Goal: Task Accomplishment & Management: Use online tool/utility

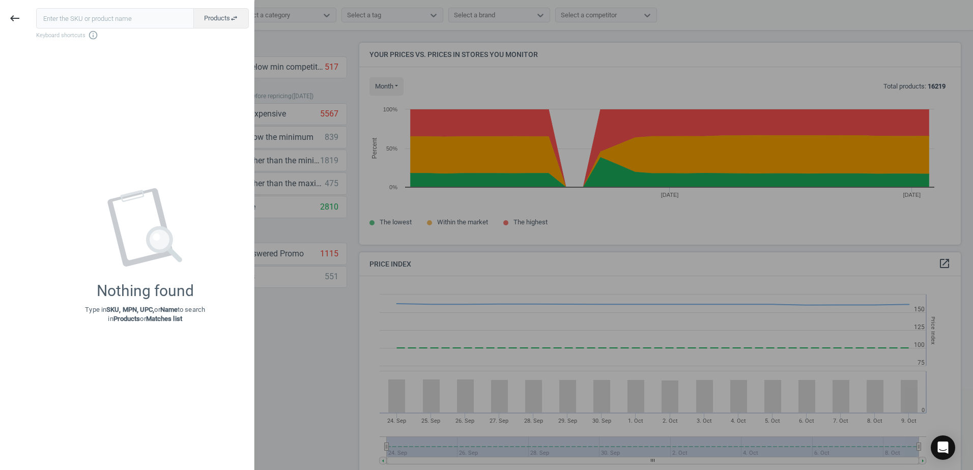
scroll to position [250, 610]
click at [518, 17] on div at bounding box center [486, 235] width 973 height 470
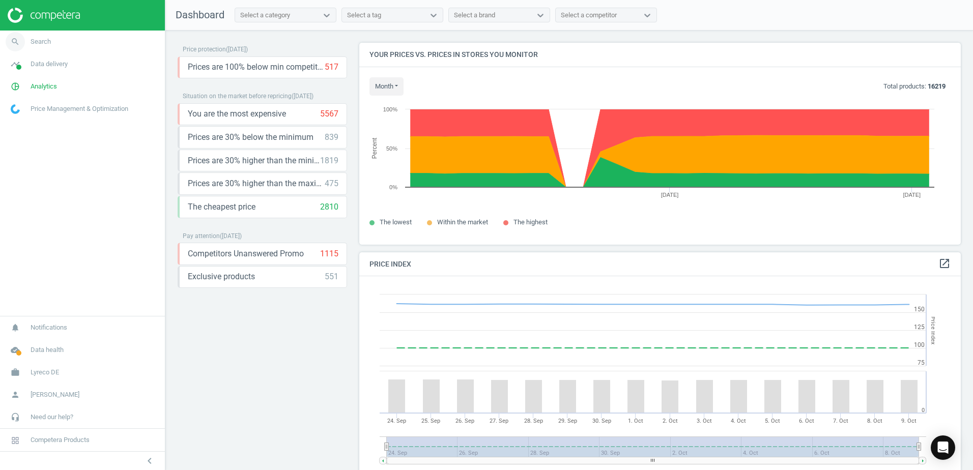
click at [56, 43] on link "search Search" at bounding box center [82, 42] width 165 height 22
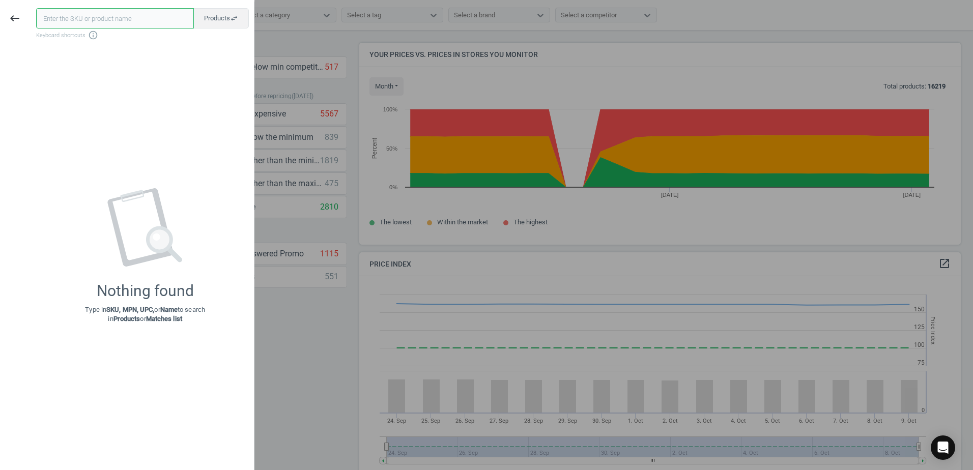
click at [64, 12] on input "text" at bounding box center [115, 18] width 158 height 20
paste input "21385819"
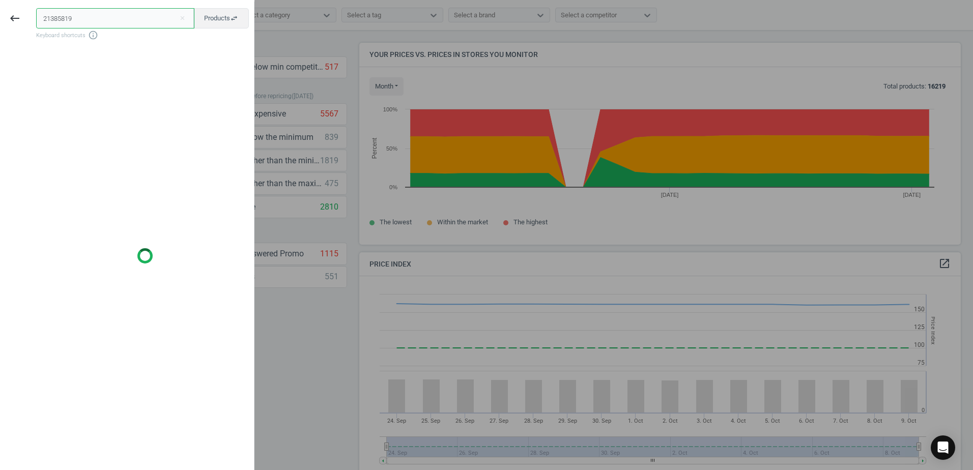
type input "21385819"
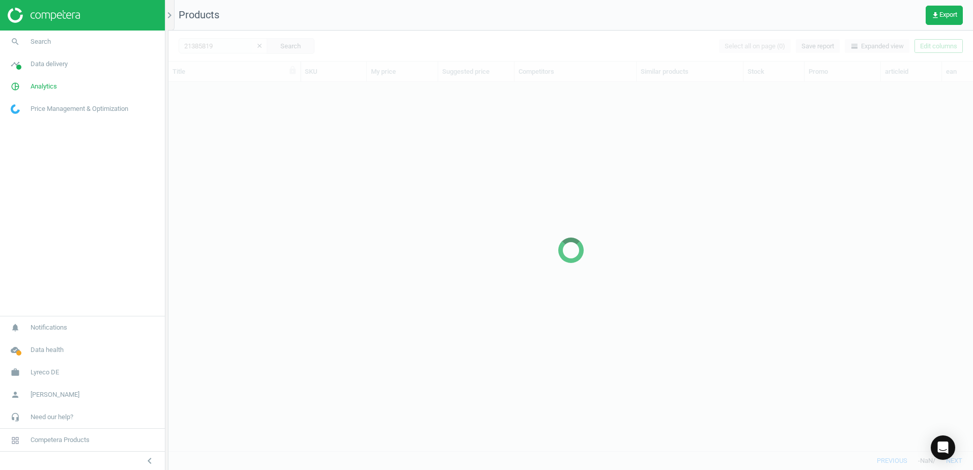
scroll to position [354, 797]
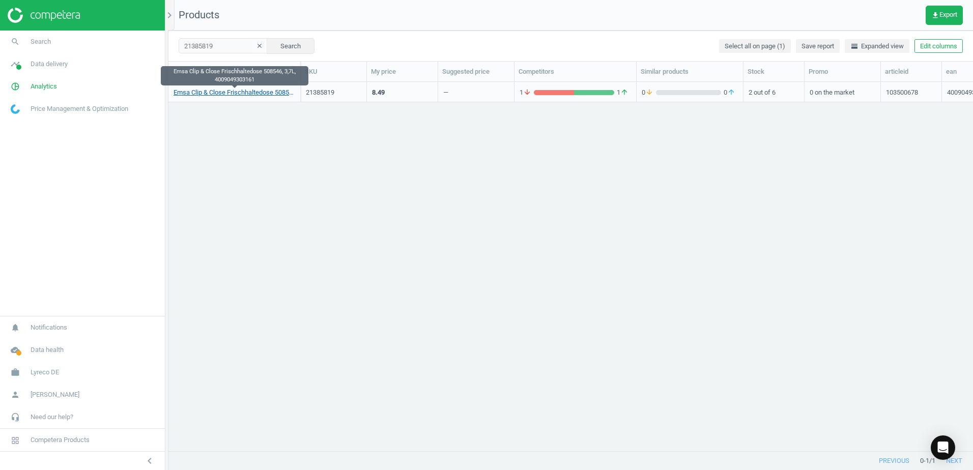
click at [219, 92] on link "Emsa Clip & Close Frischhaltedose 508546, 3,7L, 4009049303161" at bounding box center [235, 92] width 122 height 9
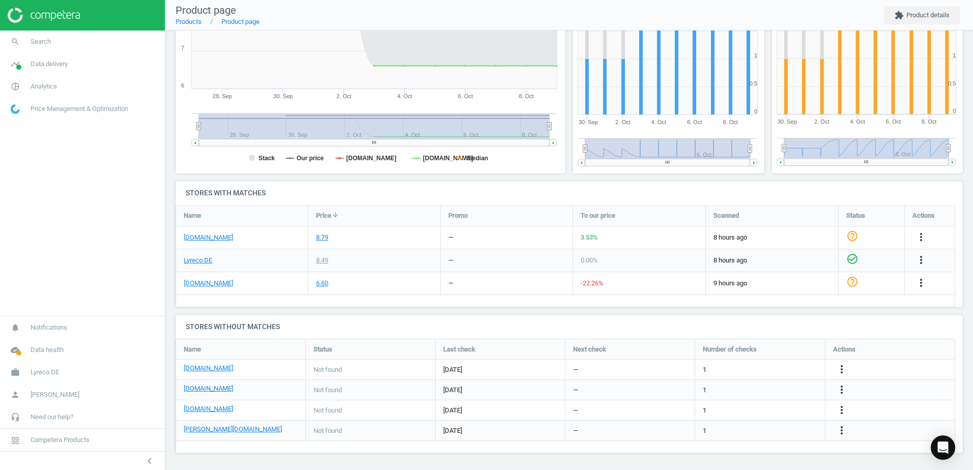
scroll to position [194, 0]
click at [840, 367] on icon "more_vert" at bounding box center [841, 368] width 12 height 12
click at [711, 367] on link "Edit URL/product option" at bounding box center [762, 369] width 139 height 16
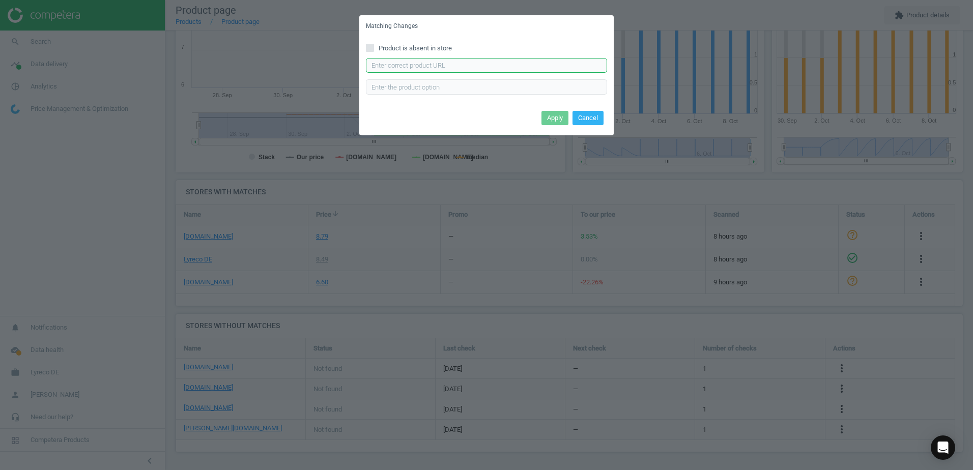
click at [431, 68] on input "text" at bounding box center [486, 65] width 241 height 15
paste input "https://www.bueromarkt-ag.de/frischhaltedose_emsa_clipundclose_508546_aus_kunst…"
type input "https://www.bueromarkt-ag.de/frischhaltedose_emsa_clipundclose_508546_aus_kunst…"
click at [552, 119] on button "Apply" at bounding box center [554, 118] width 27 height 14
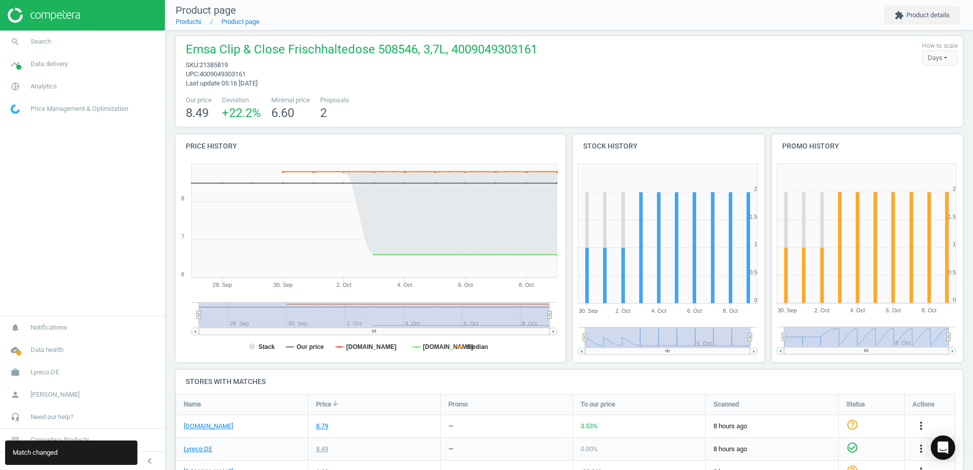
scroll to position [0, 0]
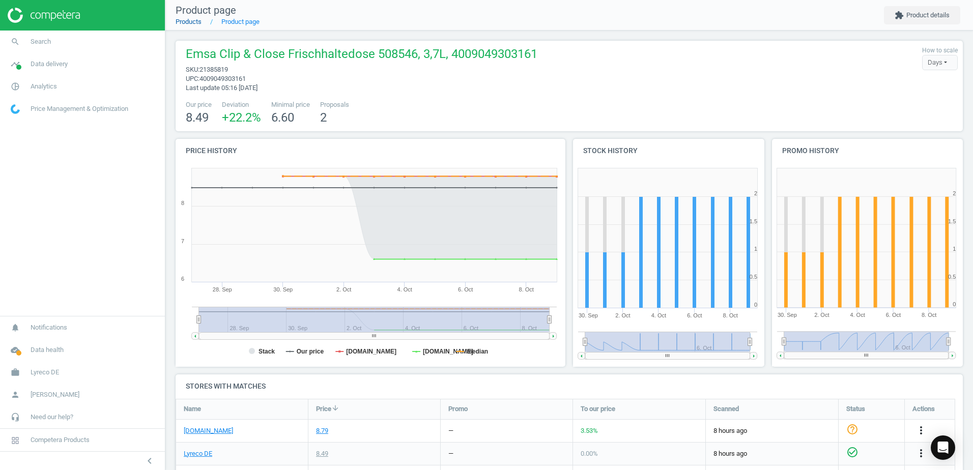
click at [190, 23] on link "Products" at bounding box center [189, 22] width 26 height 8
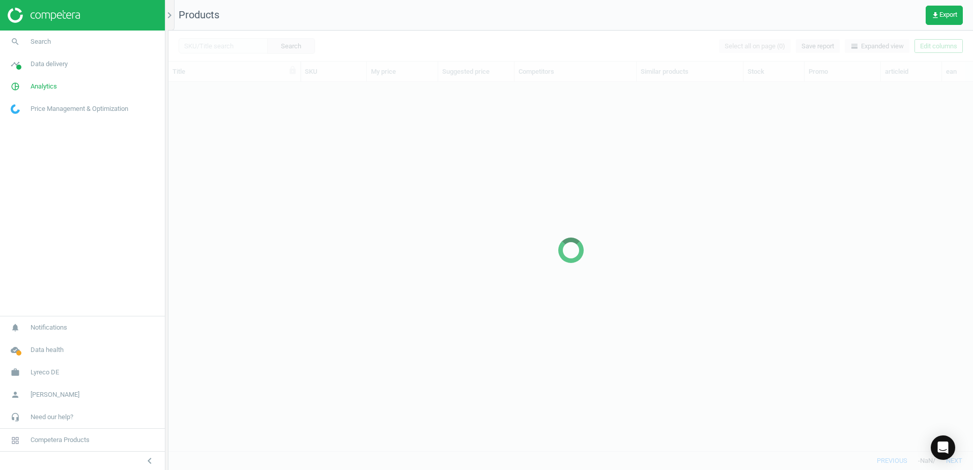
scroll to position [354, 797]
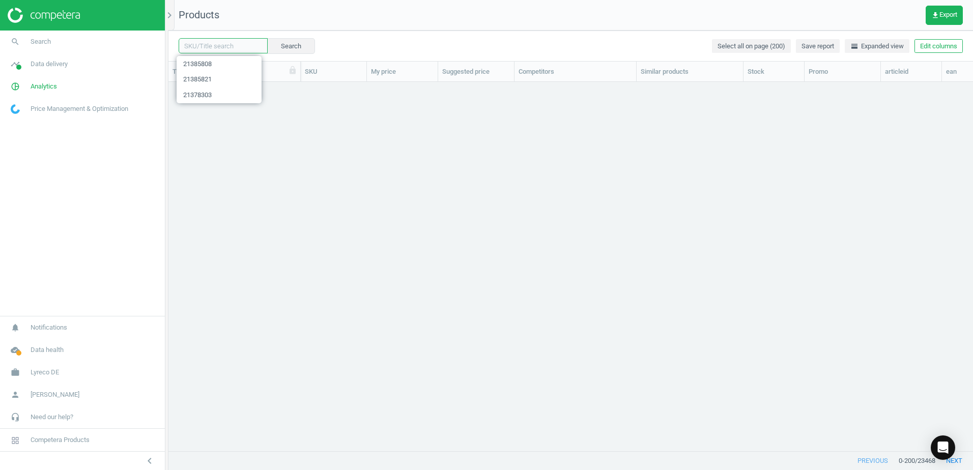
click at [227, 46] on input "text" at bounding box center [223, 45] width 89 height 15
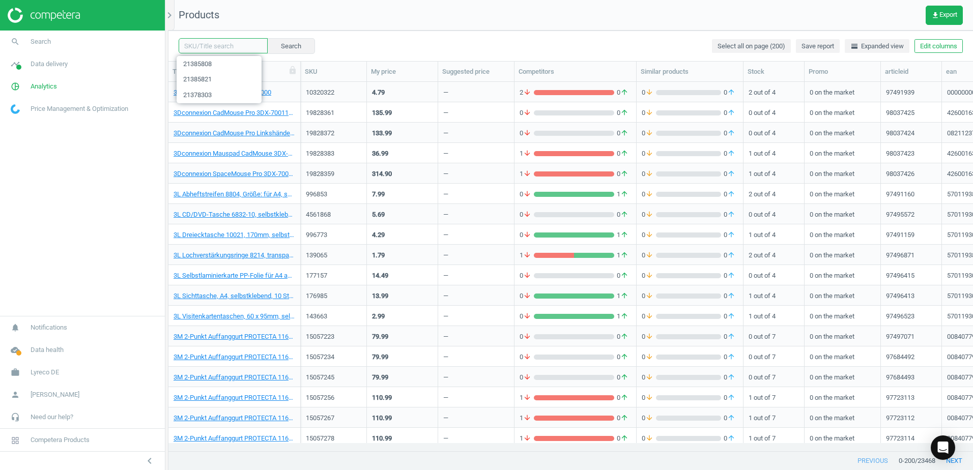
paste input "21387678"
type input "21387678"
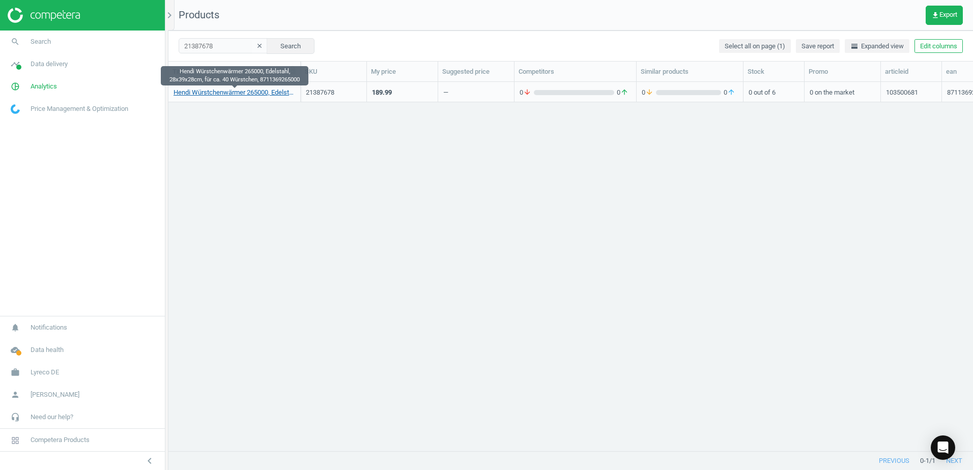
click at [258, 90] on link "Hendi Würstchenwärmer 265000, Edelstahl, 28x39x28cm, für ca. 40 Würstchen, 8711…" at bounding box center [235, 92] width 122 height 9
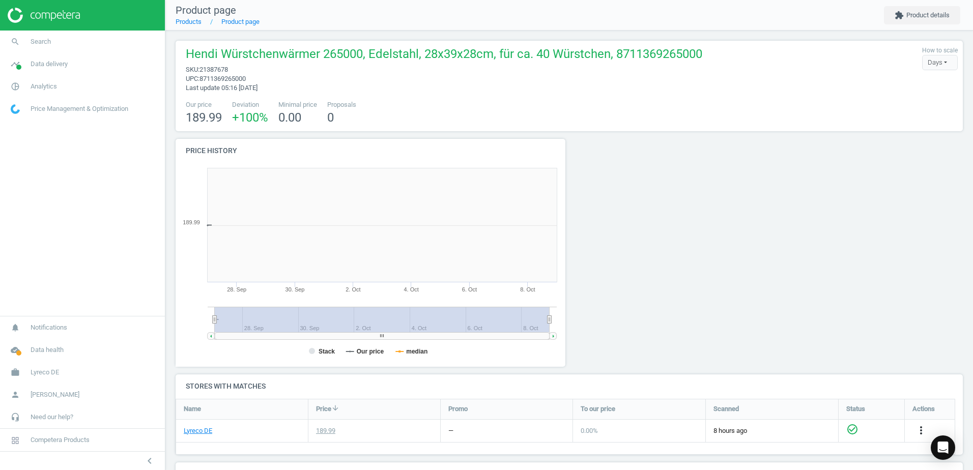
scroll to position [219, 401]
click at [723, 186] on div at bounding box center [668, 257] width 199 height 236
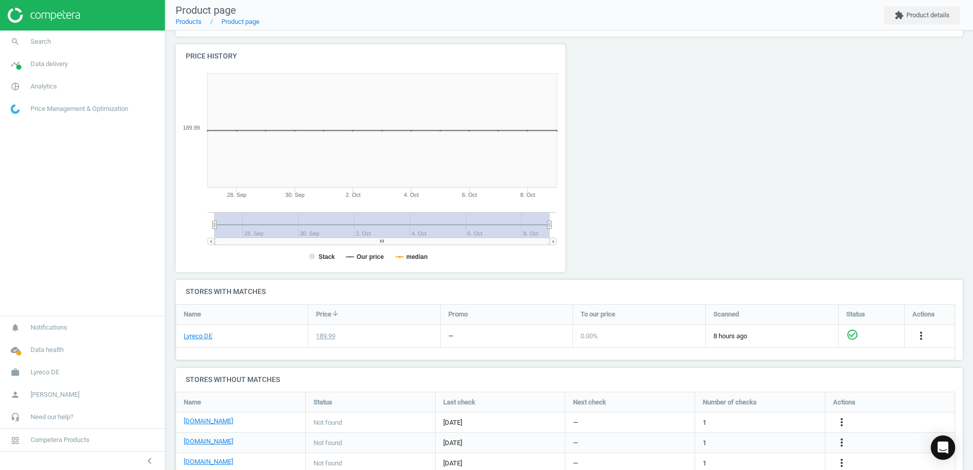
scroll to position [189, 0]
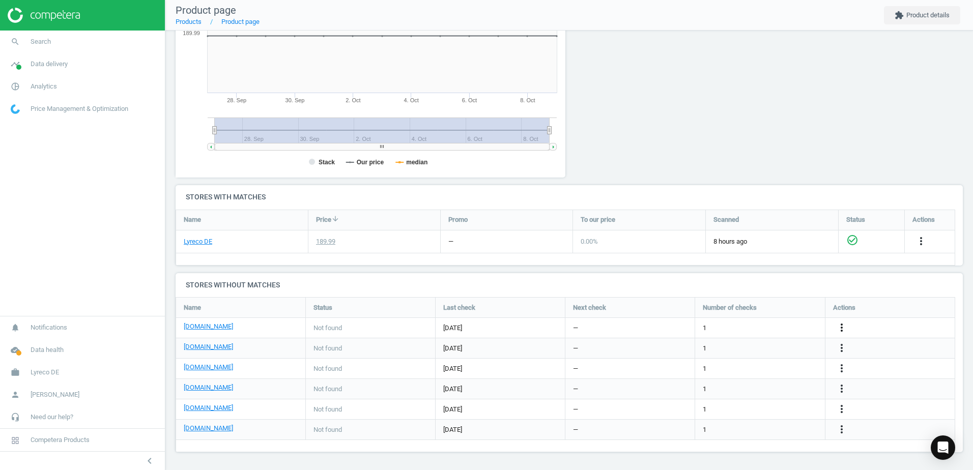
click at [842, 327] on icon "more_vert" at bounding box center [841, 328] width 12 height 12
click at [720, 325] on link "Edit URL/product option" at bounding box center [762, 328] width 139 height 16
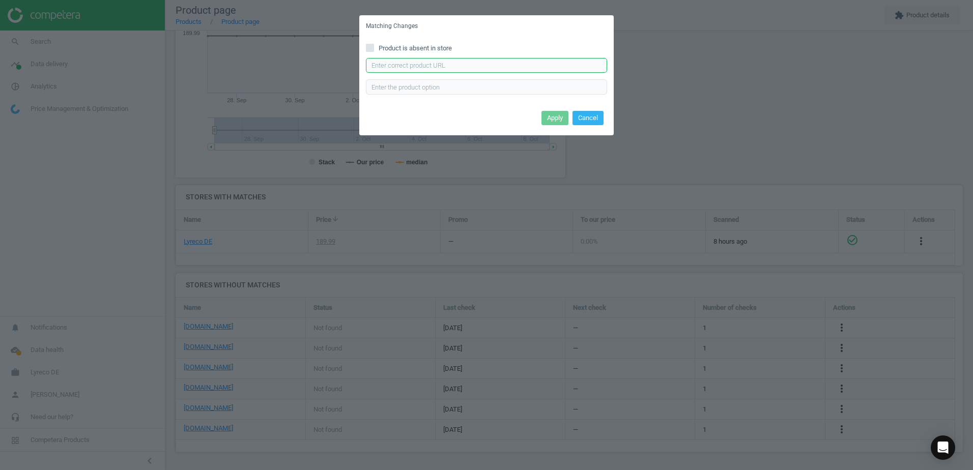
click at [441, 66] on input "text" at bounding box center [486, 65] width 241 height 15
paste input "https://www.bueromarkt-ag.de/wuerstchenwaermer_hendi_265000_hot-dog-maker,p-265…"
type input "https://www.bueromarkt-ag.de/wuerstchenwaermer_hendi_265000_hot-dog-maker,p-265…"
click at [565, 115] on button "Apply" at bounding box center [554, 118] width 27 height 14
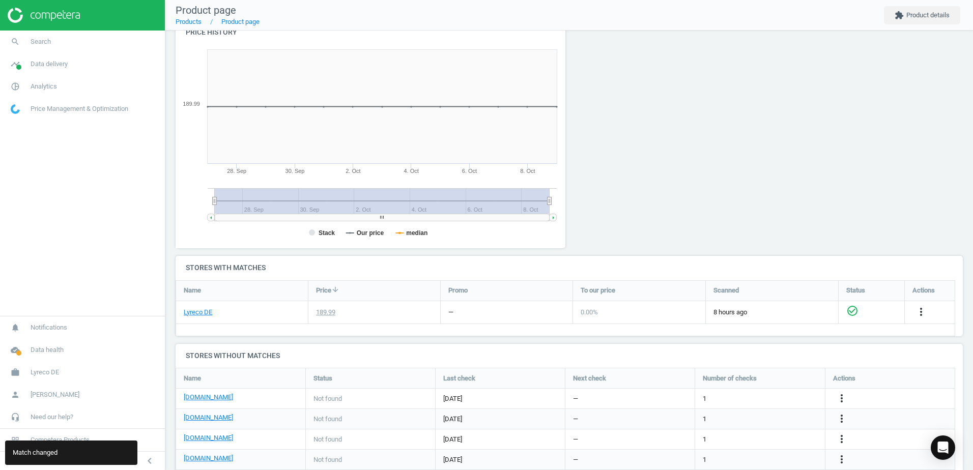
scroll to position [0, 0]
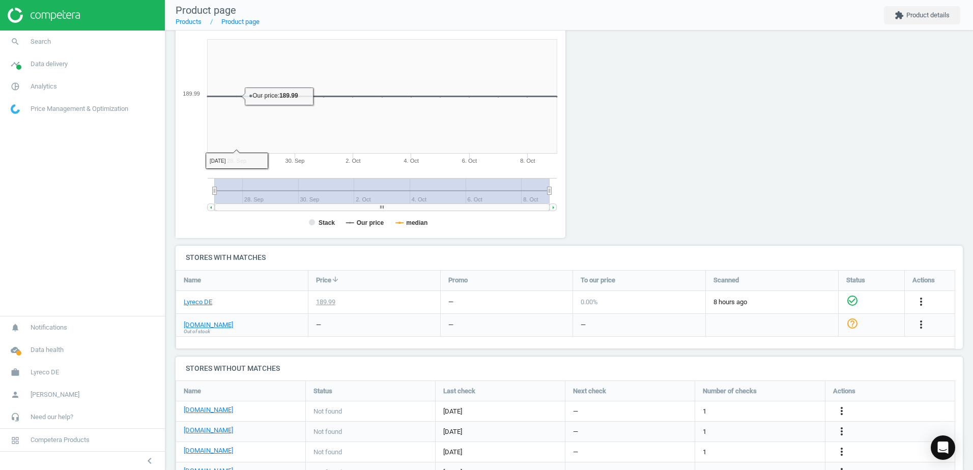
scroll to position [39, 0]
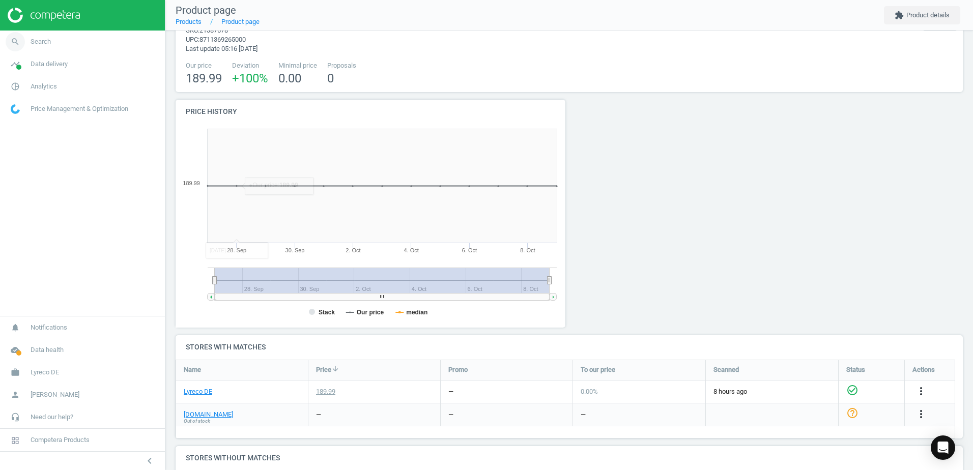
click at [42, 44] on span "Search" at bounding box center [41, 41] width 20 height 9
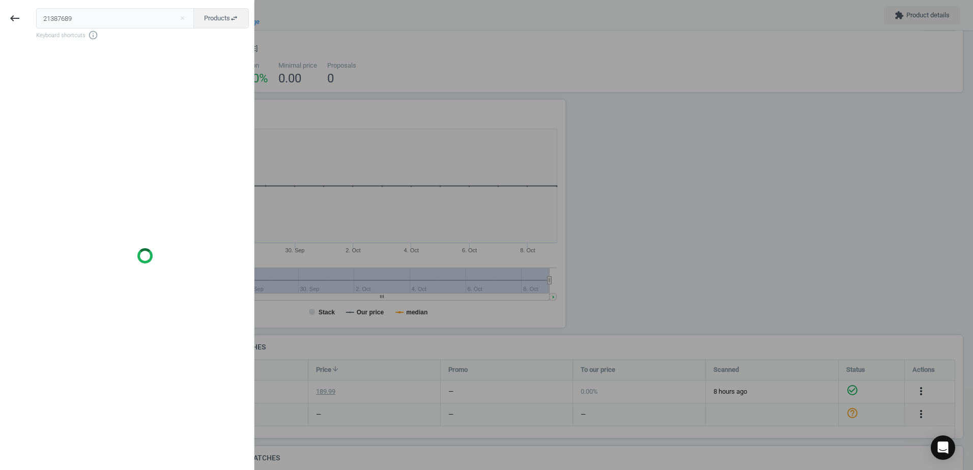
type input "21387689"
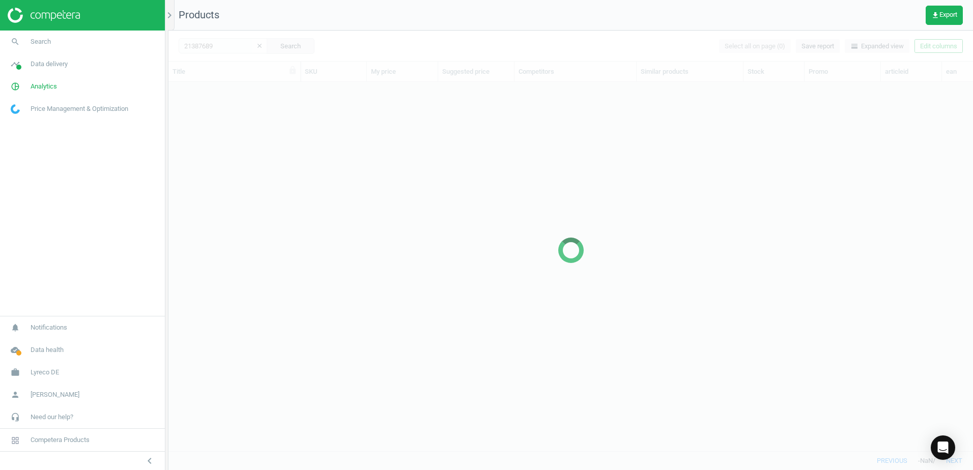
scroll to position [354, 797]
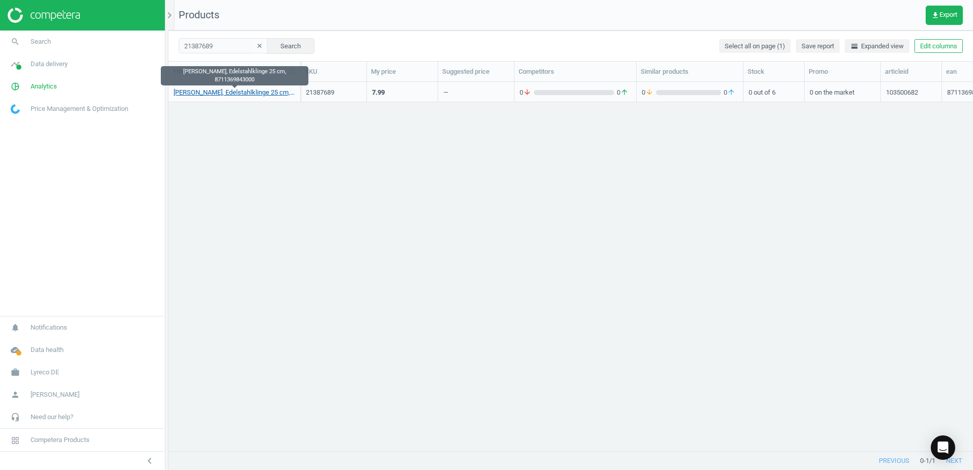
click at [247, 91] on link "Hendi Brotmesser, Edelstahlklinge 25 cm, 8711369843000" at bounding box center [235, 92] width 122 height 9
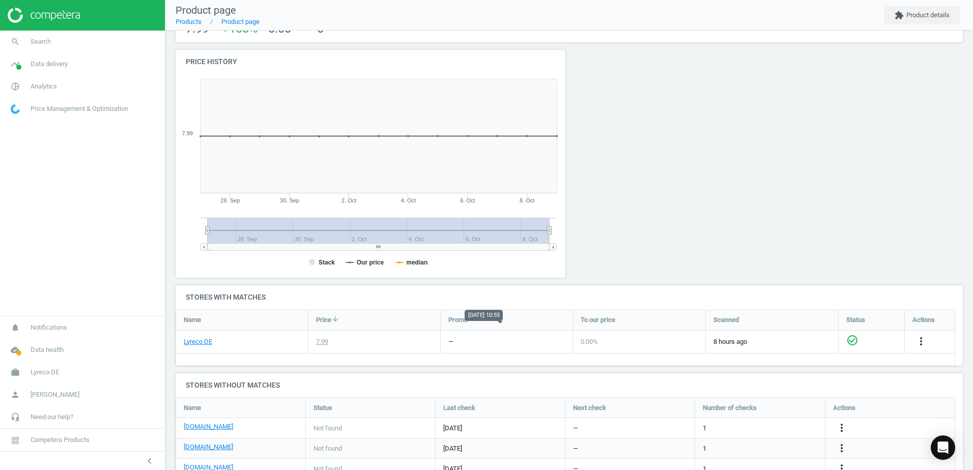
scroll to position [189, 0]
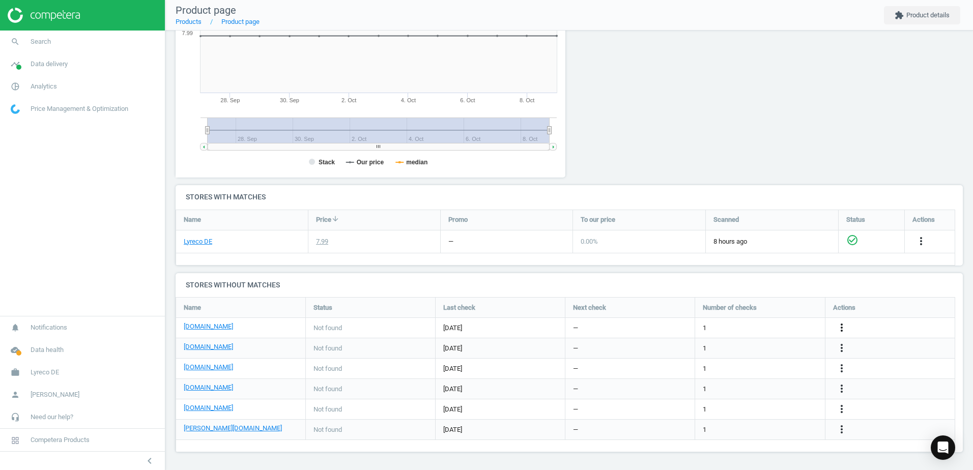
click at [840, 326] on icon "more_vert" at bounding box center [841, 328] width 12 height 12
click at [712, 325] on link "Edit URL/product option" at bounding box center [762, 328] width 139 height 16
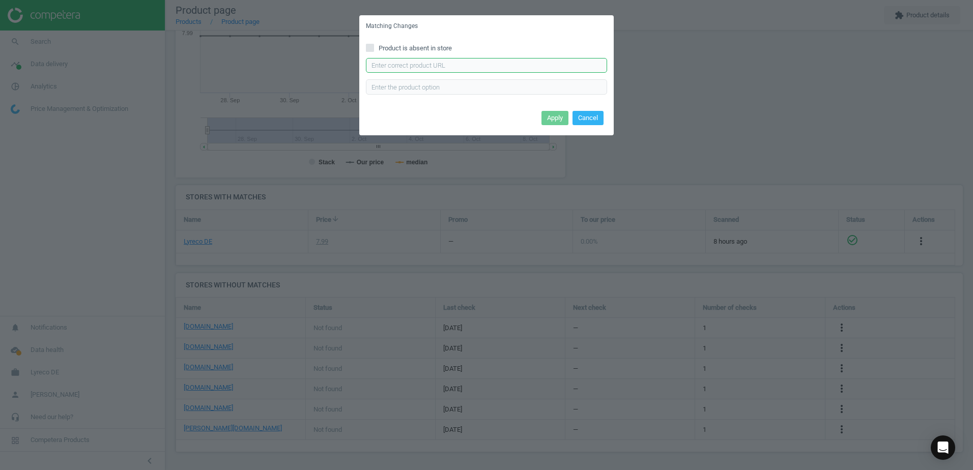
click at [435, 68] on input "text" at bounding box center [486, 65] width 241 height 15
paste input "https://www.bueromarkt-ag.de/brotmesser_hendi_843000,p-843000.html"
type input "https://www.bueromarkt-ag.de/brotmesser_hendi_843000,p-843000.html"
click at [555, 119] on button "Apply" at bounding box center [554, 118] width 27 height 14
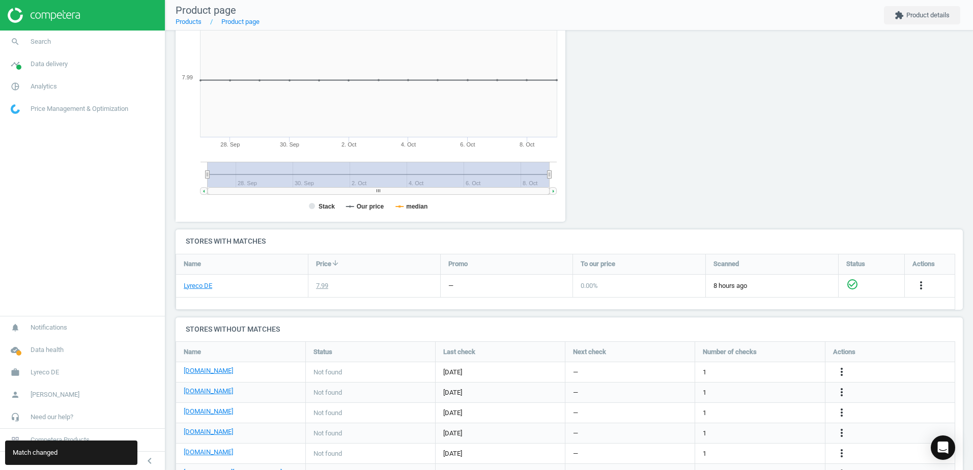
scroll to position [88, 0]
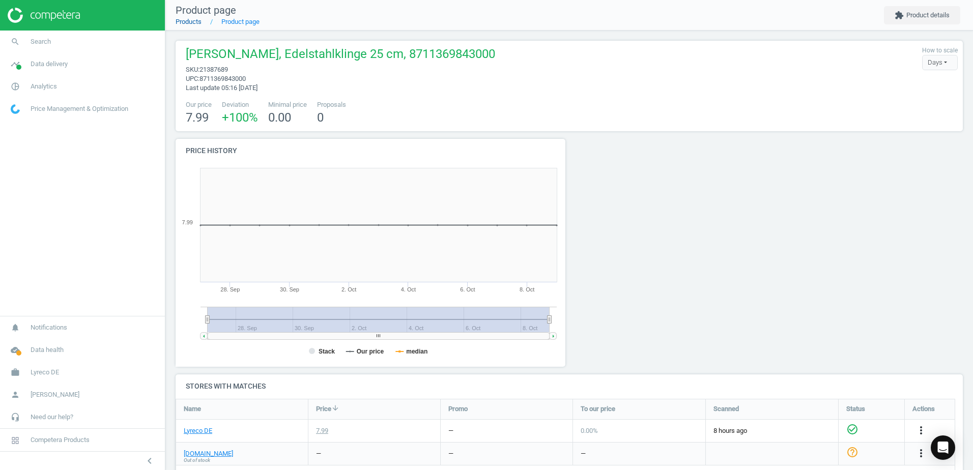
click at [194, 20] on link "Products" at bounding box center [189, 22] width 26 height 8
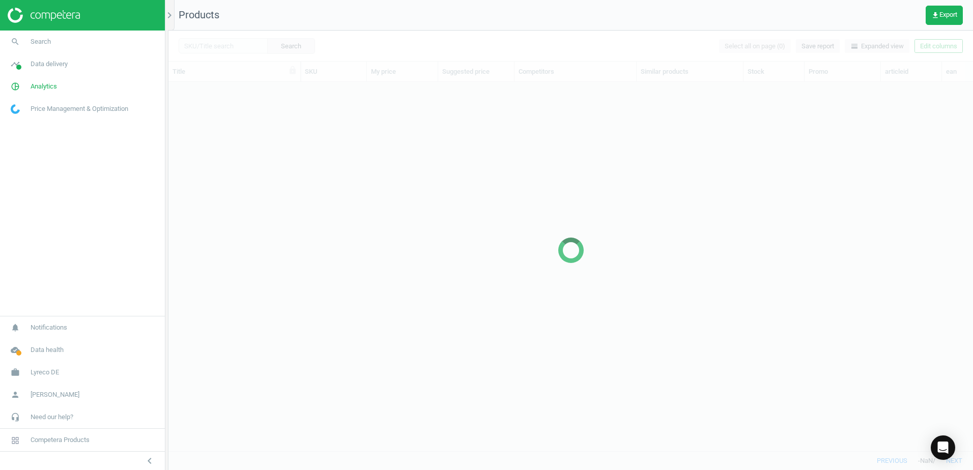
scroll to position [354, 797]
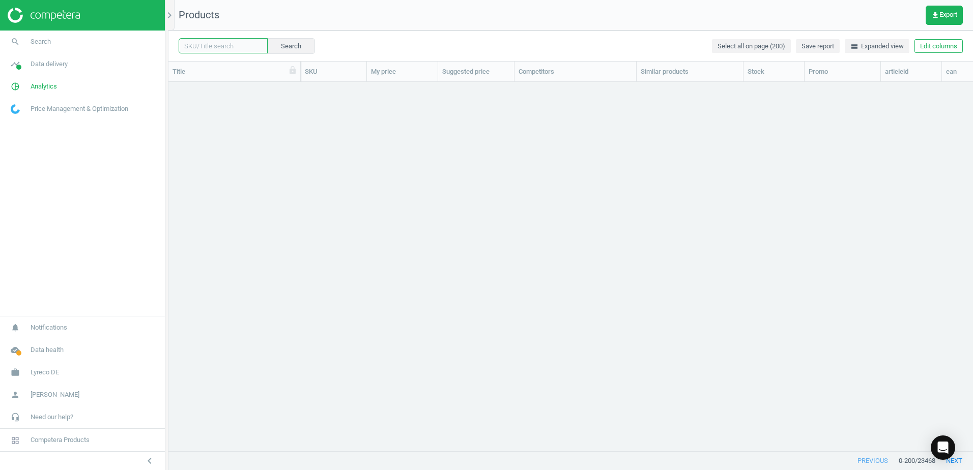
click at [223, 45] on input "text" at bounding box center [223, 45] width 89 height 15
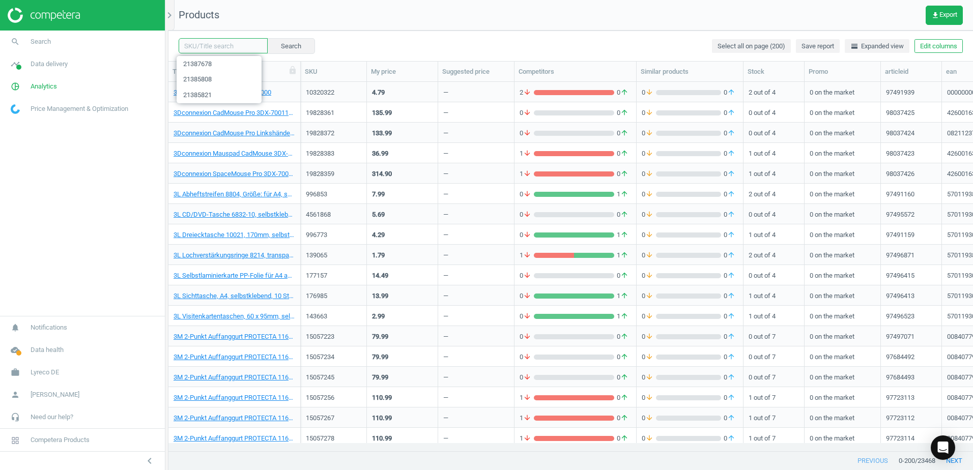
paste input "21361021"
type input "21361021"
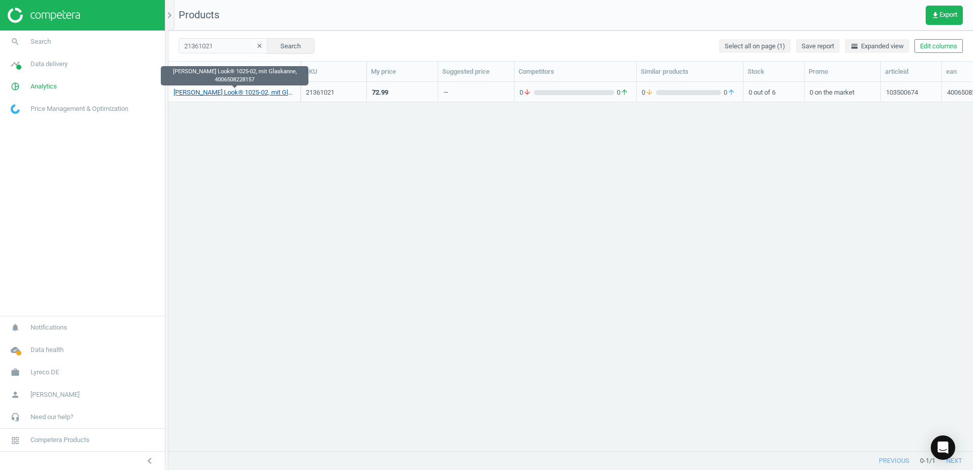
click at [246, 94] on link "Melitta Kaffeemaschine Look® 1025-02, mit Glaskanne, 4006508228157" at bounding box center [235, 92] width 122 height 9
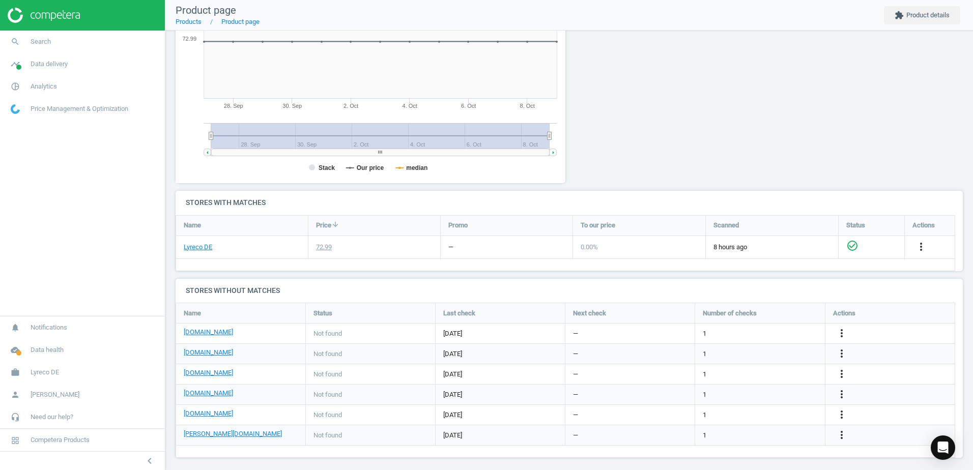
scroll to position [189, 0]
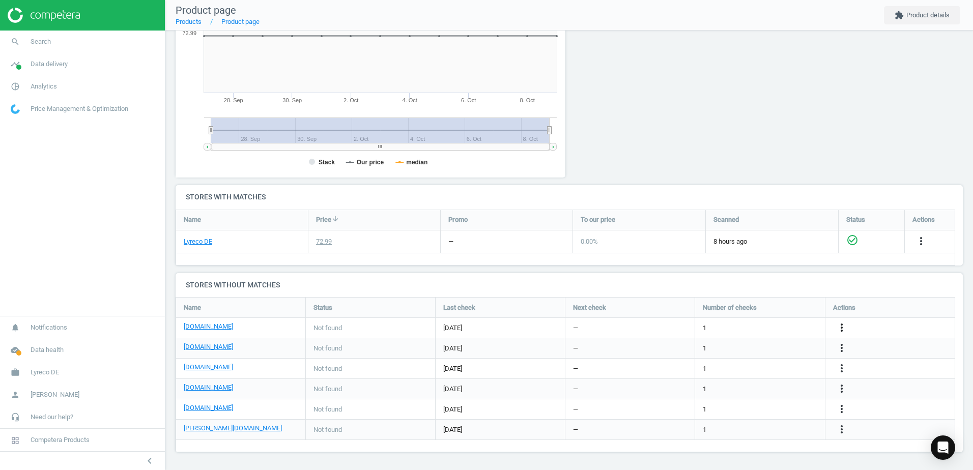
click at [844, 327] on icon "more_vert" at bounding box center [841, 328] width 12 height 12
click at [711, 327] on link "Edit URL/product option" at bounding box center [762, 328] width 139 height 16
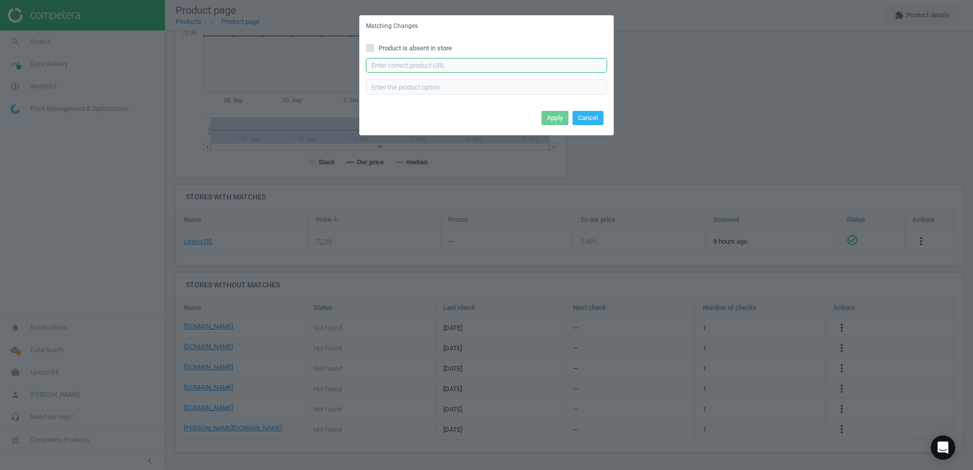
click at [478, 59] on input "text" at bounding box center [486, 65] width 241 height 15
paste input "https://www.bueromarkt-ag.de/kaffeemaschine_melitta_1025-06_look_perfection,p-1…"
type input "https://www.bueromarkt-ag.de/kaffeemaschine_melitta_1025-06_look_perfection,p-1…"
click at [549, 119] on button "Apply" at bounding box center [554, 118] width 27 height 14
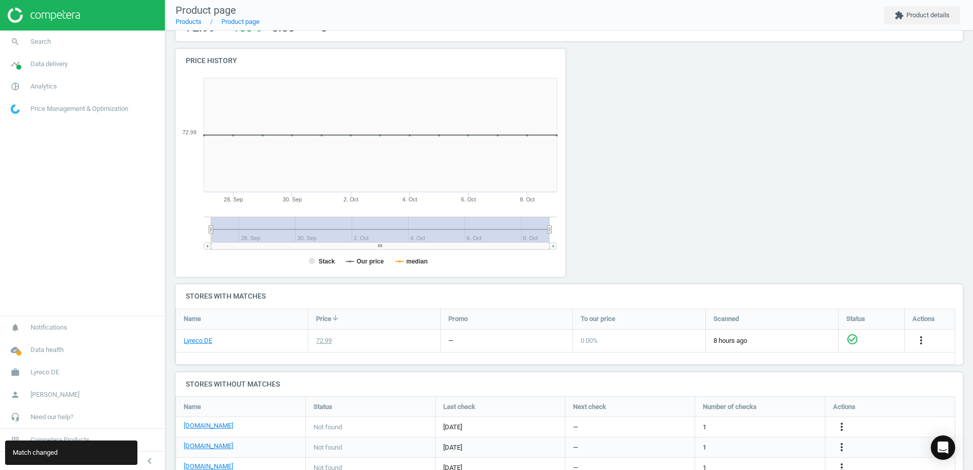
scroll to position [0, 0]
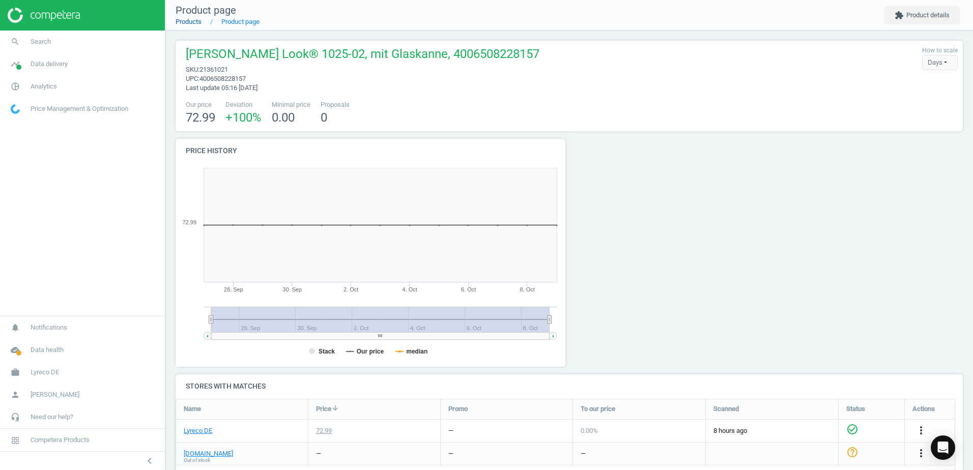
click at [198, 23] on link "Products" at bounding box center [189, 22] width 26 height 8
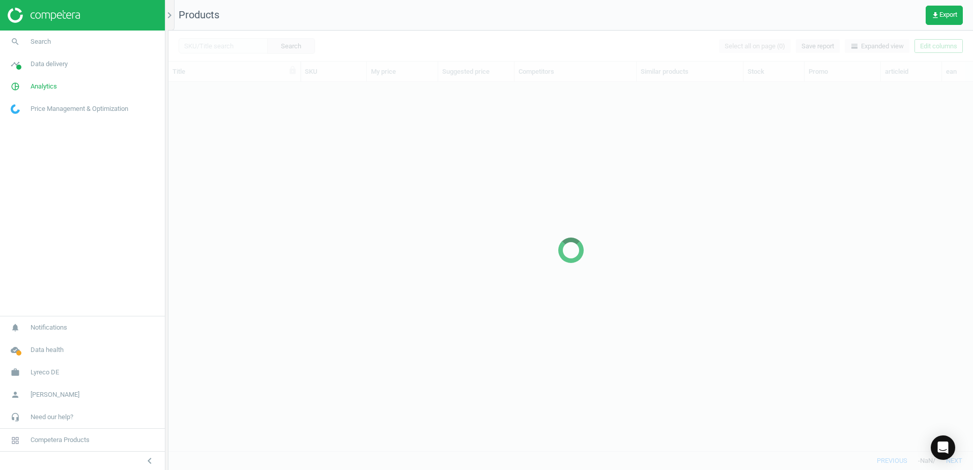
scroll to position [354, 797]
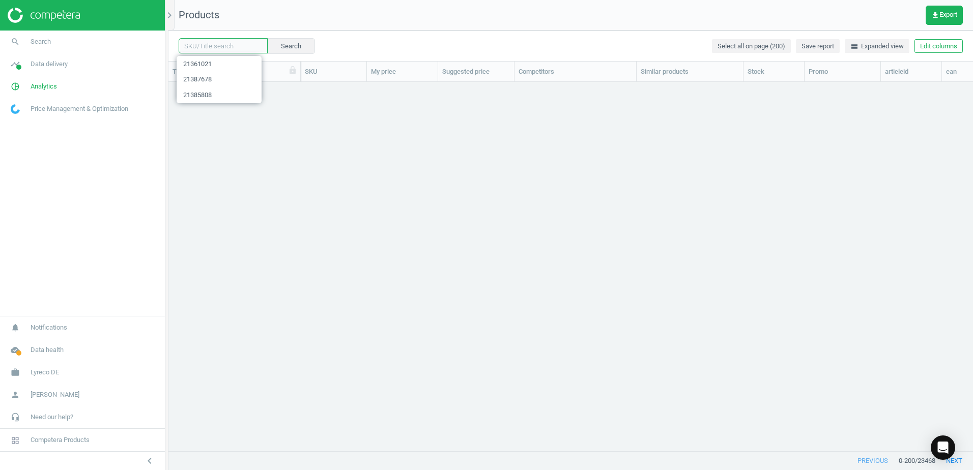
click at [232, 47] on input "text" at bounding box center [223, 45] width 89 height 15
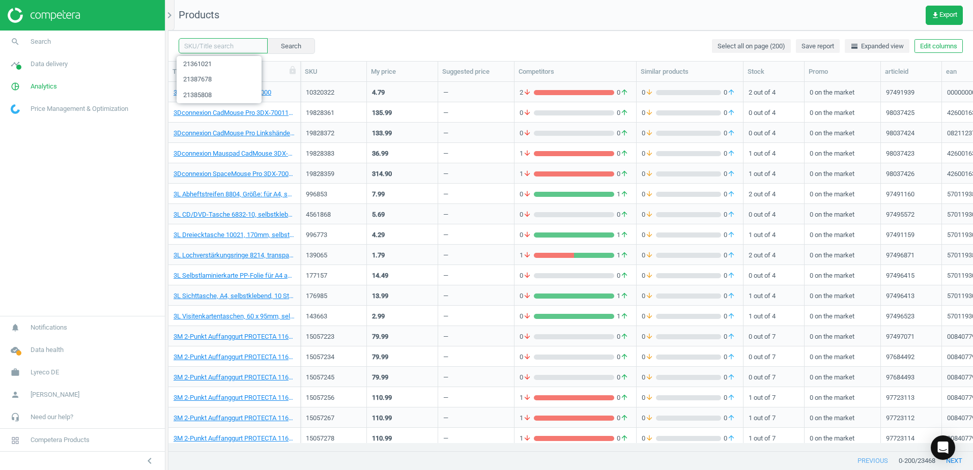
paste input "21385796"
type input "21385796"
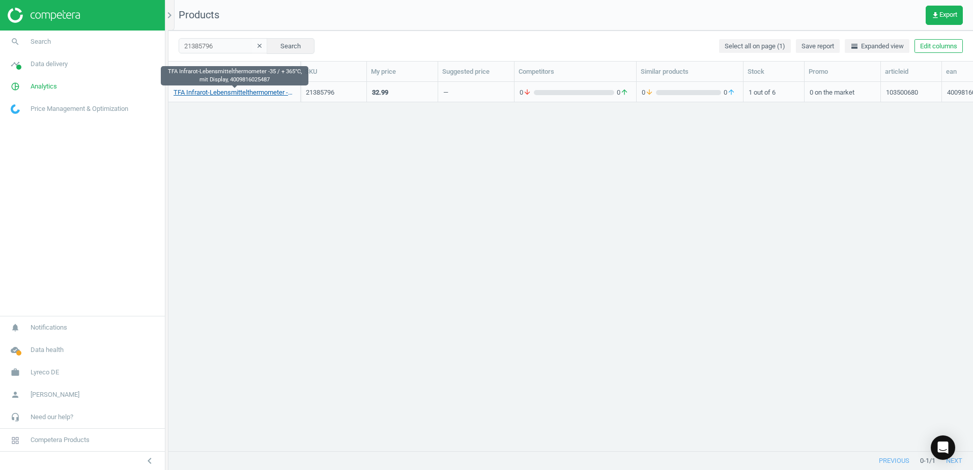
click at [249, 93] on link "TFA Infrarot-Lebensmittelthermometer -35 / + 365°C, mit Display, 4009816025487" at bounding box center [235, 92] width 122 height 9
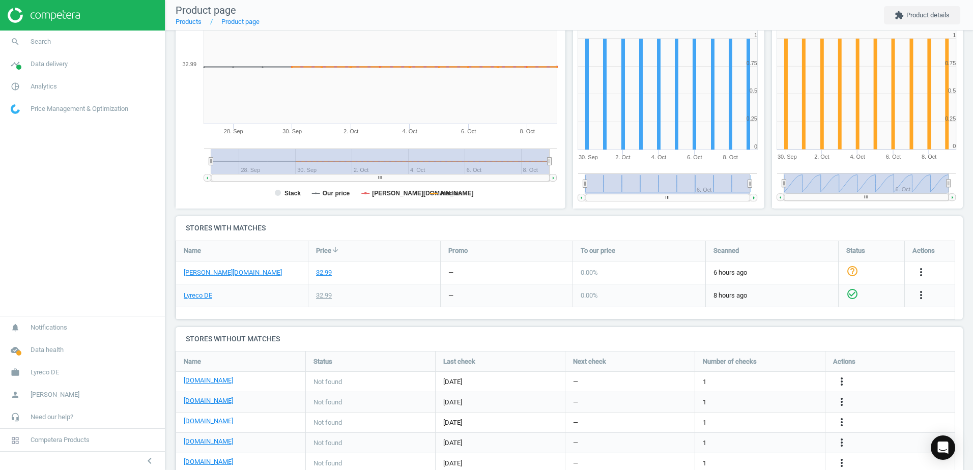
scroll to position [192, 0]
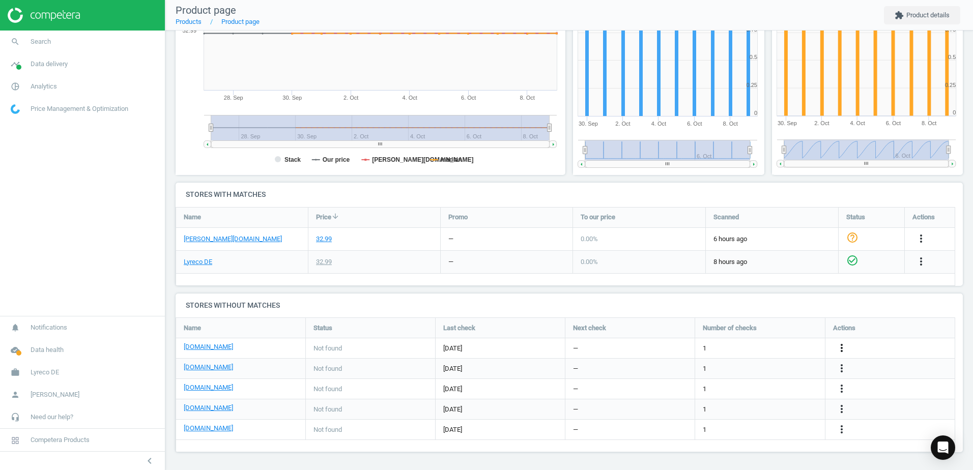
click at [840, 347] on icon "more_vert" at bounding box center [841, 348] width 12 height 12
click at [717, 345] on link "Edit URL/product option" at bounding box center [762, 348] width 139 height 16
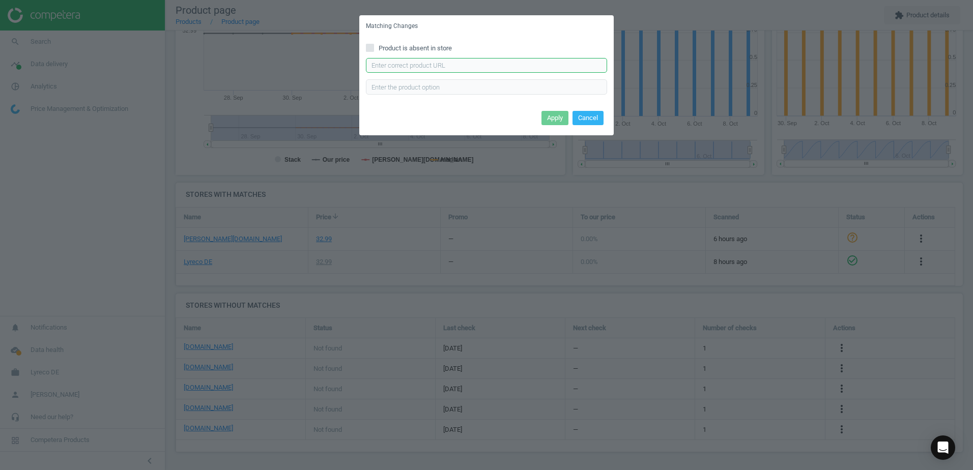
click at [468, 65] on input "text" at bounding box center [486, 65] width 241 height 15
paste input "https://www.bueromarkt-ag.de/infrarot-thermometer_tfa_31.1132_beam,p-311132.html"
type input "https://www.bueromarkt-ag.de/infrarot-thermometer_tfa_31.1132_beam,p-311132.html"
click at [549, 116] on button "Apply" at bounding box center [554, 118] width 27 height 14
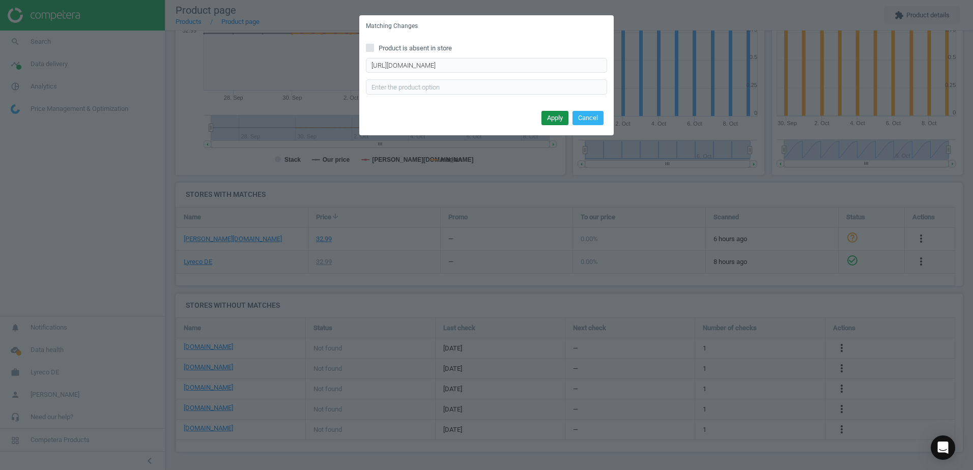
scroll to position [0, 0]
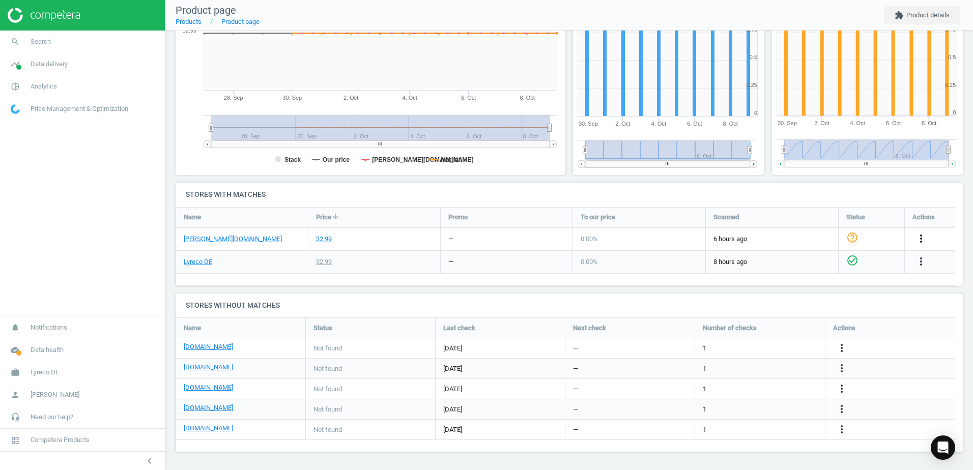
click at [920, 235] on icon "more_vert" at bounding box center [921, 239] width 12 height 12
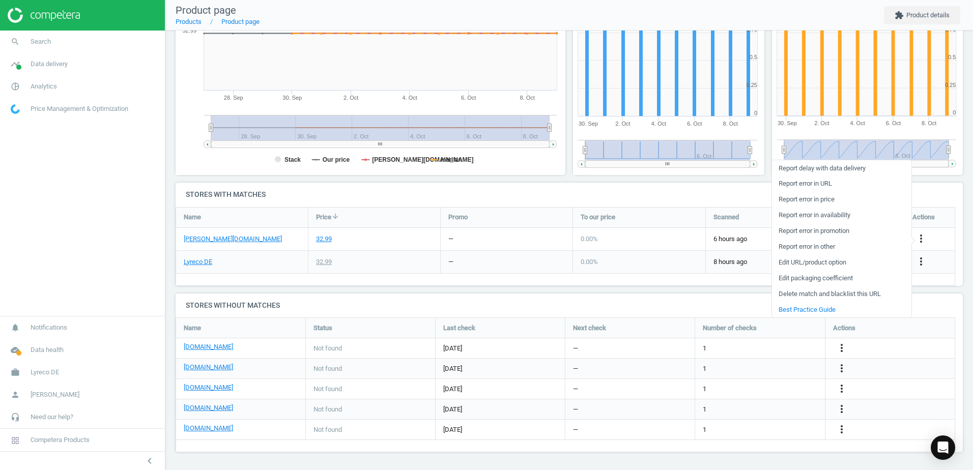
click at [796, 261] on link "Edit URL/product option" at bounding box center [841, 263] width 139 height 16
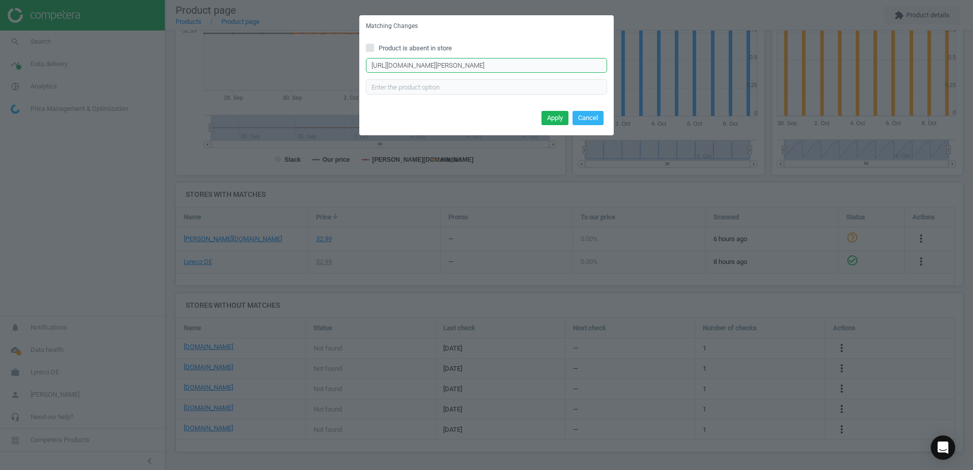
scroll to position [0, 133]
drag, startPoint x: 370, startPoint y: 63, endPoint x: 626, endPoint y: 64, distance: 256.5
click at [626, 64] on div "Matching Changes Product is absent in store https://www.otto-office.com/de/TFA-…" at bounding box center [486, 235] width 973 height 470
click at [589, 120] on button "Cancel" at bounding box center [587, 118] width 31 height 14
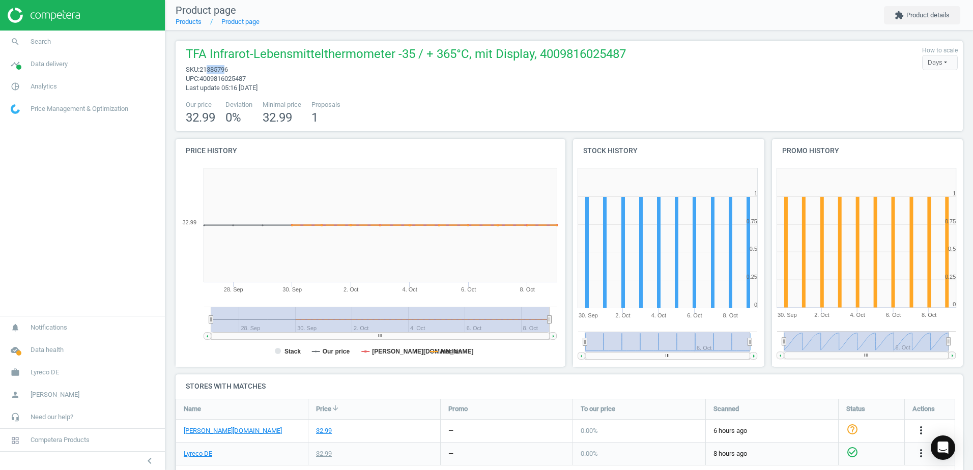
drag, startPoint x: 227, startPoint y: 69, endPoint x: 209, endPoint y: 69, distance: 18.8
click at [209, 69] on span "21385796" at bounding box center [213, 70] width 28 height 8
drag, startPoint x: 209, startPoint y: 69, endPoint x: 261, endPoint y: 74, distance: 52.1
click at [268, 72] on span "sku : 21385796" at bounding box center [406, 69] width 440 height 9
drag, startPoint x: 201, startPoint y: 69, endPoint x: 230, endPoint y: 69, distance: 29.0
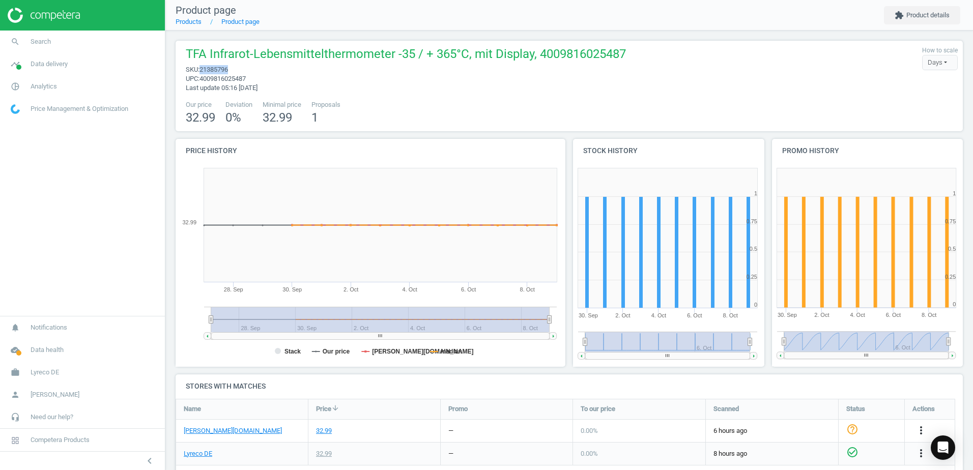
click at [230, 69] on span "sku : 21385796" at bounding box center [406, 69] width 440 height 9
copy span "21385796"
click at [801, 90] on div "TFA Infrarot-Lebensmittelthermometer -35 / + 365°C, mit Display, 4009816025487 …" at bounding box center [569, 69] width 777 height 47
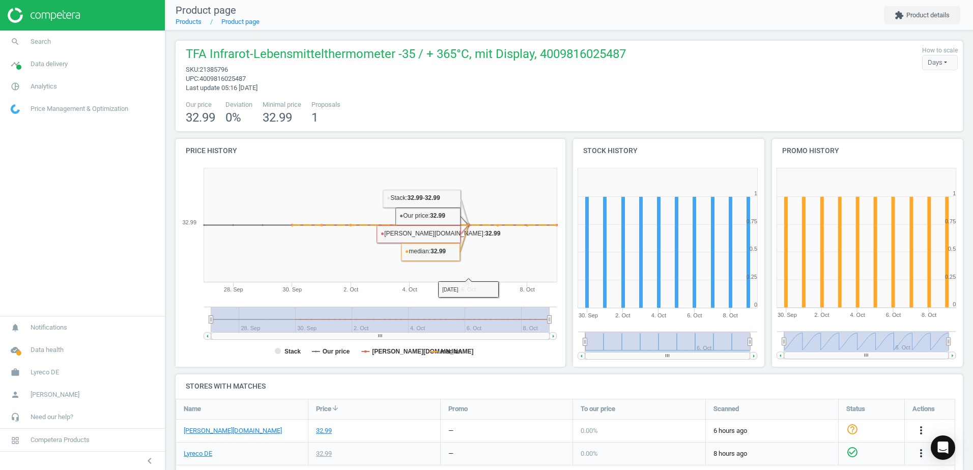
click at [494, 114] on div "Our price 32.99 Deviation 0 % Minimal price 32.99 Proposals 1" at bounding box center [569, 113] width 777 height 26
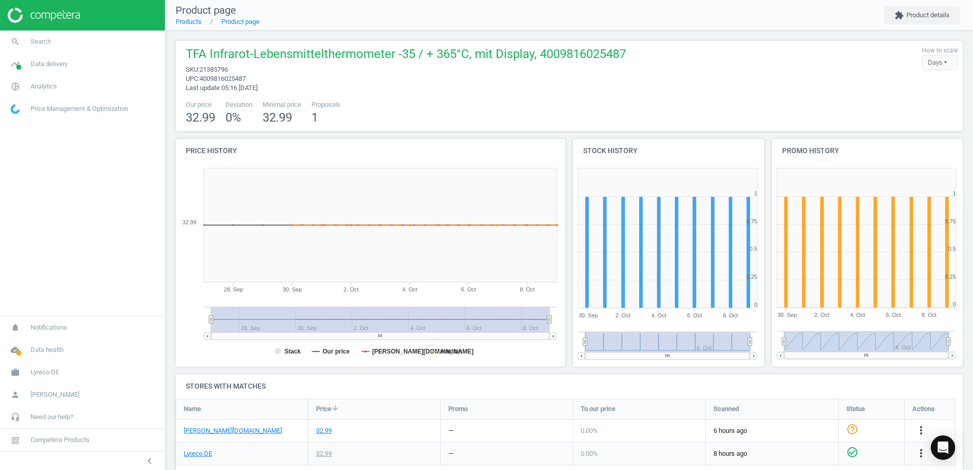
click at [565, 111] on div "Our price 32.99 Deviation 0 % Minimal price 32.99 Proposals 1" at bounding box center [569, 113] width 777 height 26
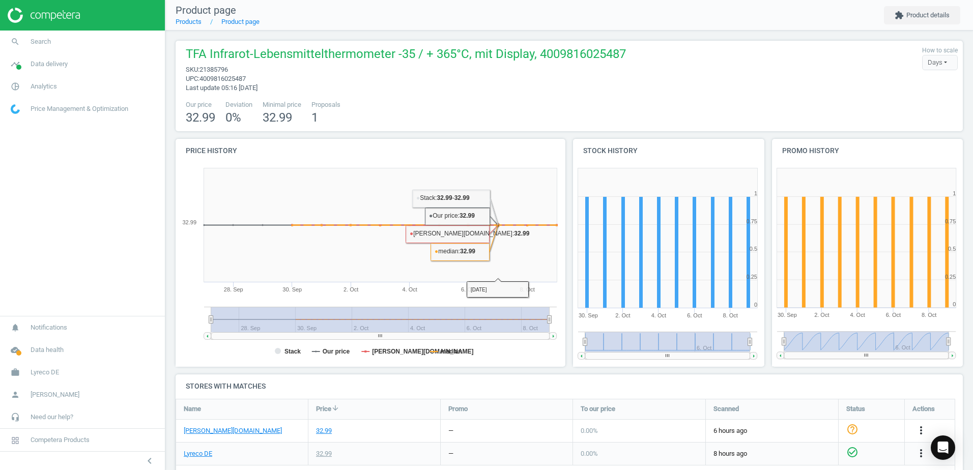
click at [541, 113] on div "Our price 32.99 Deviation 0 % Minimal price 32.99 Proposals 1" at bounding box center [569, 113] width 777 height 26
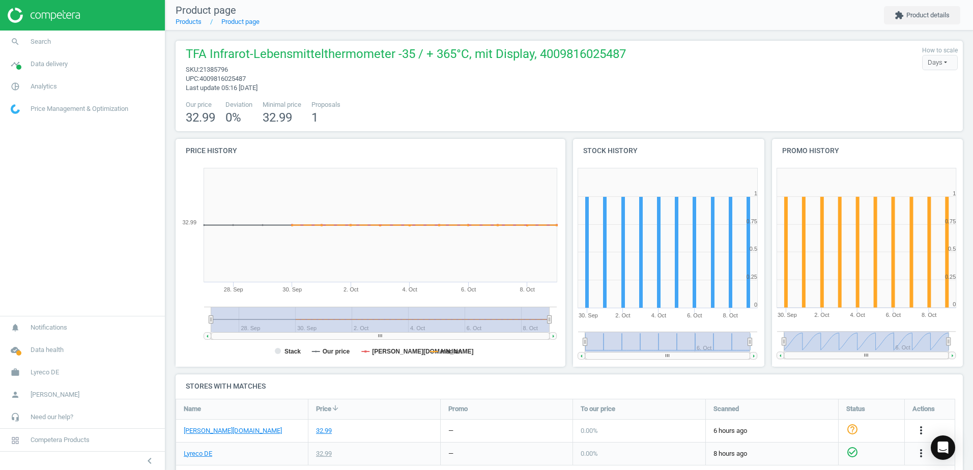
click at [588, 100] on div "Our price 32.99 Deviation 0 % Minimal price 32.99 Proposals 1" at bounding box center [569, 113] width 777 height 26
click at [420, 75] on div "TFA Infrarot-Lebensmittelthermometer -35 / + 365°C, mit Display, 4009816025487 …" at bounding box center [403, 69] width 445 height 47
drag, startPoint x: 420, startPoint y: 75, endPoint x: 518, endPoint y: 80, distance: 98.4
click at [518, 80] on span "upc : 4009816025487" at bounding box center [406, 78] width 440 height 9
click at [519, 77] on span "upc : 4009816025487" at bounding box center [406, 78] width 440 height 9
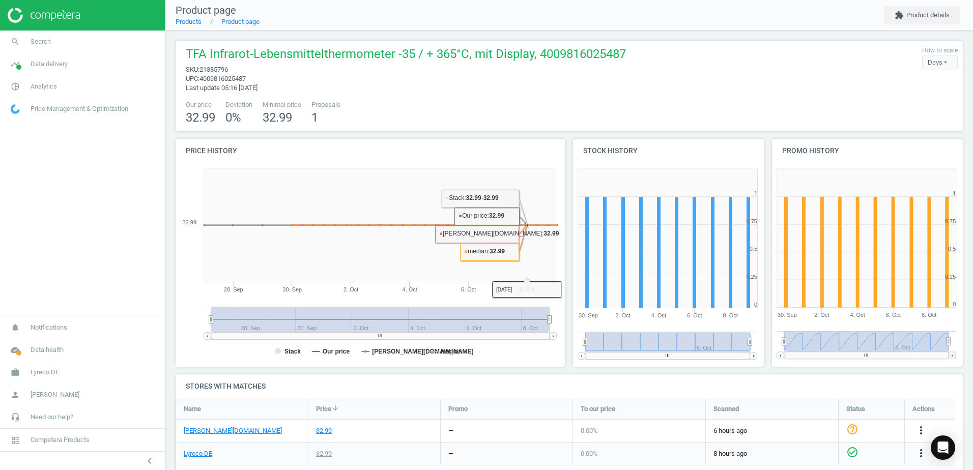
click at [557, 97] on div "TFA Infrarot-Lebensmittelthermometer -35 / + 365°C, mit Display, 4009816025487 …" at bounding box center [569, 86] width 787 height 91
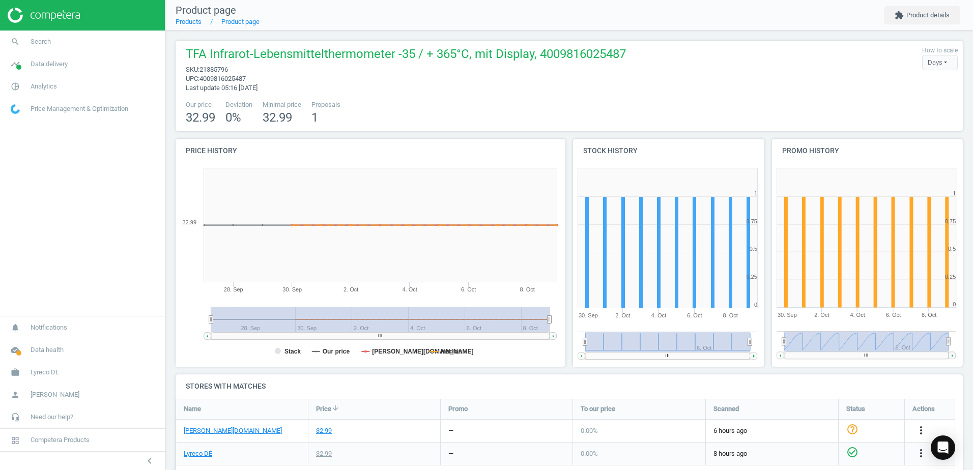
click at [557, 97] on div "TFA Infrarot-Lebensmittelthermometer -35 / + 365°C, mit Display, 4009816025487 …" at bounding box center [569, 86] width 787 height 91
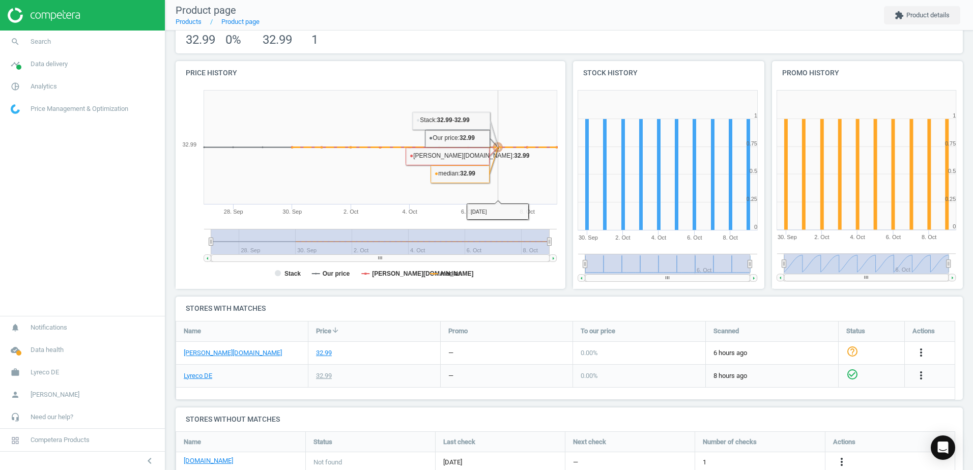
scroll to position [51, 0]
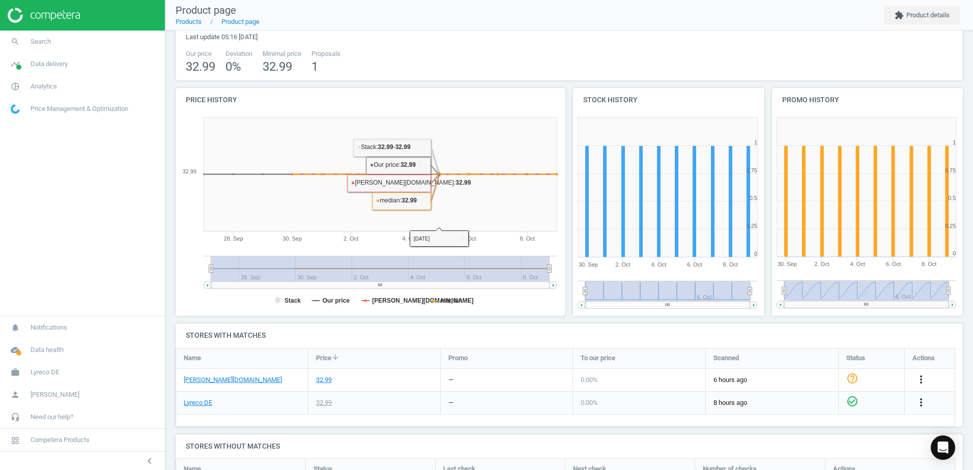
click at [449, 63] on div "Our price 32.99 Deviation 0 % Minimal price 32.99 Proposals 1" at bounding box center [569, 62] width 777 height 26
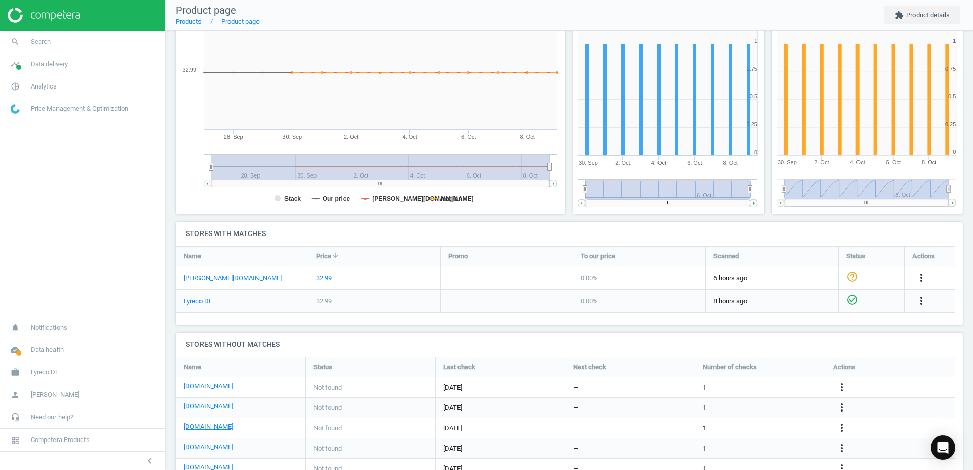
scroll to position [192, 0]
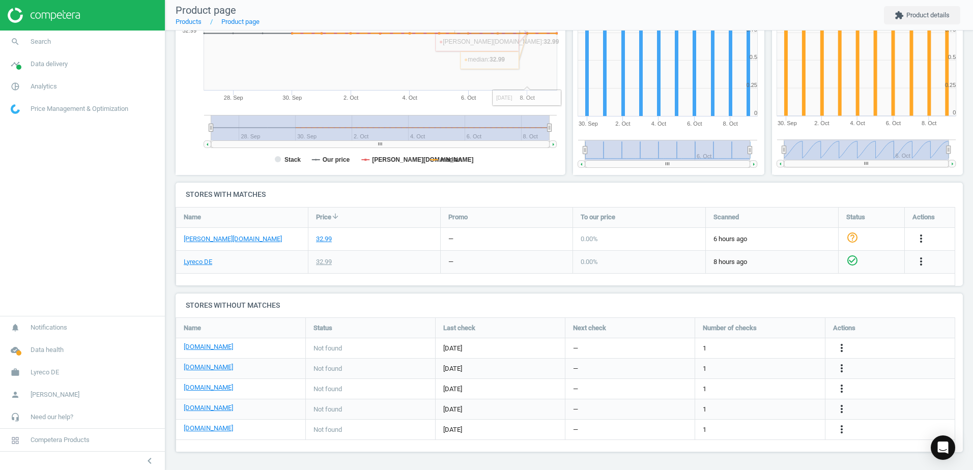
click at [543, 2] on nav "Product page Products Product page extension Product details" at bounding box center [569, 15] width 808 height 31
click at [608, 193] on h4 "Stores with matches" at bounding box center [569, 195] width 787 height 24
click at [565, 190] on h4 "Stores with matches" at bounding box center [569, 195] width 787 height 24
click at [414, 191] on h4 "Stores with matches" at bounding box center [569, 195] width 787 height 24
click at [489, 190] on h4 "Stores with matches" at bounding box center [569, 195] width 787 height 24
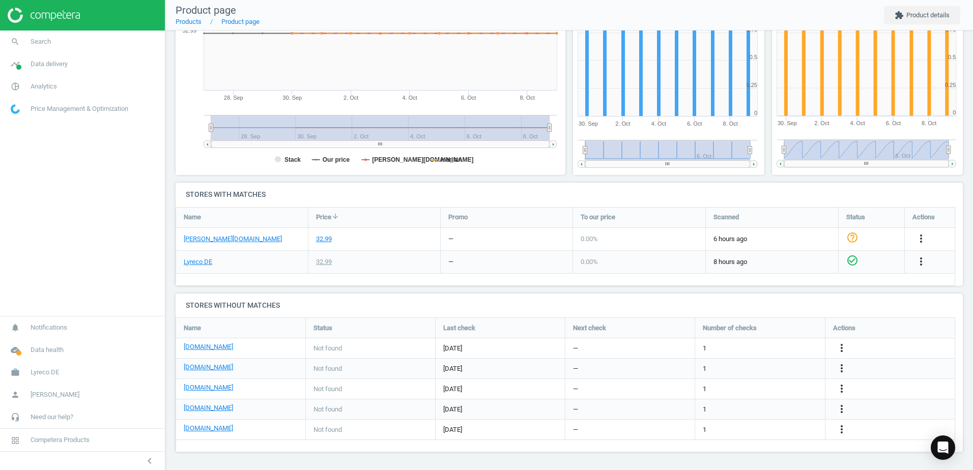
click at [770, 184] on h4 "Stores with matches" at bounding box center [569, 195] width 787 height 24
click at [786, 185] on h4 "Stores with matches" at bounding box center [569, 195] width 787 height 24
click at [704, 183] on h4 "Stores with matches" at bounding box center [569, 195] width 787 height 24
click at [705, 184] on h4 "Stores with matches" at bounding box center [569, 195] width 787 height 24
click at [708, 190] on h4 "Stores with matches" at bounding box center [569, 195] width 787 height 24
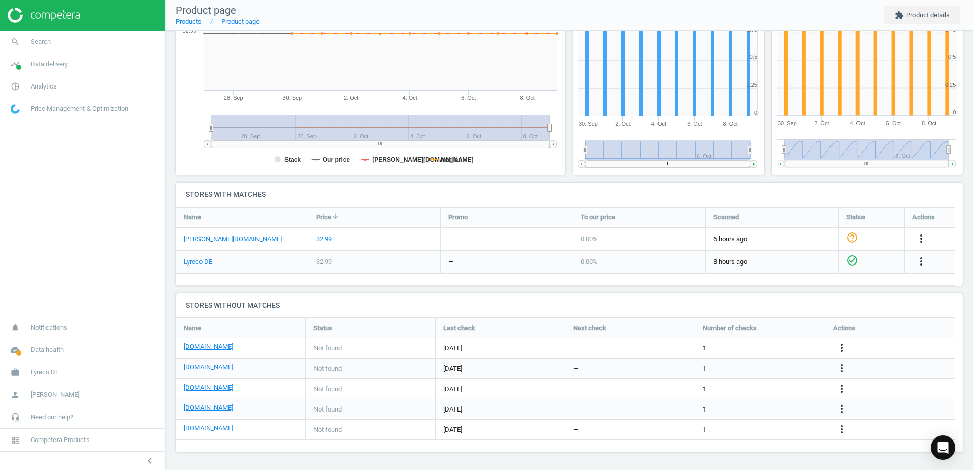
click at [684, 196] on h4 "Stores with matches" at bounding box center [569, 195] width 787 height 24
click at [689, 195] on h4 "Stores with matches" at bounding box center [569, 195] width 787 height 24
click at [683, 191] on h4 "Stores with matches" at bounding box center [569, 195] width 787 height 24
click at [682, 192] on h4 "Stores with matches" at bounding box center [569, 195] width 787 height 24
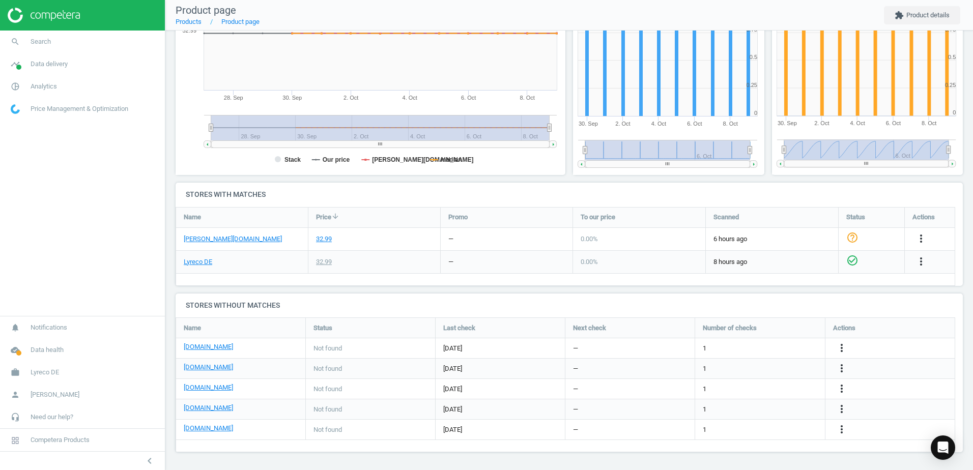
click at [704, 197] on h4 "Stores with matches" at bounding box center [569, 195] width 787 height 24
click at [692, 195] on h4 "Stores with matches" at bounding box center [569, 195] width 787 height 24
click at [672, 196] on h4 "Stores with matches" at bounding box center [569, 195] width 787 height 24
click at [662, 193] on h4 "Stores with matches" at bounding box center [569, 195] width 787 height 24
click at [624, 193] on h4 "Stores with matches" at bounding box center [569, 195] width 787 height 24
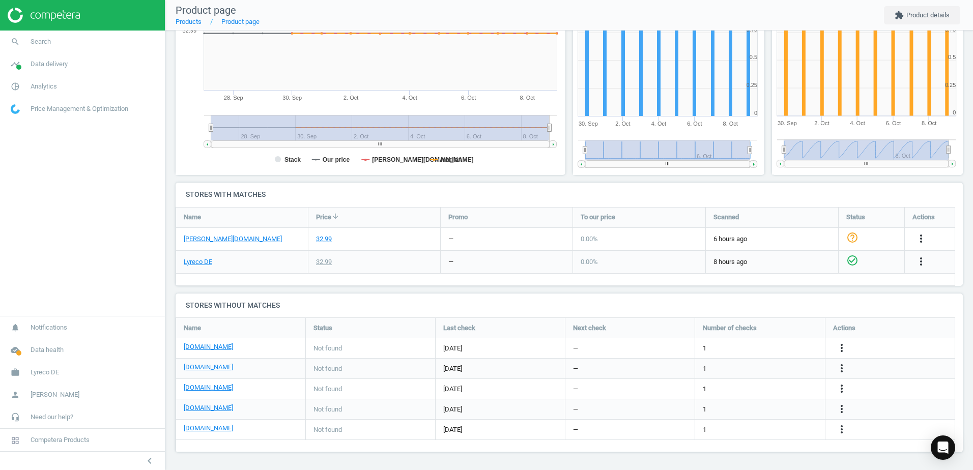
click at [644, 188] on h4 "Stores with matches" at bounding box center [569, 195] width 787 height 24
click at [638, 188] on h4 "Stores with matches" at bounding box center [569, 195] width 787 height 24
click at [635, 191] on h4 "Stores with matches" at bounding box center [569, 195] width 787 height 24
click at [635, 192] on h4 "Stores with matches" at bounding box center [569, 195] width 787 height 24
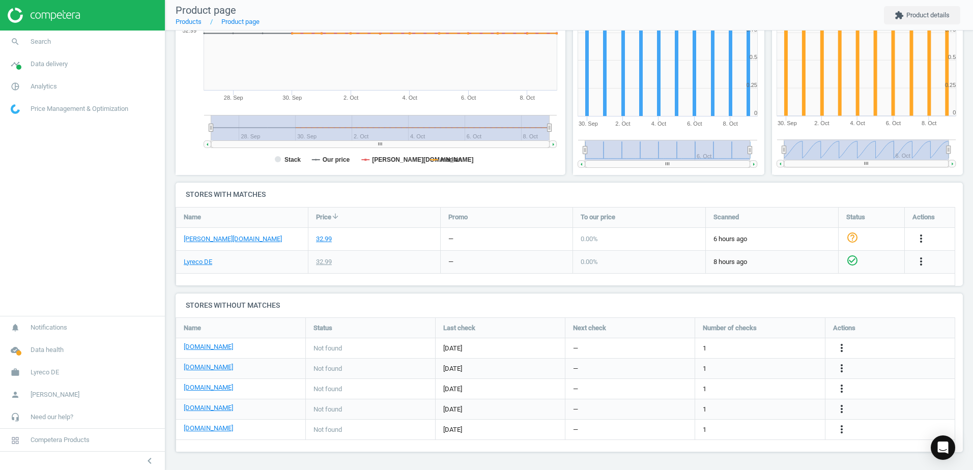
click at [662, 197] on h4 "Stores with matches" at bounding box center [569, 195] width 787 height 24
click at [739, 191] on h4 "Stores with matches" at bounding box center [569, 195] width 787 height 24
click at [840, 348] on icon "more_vert" at bounding box center [841, 348] width 12 height 12
click at [711, 333] on link "Edit URL/product option" at bounding box center [762, 333] width 139 height 16
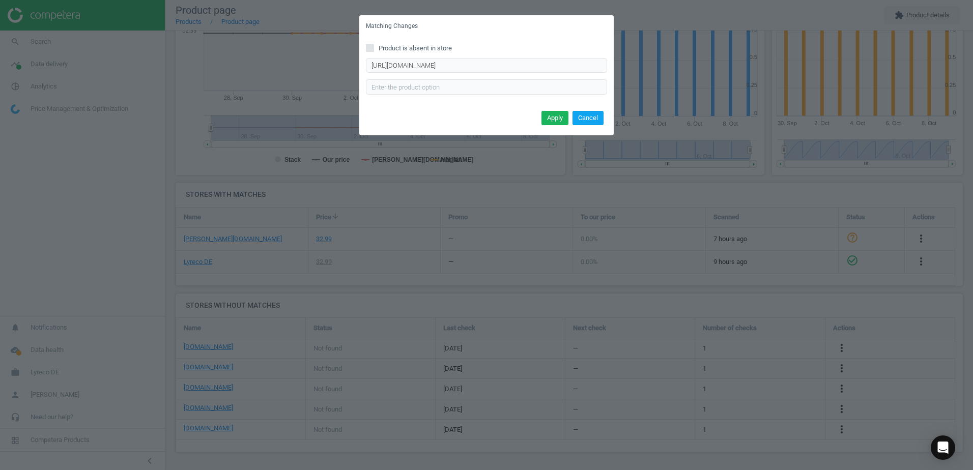
click at [592, 120] on button "Cancel" at bounding box center [587, 118] width 31 height 14
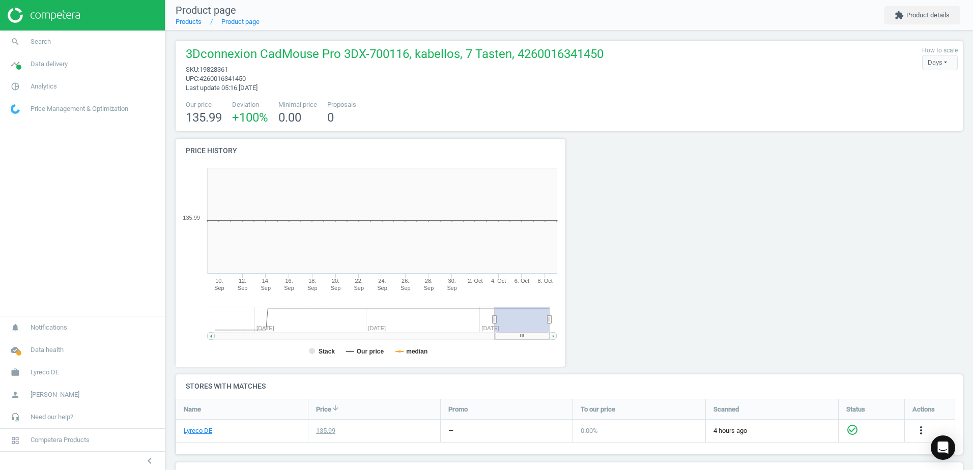
scroll to position [130, 795]
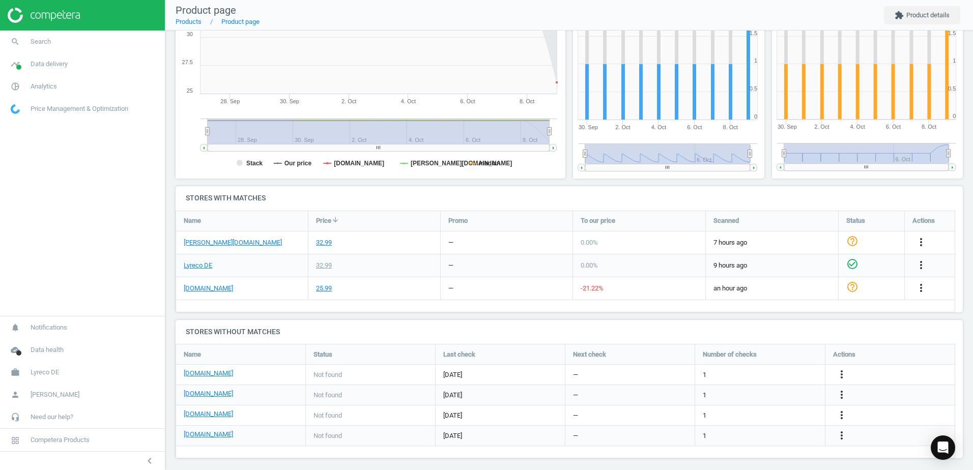
scroll to position [194, 0]
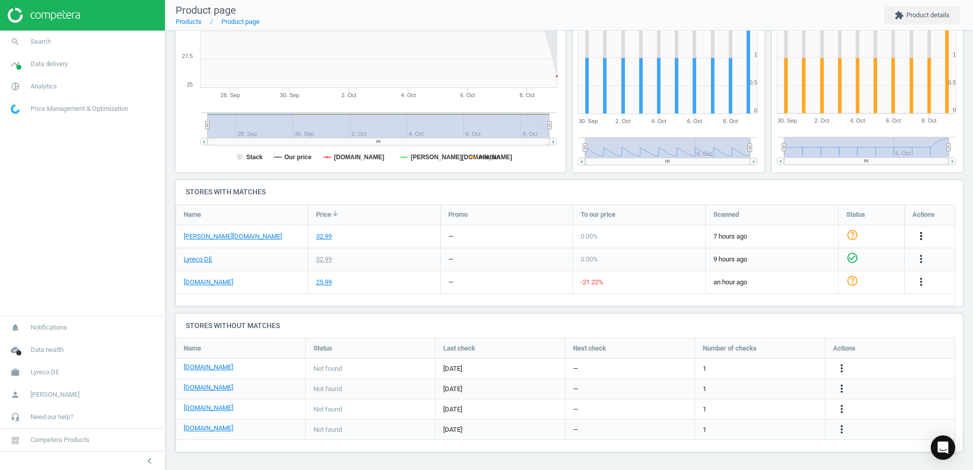
click at [924, 231] on icon "more_vert" at bounding box center [921, 236] width 12 height 12
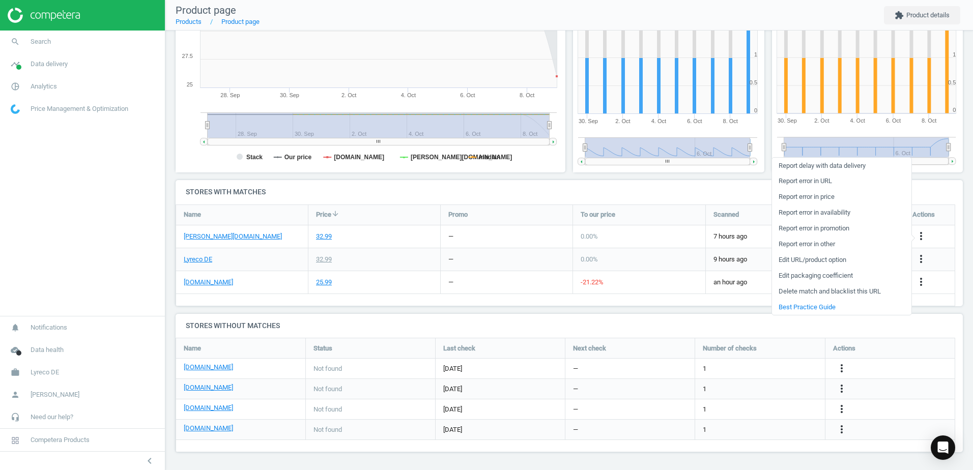
click at [793, 257] on link "Edit URL/product option" at bounding box center [841, 260] width 139 height 16
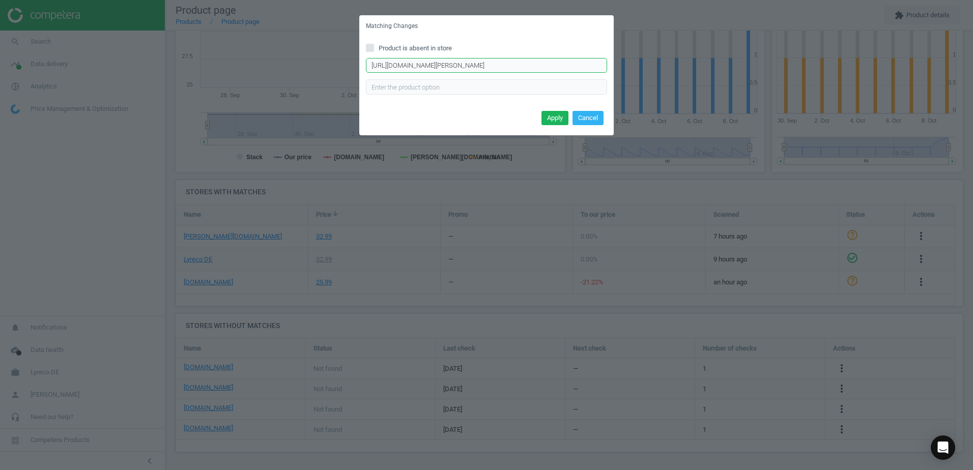
scroll to position [0, 133]
drag, startPoint x: 370, startPoint y: 65, endPoint x: 630, endPoint y: 64, distance: 260.0
click at [630, 64] on div "Matching Changes Product is absent in store https://www.otto-office.com/de/TFA-…" at bounding box center [486, 235] width 973 height 470
click at [586, 116] on button "Cancel" at bounding box center [587, 118] width 31 height 14
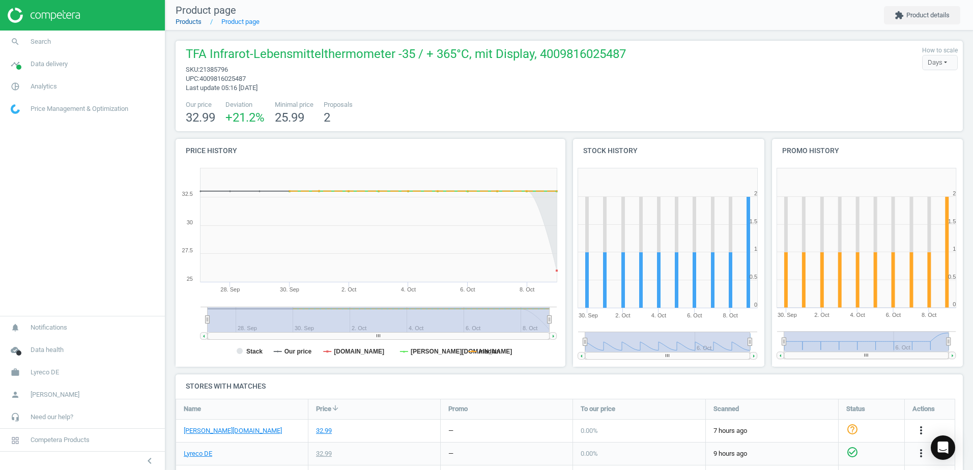
click at [194, 20] on link "Products" at bounding box center [189, 22] width 26 height 8
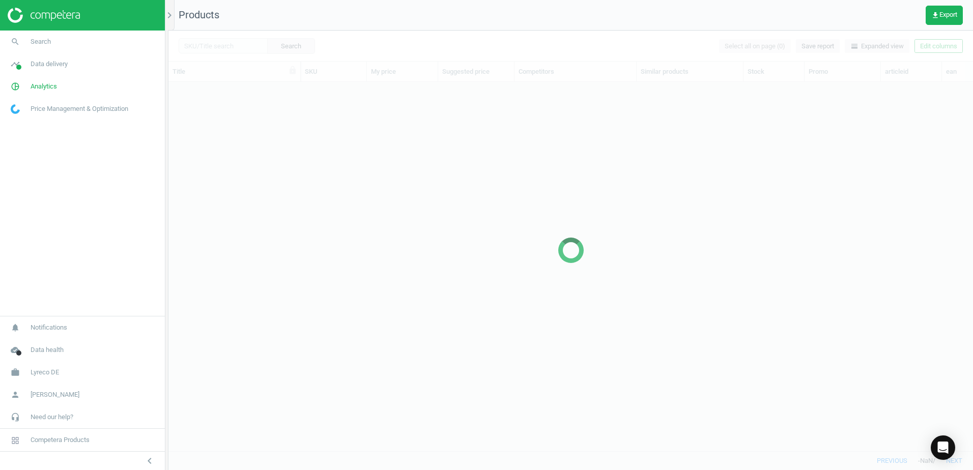
scroll to position [354, 797]
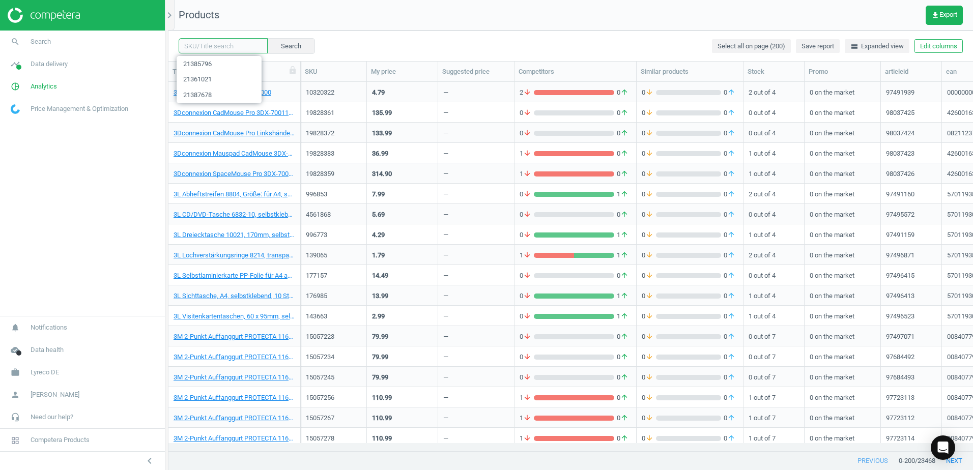
click at [240, 45] on input "text" at bounding box center [223, 45] width 89 height 15
paste input "21339057"
type input "21339057"
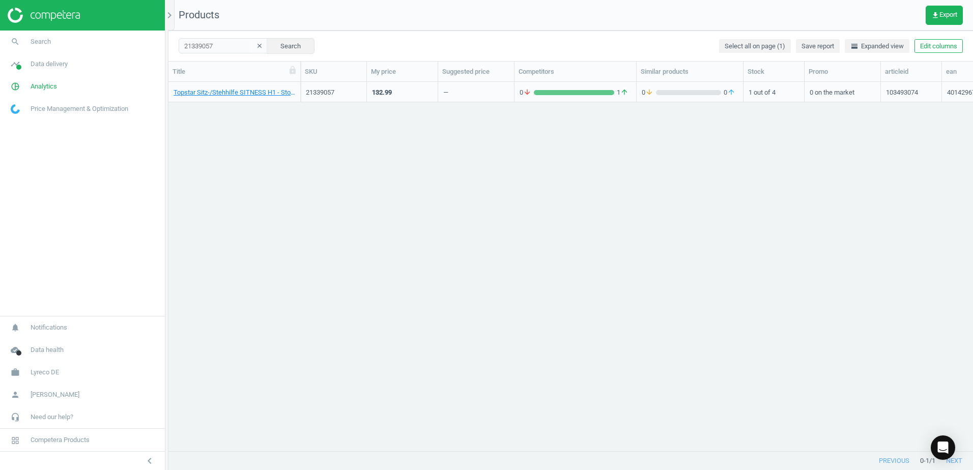
click at [295, 168] on div "Topstar Sitz-/Stehhilfe SITNESS H1 - Stoffbezug, 4014296741376 21339057 132.99 …" at bounding box center [570, 262] width 804 height 361
click at [260, 91] on link "Topstar Sitz-/Stehhilfe SITNESS H1 - Stoffbezug, 4014296741376" at bounding box center [235, 92] width 122 height 9
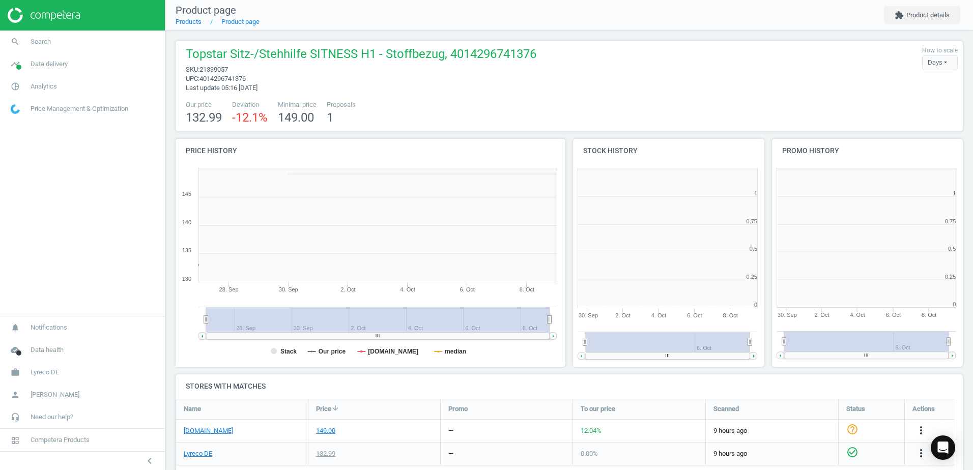
scroll to position [219, 205]
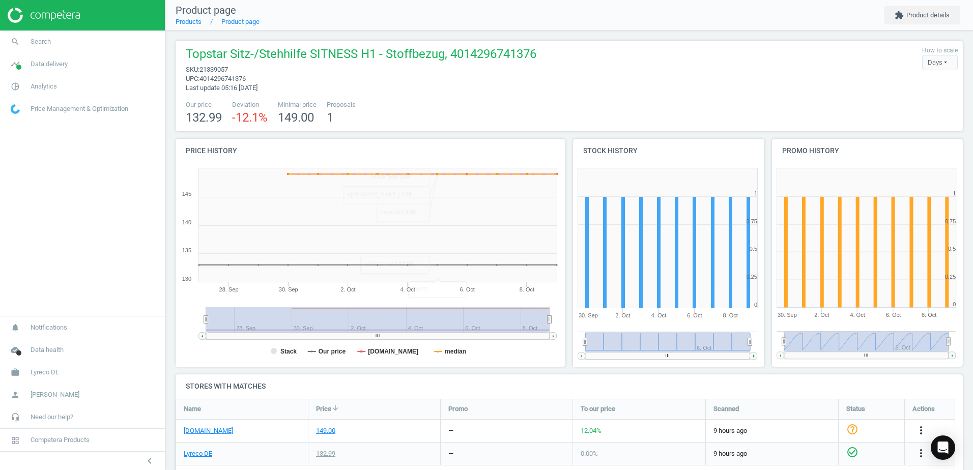
click at [388, 121] on div "Our price 132.99 Deviation -12.1 % Minimal price 149.00 Proposals 1" at bounding box center [569, 113] width 777 height 26
click at [487, 112] on div "Our price 132.99 Deviation -12.1 % Minimal price 149.00 Proposals 1" at bounding box center [569, 113] width 777 height 26
click at [504, 107] on div "Our price 132.99 Deviation -12.1 % Minimal price 149.00 Proposals 1" at bounding box center [569, 113] width 777 height 26
click at [519, 113] on div "Our price 132.99 Deviation -12.1 % Minimal price 149.00 Proposals 1" at bounding box center [569, 113] width 777 height 26
click at [181, 23] on link "Products" at bounding box center [189, 22] width 26 height 8
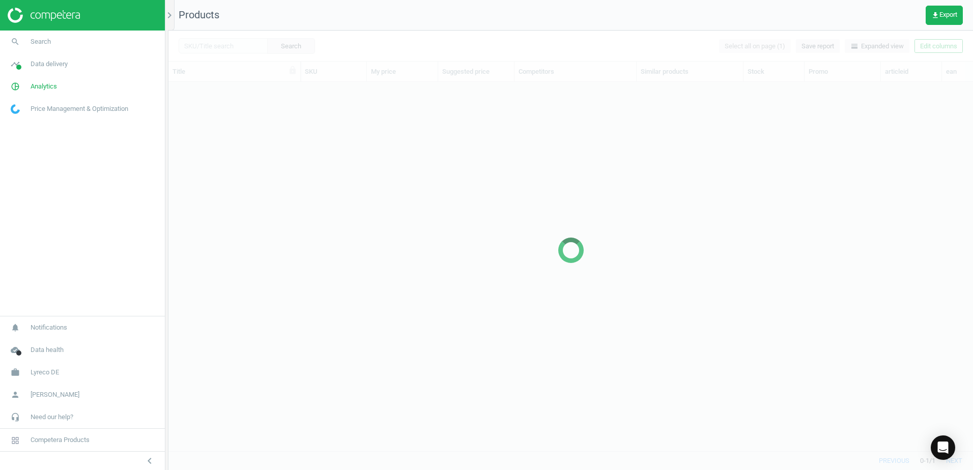
scroll to position [354, 797]
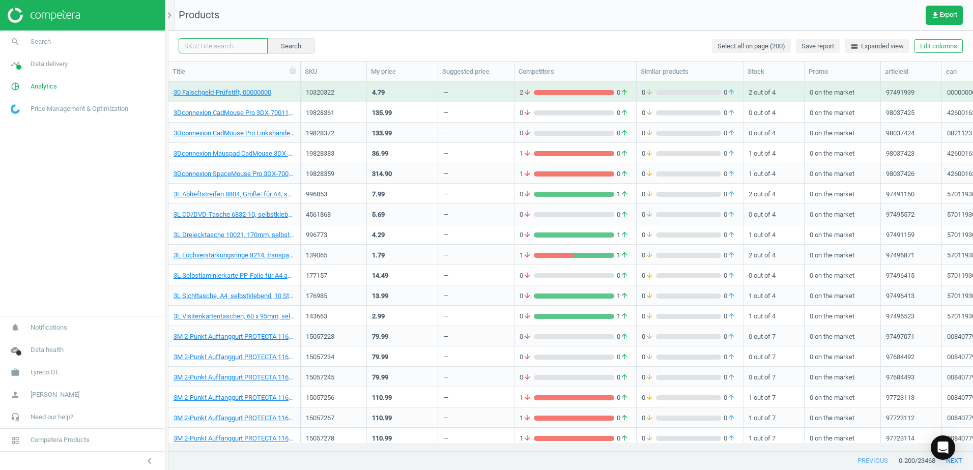
click at [214, 44] on input "text" at bounding box center [223, 45] width 89 height 15
paste input "21339057"
type input "21339057"
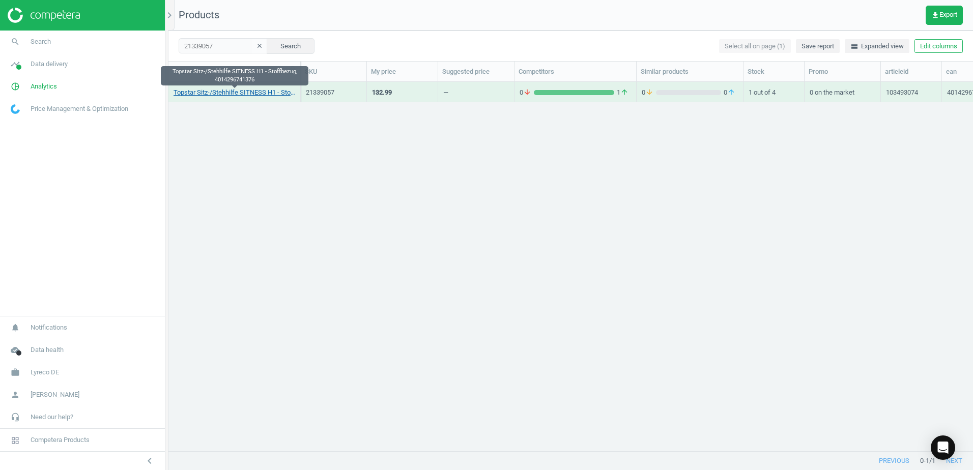
click at [234, 91] on link "Topstar Sitz-/Stehhilfe SITNESS H1 - Stoffbezug, 4014296741376" at bounding box center [235, 92] width 122 height 9
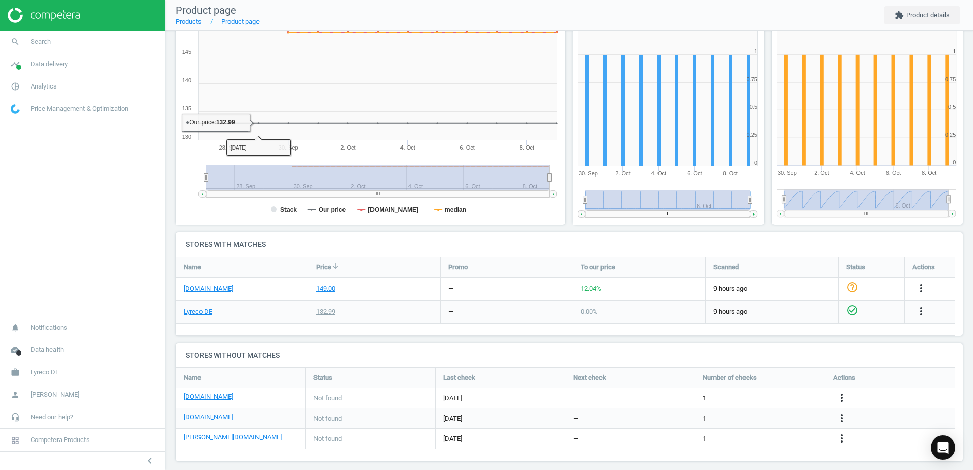
scroll to position [151, 0]
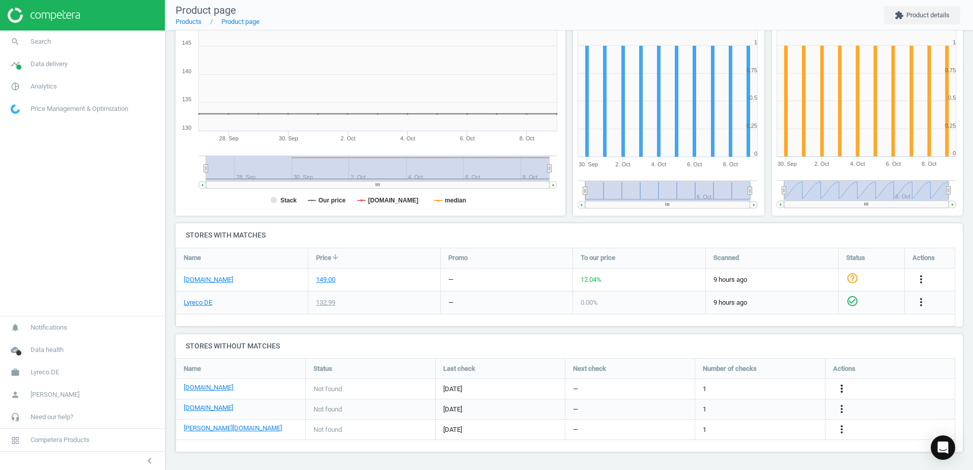
click at [842, 384] on icon "more_vert" at bounding box center [841, 389] width 12 height 12
click at [711, 387] on link "Edit URL/product option" at bounding box center [762, 389] width 139 height 16
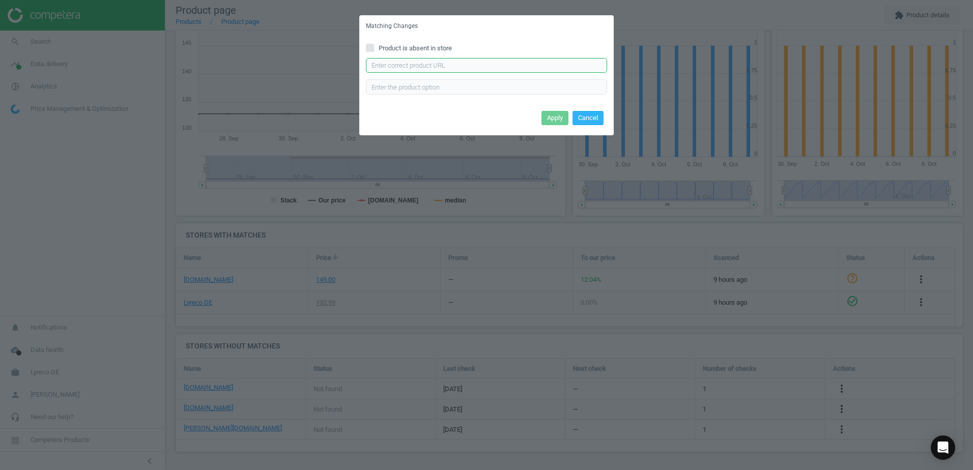
click at [433, 69] on input "text" at bounding box center [486, 65] width 241 height 15
paste input "https://www.bueromarkt-ag.de/stehhilfe_topstar_sitness_h1_sh300_cv0,p-sh300cv0.…"
type input "https://www.bueromarkt-ag.de/stehhilfe_topstar_sitness_h1_sh300_cv0,p-sh300cv0.…"
click at [549, 114] on button "Apply" at bounding box center [554, 118] width 27 height 14
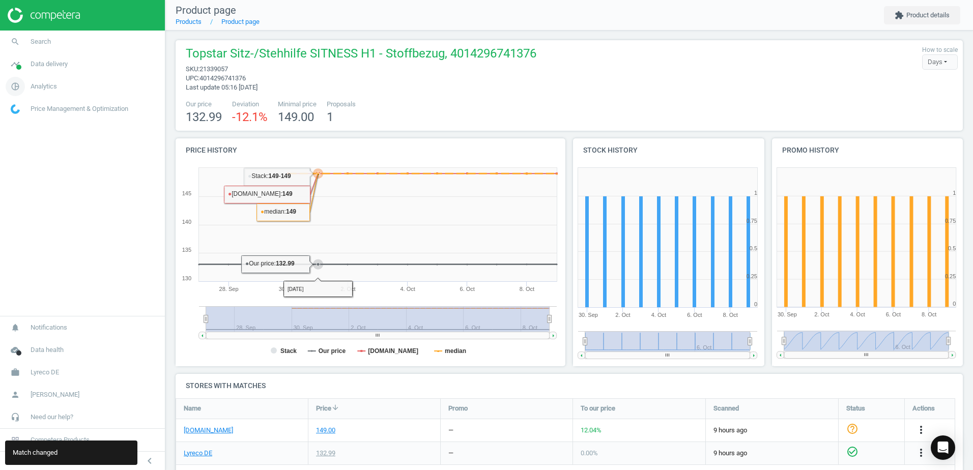
scroll to position [0, 0]
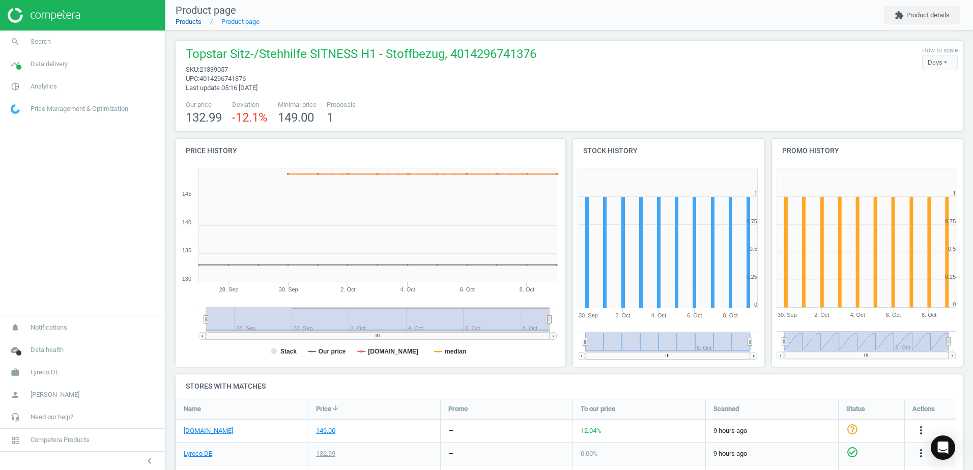
click at [194, 22] on link "Products" at bounding box center [189, 22] width 26 height 8
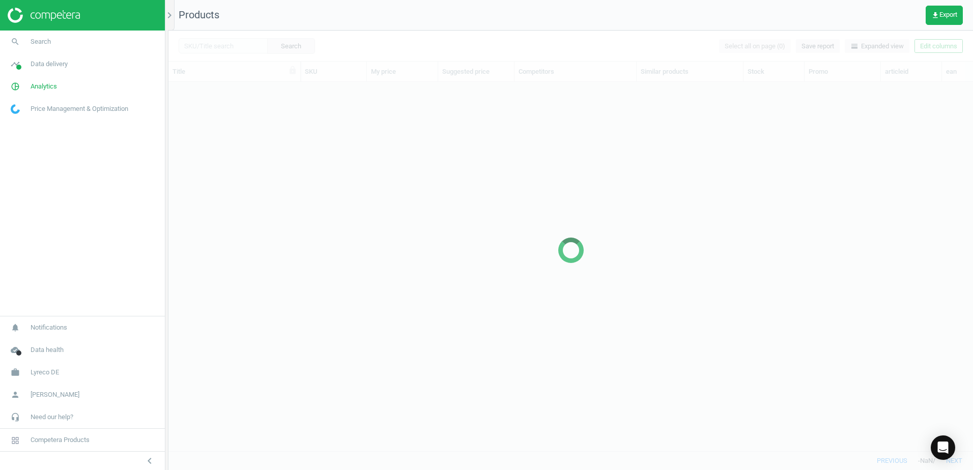
scroll to position [354, 797]
click at [239, 46] on div at bounding box center [570, 251] width 804 height 440
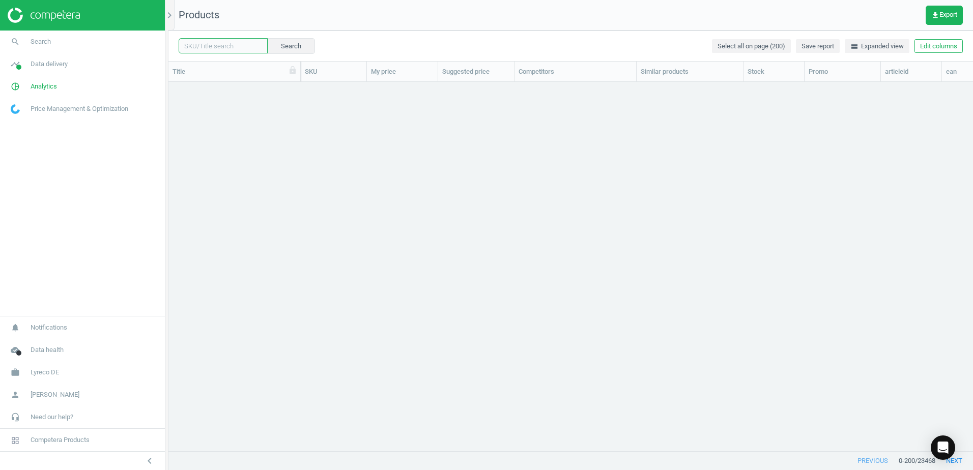
click at [237, 45] on input "text" at bounding box center [223, 45] width 89 height 15
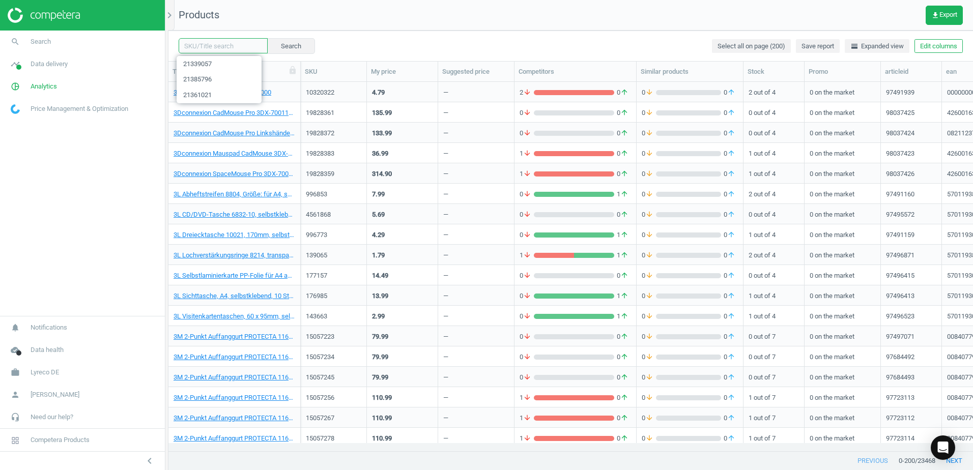
paste input "21349848"
type input "21349848"
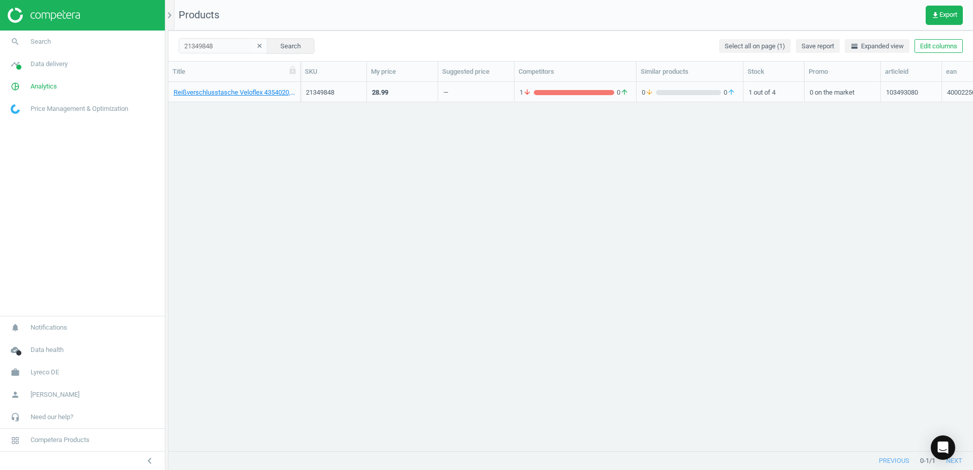
click at [580, 186] on div "Reißverschlusstasche Veloflex 4354020, DIN A4, rot, 10 Stück, 4000225048609 213…" at bounding box center [570, 262] width 804 height 361
click at [610, 224] on div "Reißverschlusstasche Veloflex 4354020, DIN A4, rot, 10 Stück, 4000225048609 213…" at bounding box center [570, 262] width 804 height 361
click at [614, 233] on div "Reißverschlusstasche Veloflex 4354020, DIN A4, rot, 10 Stück, 4000225048609 213…" at bounding box center [570, 262] width 804 height 361
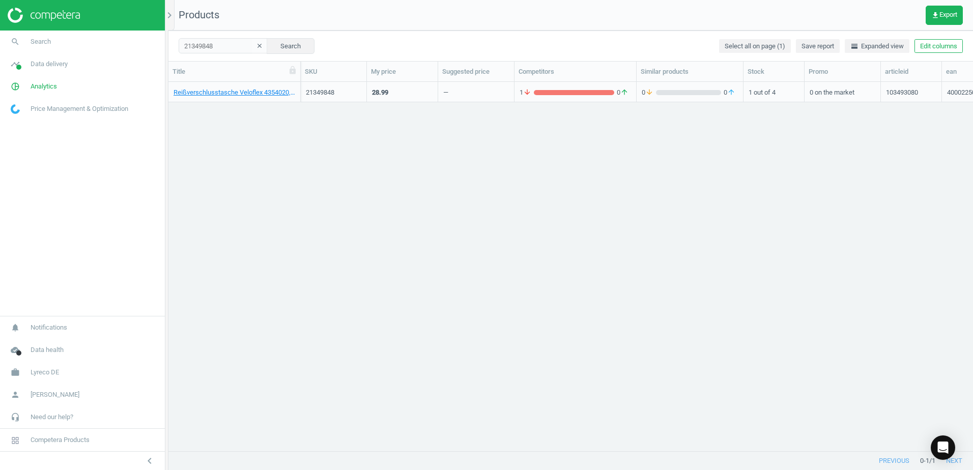
drag, startPoint x: 596, startPoint y: 238, endPoint x: 595, endPoint y: 244, distance: 5.7
click at [596, 243] on div "Reißverschlusstasche Veloflex 4354020, DIN A4, rot, 10 Stück, 4000225048609 213…" at bounding box center [570, 262] width 804 height 361
click at [248, 96] on link "Reißverschlusstasche Veloflex 4354020, DIN A4, rot, 10 Stück, 4000225048609" at bounding box center [235, 92] width 122 height 9
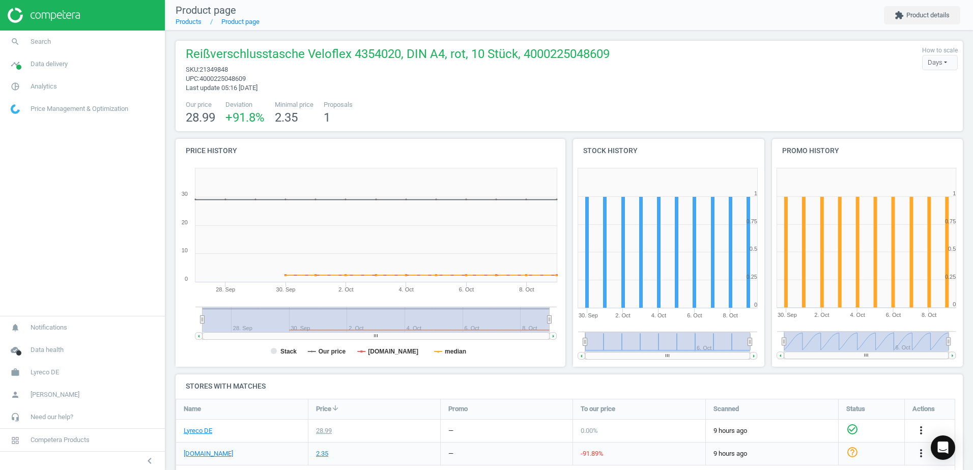
click at [410, 78] on span "upc : 4000225048609" at bounding box center [398, 78] width 424 height 9
click at [394, 70] on span "sku : 21349848" at bounding box center [398, 69] width 424 height 9
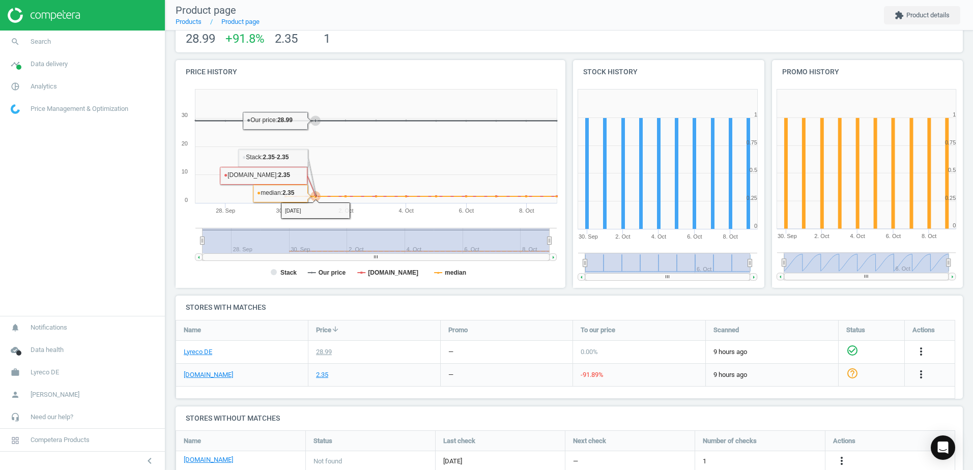
scroll to position [151, 0]
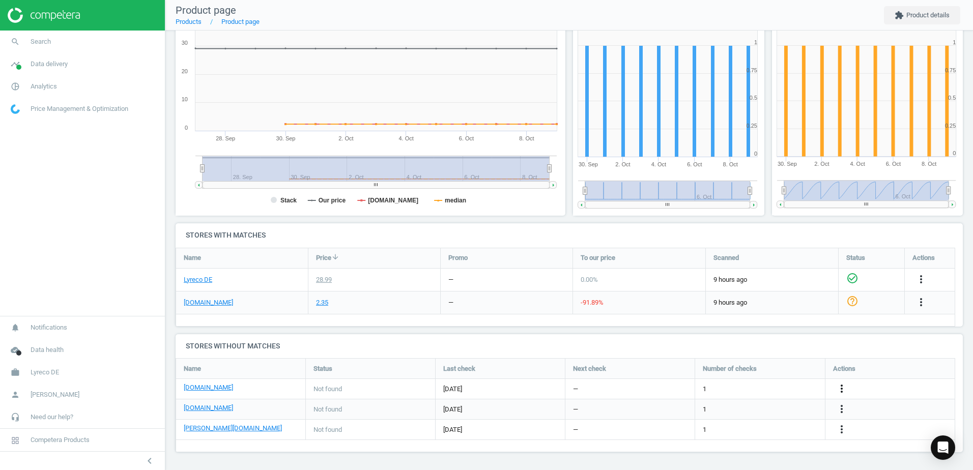
click at [841, 384] on icon "more_vert" at bounding box center [841, 389] width 12 height 12
click at [708, 387] on link "Edit URL/product option" at bounding box center [762, 389] width 139 height 16
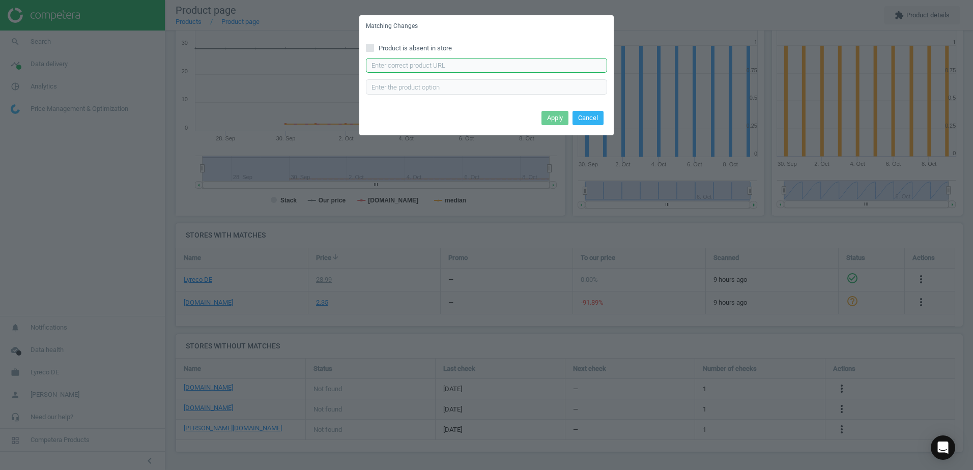
click at [413, 66] on input "text" at bounding box center [486, 65] width 241 height 15
paste input "[URL][DOMAIN_NAME]"
type input "[URL][DOMAIN_NAME]"
click at [563, 116] on button "Apply" at bounding box center [554, 118] width 27 height 14
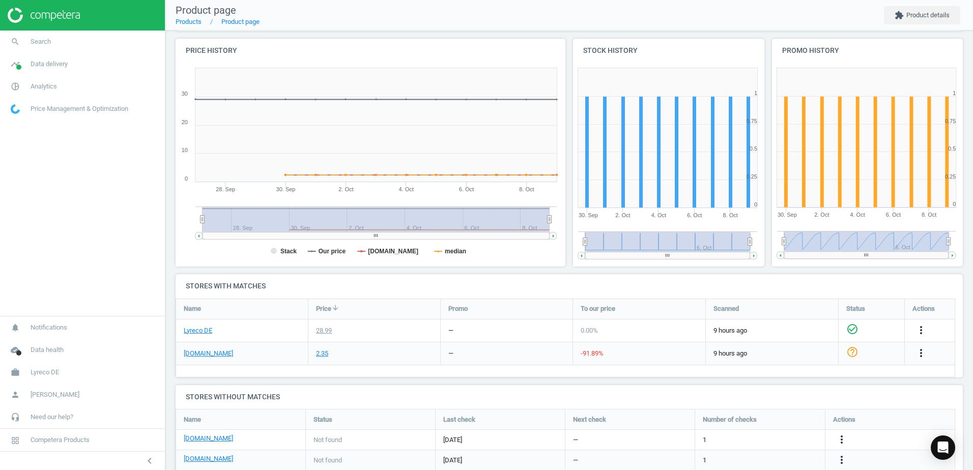
scroll to position [151, 0]
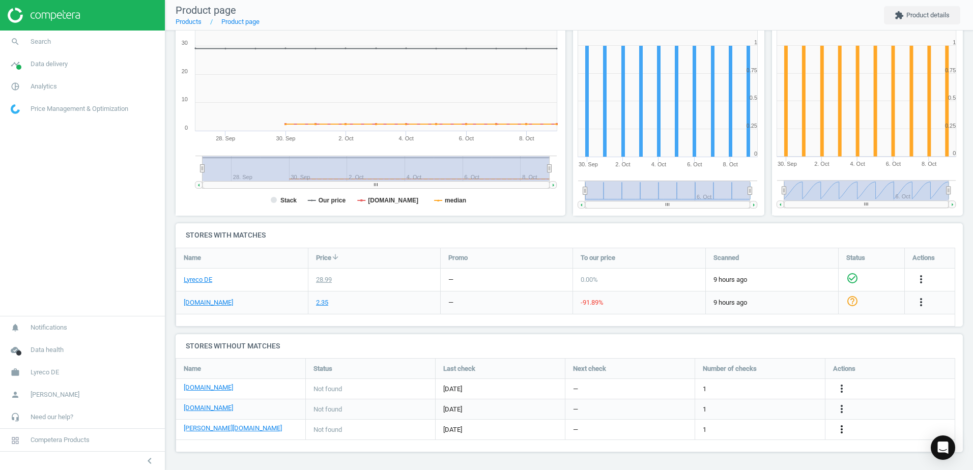
click at [842, 427] on icon "more_vert" at bounding box center [841, 429] width 12 height 12
click at [710, 427] on link "Edit URL/product option" at bounding box center [762, 430] width 139 height 16
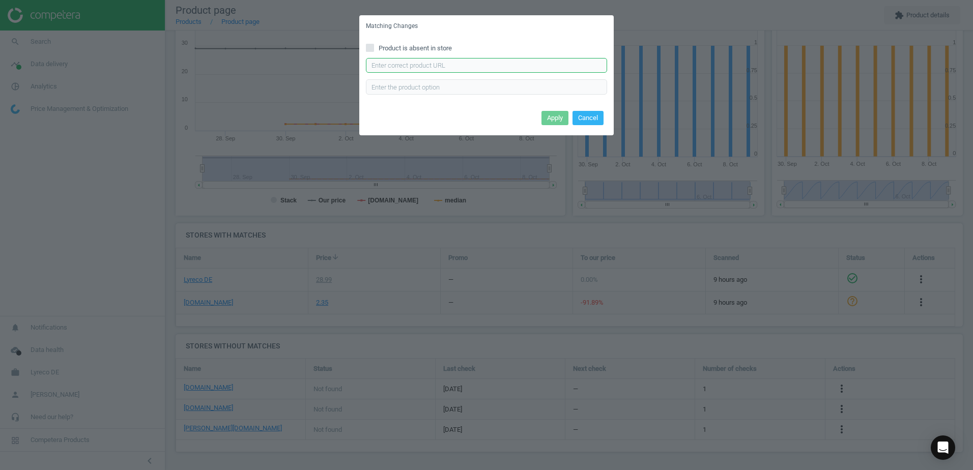
click at [419, 69] on input "text" at bounding box center [486, 65] width 241 height 15
paste input "[URL][DOMAIN_NAME][PERSON_NAME]"
type input "[URL][DOMAIN_NAME][PERSON_NAME]"
click at [560, 114] on button "Apply" at bounding box center [554, 118] width 27 height 14
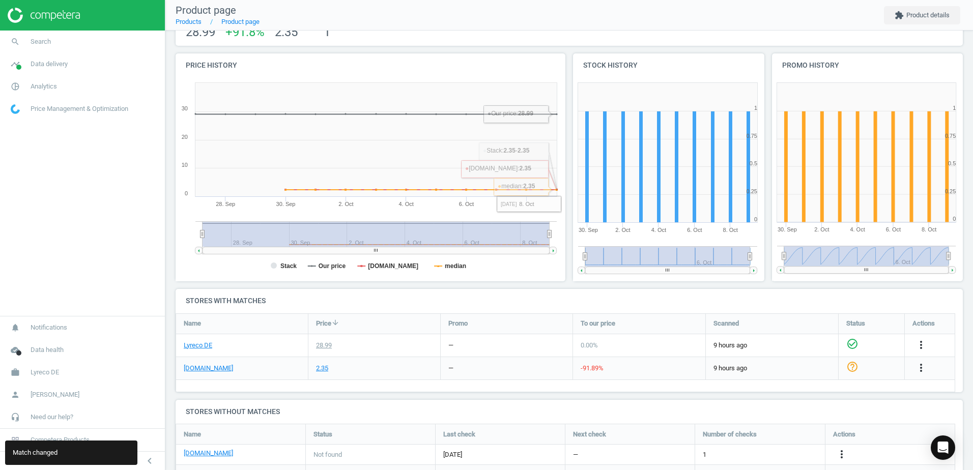
scroll to position [0, 0]
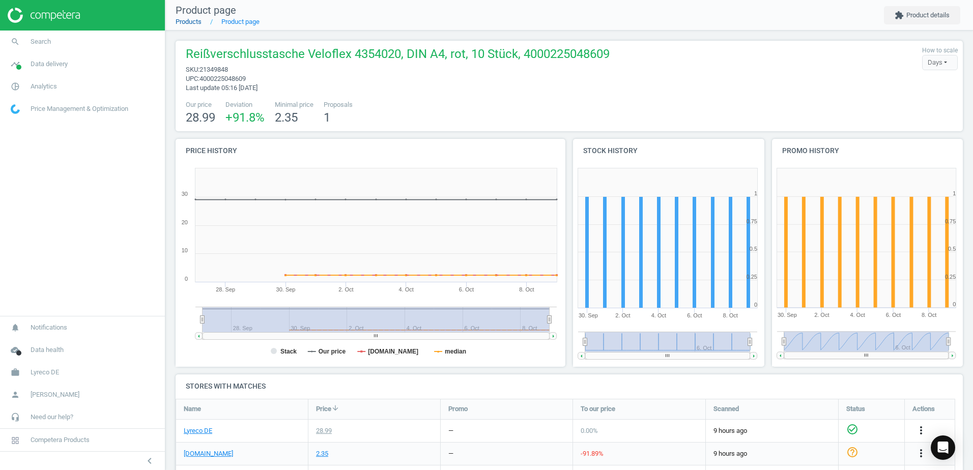
click at [187, 21] on link "Products" at bounding box center [189, 22] width 26 height 8
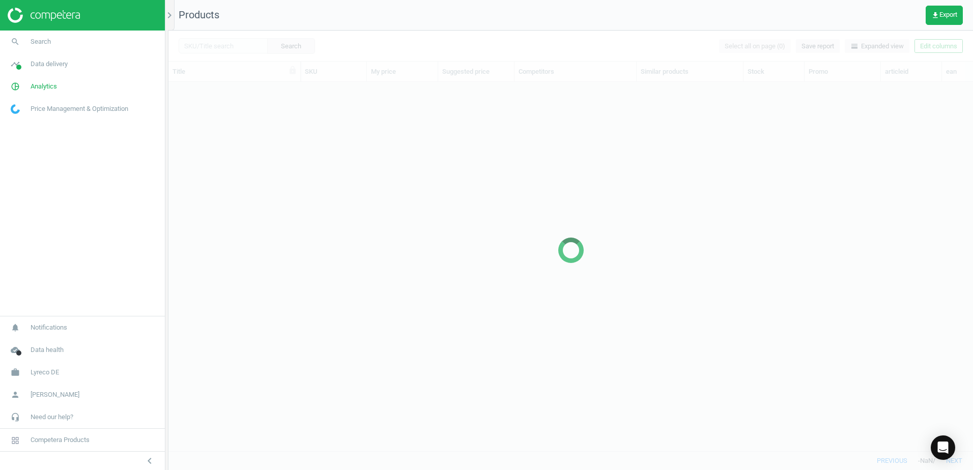
scroll to position [354, 797]
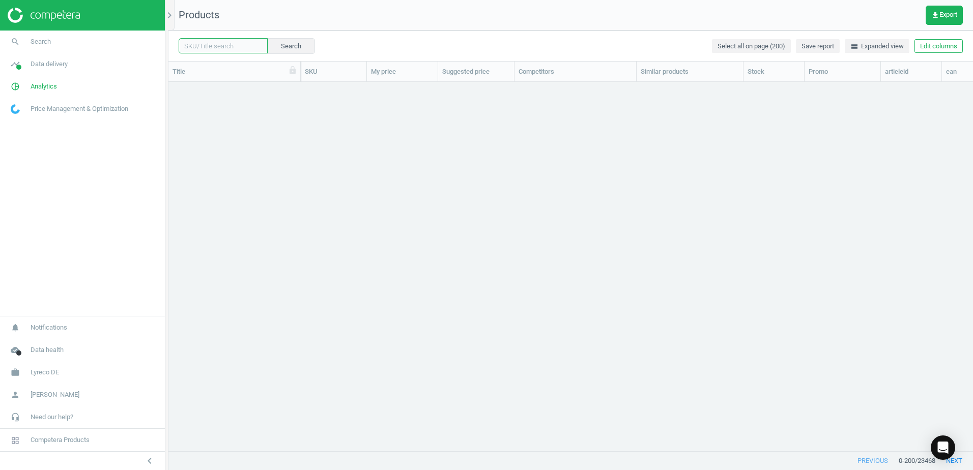
click at [235, 48] on input "text" at bounding box center [223, 45] width 89 height 15
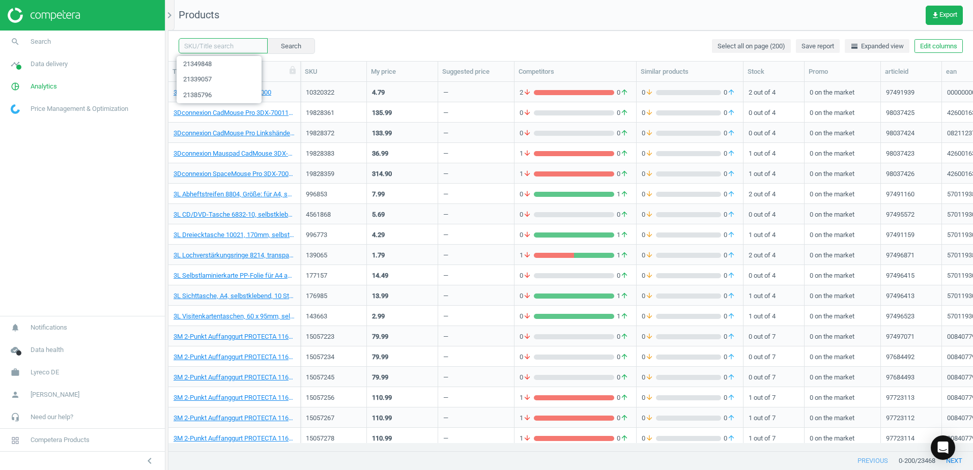
paste input "21349861"
type input "21349861"
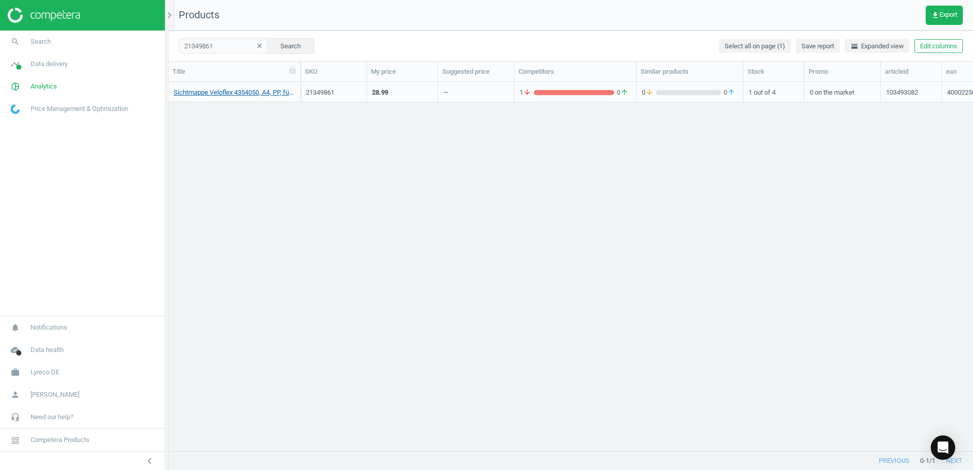
click at [245, 97] on link "Sichtmappe Veloflex 4354050, A4, PP, für Ringbücher im A4 Format, blau, 10 Stüc…" at bounding box center [235, 92] width 122 height 9
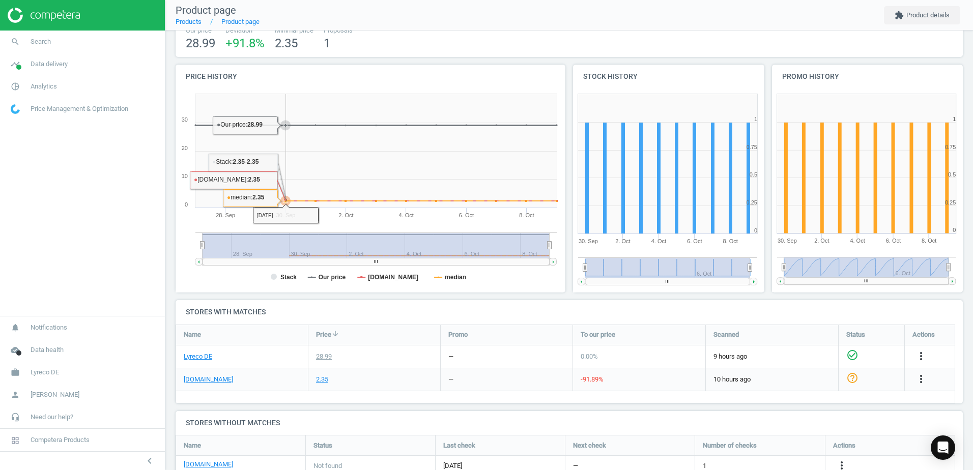
scroll to position [151, 0]
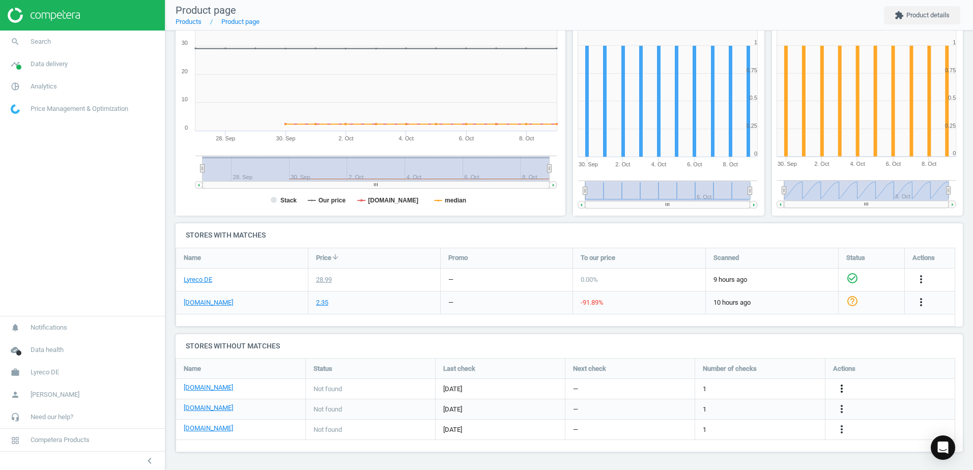
click at [838, 388] on icon "more_vert" at bounding box center [841, 389] width 12 height 12
click at [708, 386] on link "Edit URL/product option" at bounding box center [762, 389] width 139 height 16
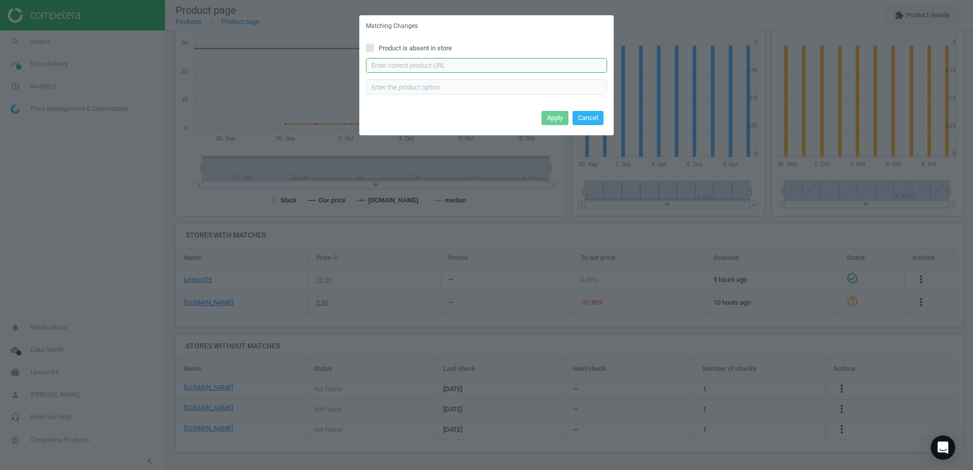
click at [428, 68] on input "text" at bounding box center [486, 65] width 241 height 15
paste input "[URL][DOMAIN_NAME]"
type input "[URL][DOMAIN_NAME]"
click at [556, 120] on button "Apply" at bounding box center [554, 118] width 27 height 14
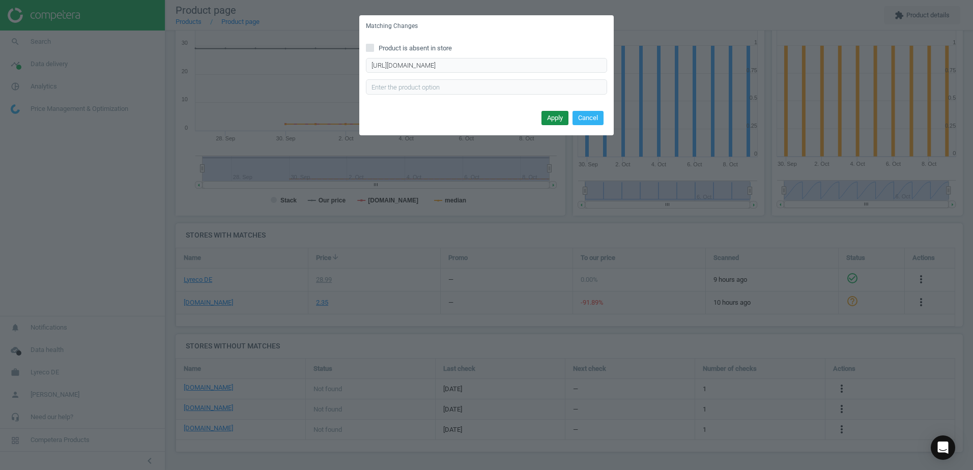
scroll to position [0, 0]
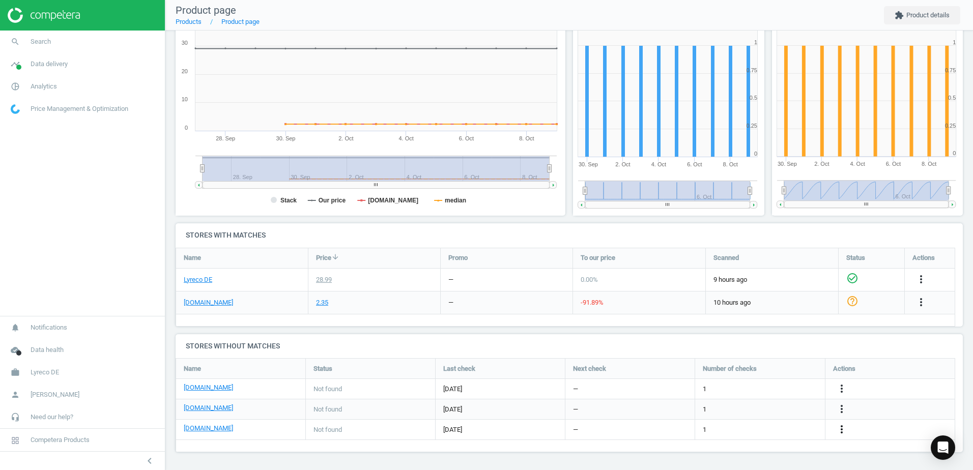
click at [842, 429] on icon "more_vert" at bounding box center [841, 429] width 12 height 12
click at [713, 428] on link "Edit URL/product option" at bounding box center [762, 430] width 139 height 16
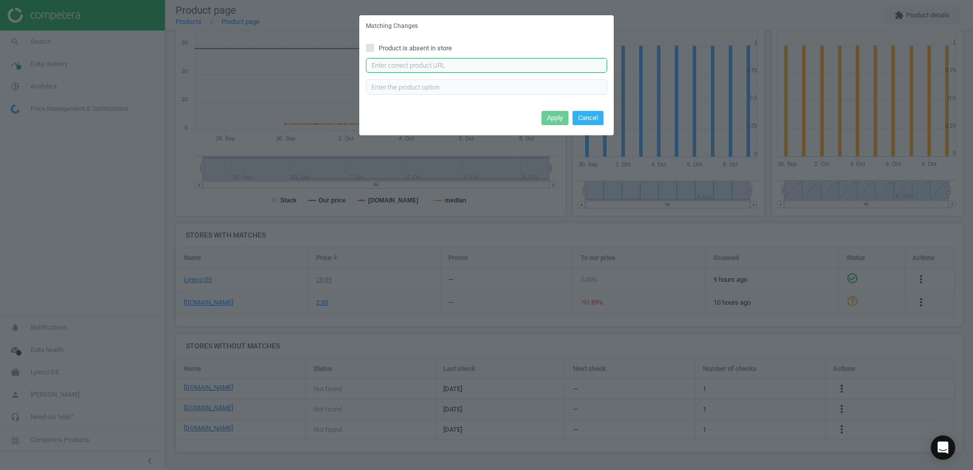
click at [448, 69] on input "text" at bounding box center [486, 65] width 241 height 15
paste input "[URL][DOMAIN_NAME]"
type input "[URL][DOMAIN_NAME]"
click at [559, 112] on button "Apply" at bounding box center [554, 118] width 27 height 14
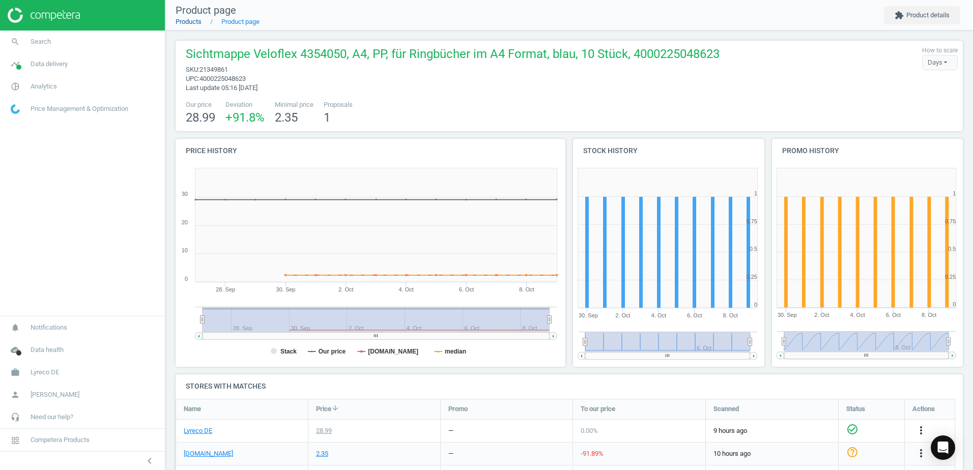
click at [193, 22] on link "Products" at bounding box center [189, 22] width 26 height 8
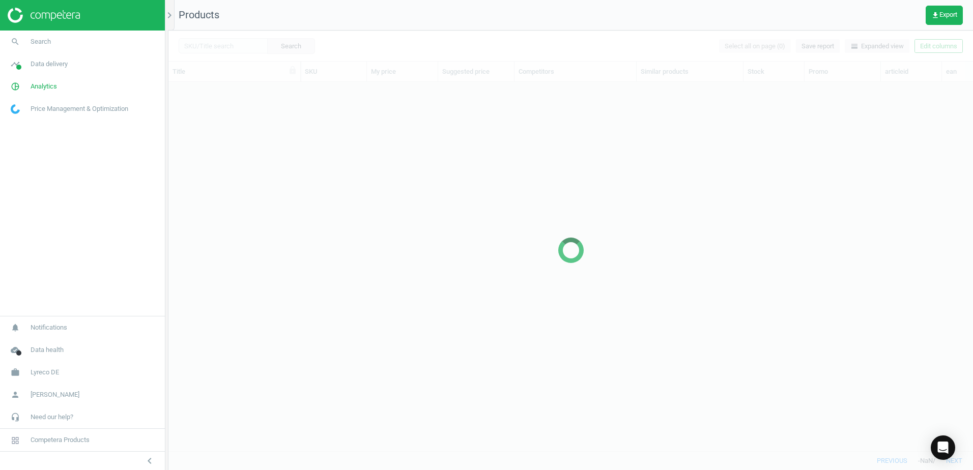
scroll to position [354, 797]
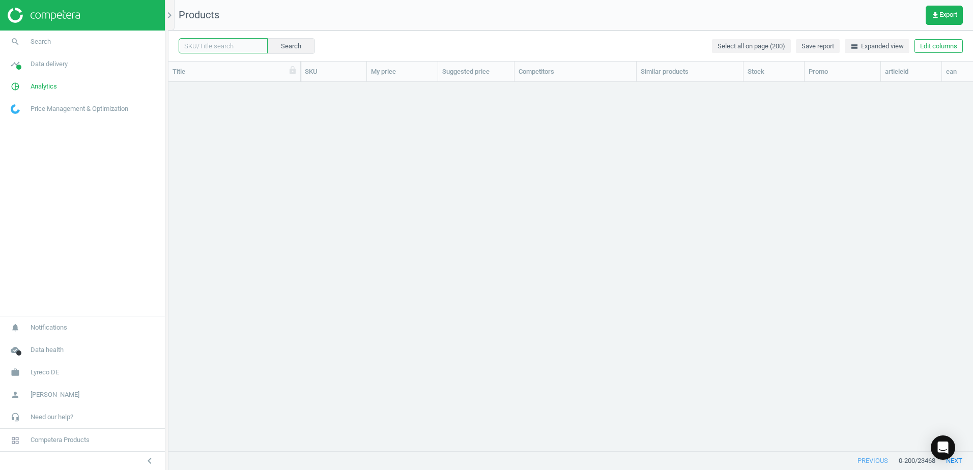
click at [227, 44] on input "text" at bounding box center [223, 45] width 89 height 15
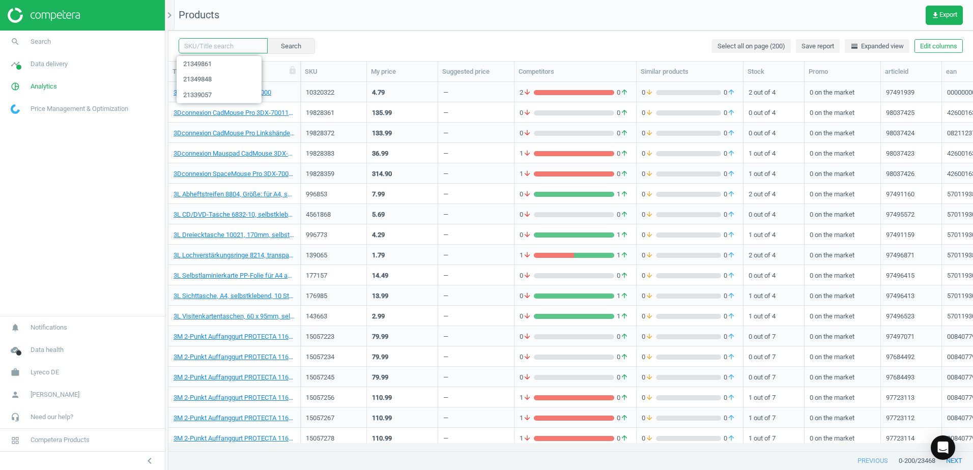
paste input "21349859"
type input "21349859"
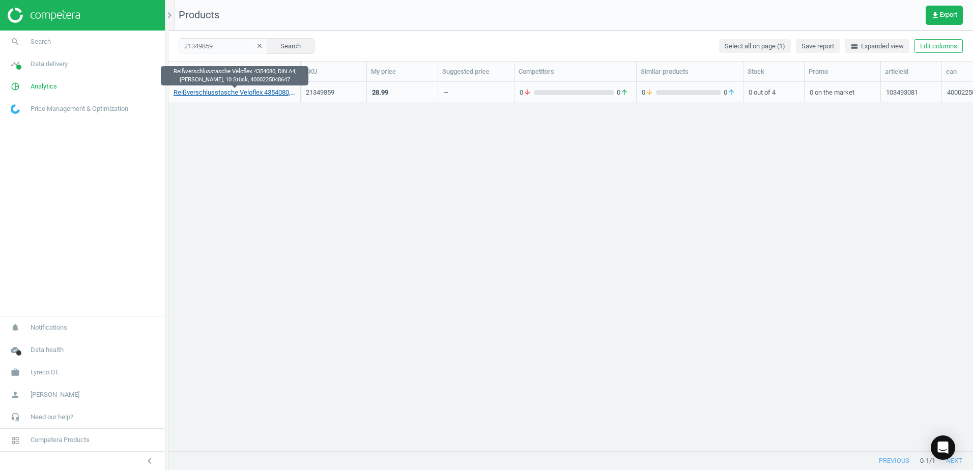
click at [233, 94] on link "Reißverschlusstasche Veloflex 4354080, DIN A4, schwarz, 10 Stück, 4000225048647" at bounding box center [235, 92] width 122 height 9
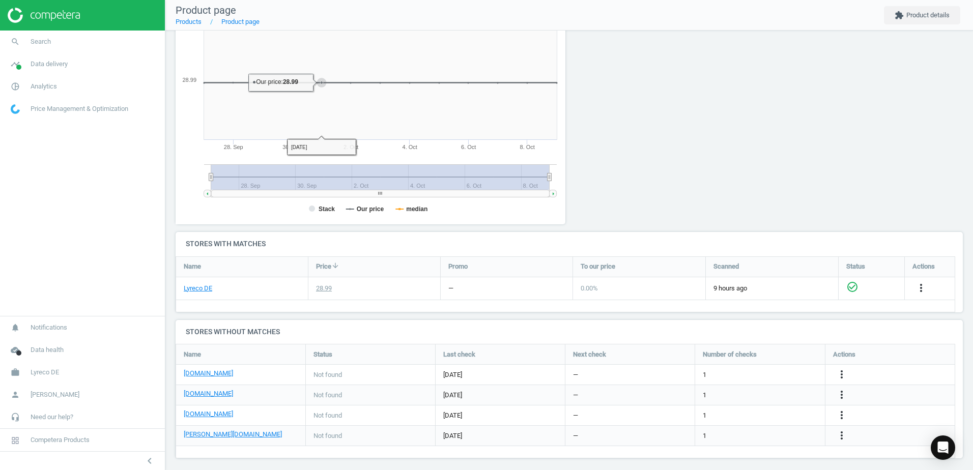
scroll to position [149, 0]
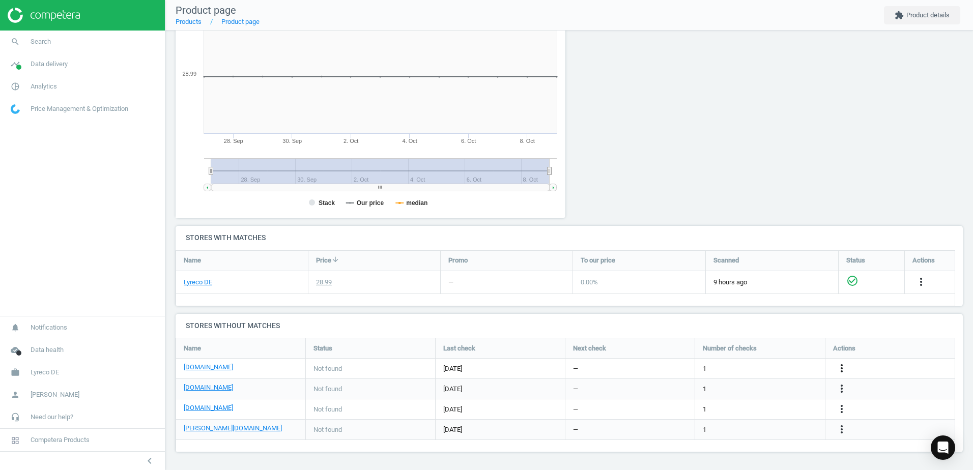
click at [839, 367] on icon "more_vert" at bounding box center [841, 368] width 12 height 12
click at [704, 367] on link "Edit URL/product option" at bounding box center [762, 369] width 139 height 16
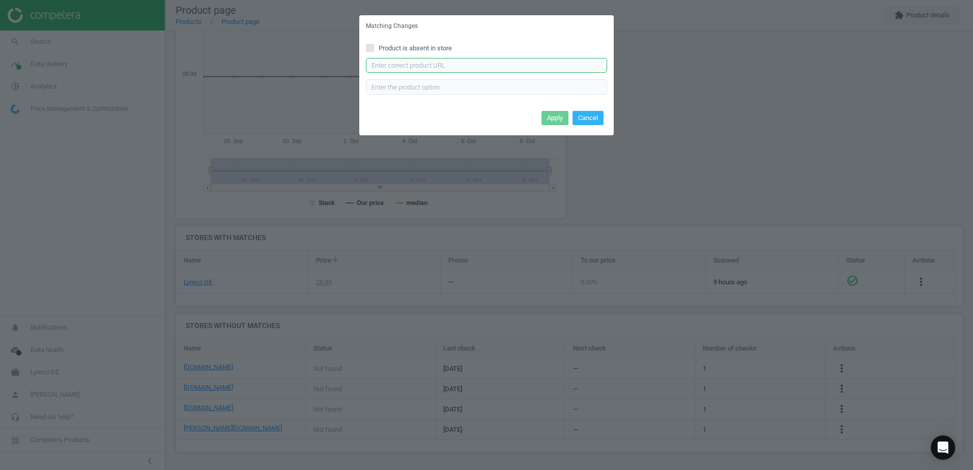
click at [410, 68] on input "text" at bounding box center [486, 65] width 241 height 15
paste input "https://www.bueromarkt-ag.de/reissverschlussbeutel_veloflex_velobag_xs_4354080_…"
type input "https://www.bueromarkt-ag.de/reissverschlussbeutel_veloflex_velobag_xs_4354080_…"
click at [568, 117] on button "Apply" at bounding box center [554, 118] width 27 height 14
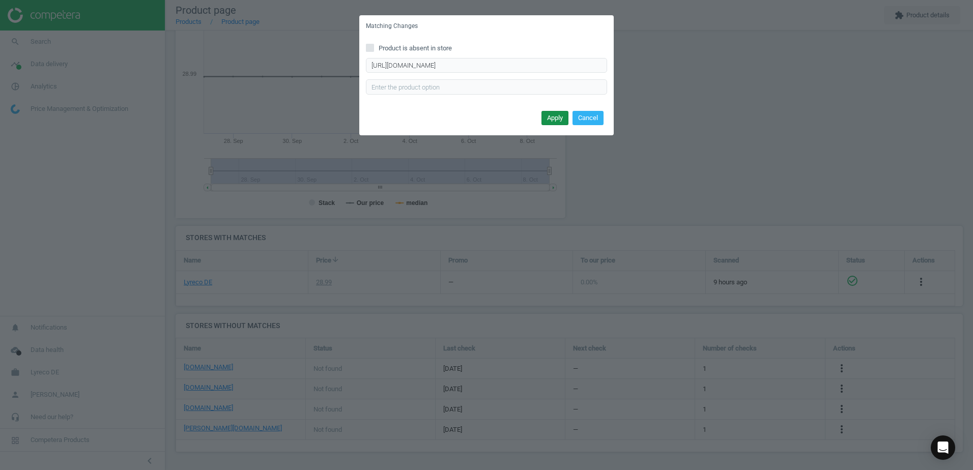
scroll to position [0, 0]
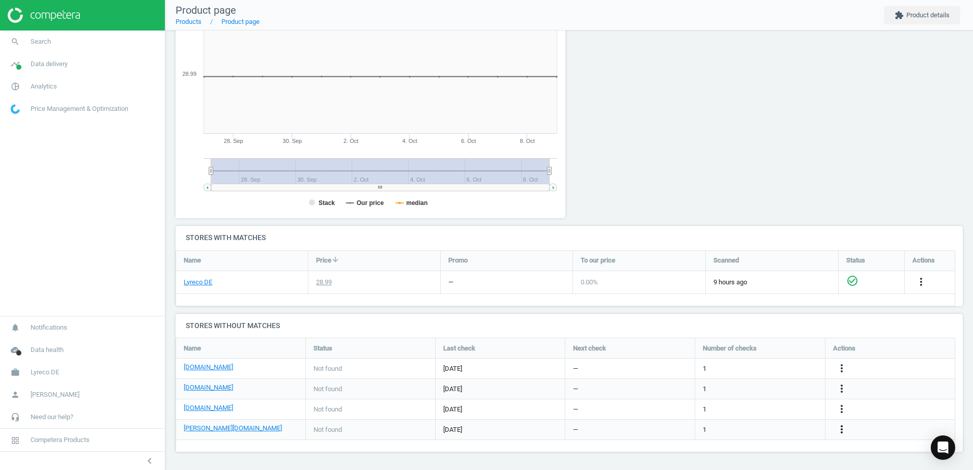
click at [843, 430] on icon "more_vert" at bounding box center [841, 429] width 12 height 12
click at [716, 426] on link "Edit URL/product option" at bounding box center [762, 430] width 139 height 16
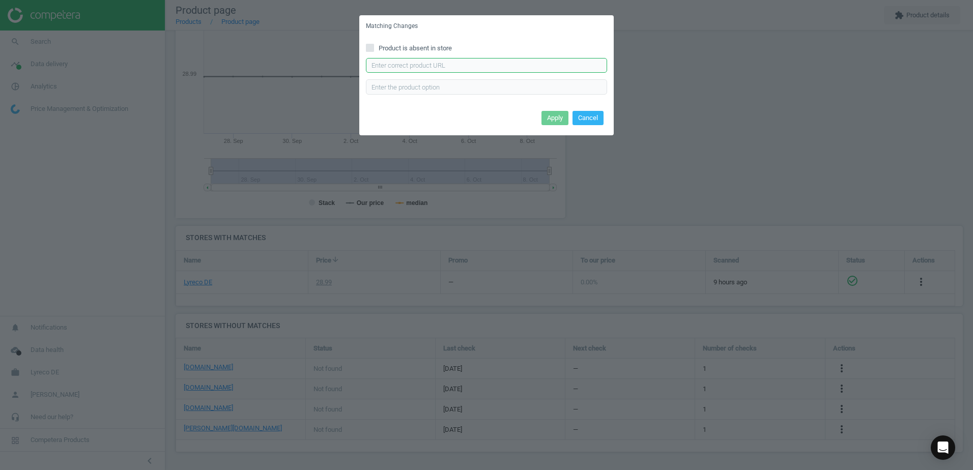
click at [410, 70] on input "text" at bounding box center [486, 65] width 241 height 15
paste input "https://www.otto-office.com/de/Veloflex-Reissverschlussbeutel-VELOBAG-XS-43540/…"
type input "https://www.otto-office.com/de/Veloflex-Reissverschlussbeutel-VELOBAG-XS-43540/…"
click at [545, 119] on button "Apply" at bounding box center [554, 118] width 27 height 14
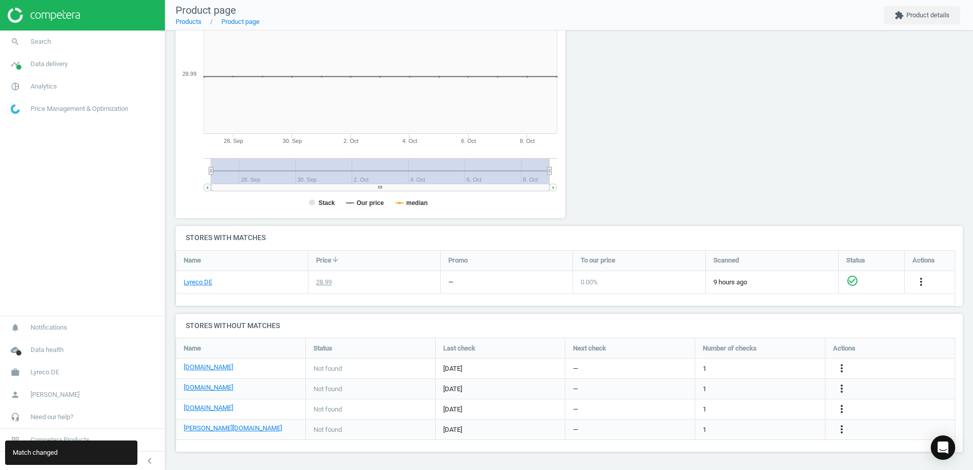
scroll to position [0, 0]
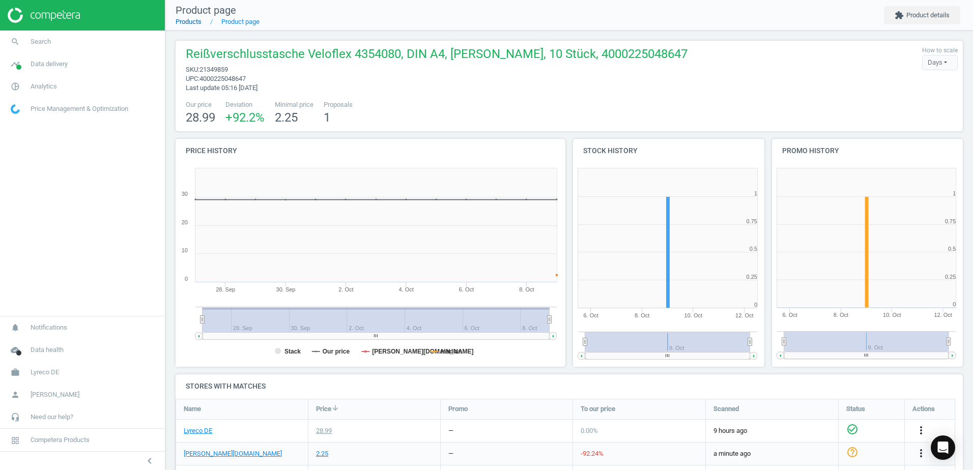
click at [184, 23] on link "Products" at bounding box center [189, 22] width 26 height 8
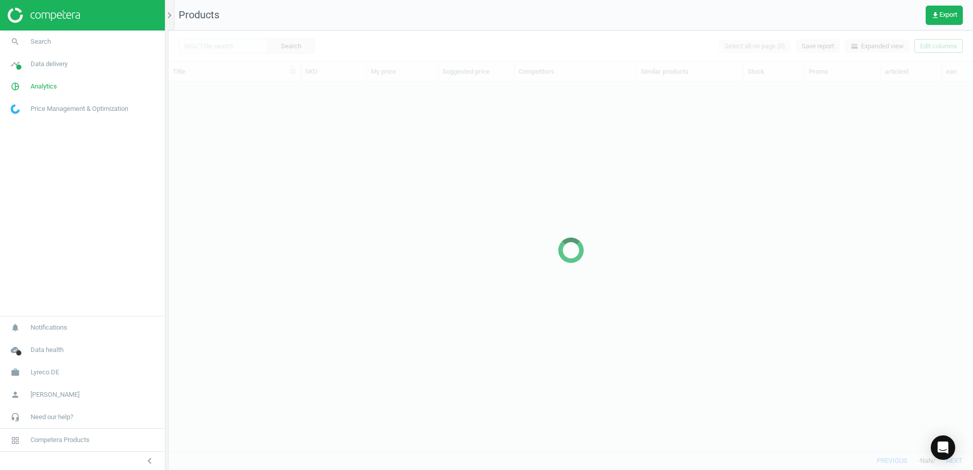
scroll to position [354, 797]
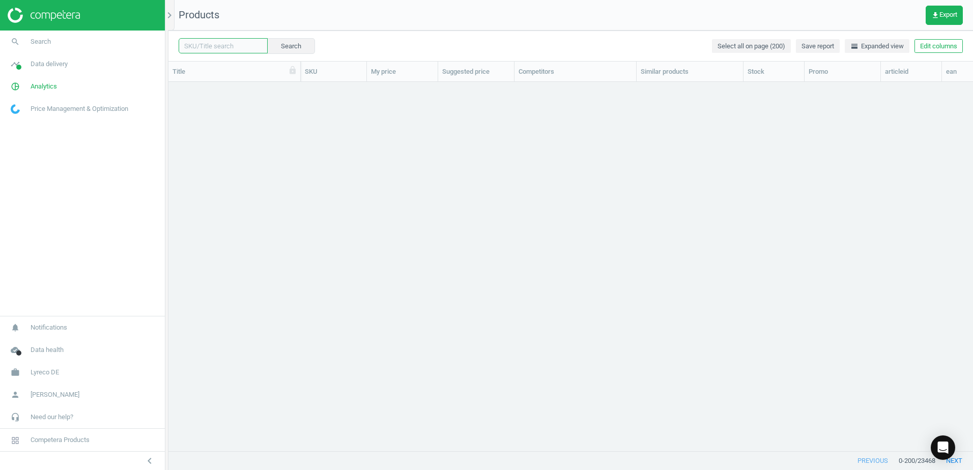
click at [231, 43] on input "text" at bounding box center [223, 45] width 89 height 15
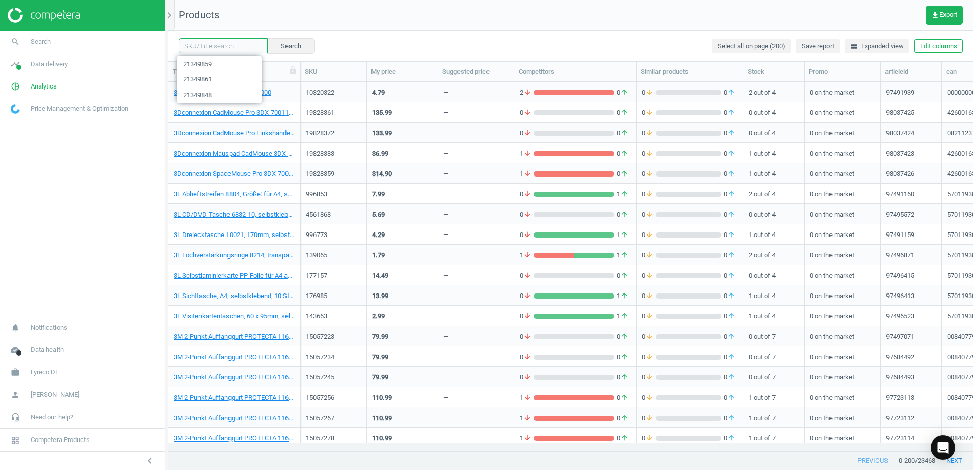
paste input "21316696"
type input "21316696"
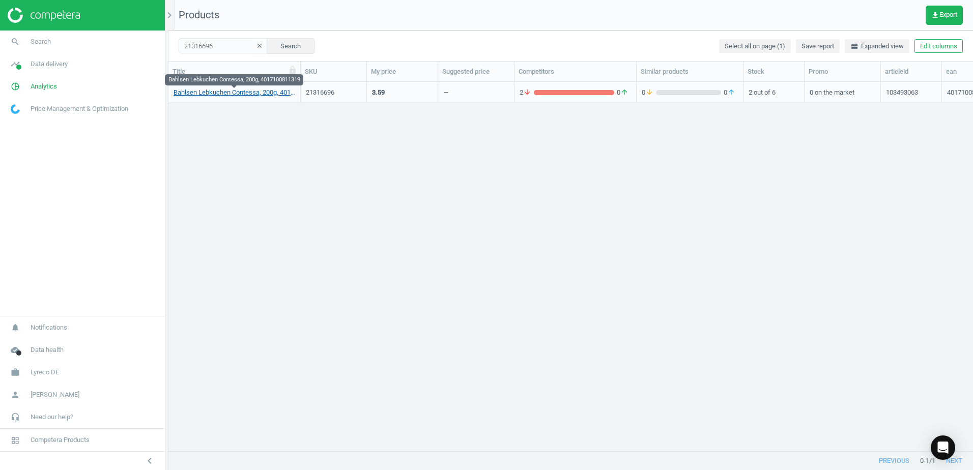
click at [258, 93] on link "Bahlsen Lebkuchen Contessa, 200g, 4017100811319" at bounding box center [235, 92] width 122 height 9
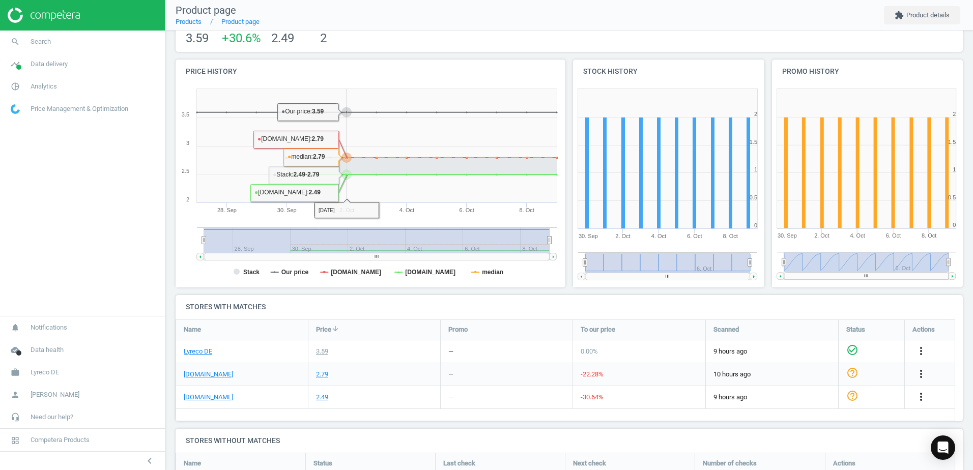
scroll to position [194, 0]
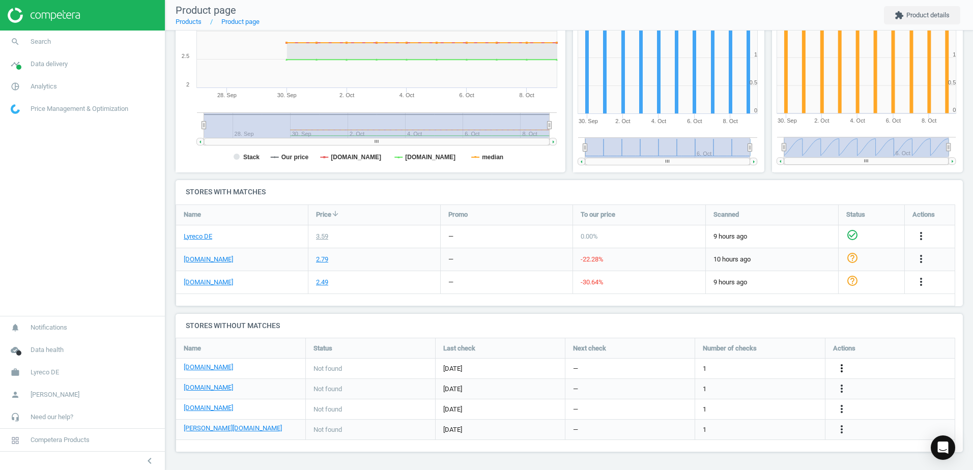
click at [842, 364] on icon "more_vert" at bounding box center [841, 368] width 12 height 12
click at [712, 366] on link "Edit URL/product option" at bounding box center [762, 369] width 139 height 16
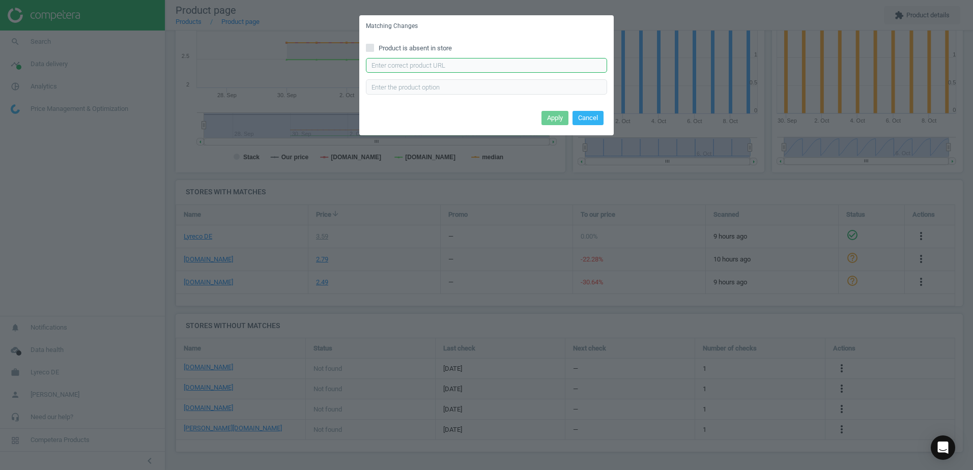
click at [443, 61] on input "text" at bounding box center [486, 65] width 241 height 15
paste input "[URL][DOMAIN_NAME]"
type input "[URL][DOMAIN_NAME]"
click at [551, 118] on button "Apply" at bounding box center [554, 118] width 27 height 14
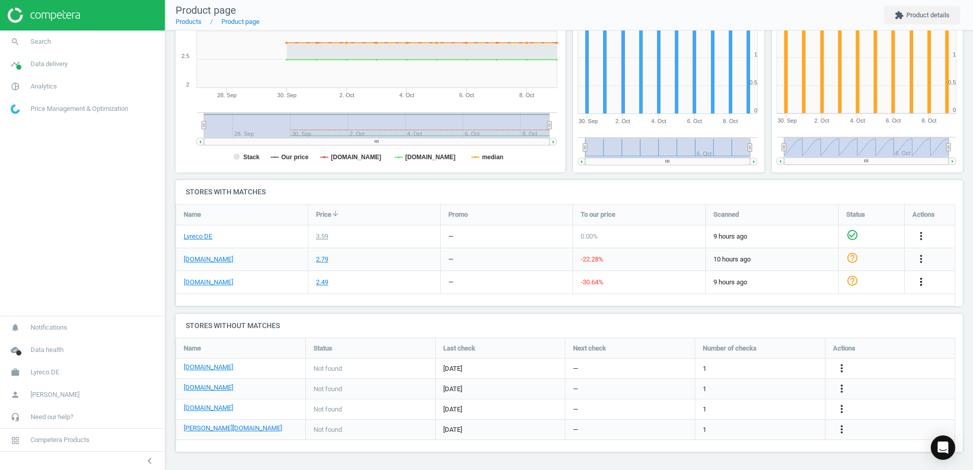
click at [924, 285] on icon "more_vert" at bounding box center [921, 282] width 12 height 12
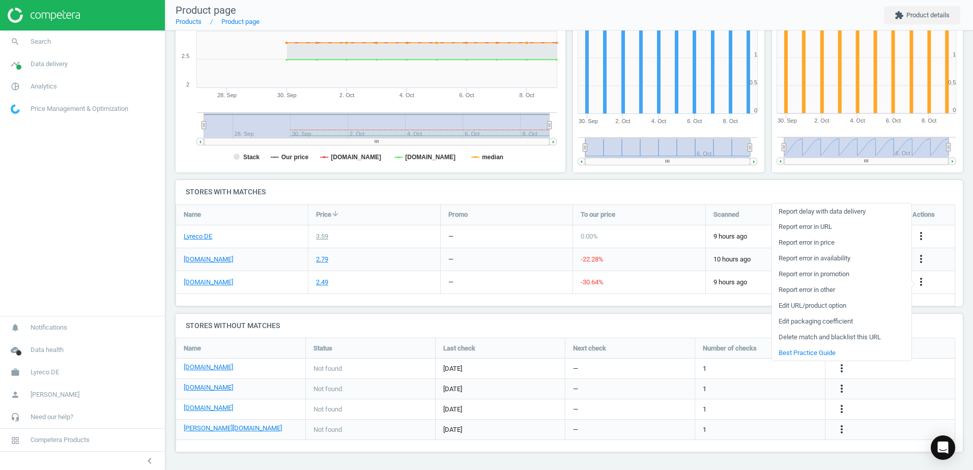
click at [789, 303] on link "Edit URL/product option" at bounding box center [841, 306] width 139 height 16
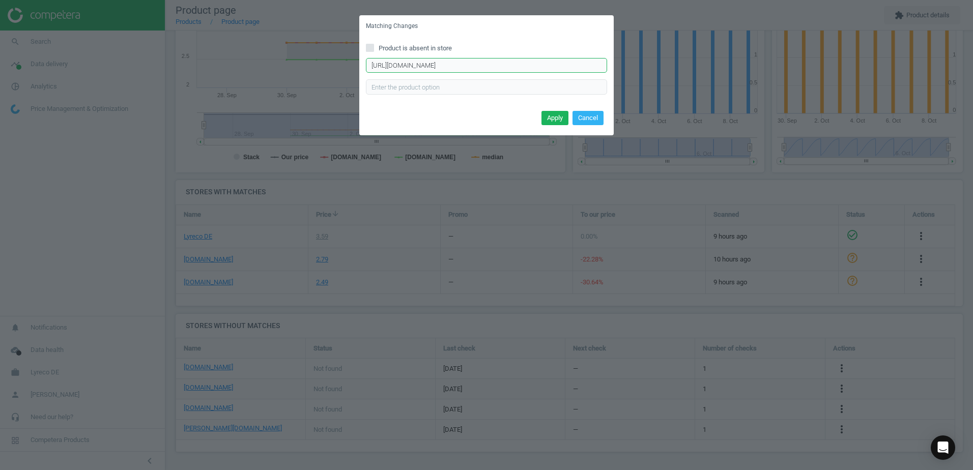
drag, startPoint x: 371, startPoint y: 66, endPoint x: 587, endPoint y: 71, distance: 215.3
click at [587, 71] on input "[URL][DOMAIN_NAME]" at bounding box center [486, 65] width 241 height 15
click at [587, 120] on button "Cancel" at bounding box center [587, 118] width 31 height 14
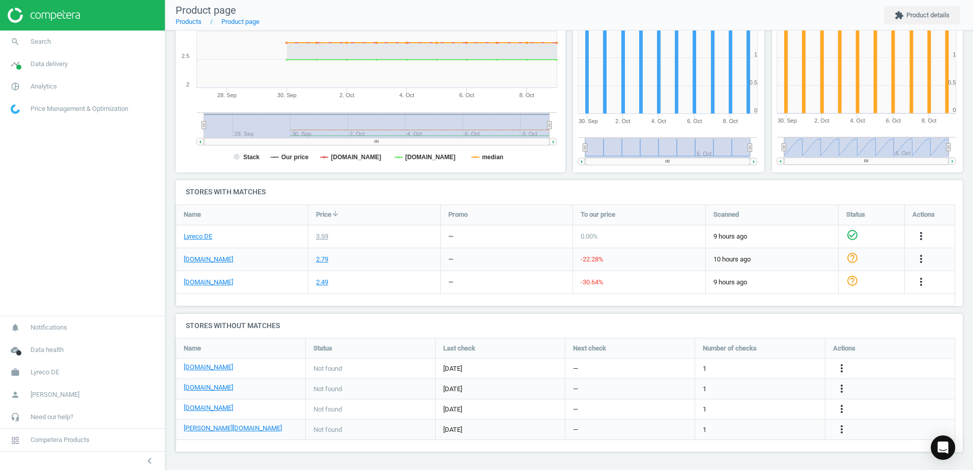
click at [457, 315] on h4 "Stores without matches" at bounding box center [569, 326] width 787 height 24
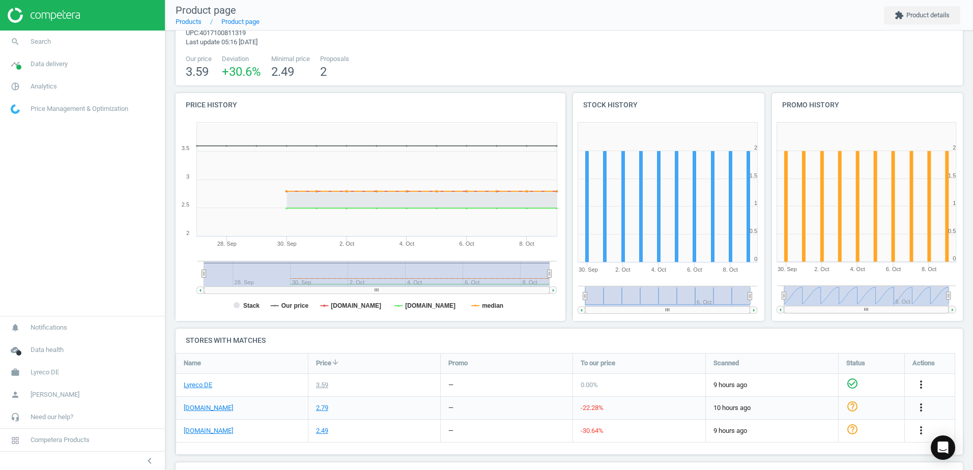
scroll to position [42, 0]
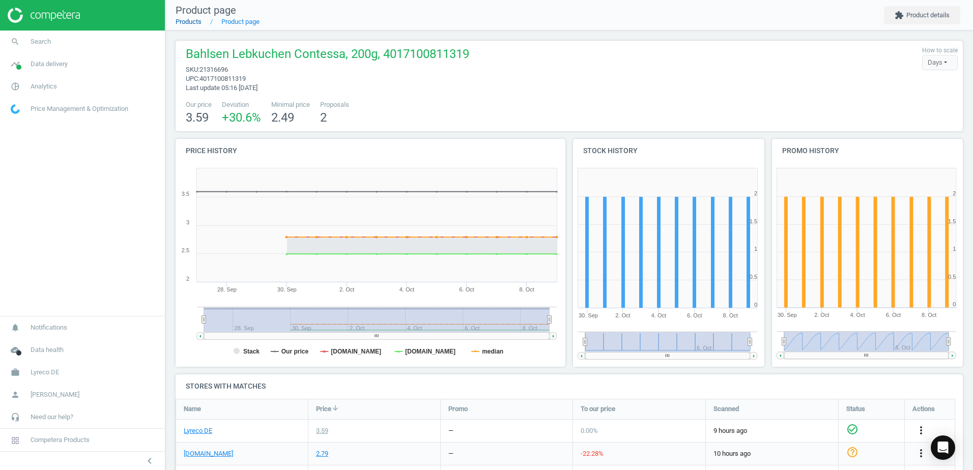
click at [192, 23] on link "Products" at bounding box center [189, 22] width 26 height 8
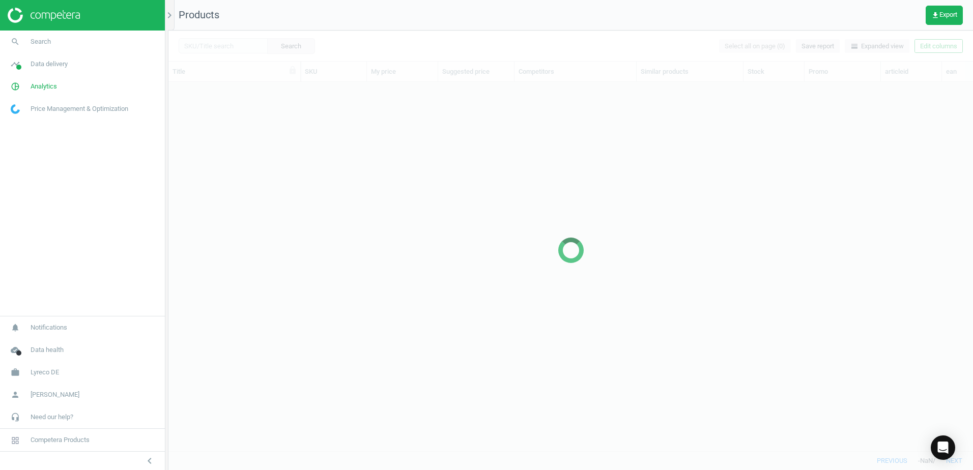
scroll to position [354, 797]
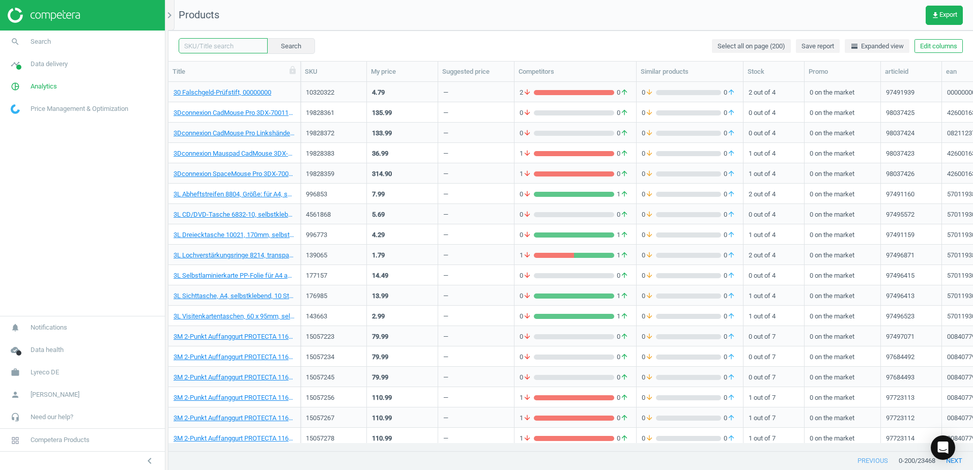
click at [234, 47] on input "text" at bounding box center [223, 45] width 89 height 15
paste input "21125492"
type input "21125492"
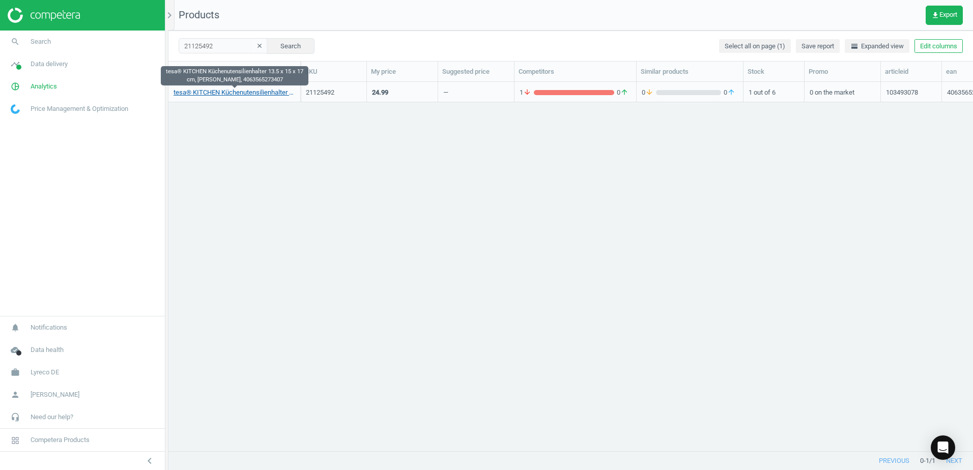
click at [247, 92] on link "tesa® KITCHEN Küchenutensilienhalter 13.5 x 15 x 17 cm, [PERSON_NAME], 40635652…" at bounding box center [235, 92] width 122 height 9
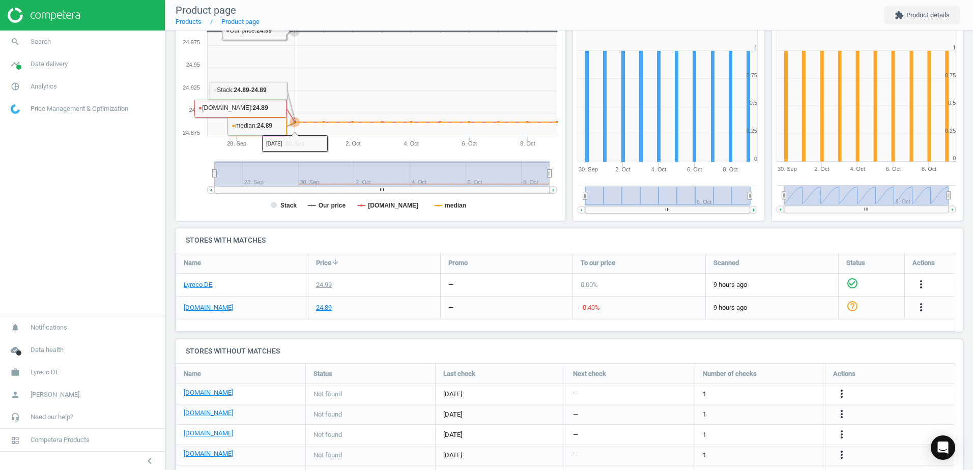
scroll to position [192, 0]
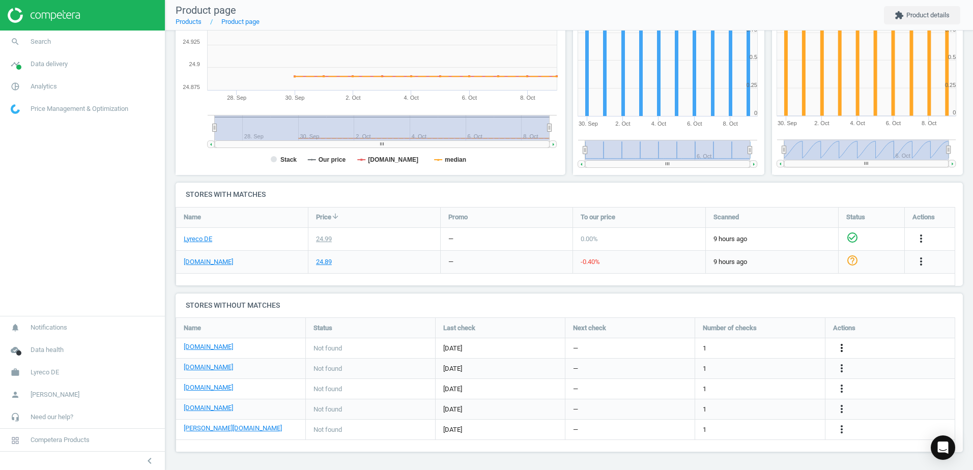
click at [846, 348] on icon "more_vert" at bounding box center [841, 348] width 12 height 12
click at [707, 347] on link "Edit URL/product option" at bounding box center [762, 348] width 139 height 16
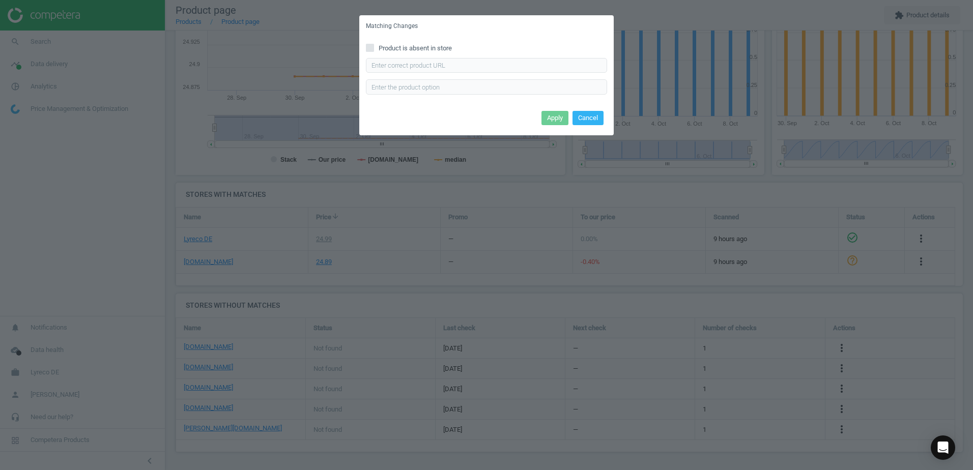
click at [439, 77] on div "Enter correct product url" at bounding box center [486, 76] width 241 height 37
click at [439, 73] on div "Enter correct product url" at bounding box center [486, 76] width 241 height 37
click at [440, 70] on input "text" at bounding box center [486, 65] width 241 height 15
paste input "https://www.bueromarkt-ag.de/kuechenutensilienhalter_tesa_70045_zum_kleben,p-70…"
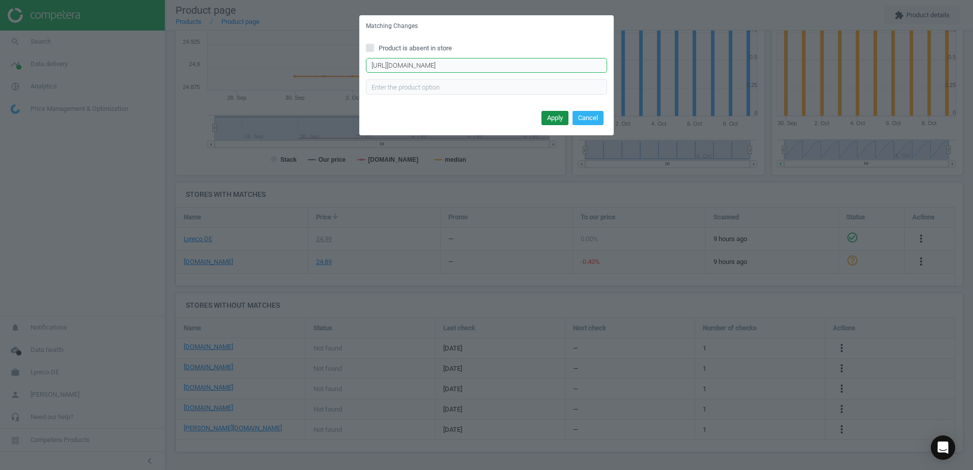
type input "https://www.bueromarkt-ag.de/kuechenutensilienhalter_tesa_70045_zum_kleben,p-70…"
click at [554, 116] on button "Apply" at bounding box center [554, 118] width 27 height 14
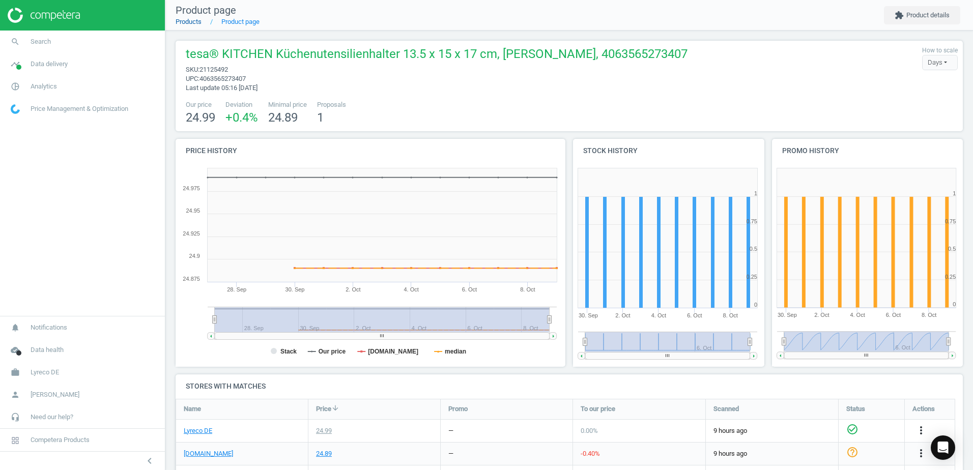
click at [192, 24] on link "Products" at bounding box center [189, 22] width 26 height 8
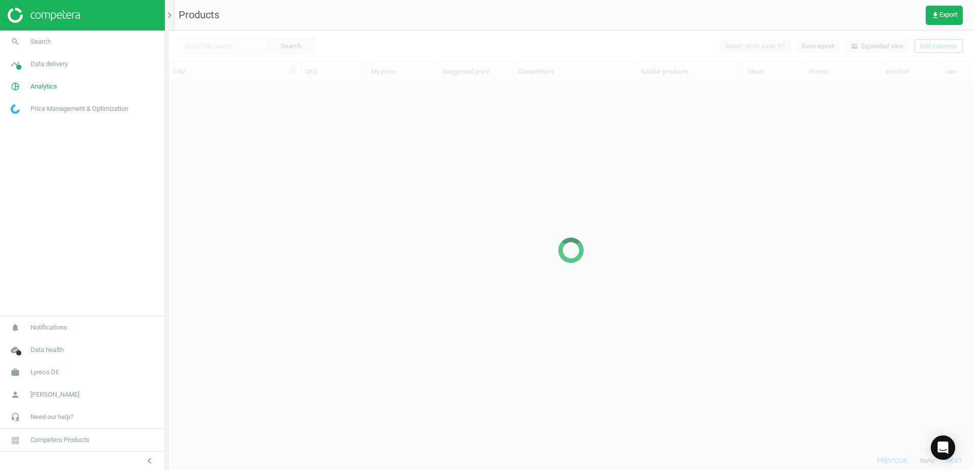
scroll to position [354, 797]
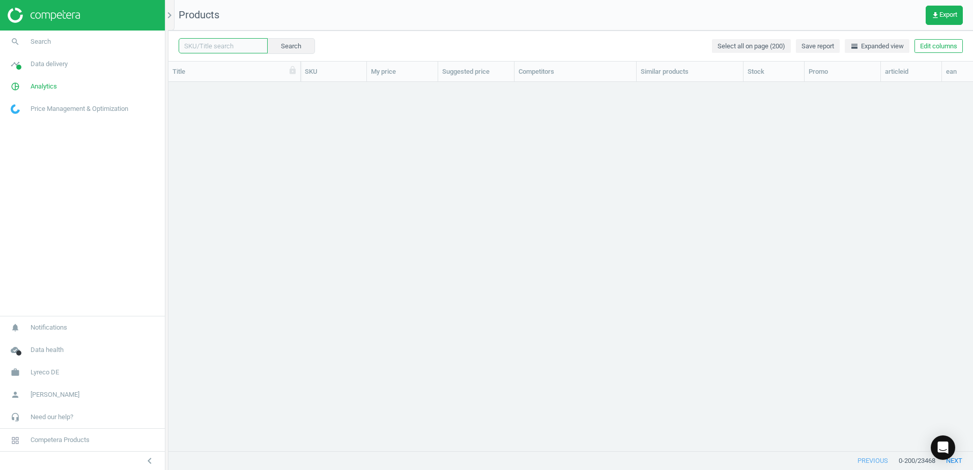
click at [226, 52] on input "text" at bounding box center [223, 45] width 89 height 15
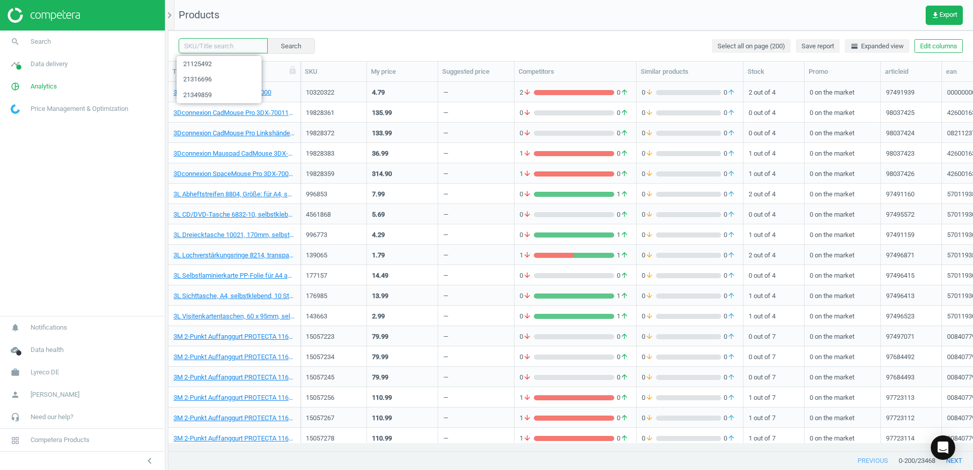
click at [230, 47] on input "text" at bounding box center [223, 45] width 89 height 15
paste input "21125537"
type input "21125537"
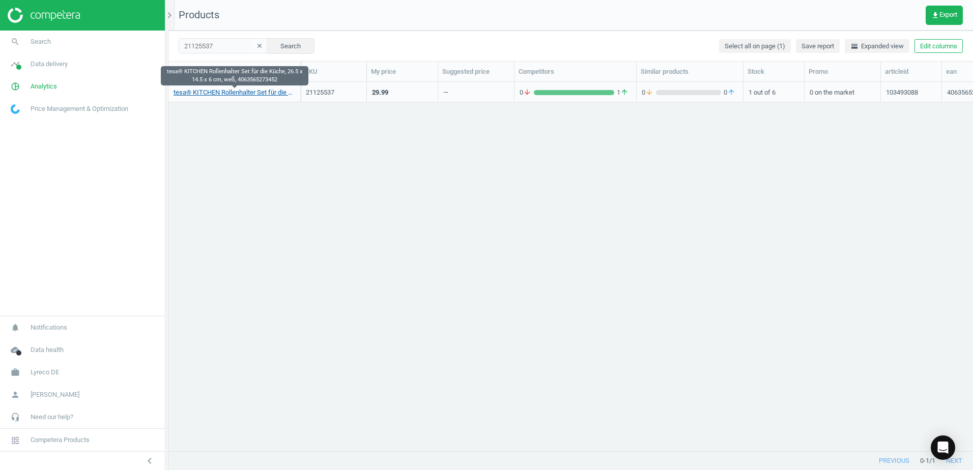
click at [264, 91] on link "tesa® KITCHEN Rollenhalter Set für die Küche, 26.5 x 14.5 x 6 cm, weß, 40635652…" at bounding box center [235, 92] width 122 height 9
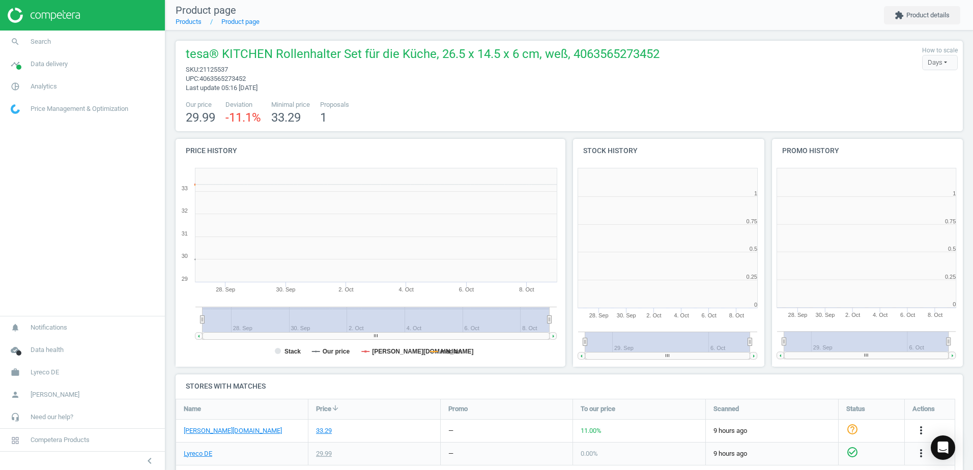
scroll to position [219, 205]
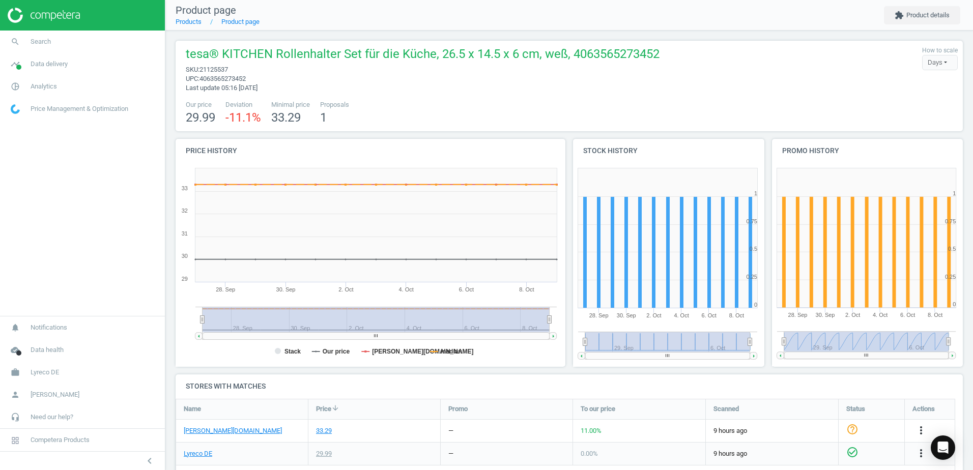
click at [493, 90] on div "tesa® KITCHEN Rollenhalter Set für die Küche, 26.5 x 14.5 x 6 cm, weß, 40635652…" at bounding box center [420, 69] width 479 height 47
click at [569, 96] on div "tesa® KITCHEN Rollenhalter Set für die Küche, 26.5 x 14.5 x 6 cm, weß, 40635652…" at bounding box center [569, 86] width 787 height 91
click at [560, 106] on div "Our price 29.99 Deviation -11.1 % Minimal price 33.29 Proposals 1" at bounding box center [569, 113] width 777 height 26
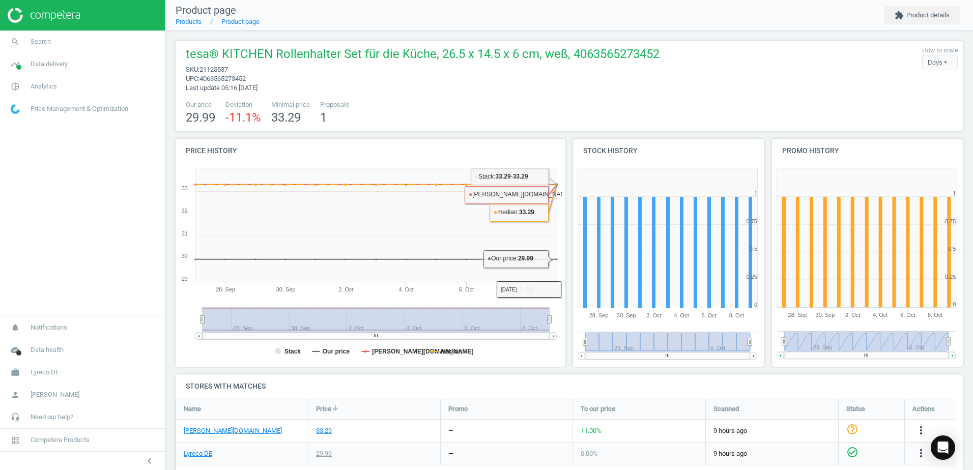
click at [599, 104] on div "Our price 29.99 Deviation -11.1 % Minimal price 33.29 Proposals 1" at bounding box center [569, 113] width 777 height 26
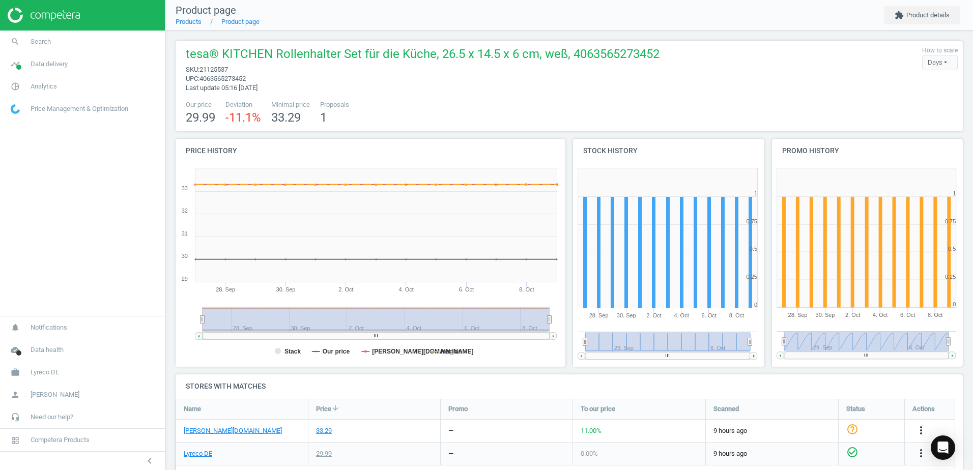
click at [582, 86] on div "tesa® KITCHEN Rollenhalter Set für die Küche, 26.5 x 14.5 x 6 cm, weß, 40635652…" at bounding box center [420, 69] width 479 height 47
click at [707, 107] on div "Our price 29.99 Deviation -11.1 % Minimal price 33.29 Proposals 1" at bounding box center [569, 113] width 777 height 26
click at [743, 111] on div "Our price 29.99 Deviation -11.1 % Minimal price 33.29 Proposals 1" at bounding box center [569, 113] width 777 height 26
click at [573, 87] on div "tesa® KITCHEN Rollenhalter Set für die Küche, 26.5 x 14.5 x 6 cm, weß, 40635652…" at bounding box center [420, 69] width 479 height 47
click at [823, 92] on div "tesa® KITCHEN Rollenhalter Set für die Küche, 26.5 x 14.5 x 6 cm, weß, 40635652…" at bounding box center [569, 69] width 777 height 47
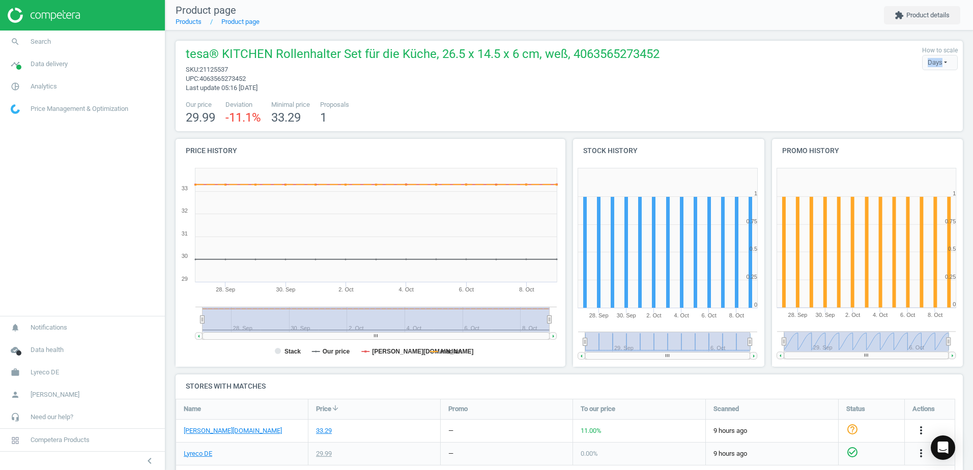
click at [823, 92] on div "tesa® KITCHEN Rollenhalter Set für die Küche, 26.5 x 14.5 x 6 cm, weß, 40635652…" at bounding box center [569, 69] width 777 height 47
drag, startPoint x: 823, startPoint y: 92, endPoint x: 847, endPoint y: 125, distance: 41.5
click at [847, 125] on div "Our price 29.99 Deviation -11.1 % Minimal price 33.29 Proposals 1" at bounding box center [569, 113] width 777 height 26
click at [514, 109] on div "Our price 29.99 Deviation -11.1 % Minimal price 33.29 Proposals 1" at bounding box center [569, 113] width 777 height 26
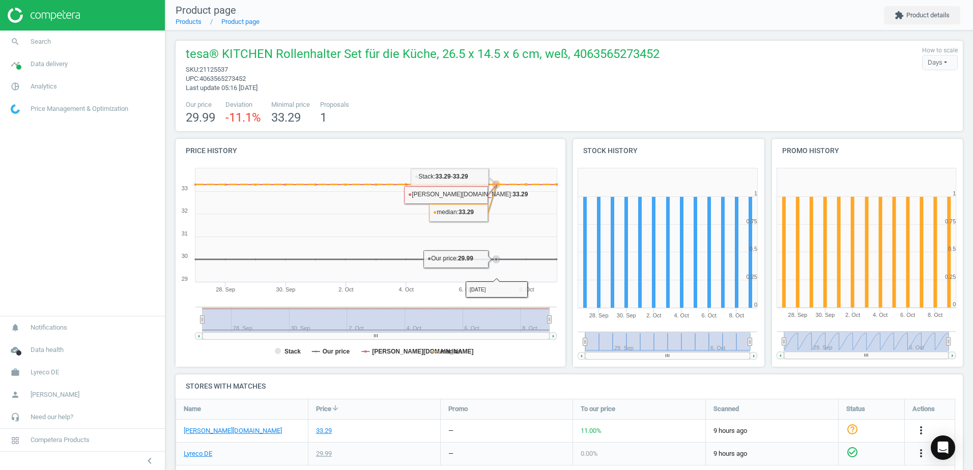
click at [495, 106] on div "Our price 29.99 Deviation -11.1 % Minimal price 33.29 Proposals 1" at bounding box center [569, 113] width 777 height 26
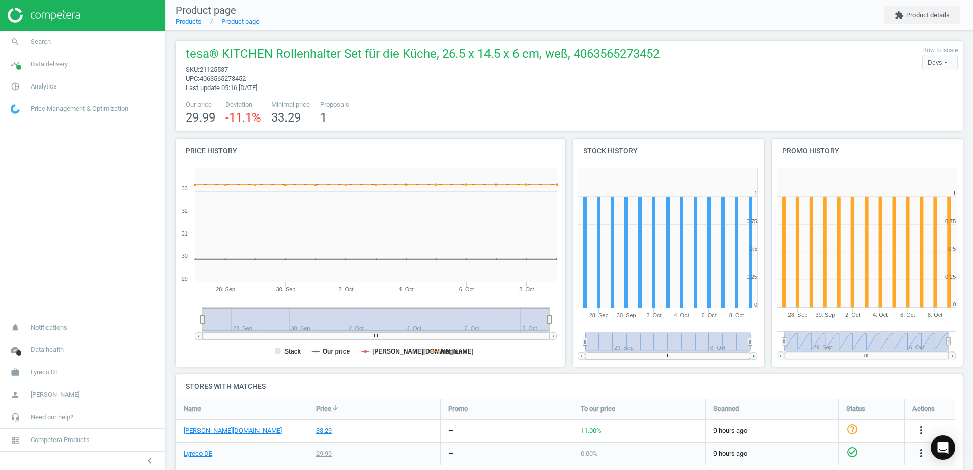
click at [495, 106] on div "Our price 29.99 Deviation -11.1 % Minimal price 33.29 Proposals 1" at bounding box center [569, 113] width 777 height 26
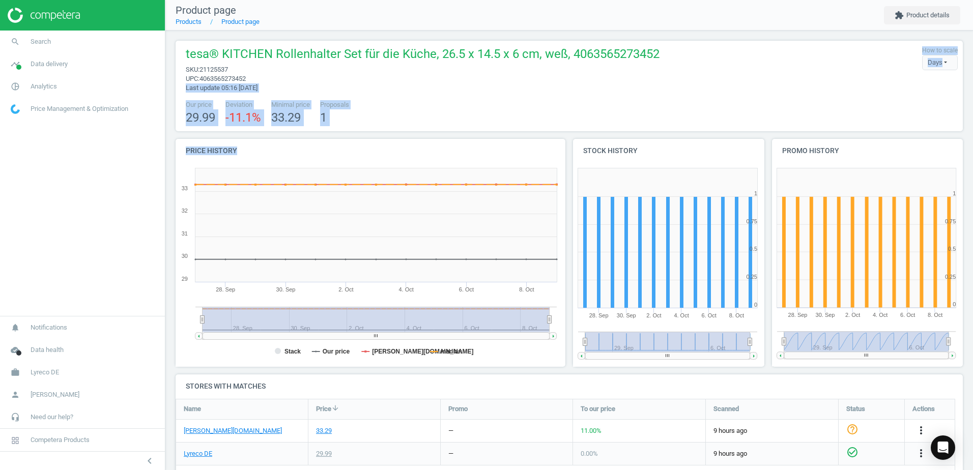
click at [543, 162] on div "tesa® KITCHEN Rollenhalter Set für die Küche, 26.5 x 14.5 x 6 cm, weß, 40635652…" at bounding box center [569, 346] width 808 height 631
drag, startPoint x: 543, startPoint y: 162, endPoint x: 485, endPoint y: 98, distance: 86.1
click at [483, 96] on div "tesa® KITCHEN Rollenhalter Set für die Küche, 26.5 x 14.5 x 6 cm, weß, 40635652…" at bounding box center [569, 86] width 787 height 91
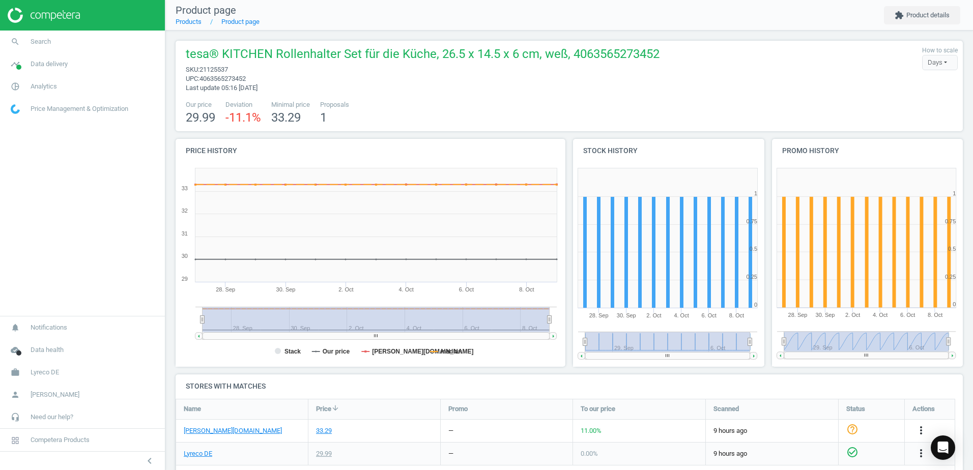
click at [487, 104] on div "Our price 29.99 Deviation -11.1 % Minimal price 33.29 Proposals 1" at bounding box center [569, 113] width 777 height 26
click at [505, 99] on div "tesa® KITCHEN Rollenhalter Set für die Küche, 26.5 x 14.5 x 6 cm, weß, 40635652…" at bounding box center [569, 86] width 787 height 91
click at [596, 97] on div "tesa® KITCHEN Rollenhalter Set für die Küche, 26.5 x 14.5 x 6 cm, weß, 40635652…" at bounding box center [569, 86] width 787 height 91
click at [598, 94] on div "tesa® KITCHEN Rollenhalter Set für die Küche, 26.5 x 14.5 x 6 cm, weß, 40635652…" at bounding box center [569, 86] width 787 height 91
click at [654, 82] on div "tesa® KITCHEN Rollenhalter Set für die Küche, 26.5 x 14.5 x 6 cm, weß, 40635652…" at bounding box center [569, 69] width 777 height 47
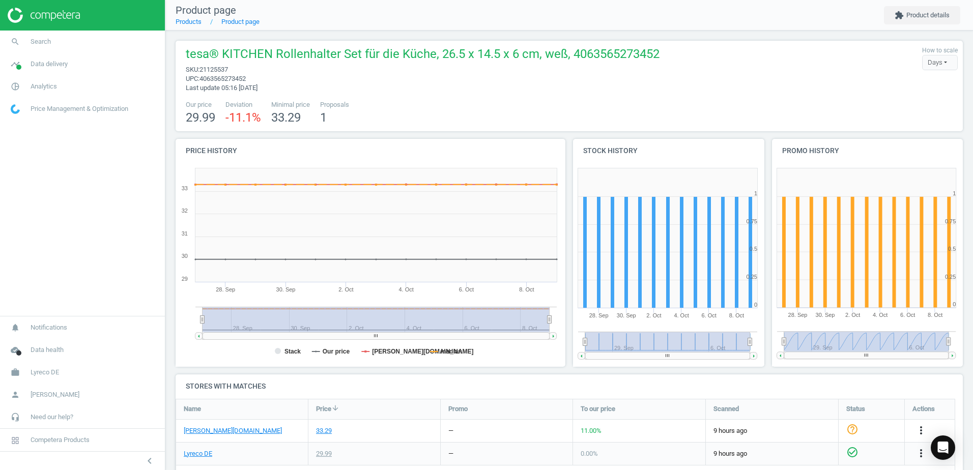
click at [426, 108] on div "Our price 29.99 Deviation -11.1 % Minimal price 33.29 Proposals 1" at bounding box center [569, 113] width 777 height 26
click at [444, 101] on div "Our price 29.99 Deviation -11.1 % Minimal price 33.29 Proposals 1" at bounding box center [569, 113] width 777 height 26
click at [567, 97] on div "tesa® KITCHEN Rollenhalter Set für die Küche, 26.5 x 14.5 x 6 cm, weß, 40635652…" at bounding box center [569, 86] width 787 height 91
click at [599, 76] on span "upc : 4063565273452" at bounding box center [423, 78] width 474 height 9
click at [647, 117] on div "Our price 29.99 Deviation -11.1 % Minimal price 33.29 Proposals 1" at bounding box center [569, 113] width 777 height 26
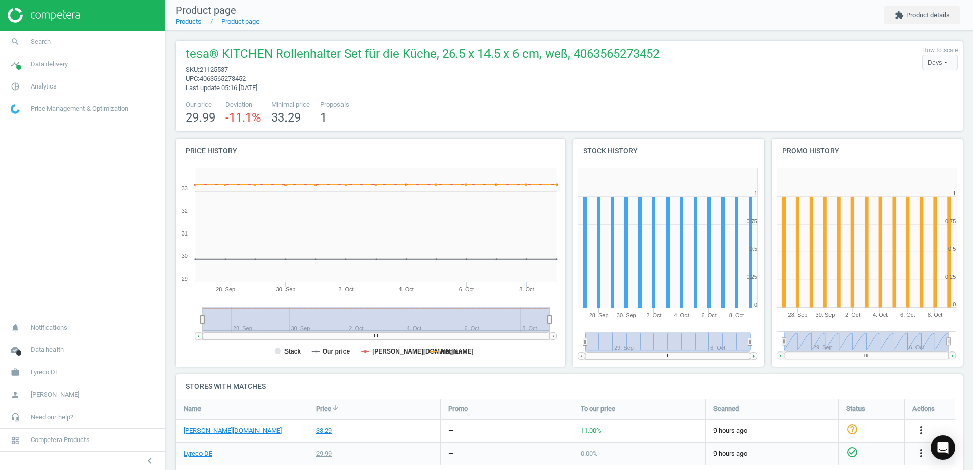
click at [504, 98] on div "tesa® KITCHEN Rollenhalter Set für die Küche, 26.5 x 14.5 x 6 cm, weß, 40635652…" at bounding box center [569, 86] width 787 height 91
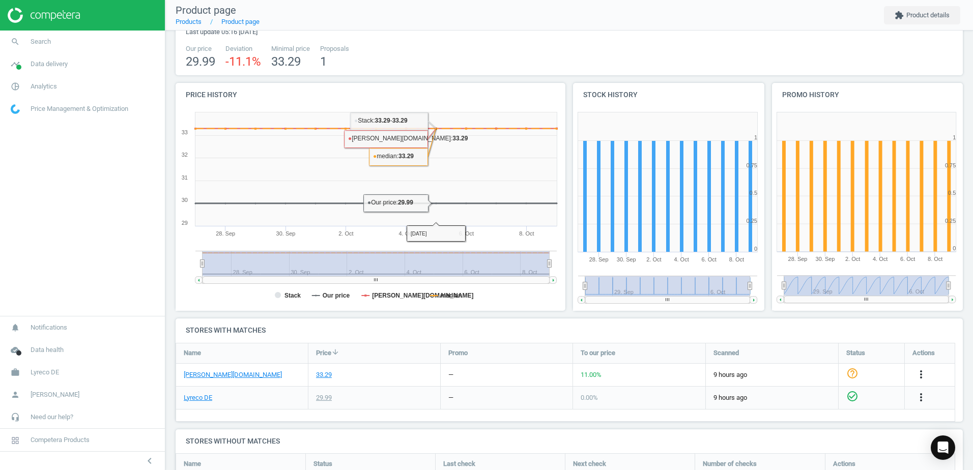
scroll to position [0, 0]
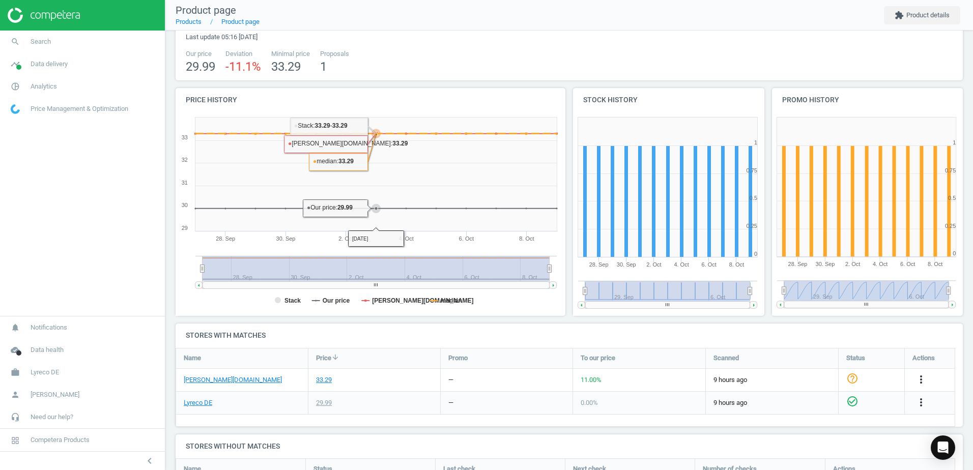
click at [373, 49] on div "Our price 29.99 Deviation -11.1 % Minimal price 33.29 Proposals 1" at bounding box center [569, 62] width 777 height 26
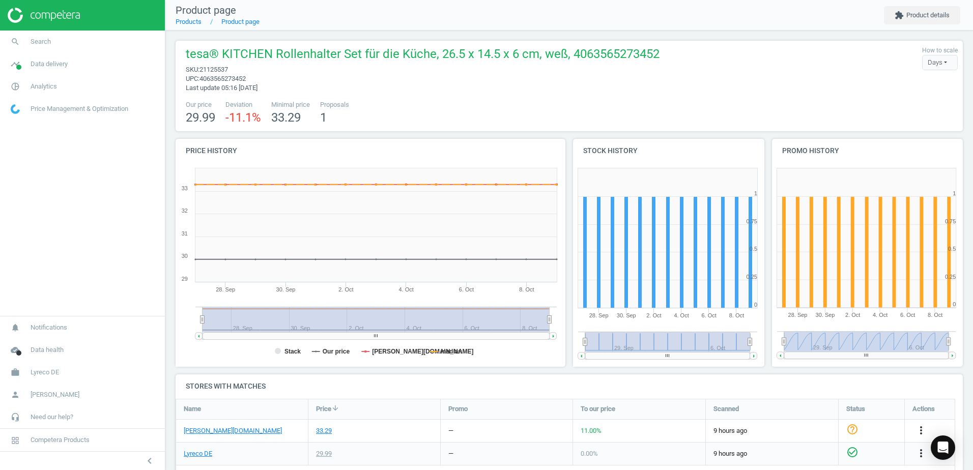
scroll to position [192, 0]
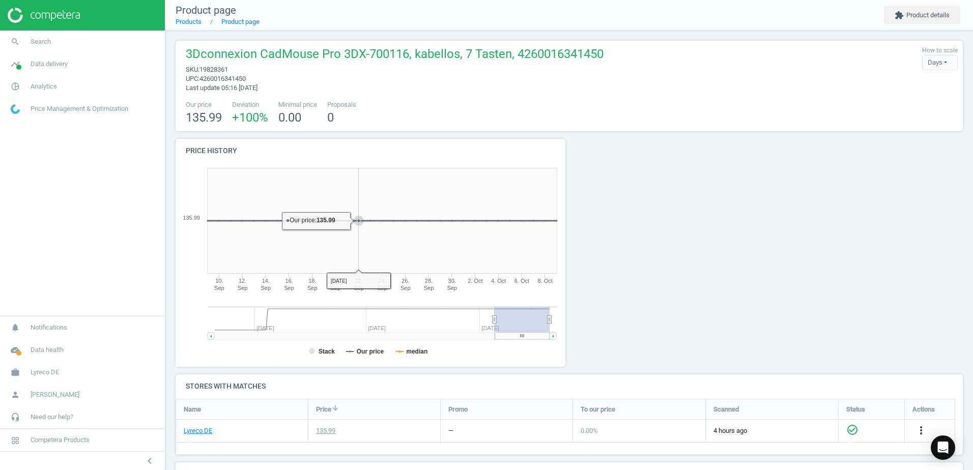
scroll to position [130, 795]
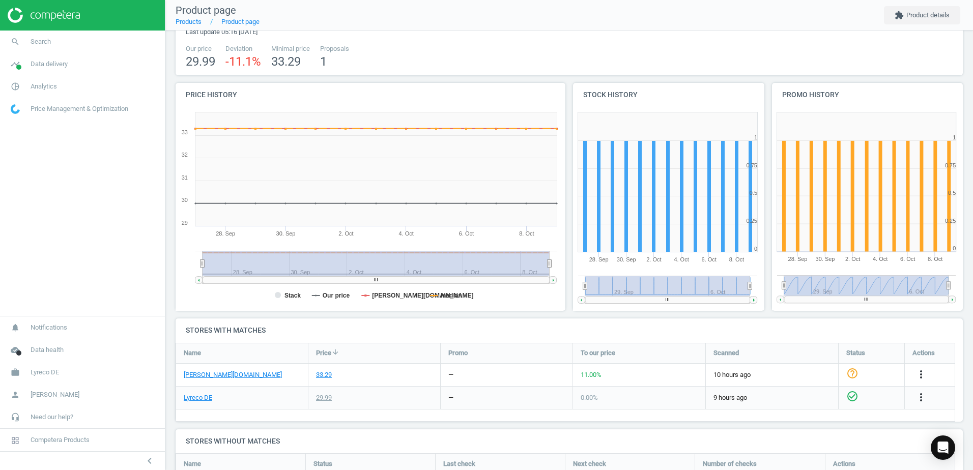
scroll to position [192, 0]
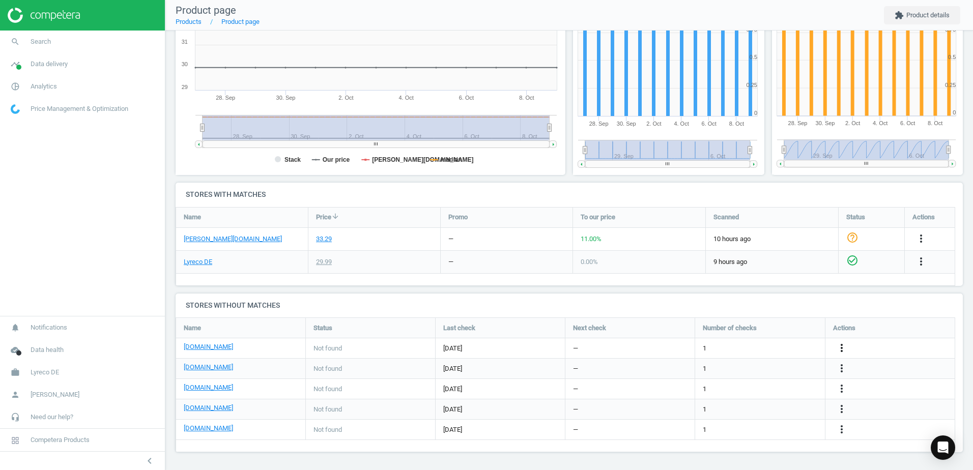
click at [843, 347] on icon "more_vert" at bounding box center [841, 348] width 12 height 12
click at [711, 347] on link "Edit URL/product option" at bounding box center [762, 348] width 139 height 16
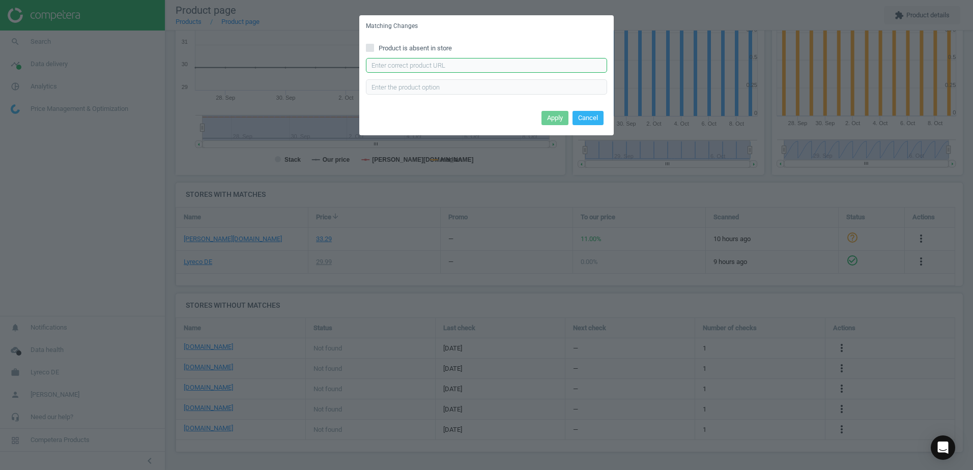
click at [426, 70] on input "text" at bounding box center [486, 65] width 241 height 15
paste input "[URL][DOMAIN_NAME]"
type input "[URL][DOMAIN_NAME]"
click at [563, 119] on button "Apply" at bounding box center [554, 118] width 27 height 14
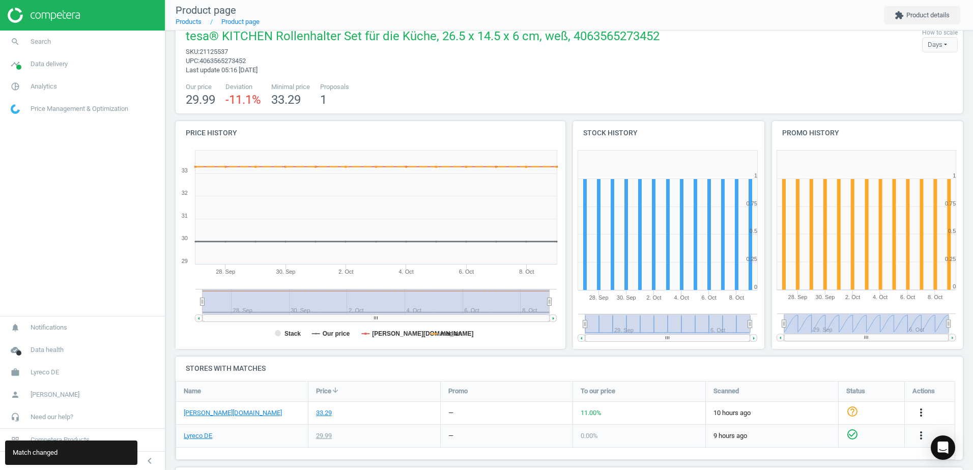
scroll to position [0, 0]
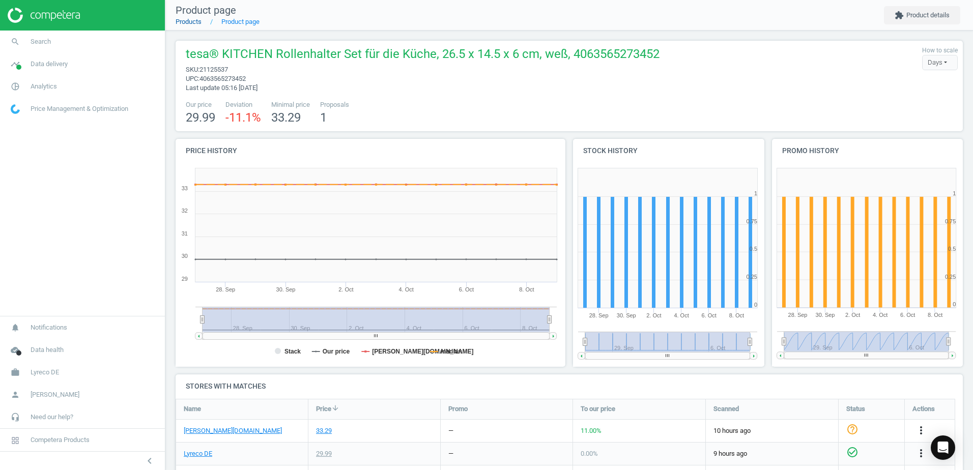
click at [195, 23] on link "Products" at bounding box center [189, 22] width 26 height 8
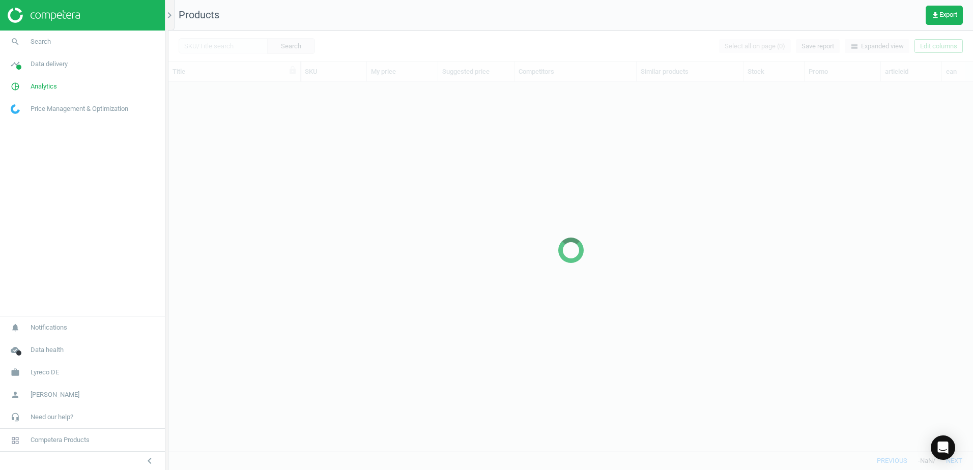
scroll to position [354, 797]
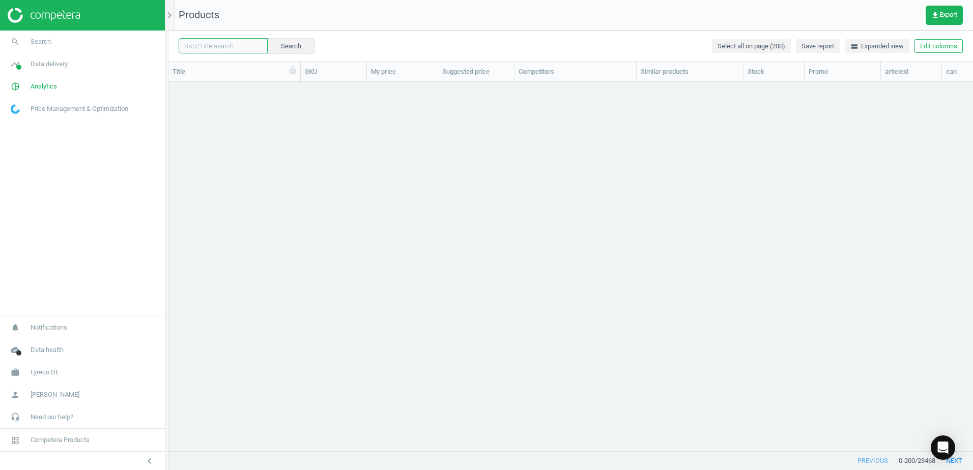
click at [237, 45] on input "text" at bounding box center [223, 45] width 89 height 15
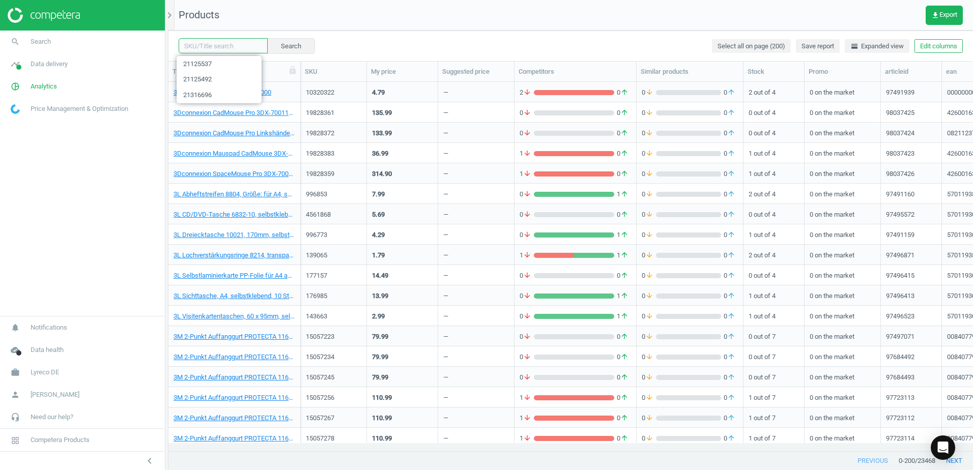
paste input "21125413"
type input "21125413"
click at [277, 49] on button "Search" at bounding box center [291, 45] width 48 height 15
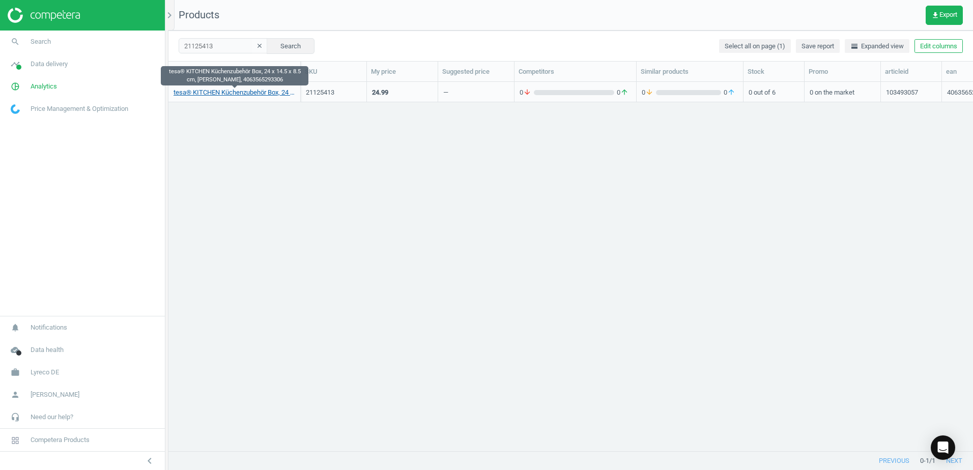
click at [236, 93] on link "tesa® KITCHEN Küchenzubehör Box, 24 x 14.5 x 8.5 cm, weiß, 4063565293306" at bounding box center [235, 92] width 122 height 9
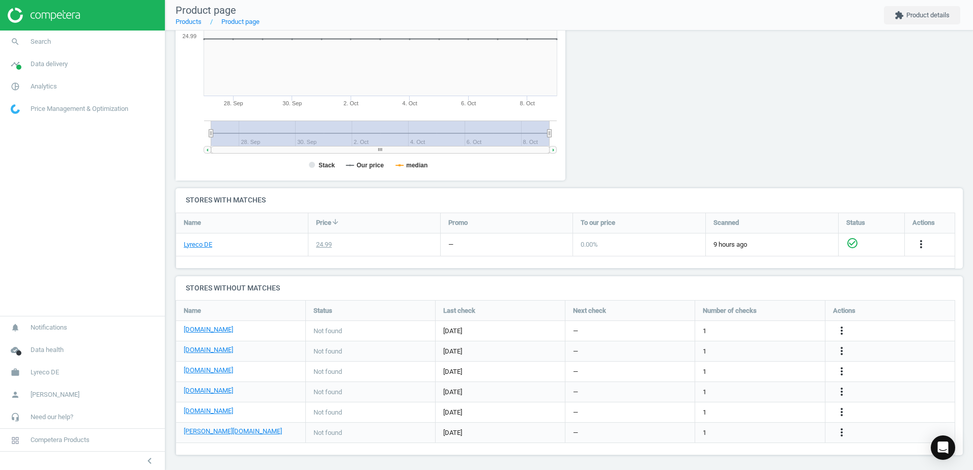
scroll to position [189, 0]
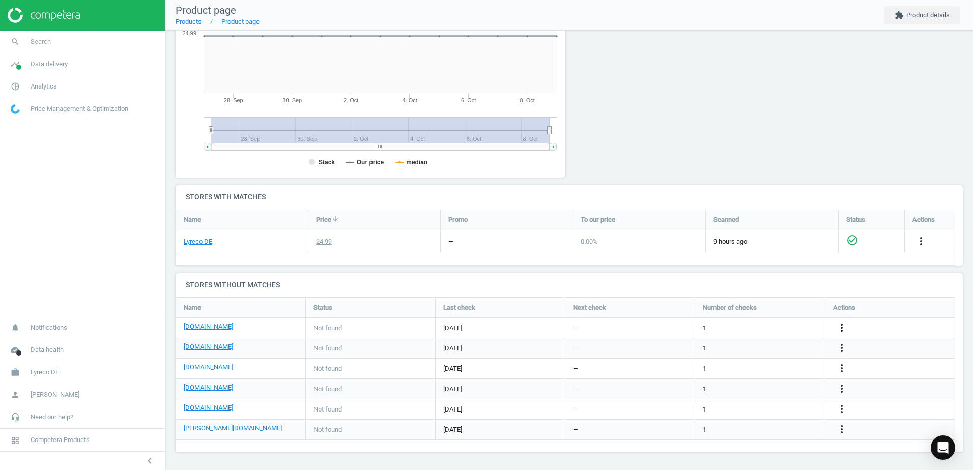
click at [840, 326] on icon "more_vert" at bounding box center [841, 328] width 12 height 12
click at [709, 327] on link "Edit URL/product option" at bounding box center [762, 328] width 139 height 16
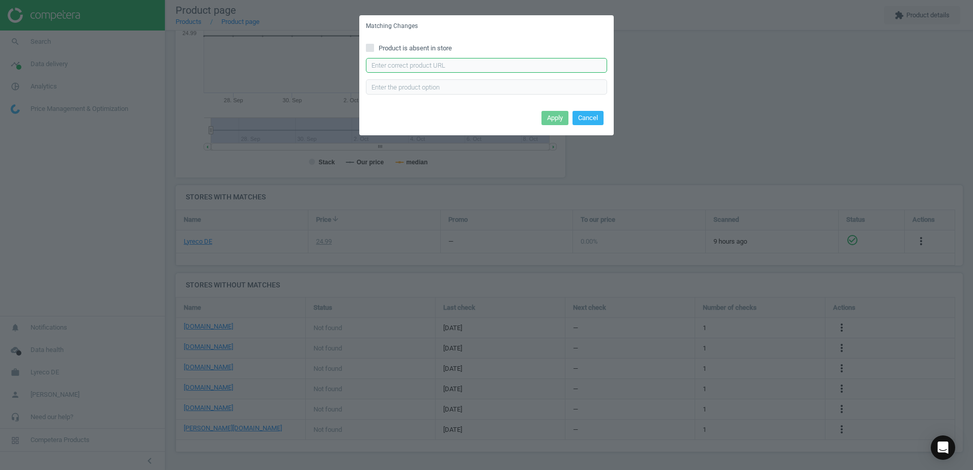
click at [429, 68] on input "text" at bounding box center [486, 65] width 241 height 15
paste input "https://www.bueromarkt-ag.de/aufbewahrungsbox_tesa_70062_2_3l_zum_kleben,p-7006…"
type input "https://www.bueromarkt-ag.de/aufbewahrungsbox_tesa_70062_2_3l_zum_kleben,p-7006…"
click at [548, 120] on button "Apply" at bounding box center [554, 118] width 27 height 14
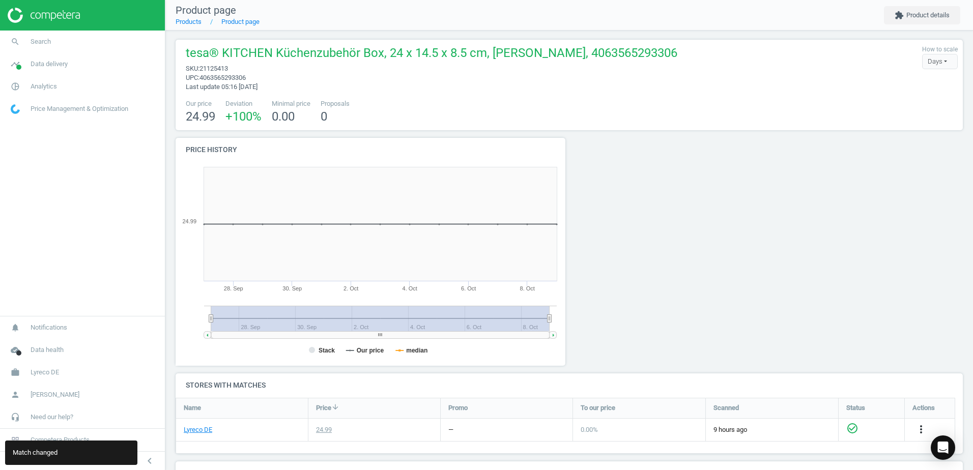
scroll to position [0, 0]
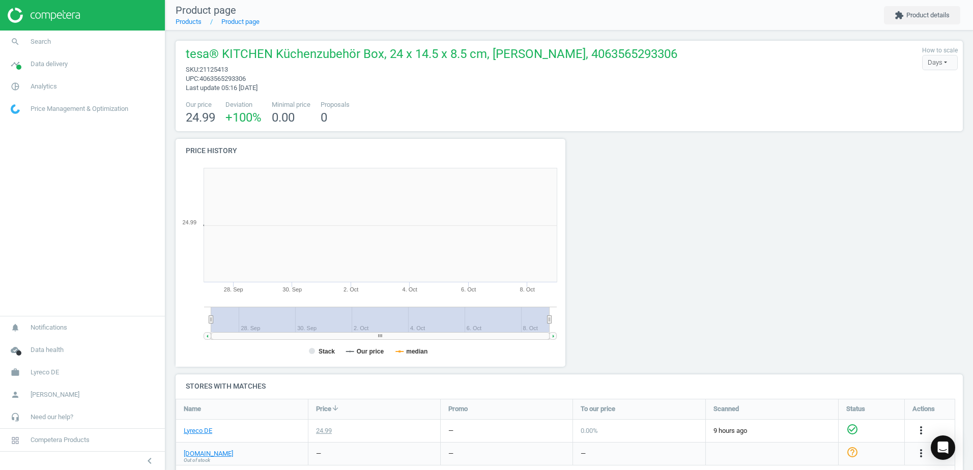
scroll to position [219, 401]
click at [193, 22] on link "Products" at bounding box center [189, 22] width 26 height 8
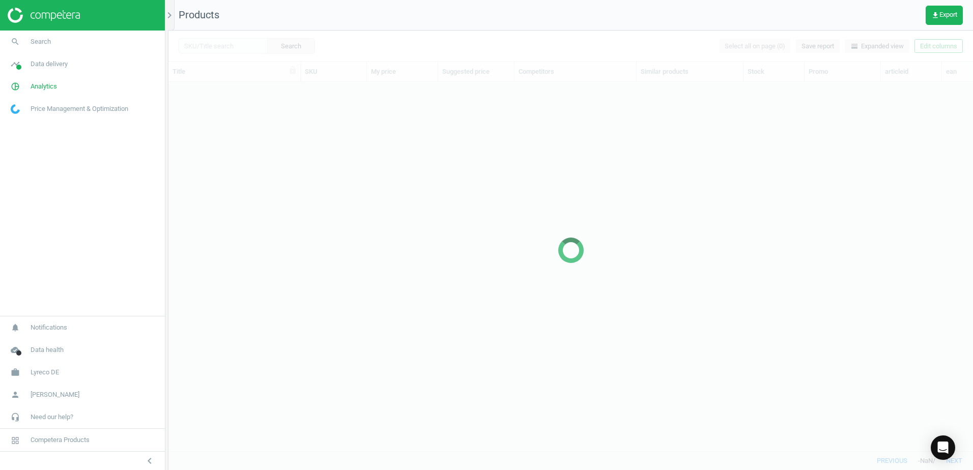
scroll to position [354, 797]
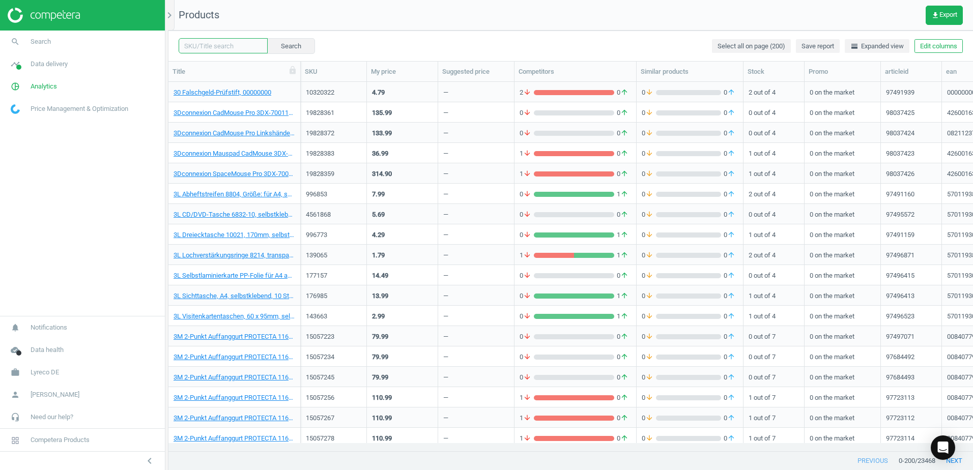
click at [208, 49] on input "text" at bounding box center [223, 45] width 89 height 15
paste input "21315363"
type input "21315363"
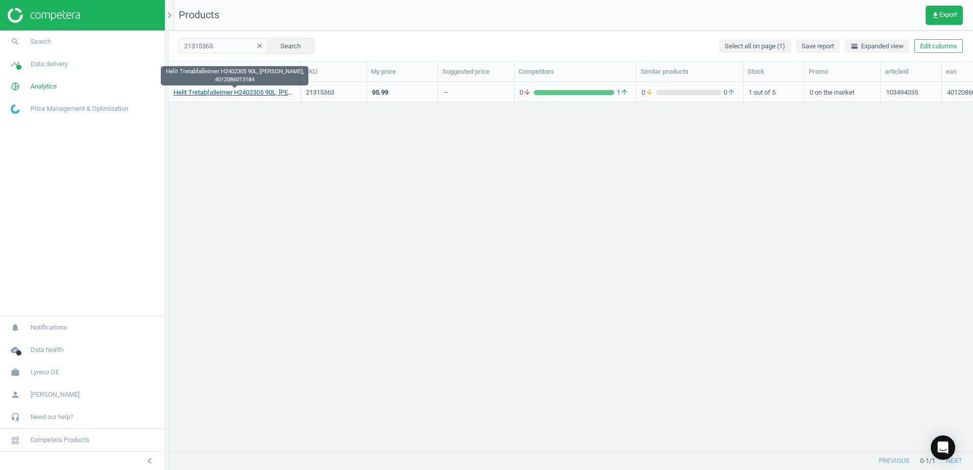
click at [261, 91] on link "Helit Tretabfalleimer H2402305 90L, weiß, 4012086013184" at bounding box center [235, 92] width 122 height 9
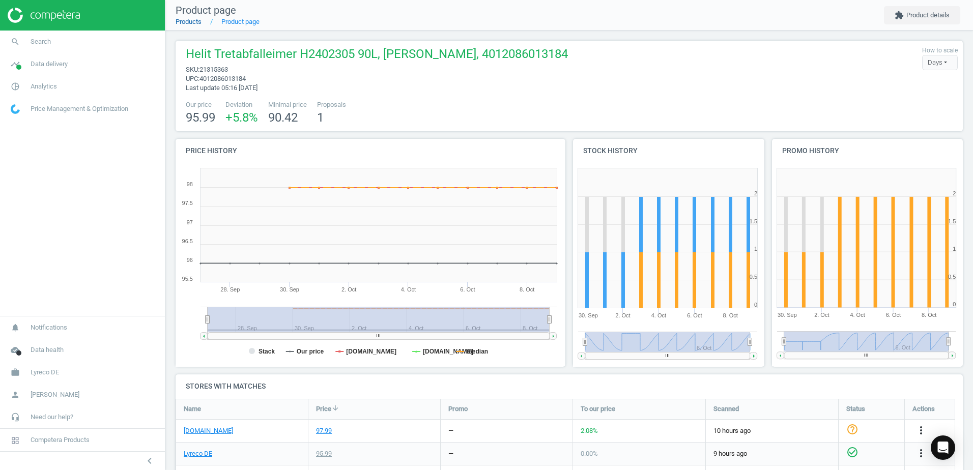
click at [188, 22] on link "Products" at bounding box center [189, 22] width 26 height 8
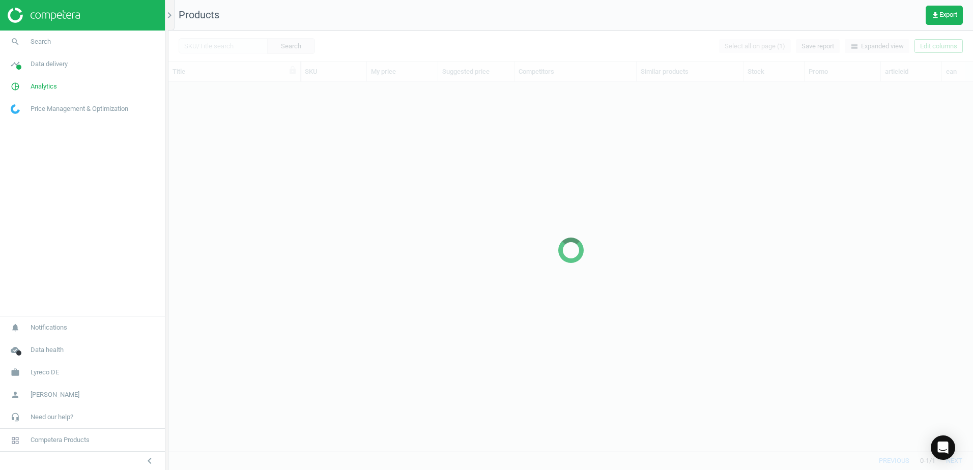
scroll to position [354, 797]
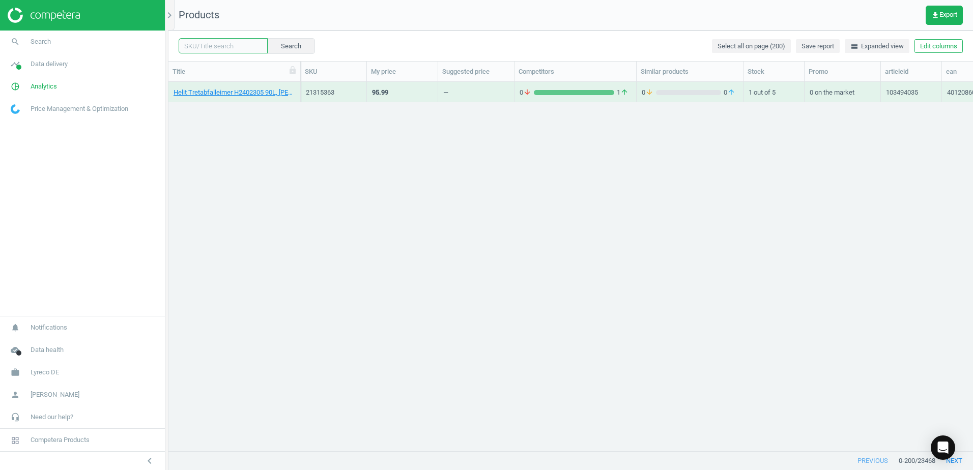
click at [256, 48] on input "text" at bounding box center [223, 45] width 89 height 15
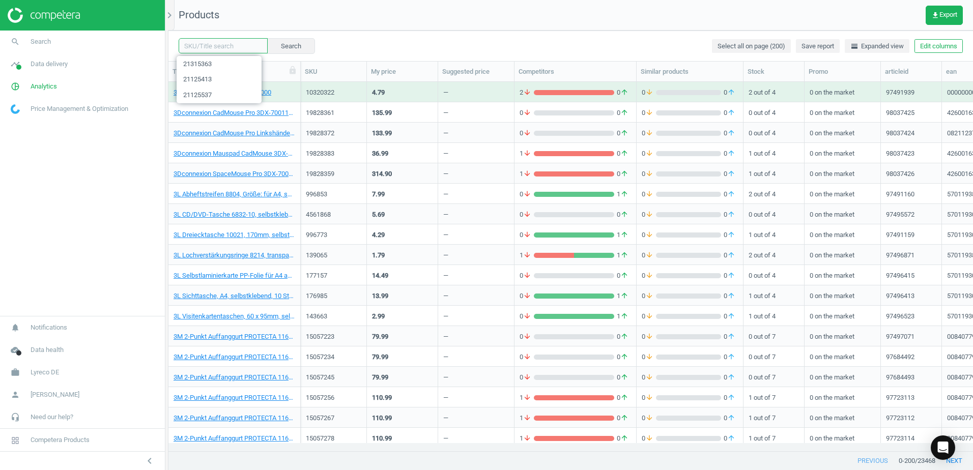
paste input "21315363"
type input "21315363"
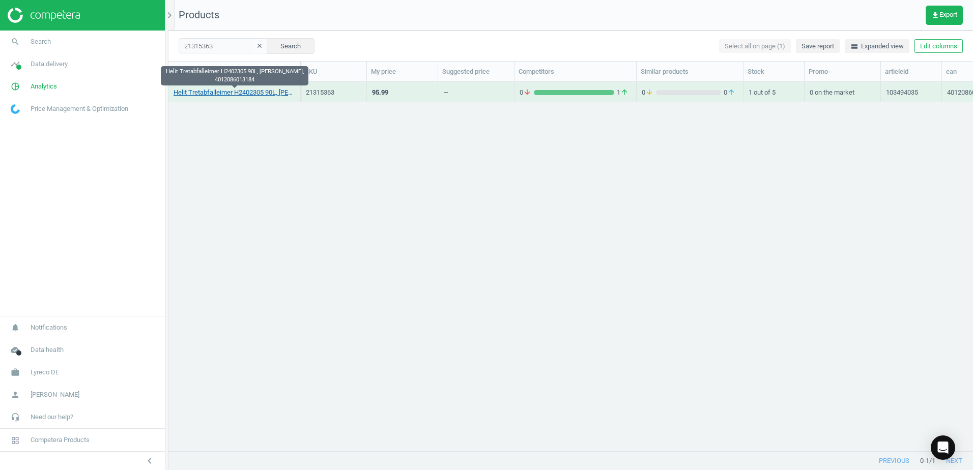
click at [201, 91] on link "Helit Tretabfalleimer H2402305 90L, weiß, 4012086013184" at bounding box center [235, 92] width 122 height 9
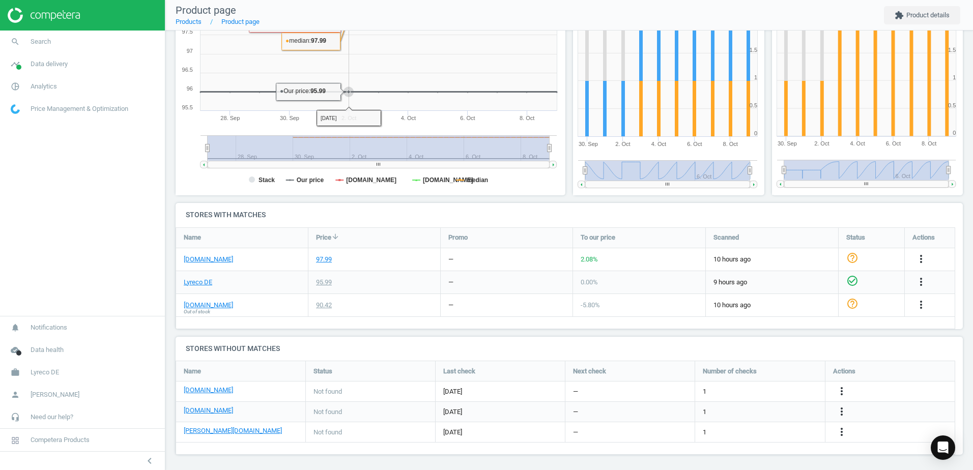
scroll to position [174, 0]
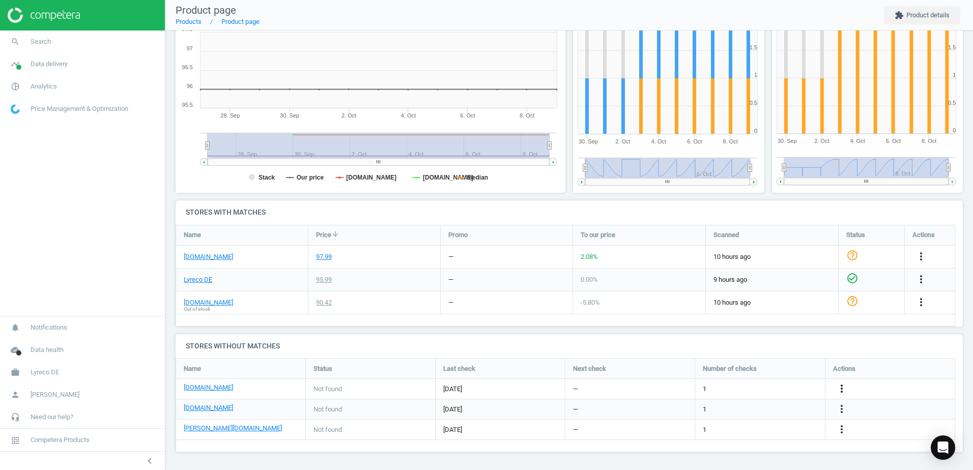
click at [843, 390] on icon "more_vert" at bounding box center [841, 389] width 12 height 12
click at [705, 388] on link "Edit URL/product option" at bounding box center [762, 389] width 139 height 16
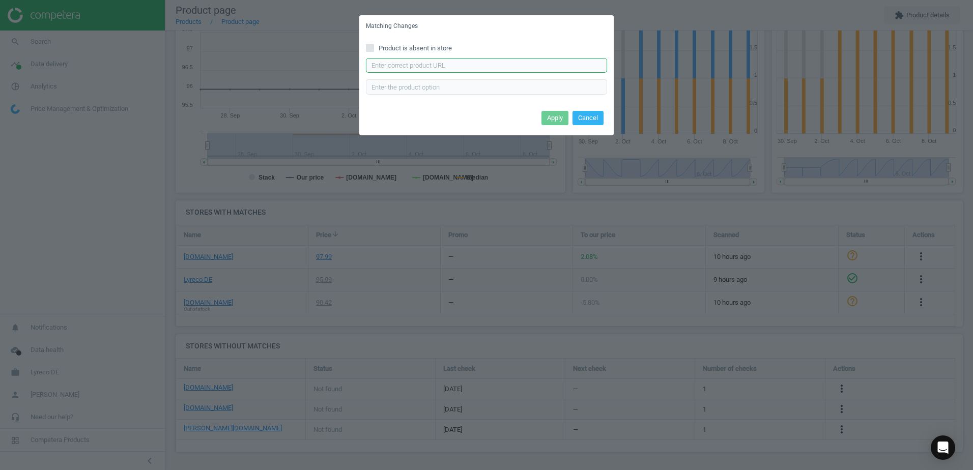
click at [448, 64] on input "text" at bounding box center [486, 65] width 241 height 15
paste input "https://www.bueromarkt-ag.de/muelleimer_helit_h2402325_the_step_weissrot,p-h240…"
type input "https://www.bueromarkt-ag.de/muelleimer_helit_h2402325_the_step_weissrot,p-h240…"
click at [551, 122] on button "Apply" at bounding box center [554, 118] width 27 height 14
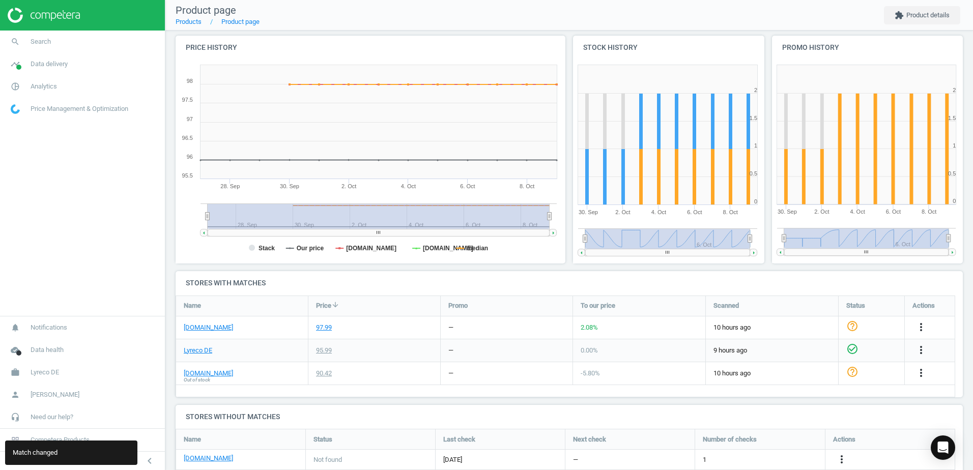
scroll to position [0, 0]
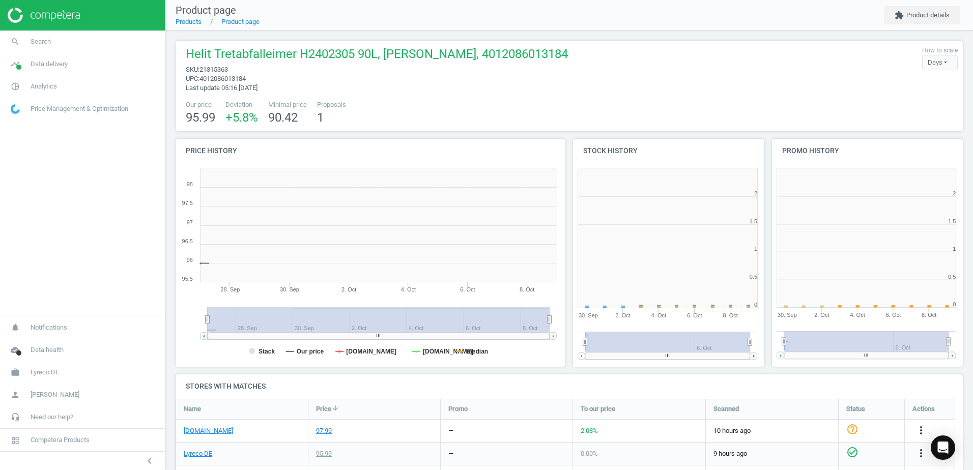
scroll to position [219, 205]
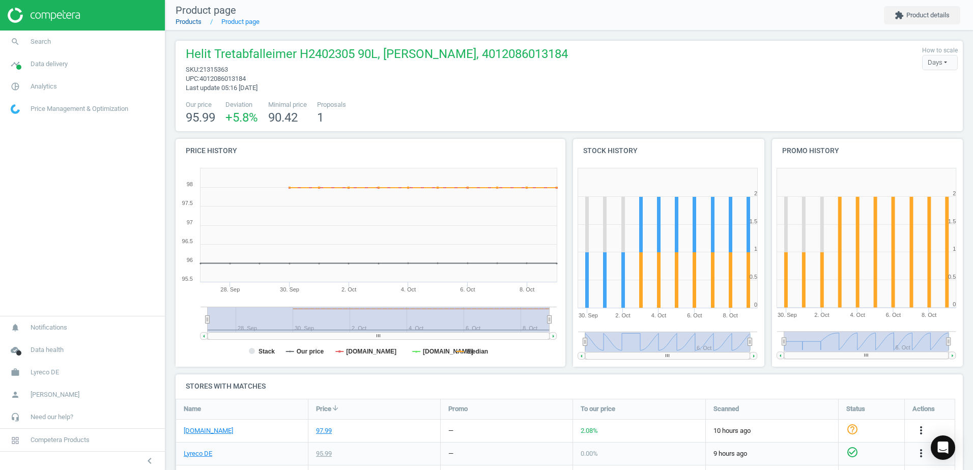
click at [193, 24] on link "Products" at bounding box center [189, 22] width 26 height 8
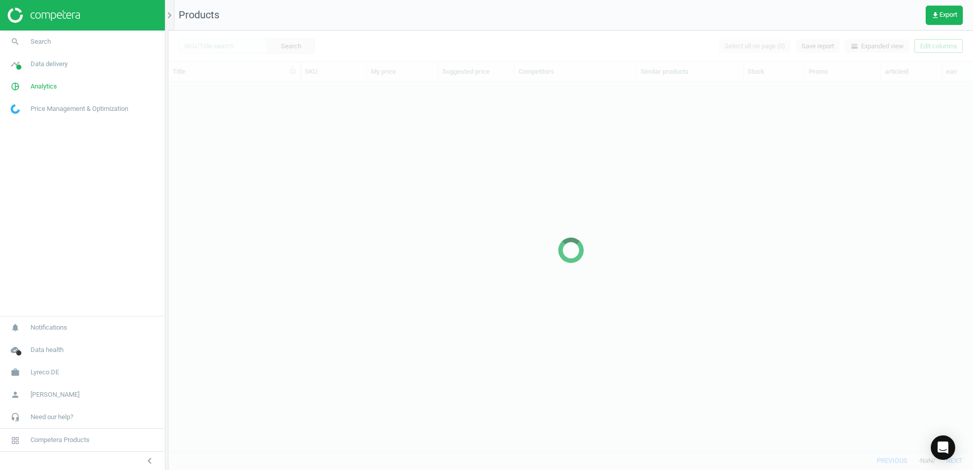
scroll to position [354, 797]
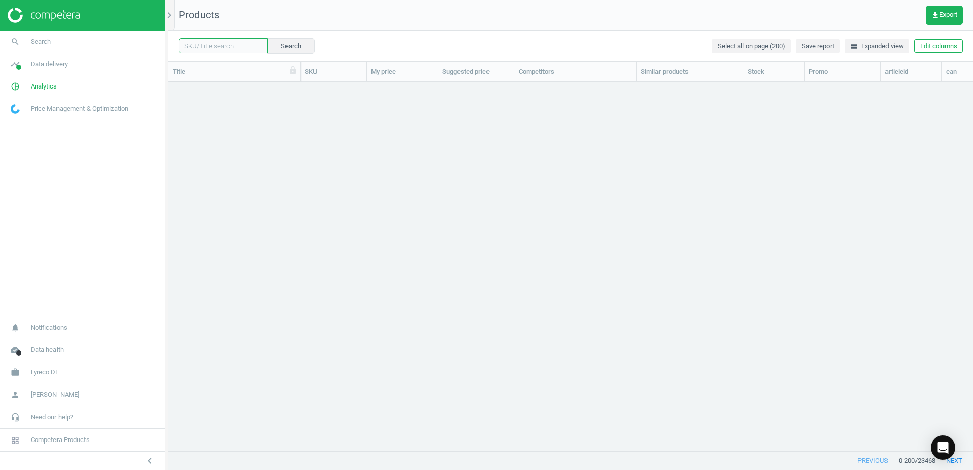
click at [246, 48] on input "text" at bounding box center [223, 45] width 89 height 15
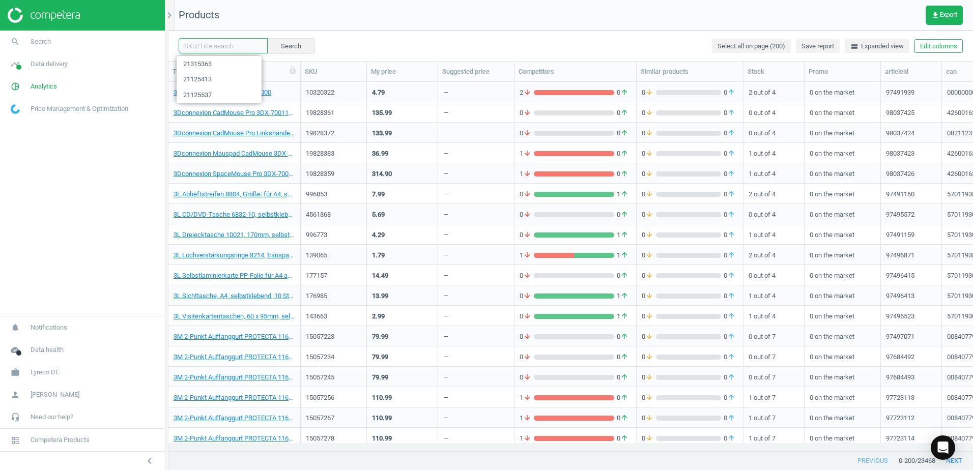
paste input "21315352"
type input "21315352"
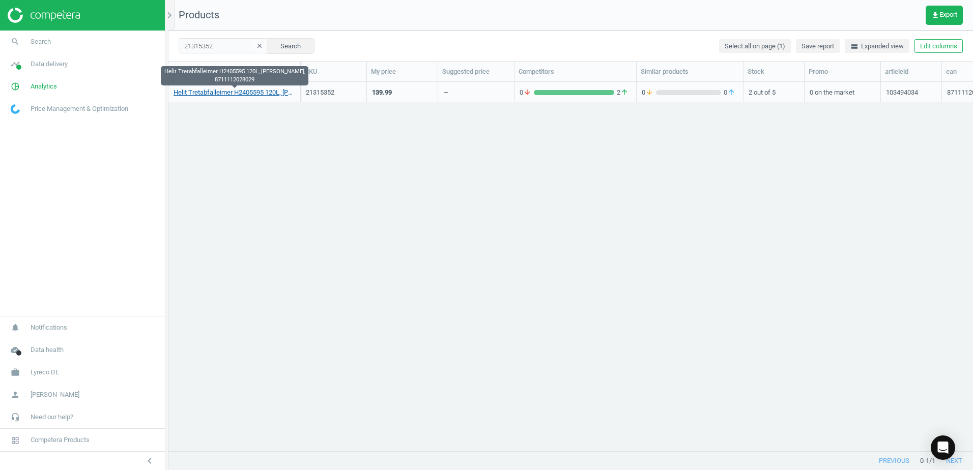
click at [241, 94] on link "Helit Tretabfalleimer H2405595 120L, [PERSON_NAME], 8711112028029" at bounding box center [235, 92] width 122 height 9
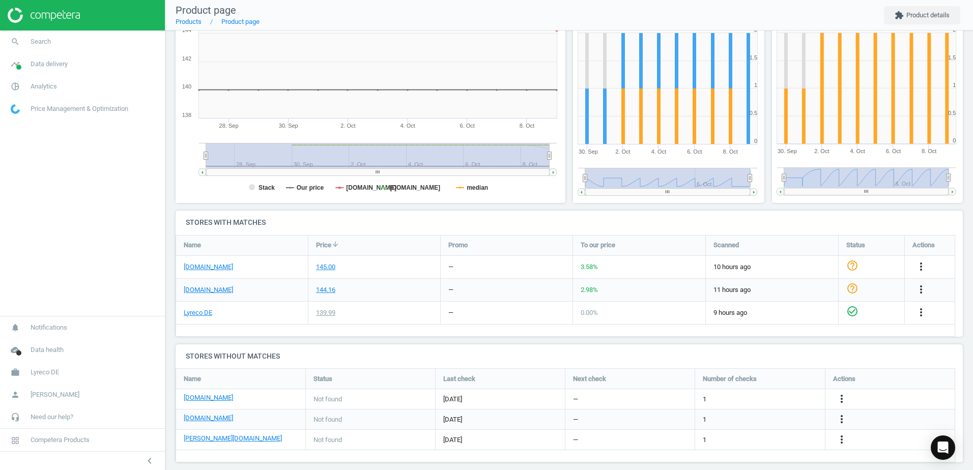
scroll to position [174, 0]
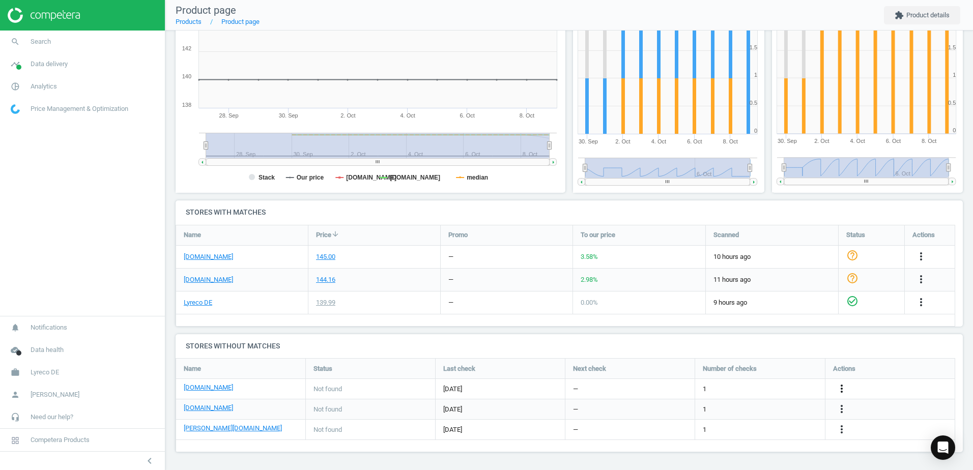
click at [839, 387] on icon "more_vert" at bounding box center [841, 389] width 12 height 12
click at [709, 387] on link "Edit URL/product option" at bounding box center [762, 389] width 139 height 16
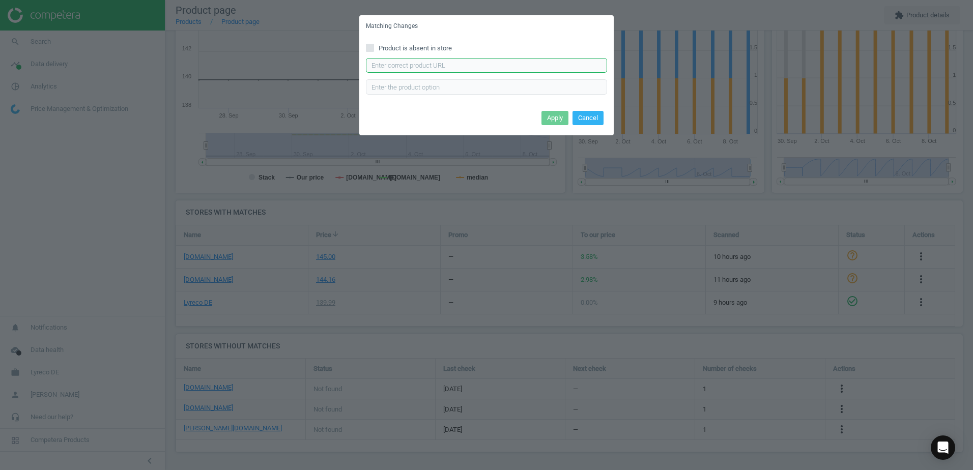
click at [415, 68] on input "text" at bounding box center [486, 65] width 241 height 15
paste input "https://www.bueromarkt-ag.de/muelleimer_helit_h2405595_the_step_chief_grau,p-h2…"
type input "https://www.bueromarkt-ag.de/muelleimer_helit_h2405595_the_step_chief_grau,p-h2…"
click at [554, 122] on button "Apply" at bounding box center [554, 118] width 27 height 14
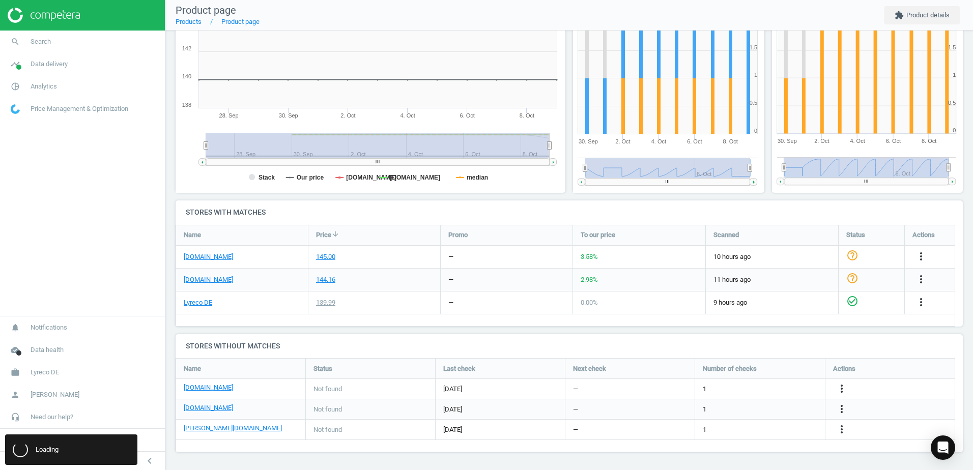
scroll to position [0, 0]
click at [841, 433] on icon "more_vert" at bounding box center [841, 429] width 12 height 12
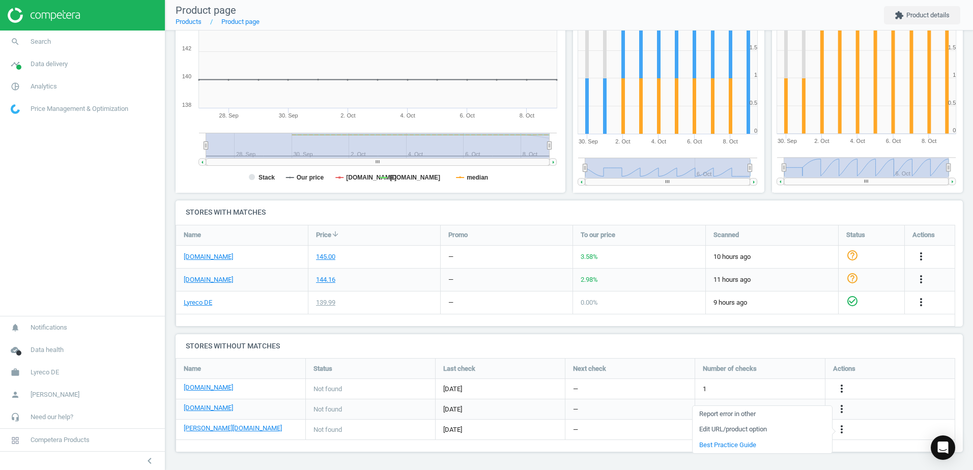
click at [707, 430] on link "Edit URL/product option" at bounding box center [762, 430] width 139 height 16
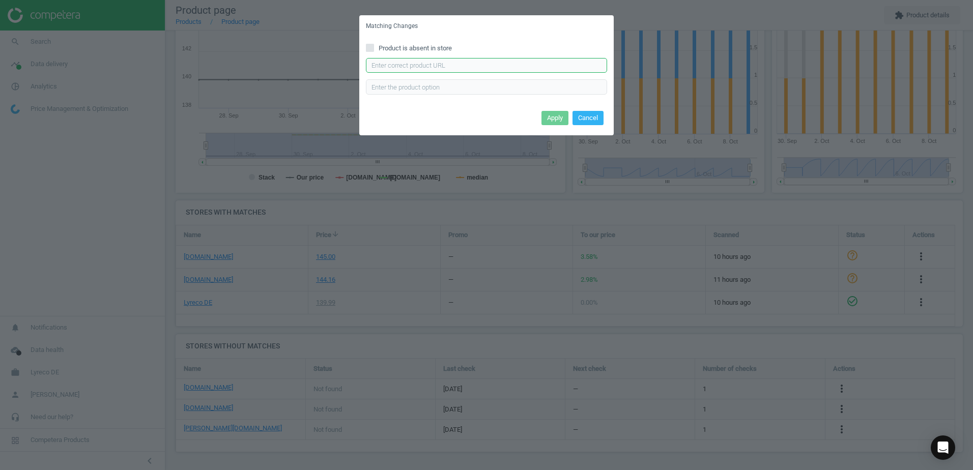
click at [503, 72] on input "text" at bounding box center [486, 65] width 241 height 15
paste input "https://www.otto-office.com/de/helit-Abfalleimer-the-step-chief-120-L/342447/p"
type input "https://www.otto-office.com/de/helit-Abfalleimer-the-step-chief-120-L/342447/p"
click at [547, 121] on button "Apply" at bounding box center [554, 118] width 27 height 14
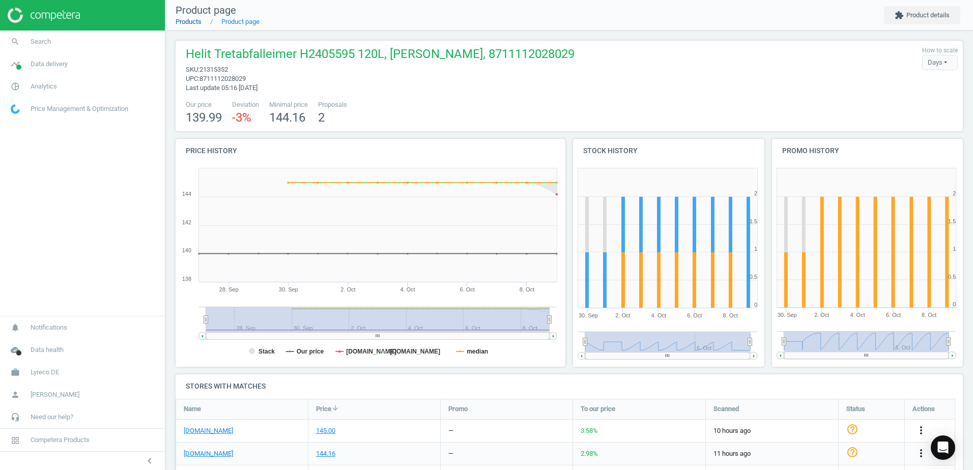
click at [190, 22] on link "Products" at bounding box center [189, 22] width 26 height 8
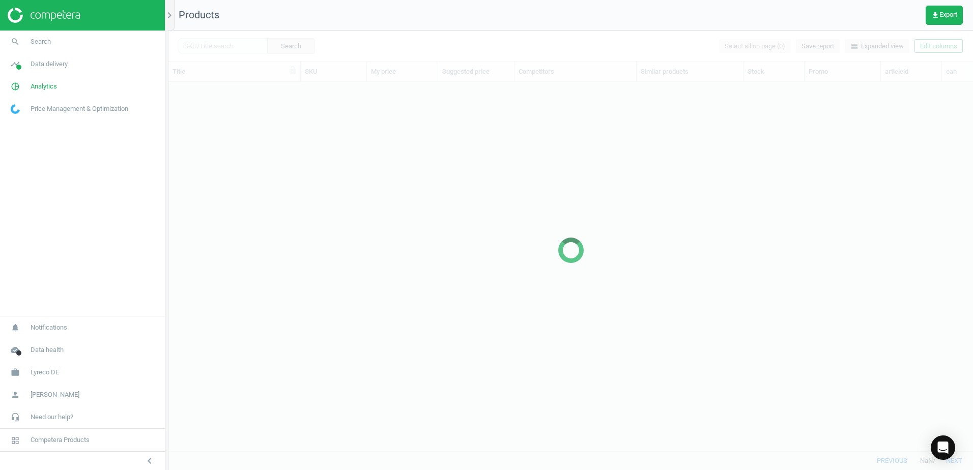
scroll to position [354, 797]
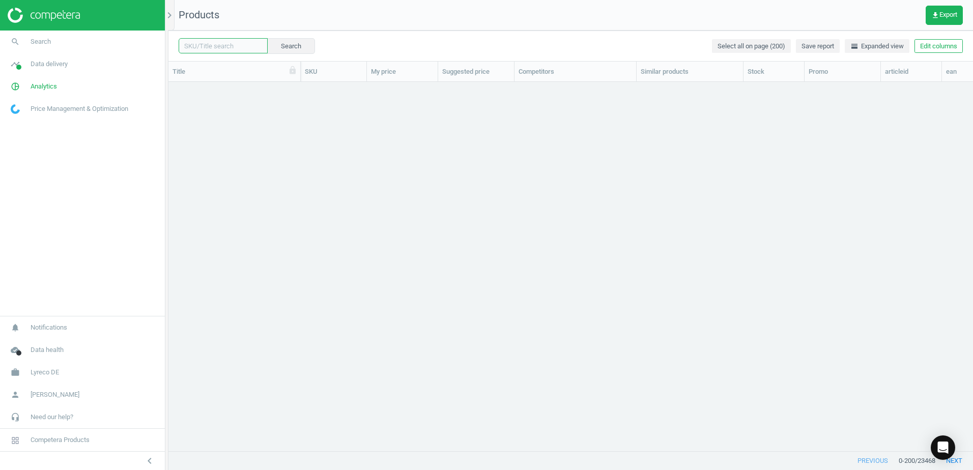
click at [240, 47] on input "text" at bounding box center [223, 45] width 89 height 15
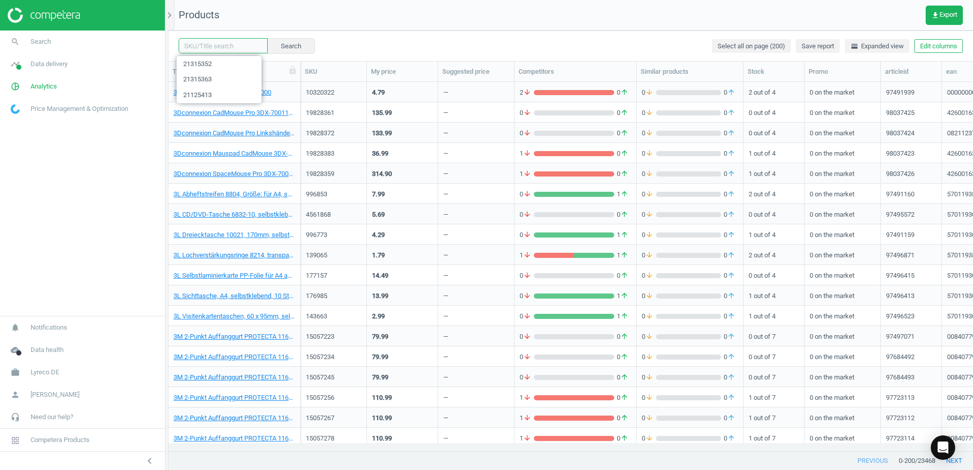
paste input "6479253"
type input "6479253"
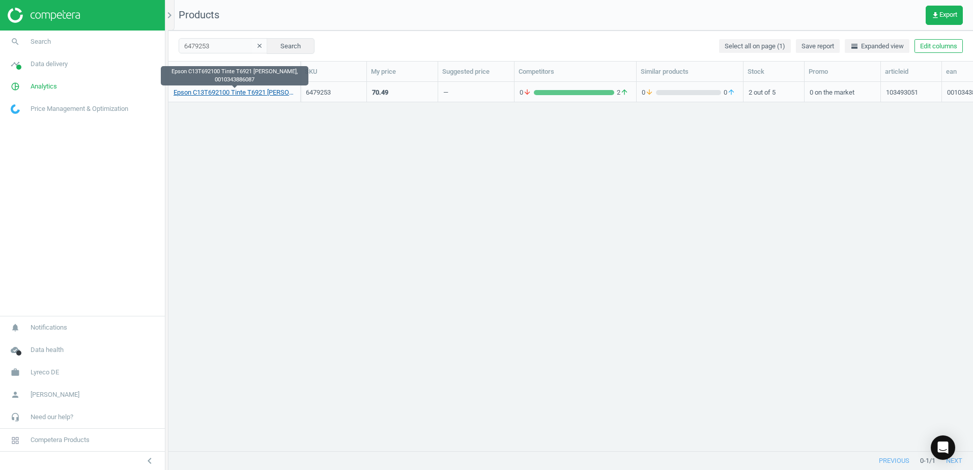
click at [254, 93] on link "Epson C13T692100 Tinte T6921 [PERSON_NAME], 0010343886087" at bounding box center [235, 92] width 122 height 9
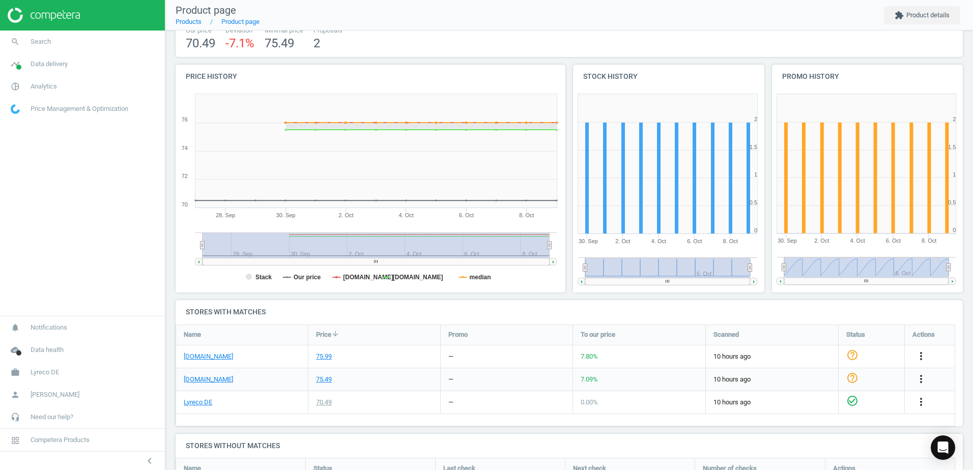
scroll to position [174, 0]
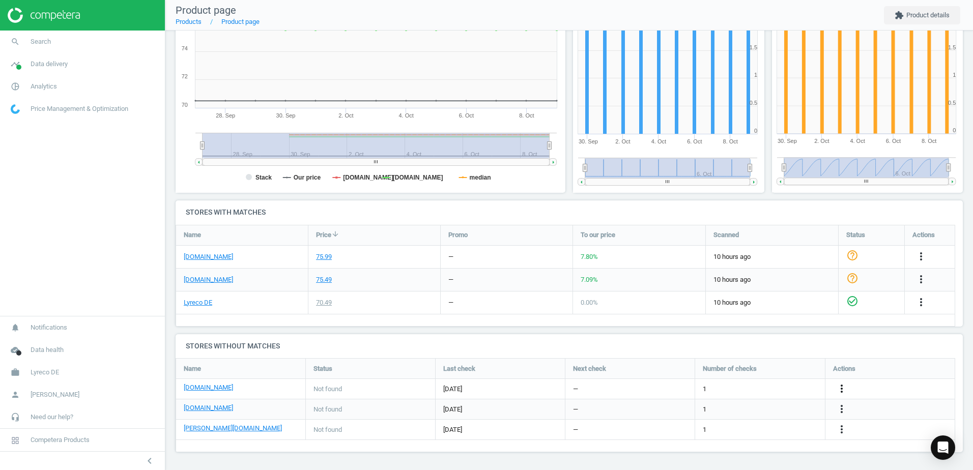
click at [843, 388] on icon "more_vert" at bounding box center [841, 389] width 12 height 12
click at [711, 386] on link "Edit URL/product option" at bounding box center [762, 389] width 139 height 16
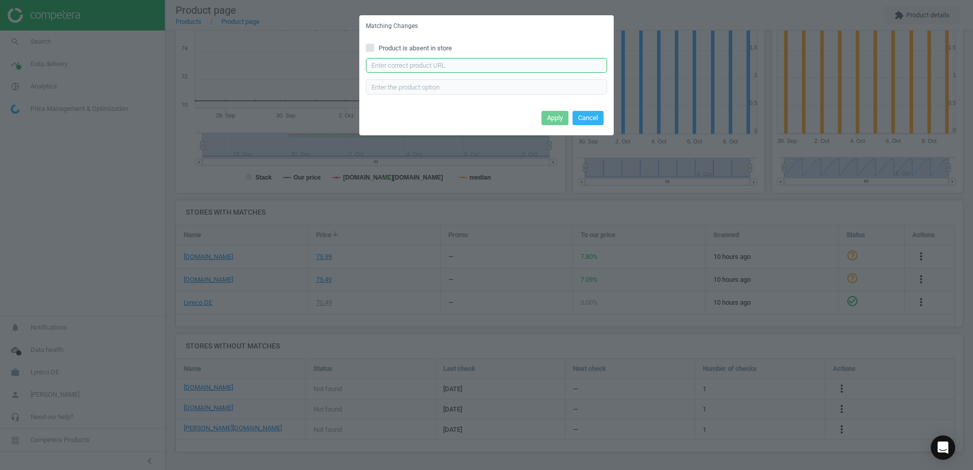
click at [391, 63] on input "text" at bounding box center [486, 65] width 241 height 15
paste input "[URL][DOMAIN_NAME]"
type input "[URL][DOMAIN_NAME]"
click at [553, 120] on button "Apply" at bounding box center [554, 118] width 27 height 14
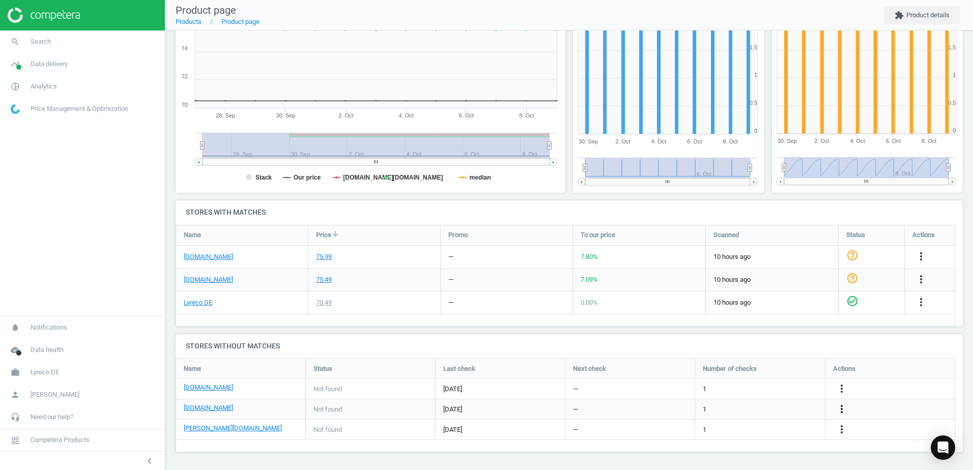
click at [842, 409] on icon "more_vert" at bounding box center [841, 409] width 12 height 12
click at [705, 406] on link "Edit URL/product option" at bounding box center [762, 409] width 139 height 16
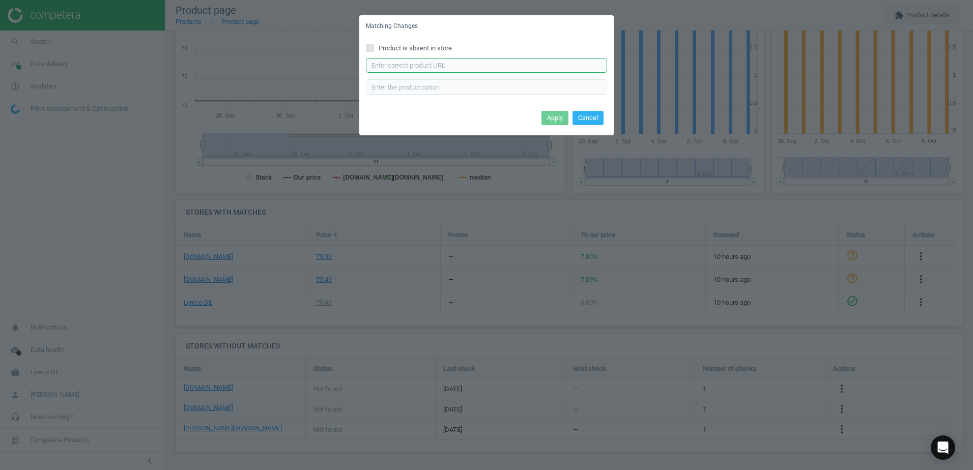
click at [446, 59] on input "text" at bounding box center [486, 65] width 241 height 15
paste input "https://www.tonerpartner.de/c-13-t-692100/Original-Epson-C13T692100-T6921-Tinte…"
type input "https://www.tonerpartner.de/c-13-t-692100/Original-Epson-C13T692100-T6921-Tinte…"
click at [558, 116] on button "Apply" at bounding box center [554, 118] width 27 height 14
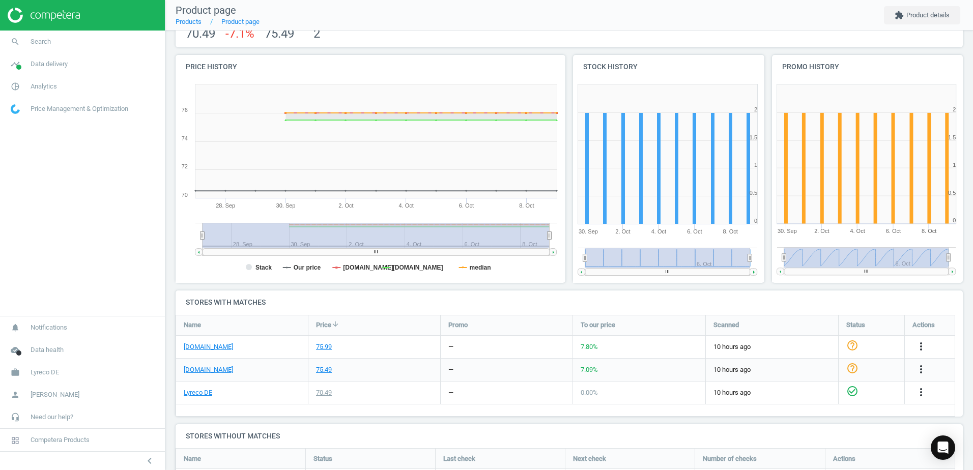
scroll to position [0, 0]
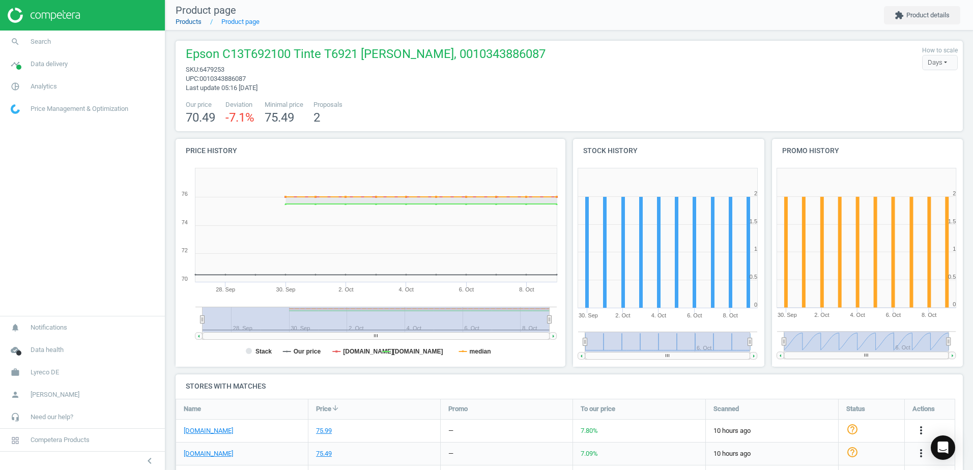
click at [184, 22] on link "Products" at bounding box center [189, 22] width 26 height 8
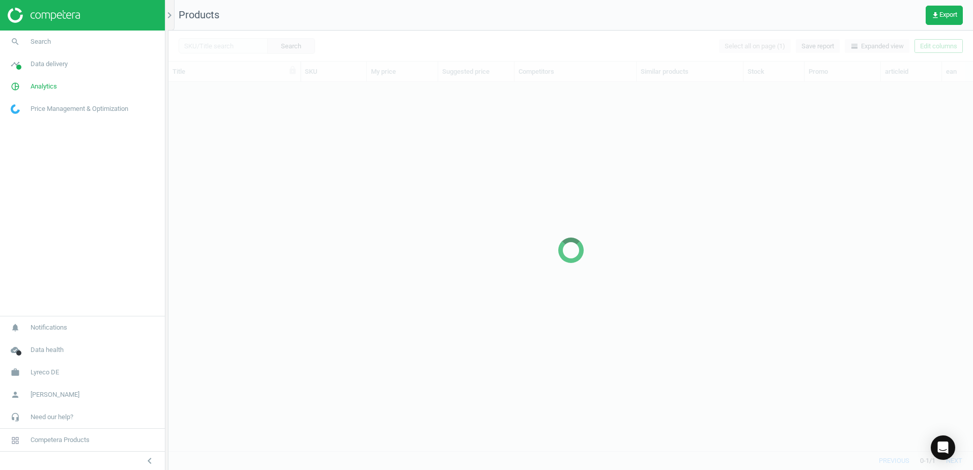
scroll to position [354, 797]
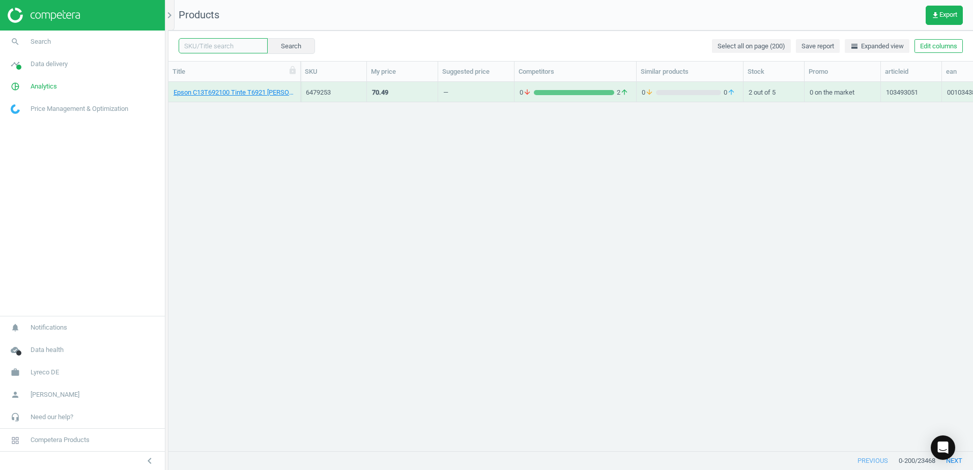
click at [237, 46] on input "text" at bounding box center [223, 45] width 89 height 15
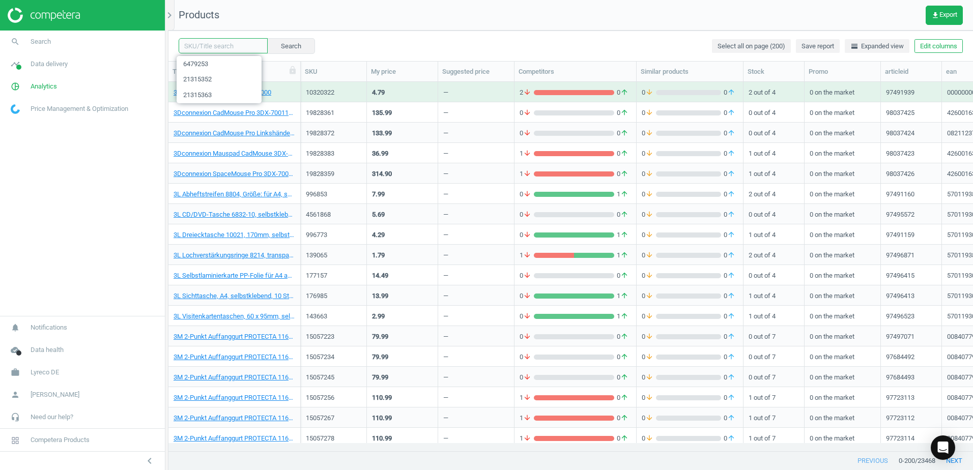
paste input "21358827"
type input "21358827"
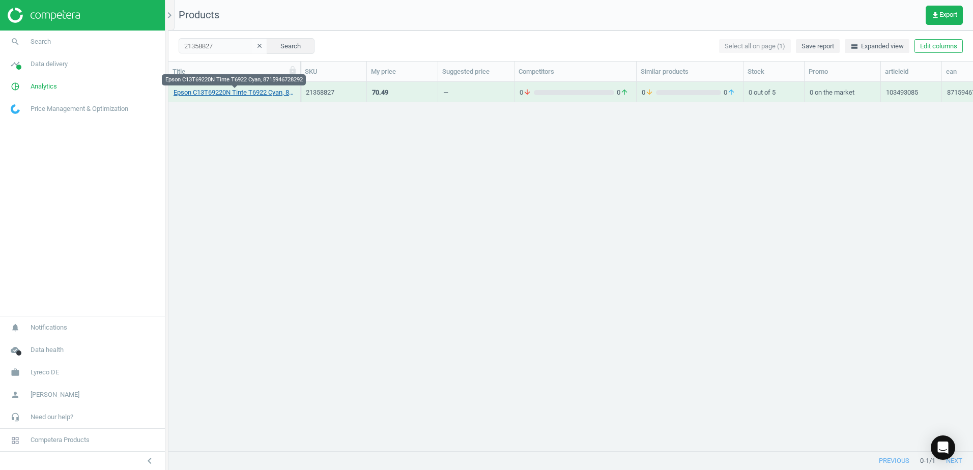
click at [247, 93] on link "Epson C13T69220N Tinte T6922 Cyan, 8715946728292" at bounding box center [235, 92] width 122 height 9
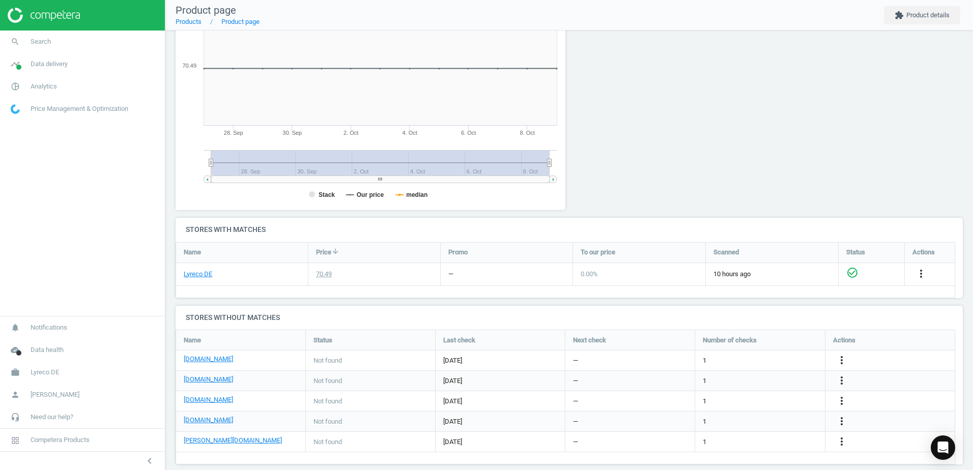
scroll to position [169, 0]
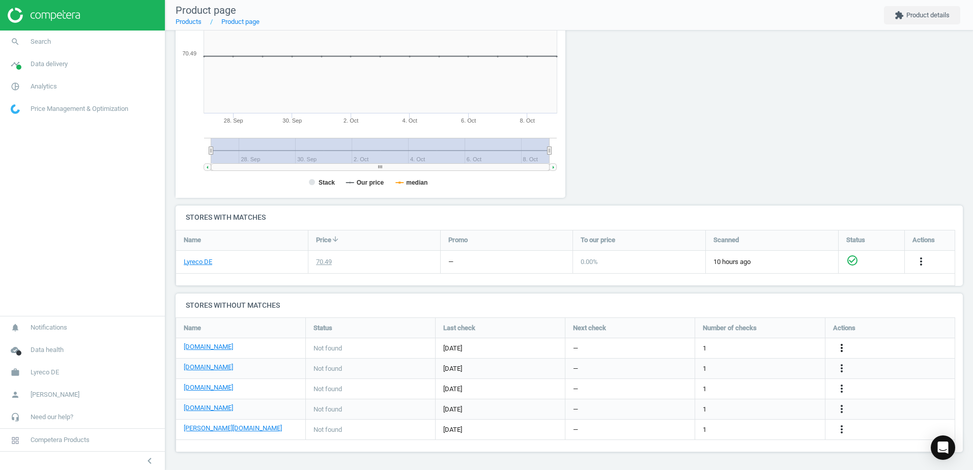
click at [842, 342] on icon "more_vert" at bounding box center [841, 348] width 12 height 12
click at [707, 346] on link "Edit URL/product option" at bounding box center [762, 348] width 139 height 16
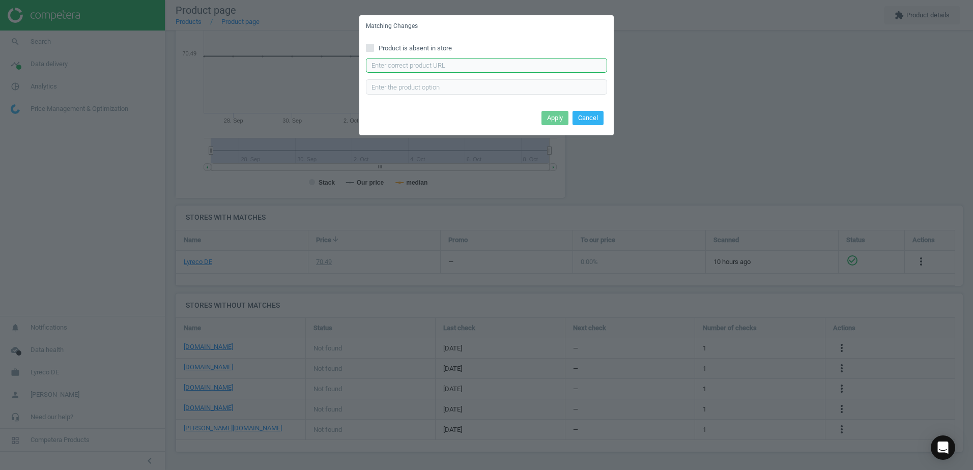
drag, startPoint x: 406, startPoint y: 59, endPoint x: 407, endPoint y: 65, distance: 6.2
click at [406, 59] on input "text" at bounding box center [486, 65] width 241 height 15
paste input "https://www.bueromarkt-ag.de/tinte_epson_t6922_cyan,p-t69220n.html"
type input "https://www.bueromarkt-ag.de/tinte_epson_t6922_cyan,p-t69220n.html"
click at [551, 119] on button "Apply" at bounding box center [554, 118] width 27 height 14
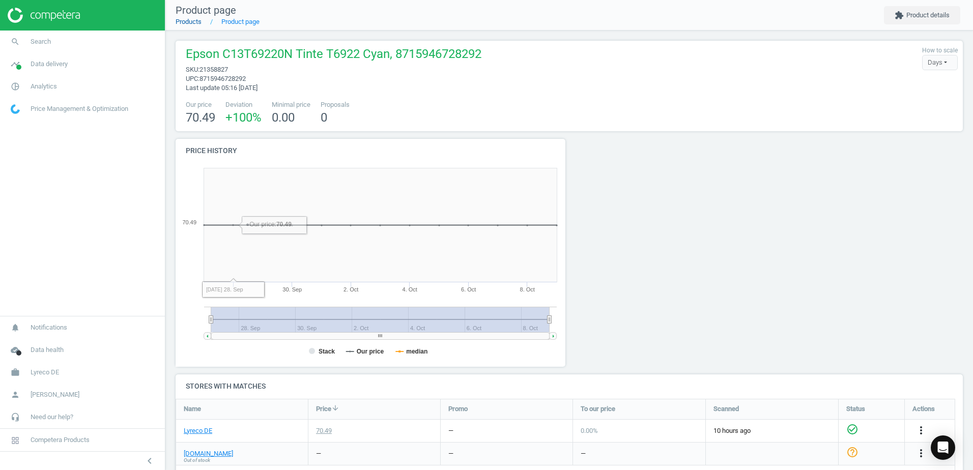
click at [181, 22] on link "Products" at bounding box center [189, 22] width 26 height 8
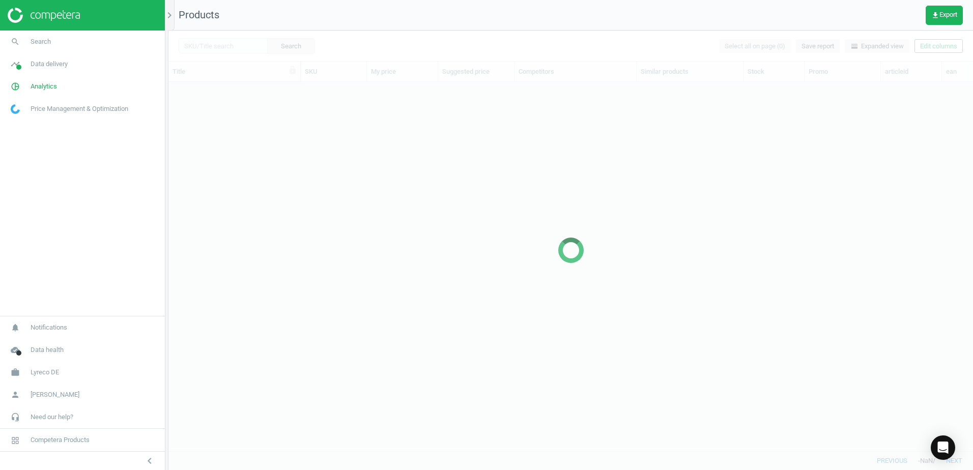
scroll to position [354, 797]
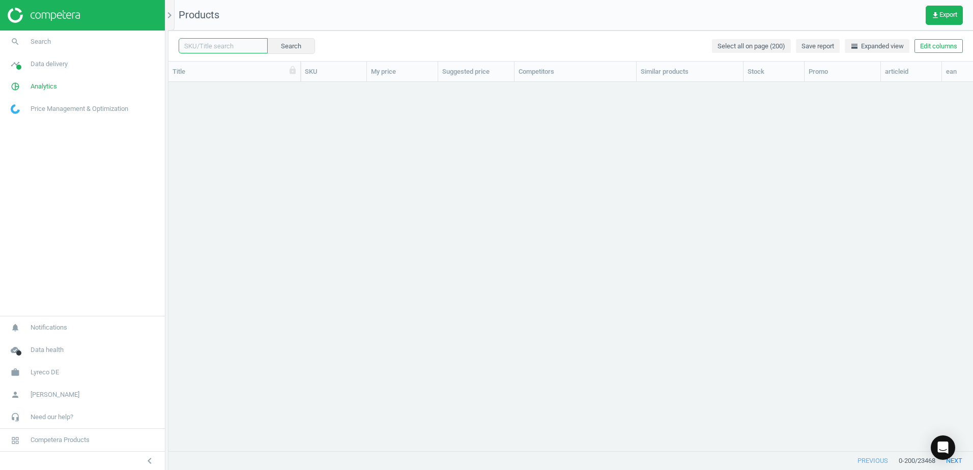
click at [244, 47] on input "text" at bounding box center [223, 45] width 89 height 15
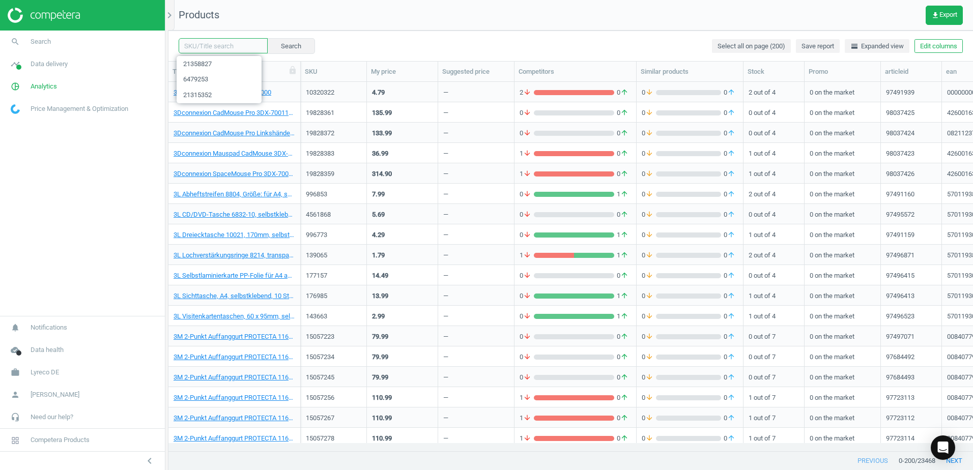
paste input "21358816"
type input "21358816"
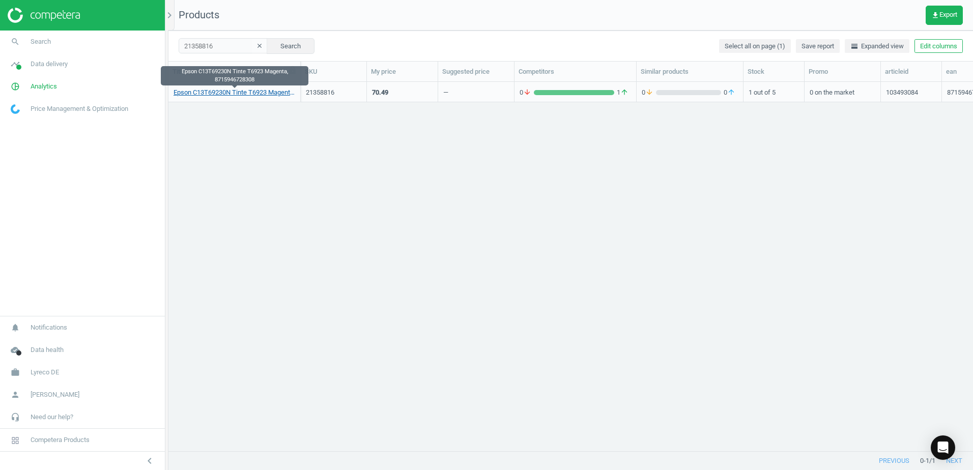
click at [252, 95] on link "Epson C13T69230N Tinte T6923 Magenta, 8715946728308" at bounding box center [235, 92] width 122 height 9
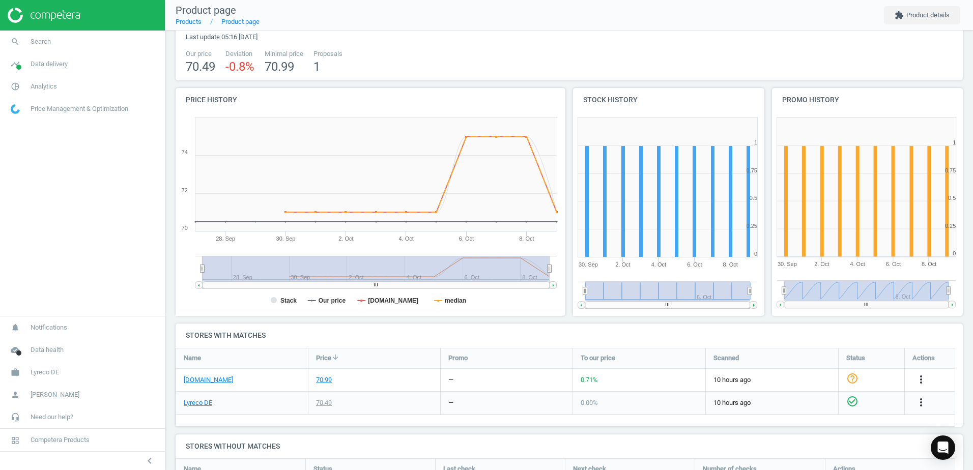
scroll to position [171, 0]
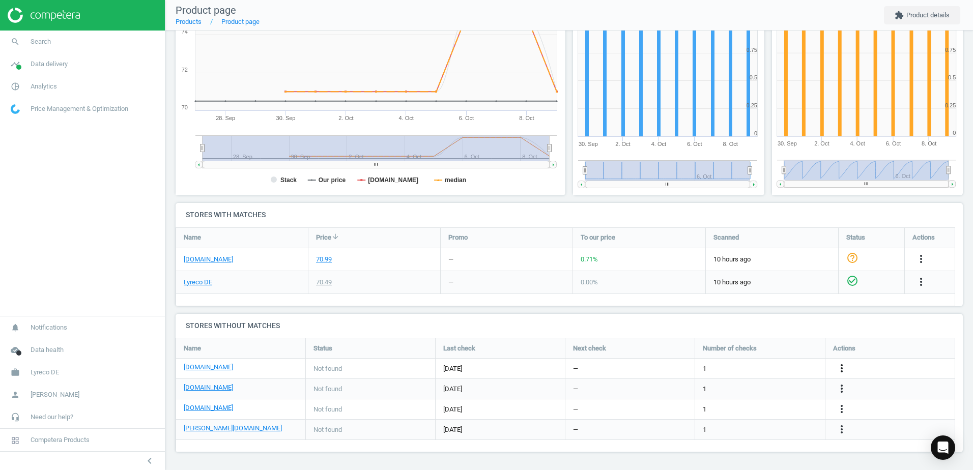
click at [841, 366] on icon "more_vert" at bounding box center [841, 368] width 12 height 12
click at [713, 365] on link "Edit URL/product option" at bounding box center [762, 369] width 139 height 16
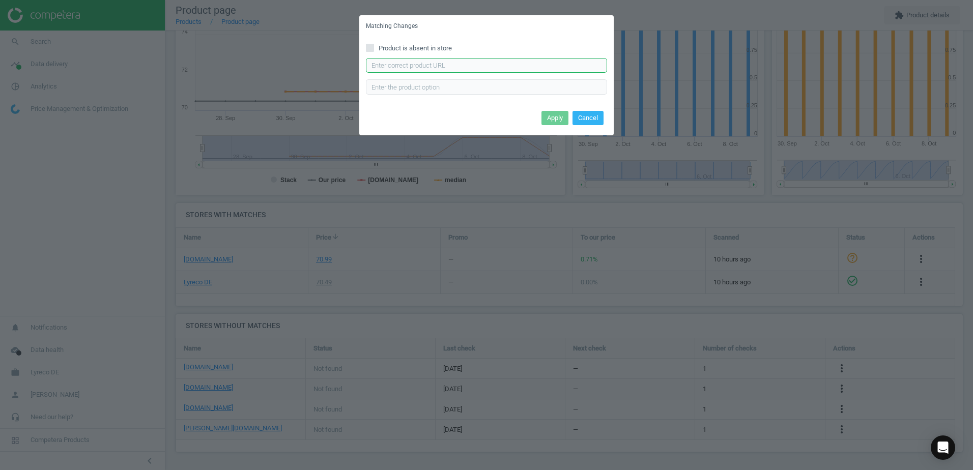
click at [388, 65] on input "text" at bounding box center [486, 65] width 241 height 15
paste input "https://www.bueromarkt-ag.de/tinte_epson_t6923_magenta,p-t69230n.html"
type input "https://www.bueromarkt-ag.de/tinte_epson_t6923_magenta,p-t69230n.html"
click at [550, 114] on button "Apply" at bounding box center [554, 118] width 27 height 14
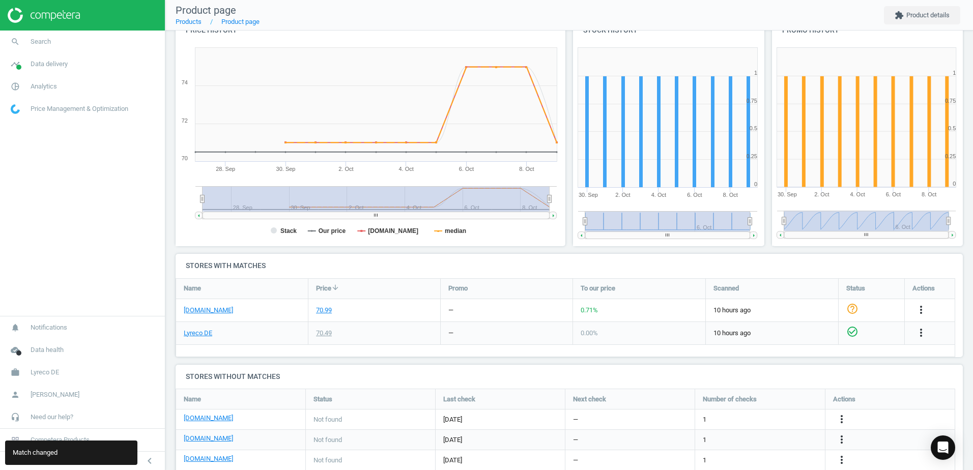
scroll to position [0, 0]
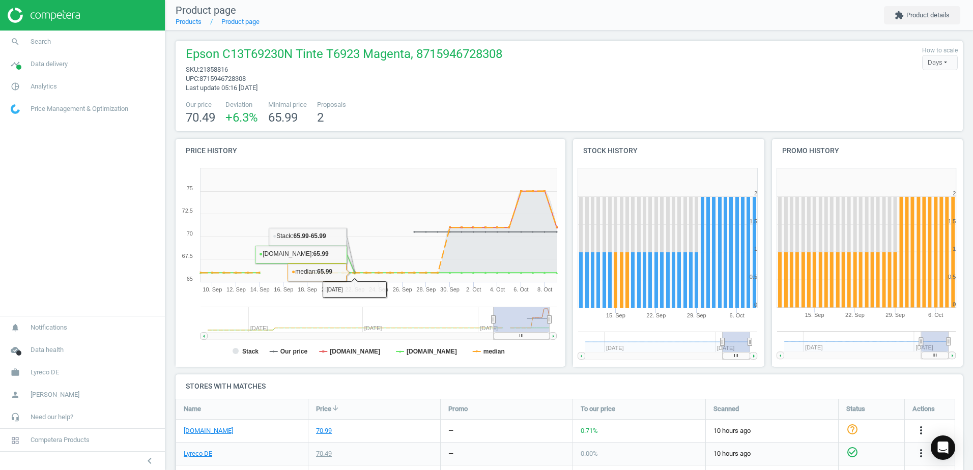
click at [410, 110] on div "Our price 70.49 Deviation +6.3 % Minimal price 65.99 Proposals 2" at bounding box center [569, 113] width 777 height 26
click at [377, 113] on div "Our price 70.49 Deviation +6.3 % Minimal price 65.99 Proposals 2" at bounding box center [569, 113] width 777 height 26
click at [384, 106] on div "Our price 70.49 Deviation +6.3 % Minimal price 65.99 Proposals 2" at bounding box center [569, 113] width 777 height 26
click at [184, 19] on link "Products" at bounding box center [189, 22] width 26 height 8
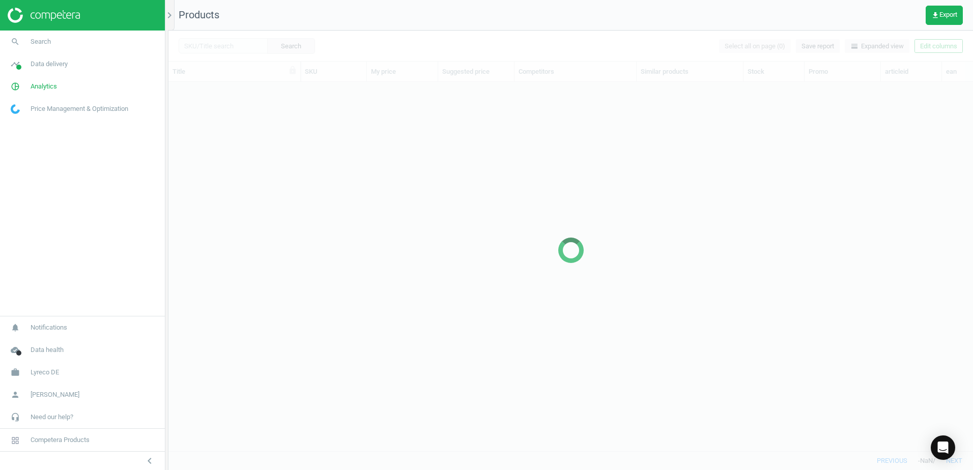
scroll to position [354, 797]
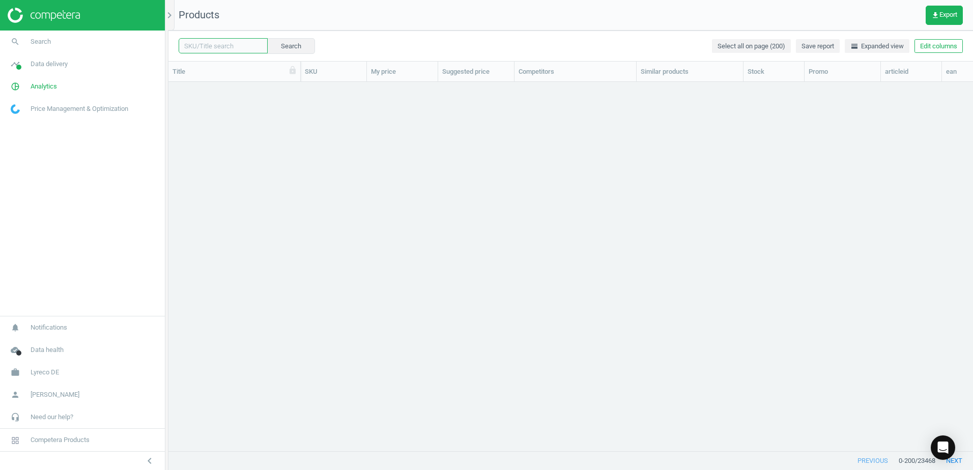
click at [224, 45] on input "text" at bounding box center [223, 45] width 89 height 15
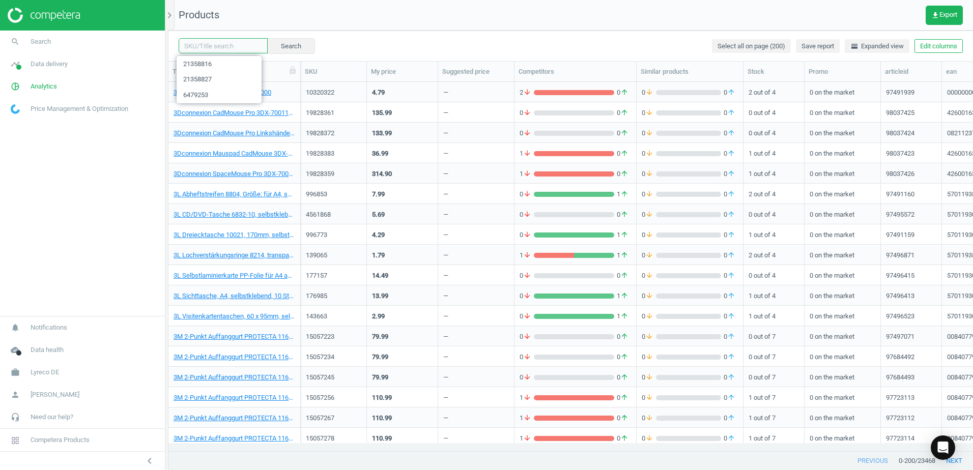
paste input "21358805"
type input "21358805"
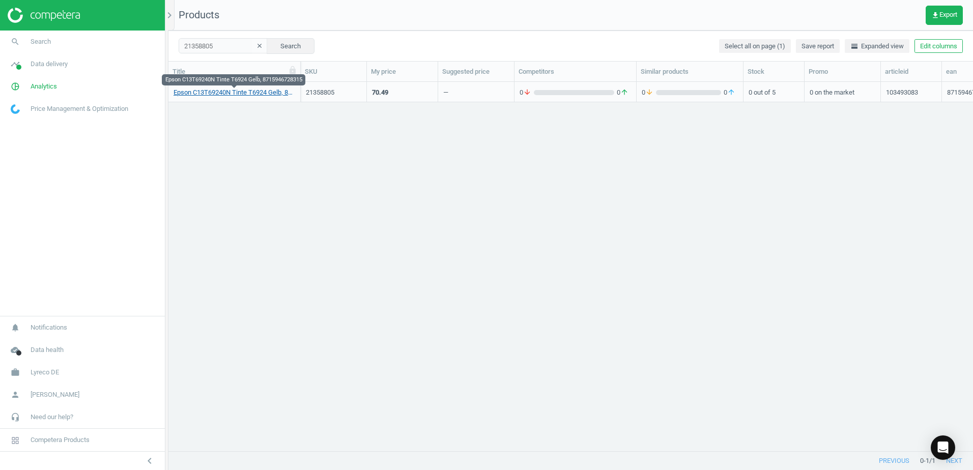
click at [254, 93] on link "Epson C13T69240N Tinte T6924 Gelb, 8715946728315" at bounding box center [235, 92] width 122 height 9
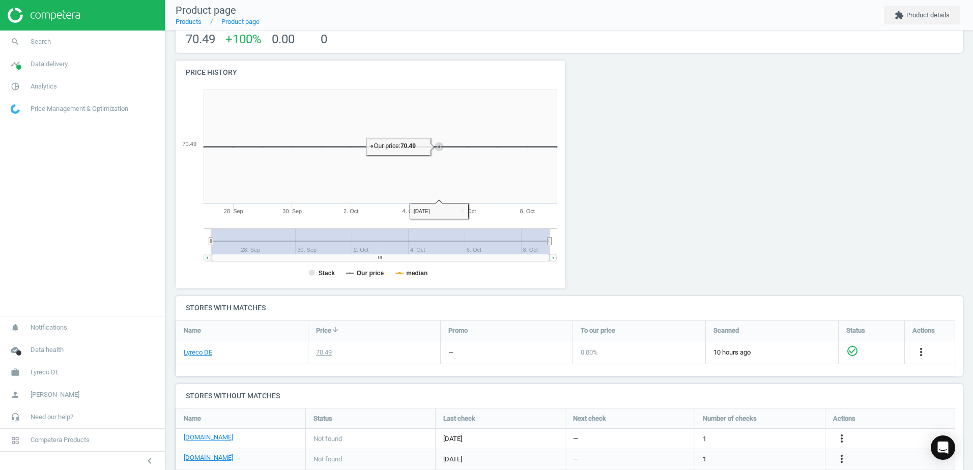
scroll to position [169, 0]
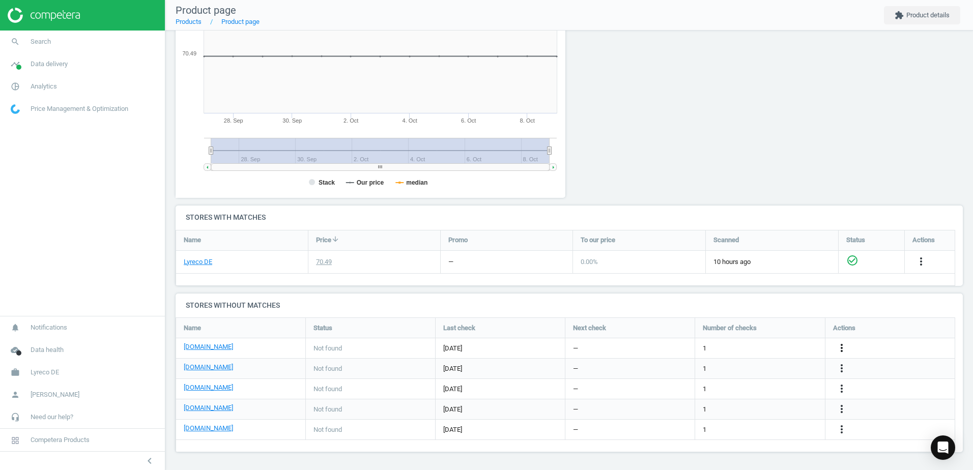
click at [843, 347] on icon "more_vert" at bounding box center [841, 348] width 12 height 12
click at [706, 347] on link "Edit URL/product option" at bounding box center [762, 348] width 139 height 16
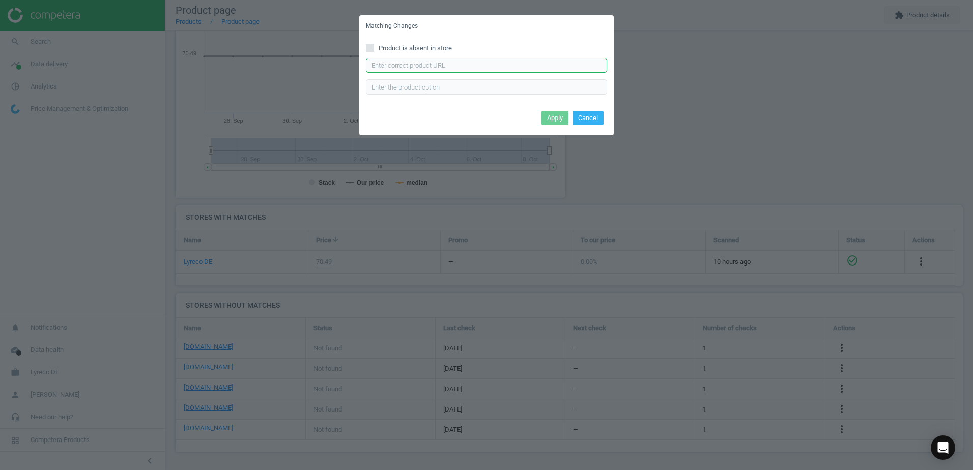
click at [384, 62] on input "text" at bounding box center [486, 65] width 241 height 15
paste input "https://www.bueromarkt-ag.de/tinte_epson_t6924_gelb,p-t69240n.html"
type input "https://www.bueromarkt-ag.de/tinte_epson_t6924_gelb,p-t69240n.html"
click at [541, 119] on button "Apply" at bounding box center [554, 118] width 27 height 14
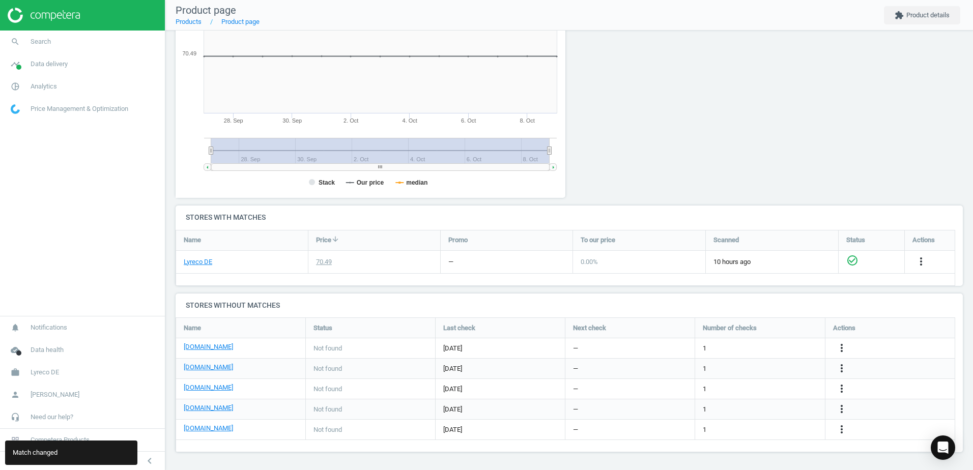
scroll to position [0, 0]
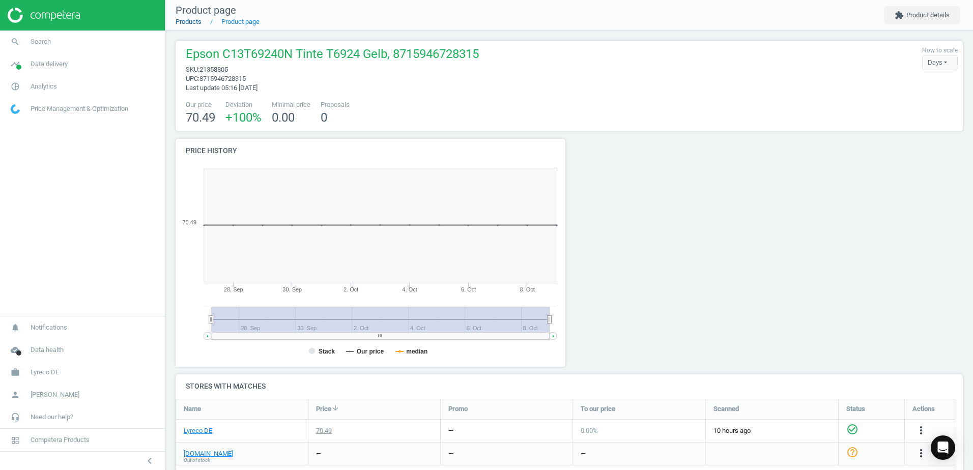
click at [191, 22] on link "Products" at bounding box center [189, 22] width 26 height 8
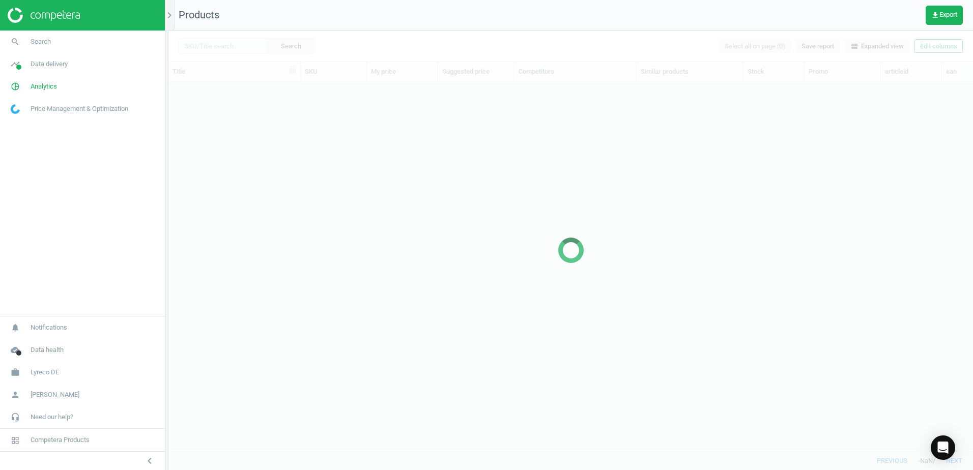
scroll to position [354, 797]
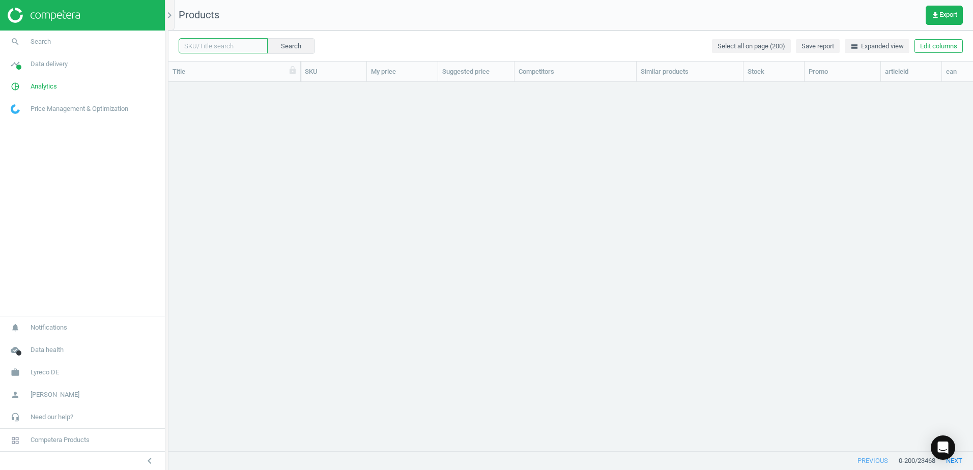
click at [225, 45] on input "text" at bounding box center [223, 45] width 89 height 15
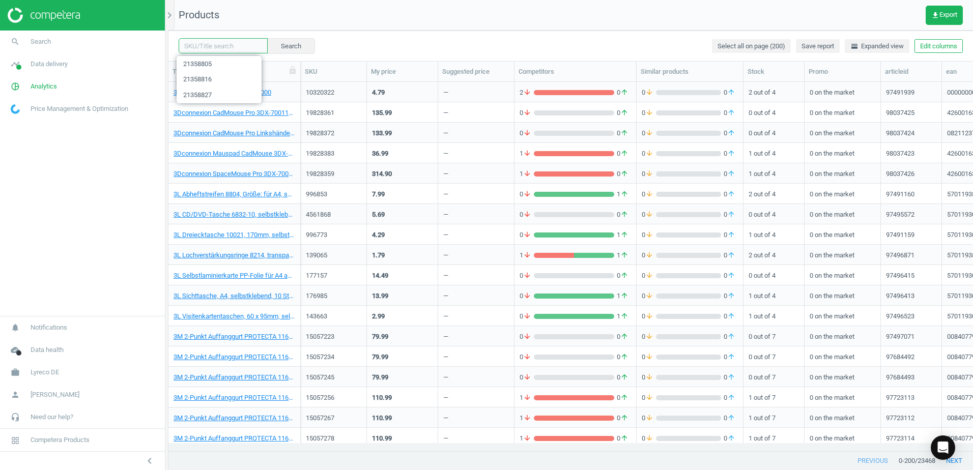
paste input "9830689"
type input "9830689"
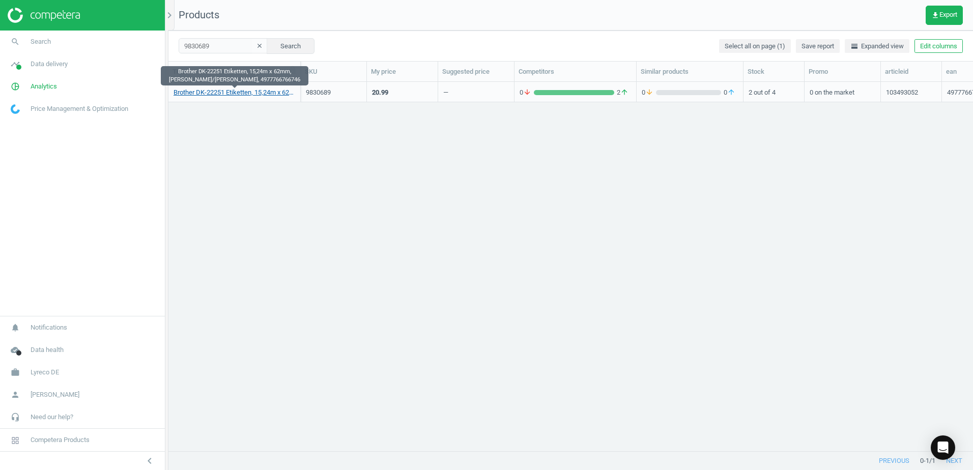
click at [261, 92] on link "Brother DK-22251 Etiketten, 15,24m x 62mm, [PERSON_NAME]/[PERSON_NAME], 4977766…" at bounding box center [235, 92] width 122 height 9
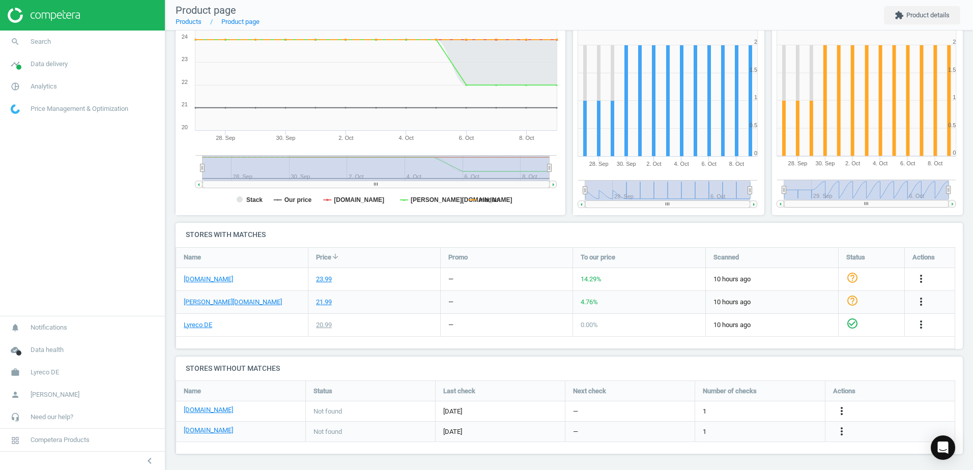
scroll to position [154, 0]
click at [838, 410] on icon "more_vert" at bounding box center [841, 409] width 12 height 12
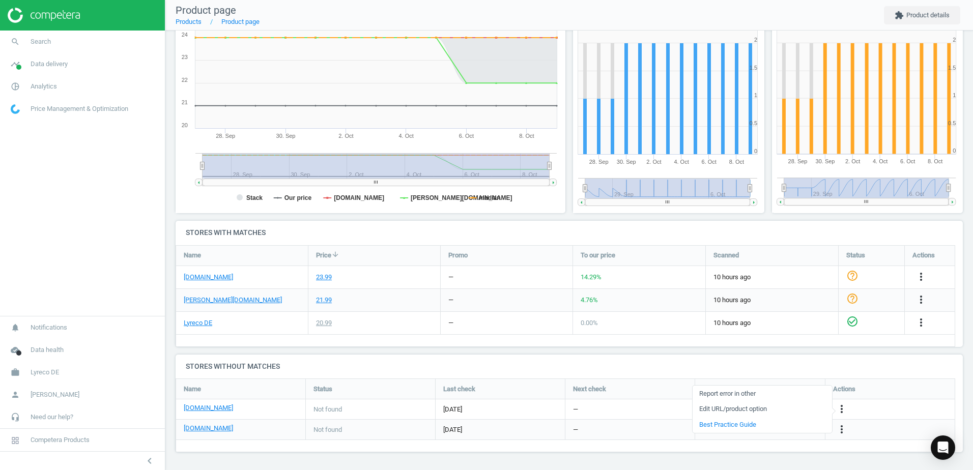
click at [709, 407] on link "Edit URL/product option" at bounding box center [762, 409] width 139 height 16
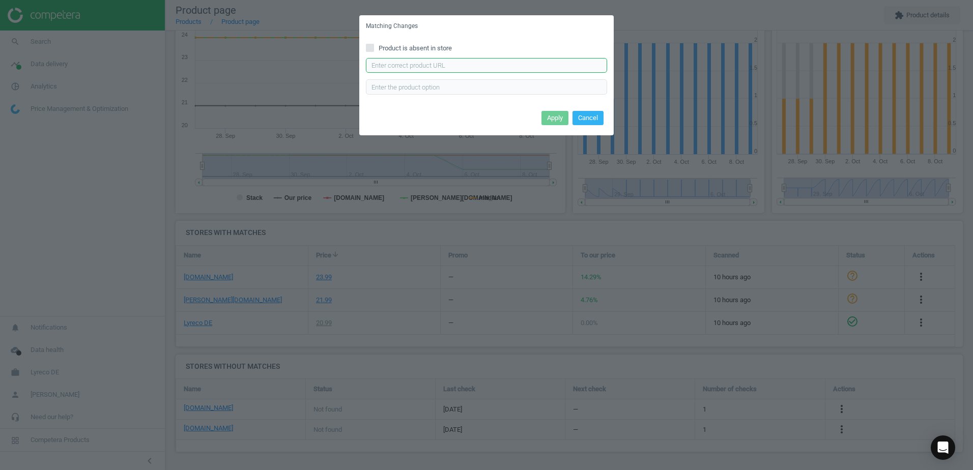
click at [462, 70] on input "text" at bounding box center [486, 65] width 241 height 15
paste input "[URL][DOMAIN_NAME]"
type input "[URL][DOMAIN_NAME]"
click at [550, 116] on button "Apply" at bounding box center [554, 118] width 27 height 14
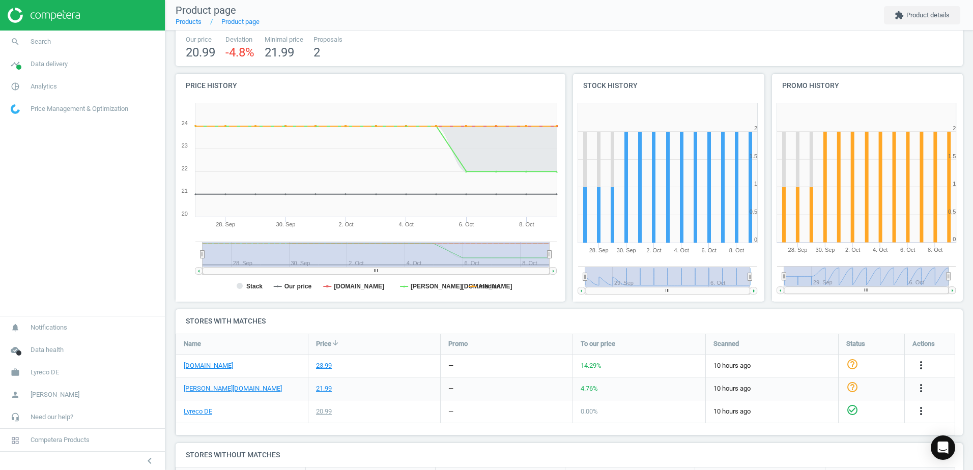
scroll to position [0, 0]
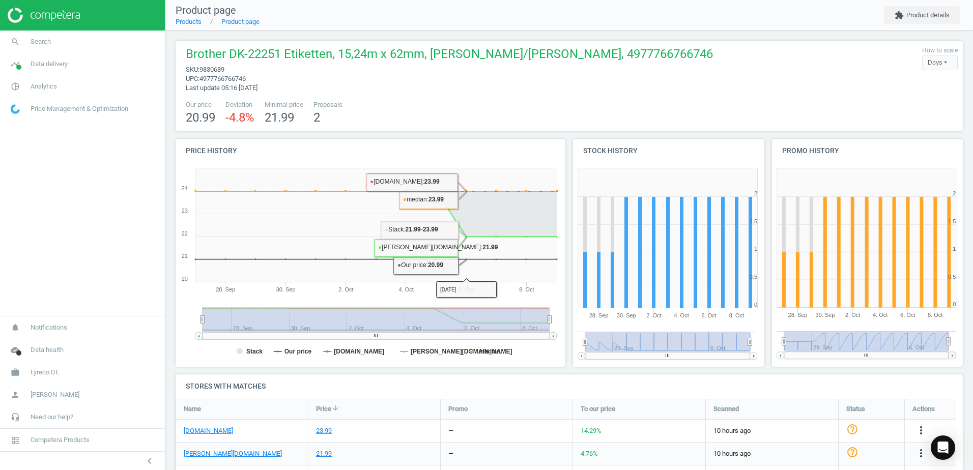
click at [583, 110] on div "Our price 20.99 Deviation -4.8 % Minimal price 21.99 Proposals 2" at bounding box center [569, 113] width 777 height 26
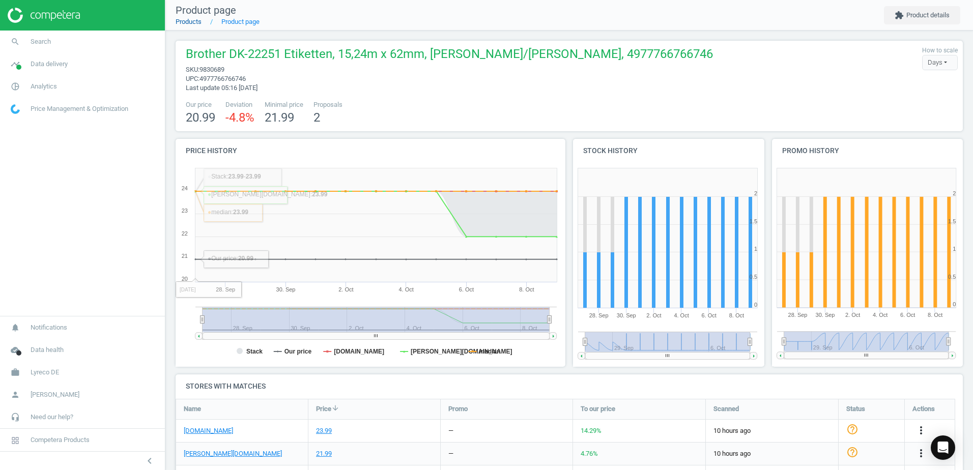
click at [190, 23] on link "Products" at bounding box center [189, 22] width 26 height 8
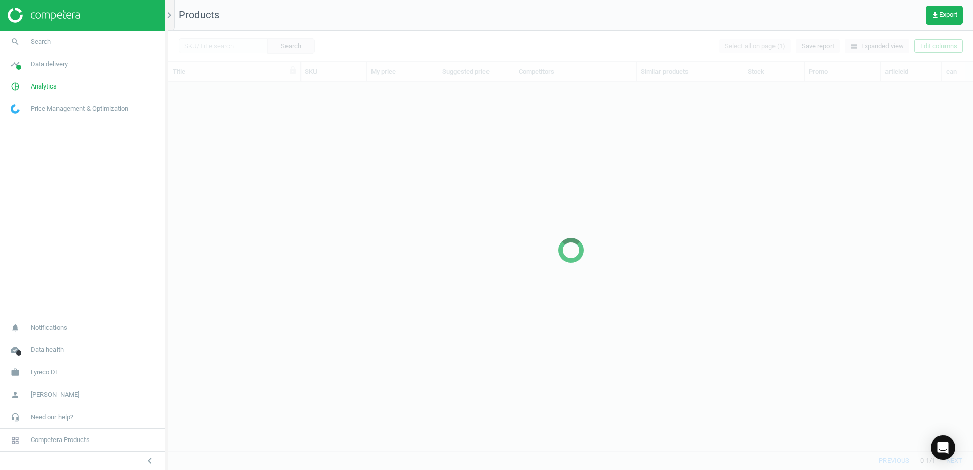
scroll to position [354, 797]
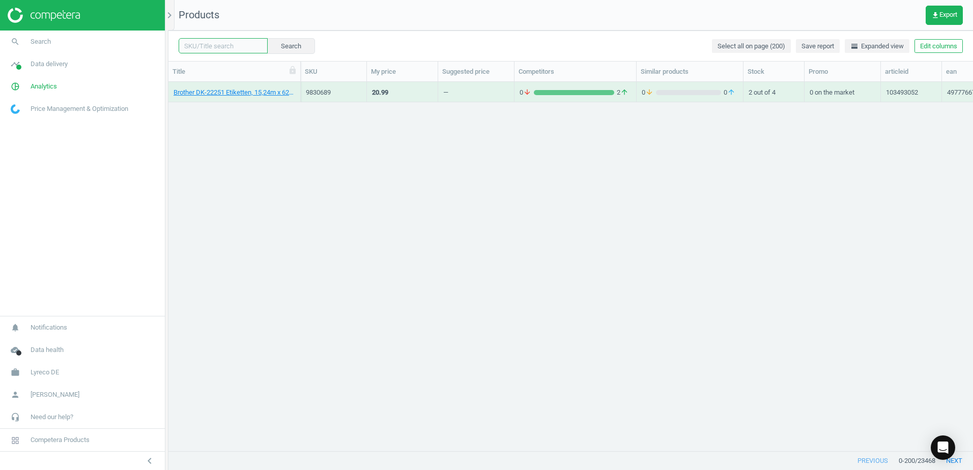
click at [234, 47] on input "text" at bounding box center [223, 45] width 89 height 15
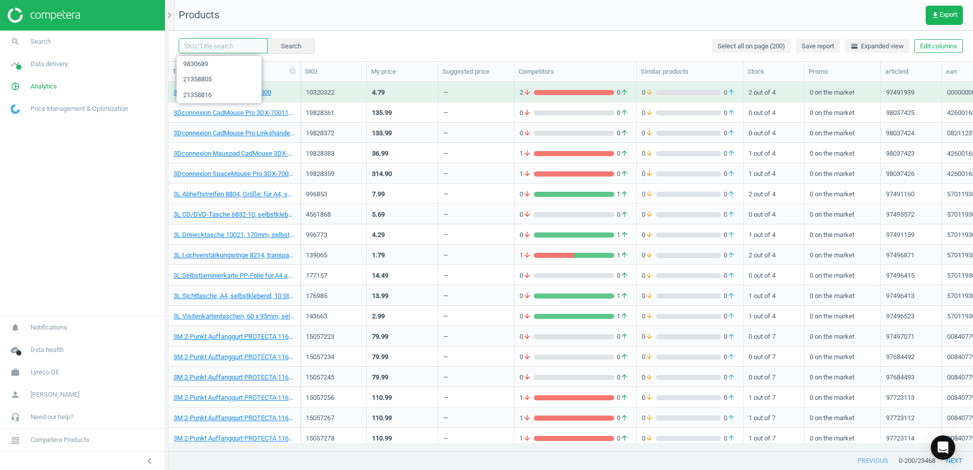
paste input "21311985"
type input "21311985"
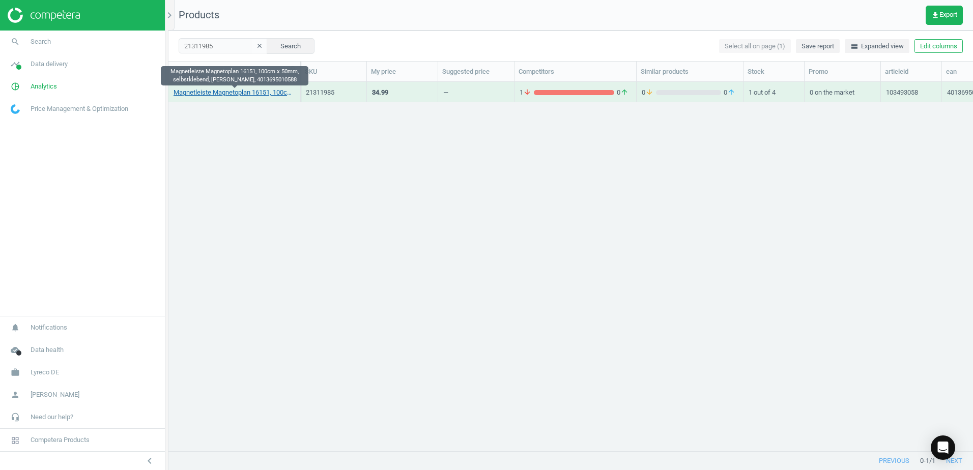
click at [240, 92] on link "Magnetleiste Magnetoplan 16151, 100cm x 50mm, selbstklebend, weiß, 4013695010588" at bounding box center [235, 92] width 122 height 9
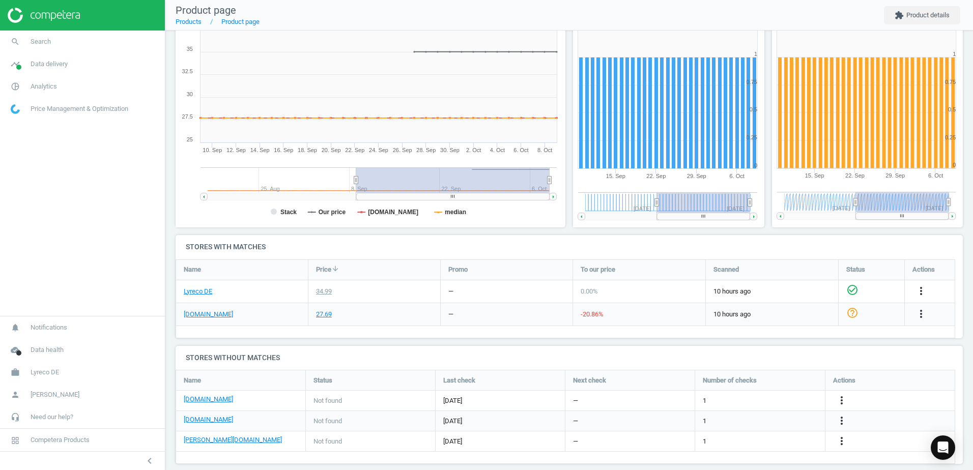
scroll to position [151, 0]
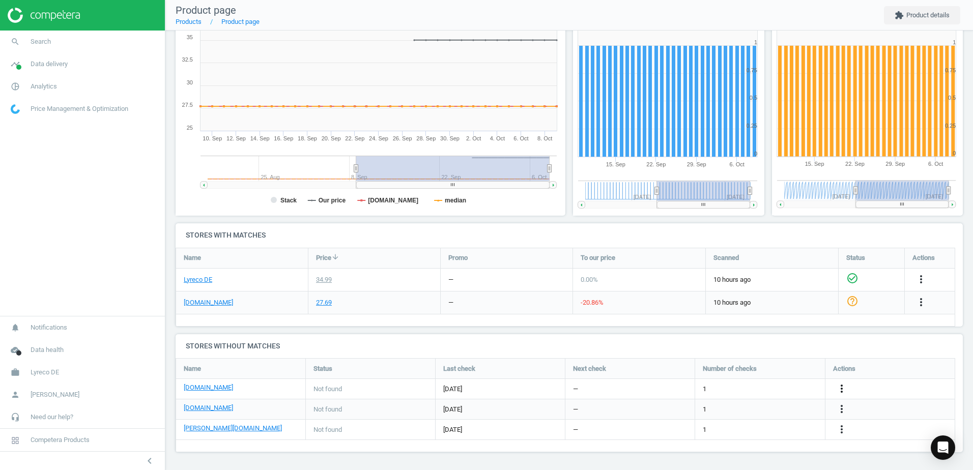
click at [837, 387] on icon "more_vert" at bounding box center [841, 389] width 12 height 12
click at [715, 388] on link "Edit URL/product option" at bounding box center [762, 389] width 139 height 16
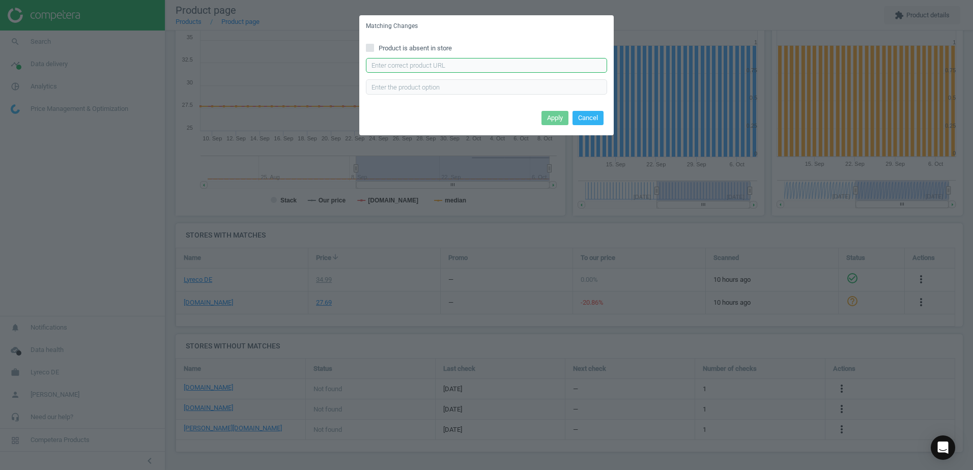
click at [480, 61] on input "text" at bounding box center [486, 65] width 241 height 15
paste input "https://www.bueromarkt-ag.de/ferroleiste_magnetoplan_magnetowand_16151_metall,p…"
type input "https://www.bueromarkt-ag.de/ferroleiste_magnetoplan_magnetowand_16151_metall,p…"
click at [557, 123] on button "Apply" at bounding box center [554, 118] width 27 height 14
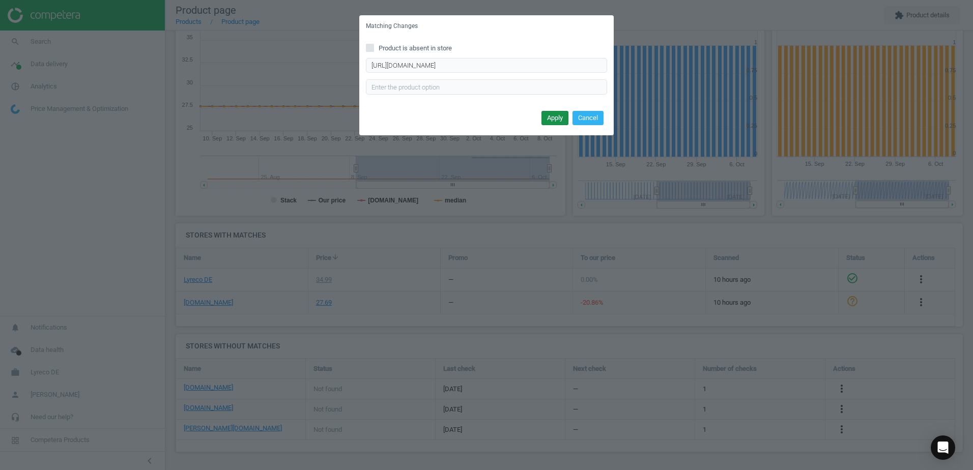
scroll to position [0, 0]
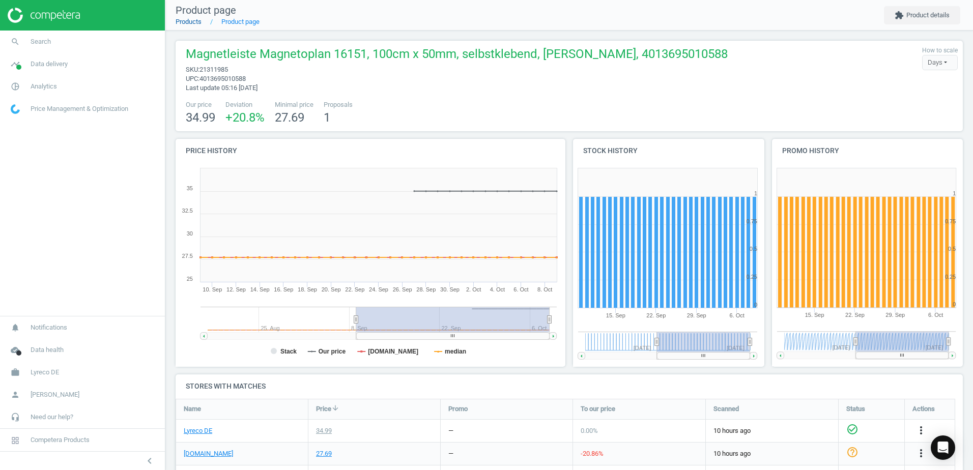
click at [191, 25] on link "Products" at bounding box center [189, 22] width 26 height 8
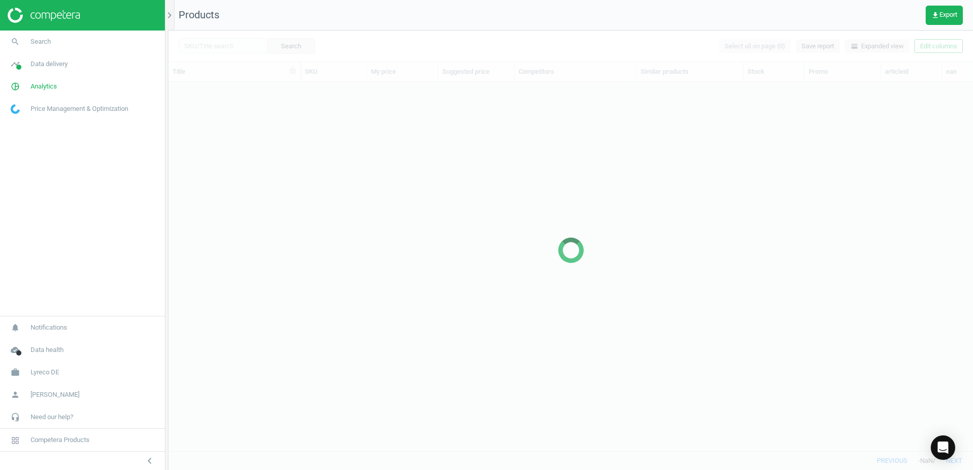
scroll to position [354, 797]
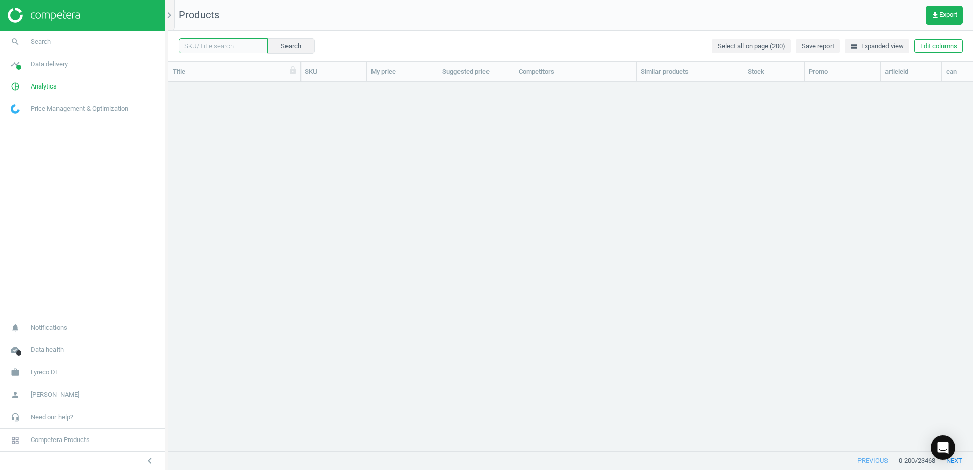
click at [227, 44] on input "text" at bounding box center [223, 45] width 89 height 15
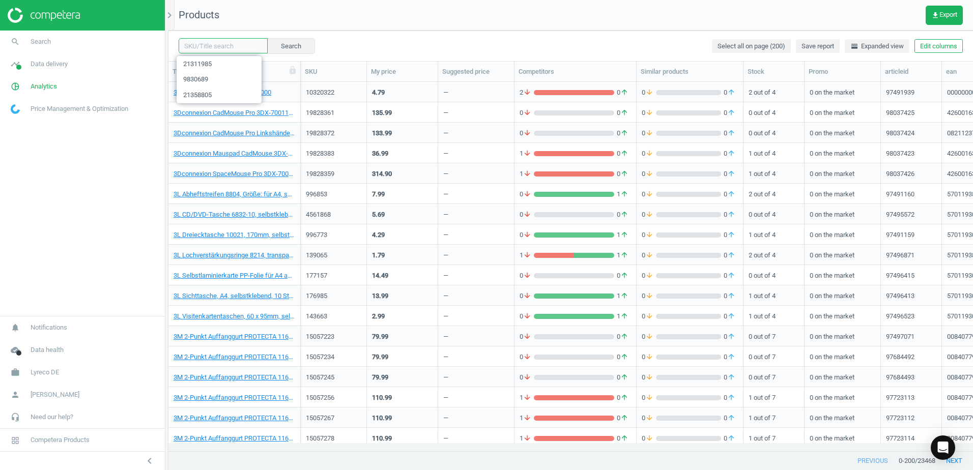
paste input "21339079"
type input "21339079"
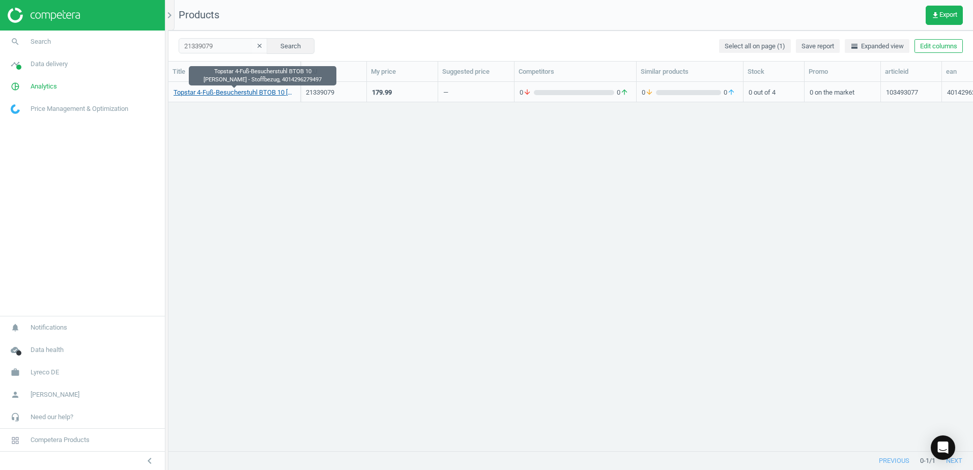
click at [254, 92] on link "Topstar 4-Fuß-Besucherstuhl BTOB 10 [PERSON_NAME] - Stoffbezug, 4014296279497" at bounding box center [235, 92] width 122 height 9
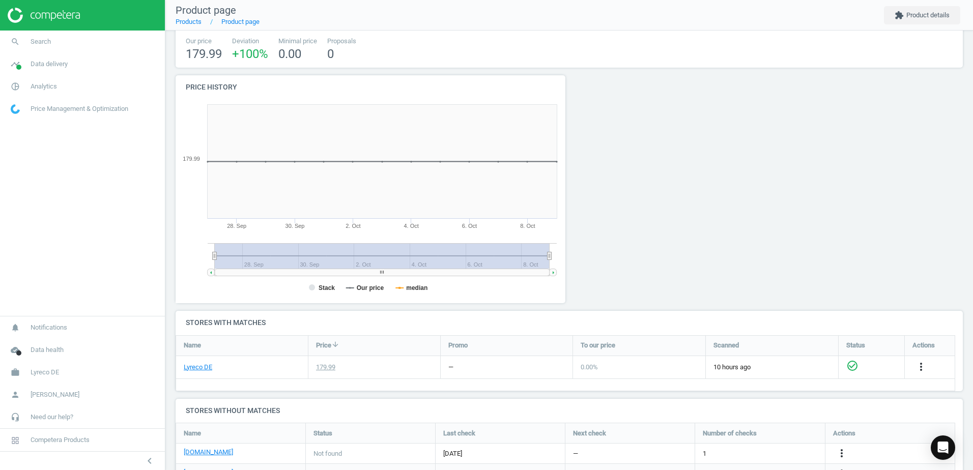
scroll to position [149, 0]
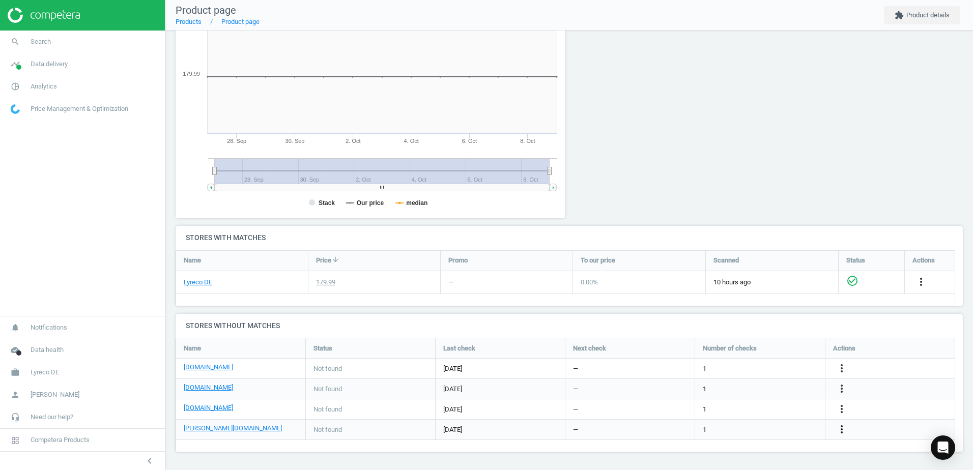
click at [842, 430] on icon "more_vert" at bounding box center [841, 429] width 12 height 12
click at [704, 426] on link "Edit URL/product option" at bounding box center [762, 430] width 139 height 16
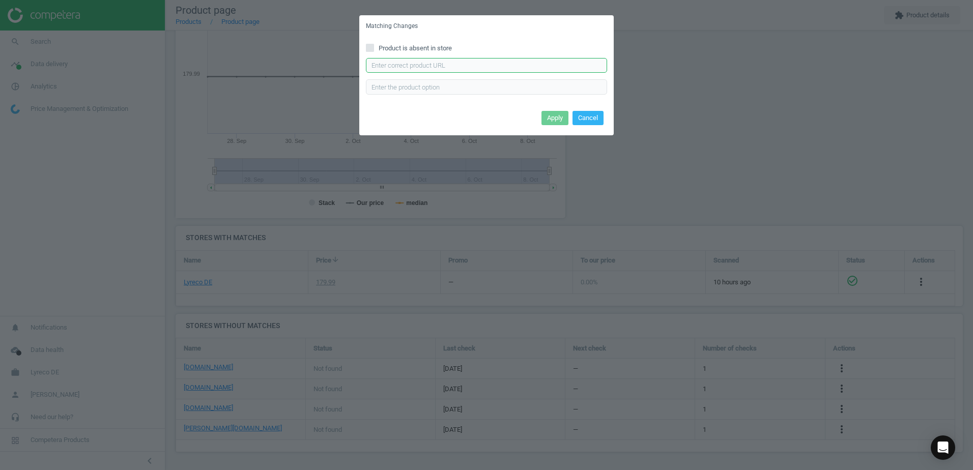
click at [441, 65] on input "text" at bounding box center [486, 65] width 241 height 15
paste input "https://www.otto-office.com/de/Topstar-2er-Set-Besucherstuhl-BtoB-10/294052/p"
type input "https://www.otto-office.com/de/Topstar-2er-Set-Besucherstuhl-BtoB-10/294052/p"
click at [560, 117] on button "Apply" at bounding box center [554, 118] width 27 height 14
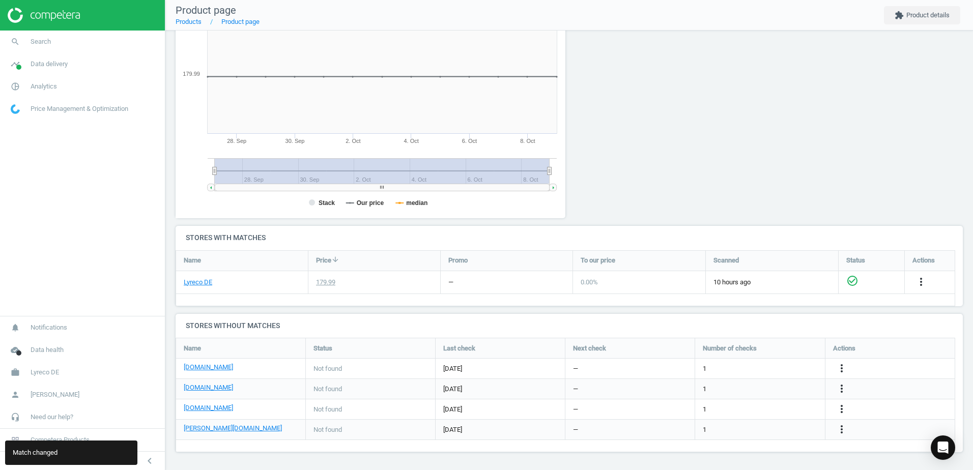
scroll to position [0, 0]
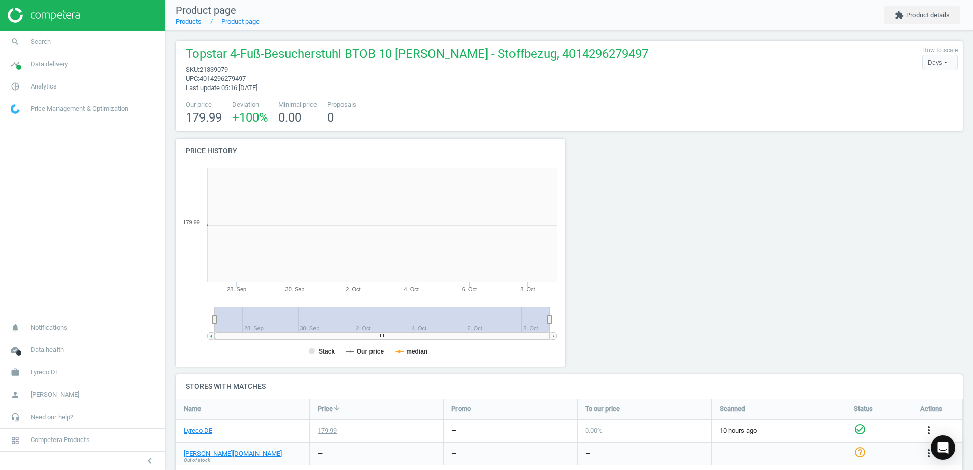
scroll to position [219, 401]
click at [201, 19] on li "Product page" at bounding box center [230, 21] width 58 height 9
click at [198, 20] on link "Products" at bounding box center [189, 22] width 26 height 8
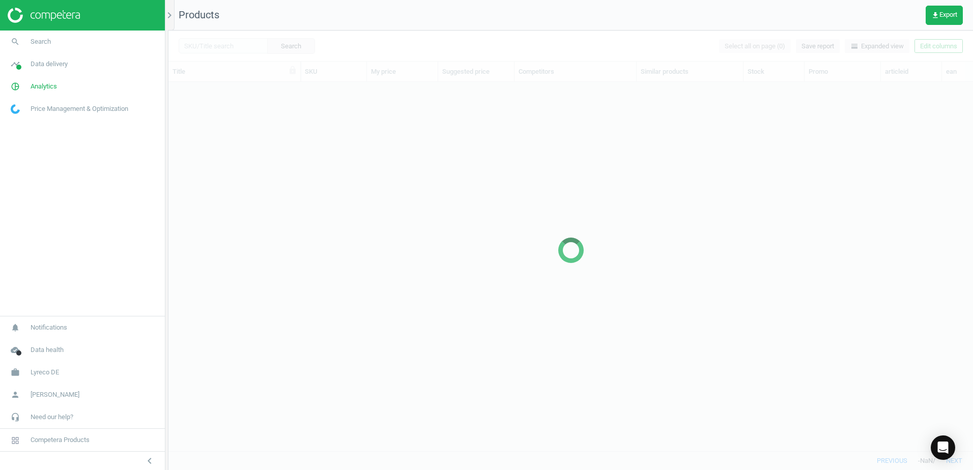
scroll to position [354, 797]
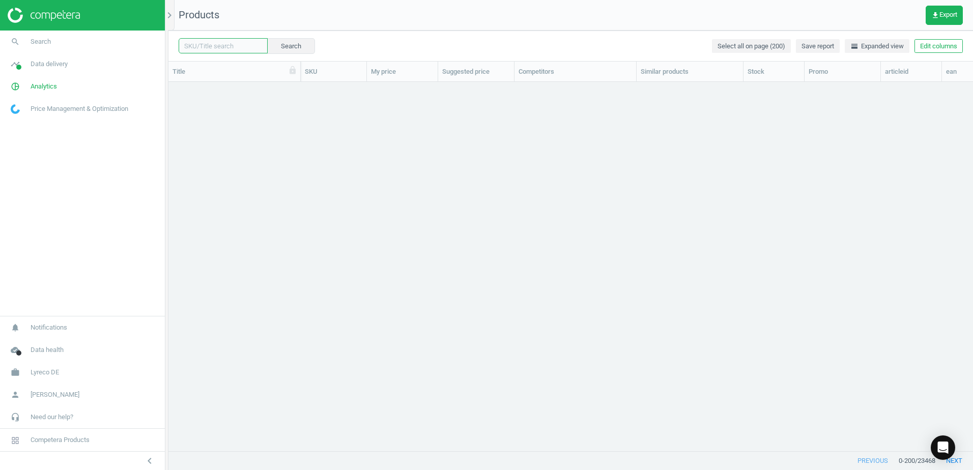
click at [239, 46] on input "text" at bounding box center [223, 45] width 89 height 15
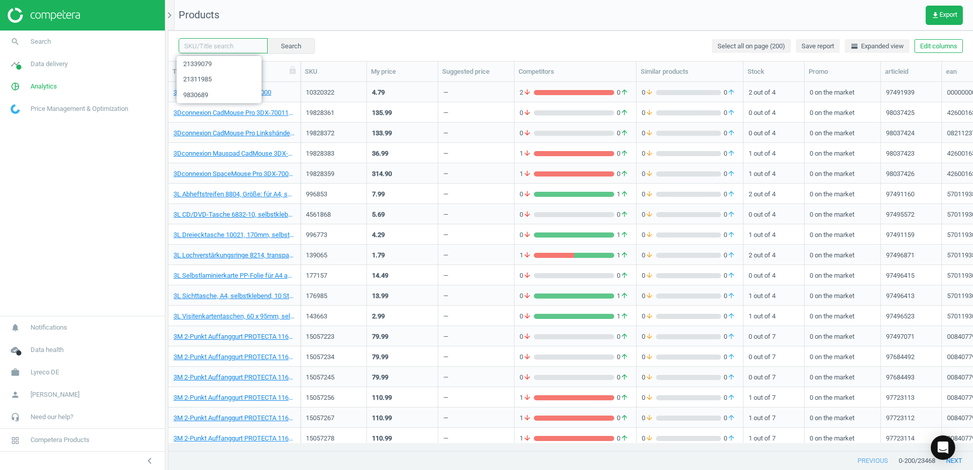
paste input "21339068"
type input "21339068"
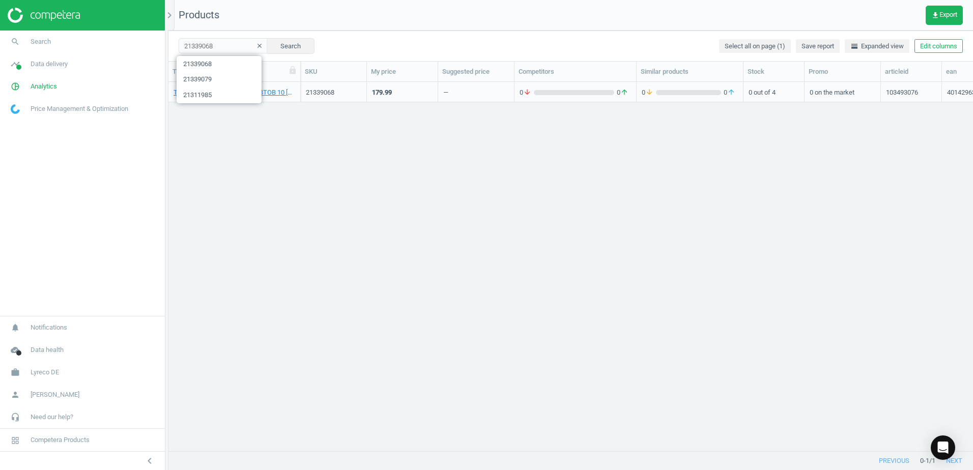
click at [286, 119] on div "Topstar 4-Fuß-Besucherstuhl BTOB 10 Polster - Kunstlederbezug, 4014296329345 21…" at bounding box center [570, 262] width 804 height 361
click at [233, 90] on link "Topstar 4-Fuß-Besucherstuhl BTOB 10 Polster - Kunstlederbezug, 4014296329345" at bounding box center [235, 92] width 122 height 9
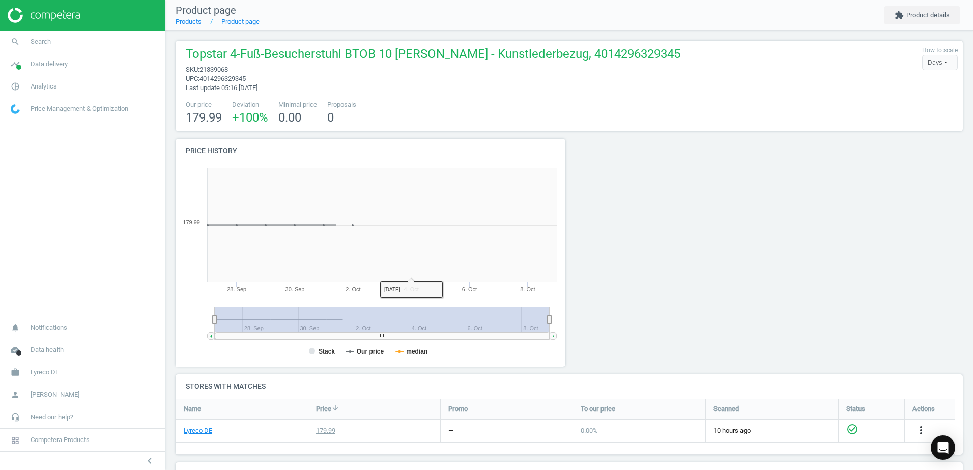
scroll to position [149, 0]
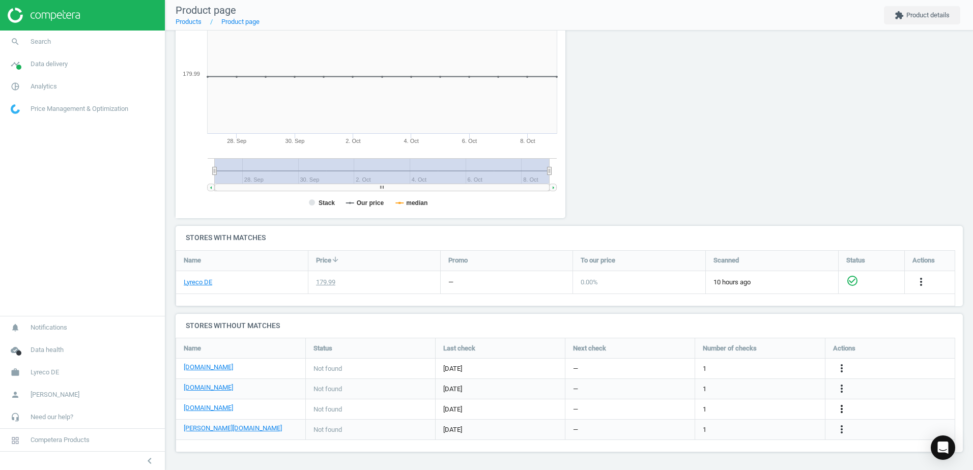
click at [843, 408] on icon "more_vert" at bounding box center [841, 409] width 12 height 12
click at [707, 407] on link "Edit URL/product option" at bounding box center [762, 409] width 139 height 16
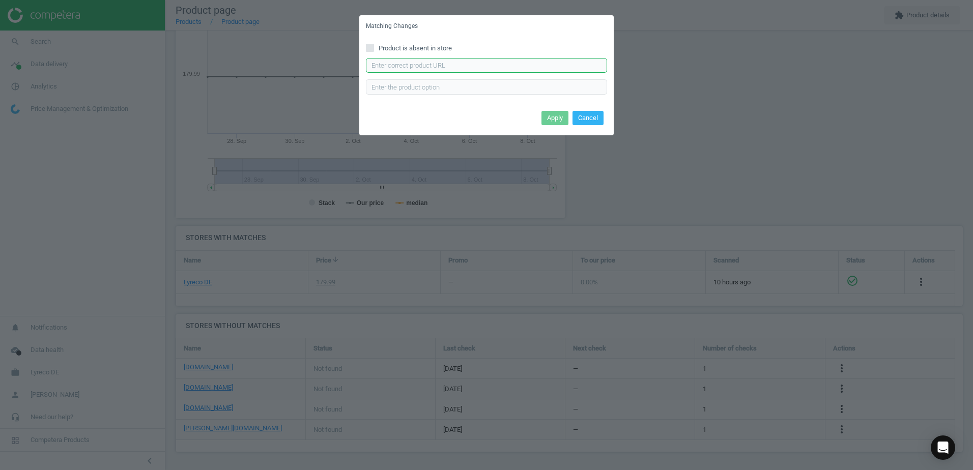
click at [426, 71] on input "text" at bounding box center [486, 65] width 241 height 15
paste input "https://www.office-discount.de/topstar-btob-10-besucherstuehle-356283"
type input "https://www.office-discount.de/topstar-btob-10-besucherstuehle-356283"
click at [550, 122] on button "Apply" at bounding box center [554, 118] width 27 height 14
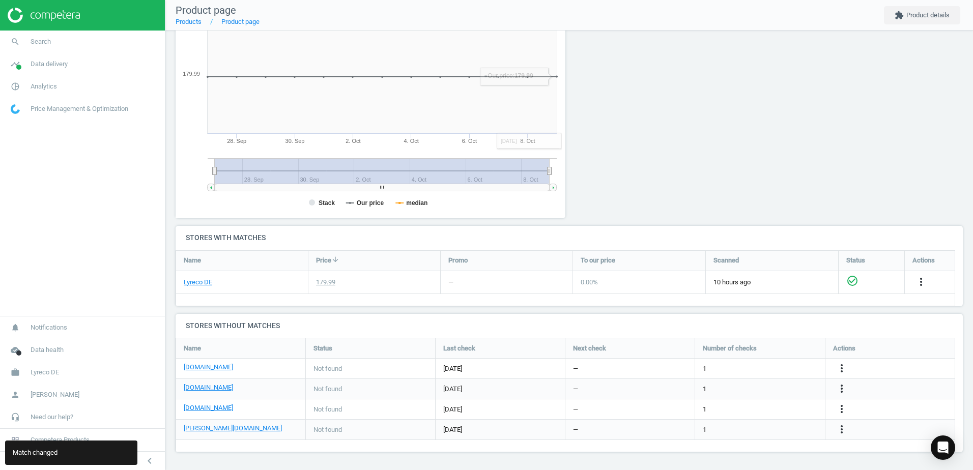
scroll to position [0, 0]
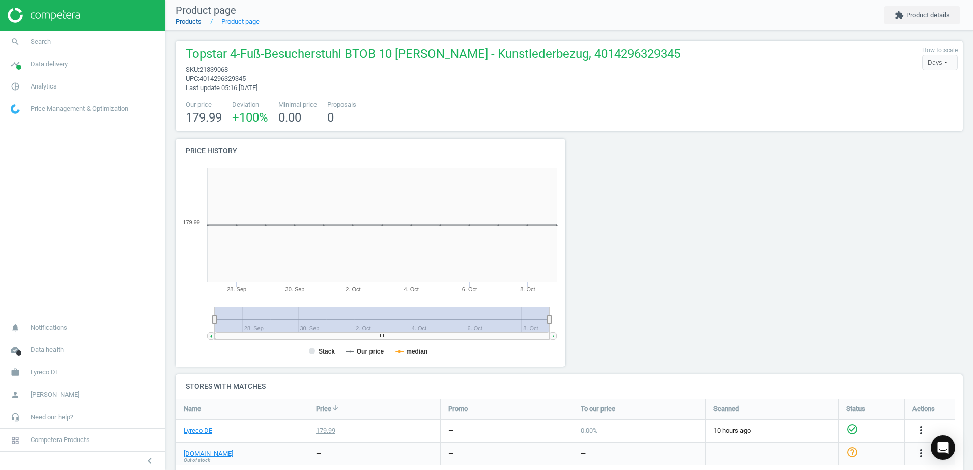
click at [191, 22] on link "Products" at bounding box center [189, 22] width 26 height 8
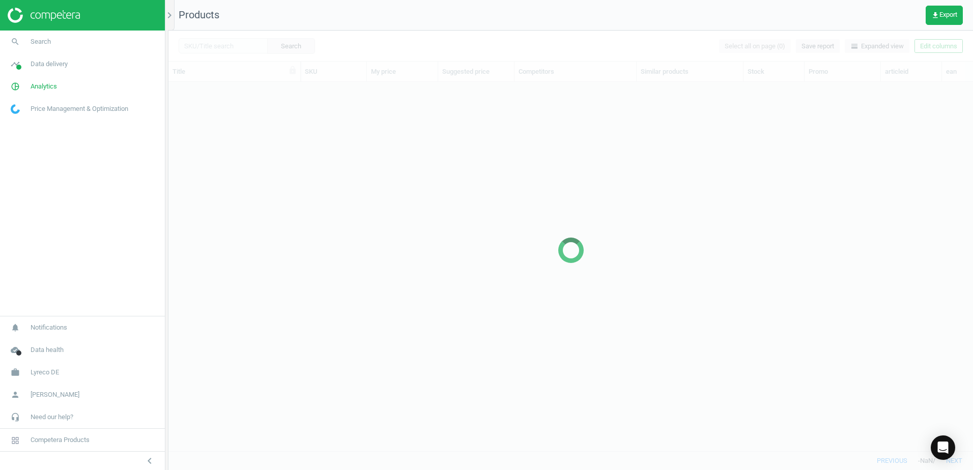
scroll to position [354, 797]
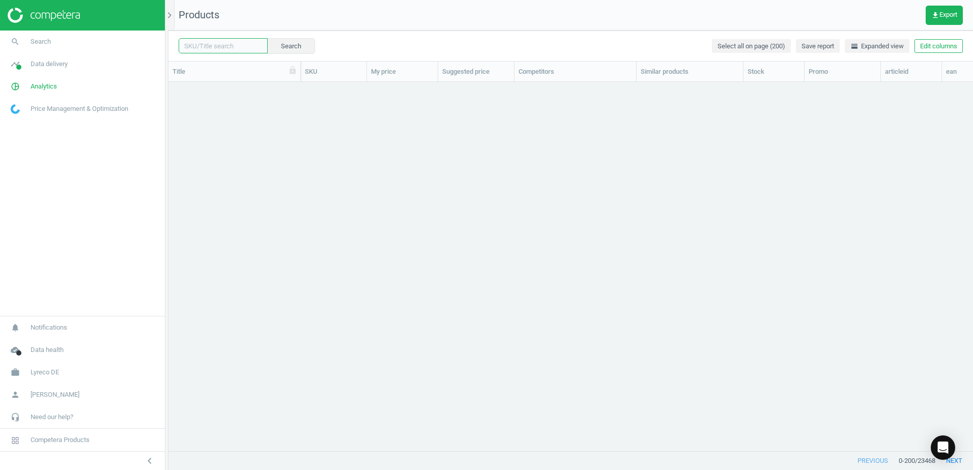
click at [234, 46] on input "text" at bounding box center [223, 45] width 89 height 15
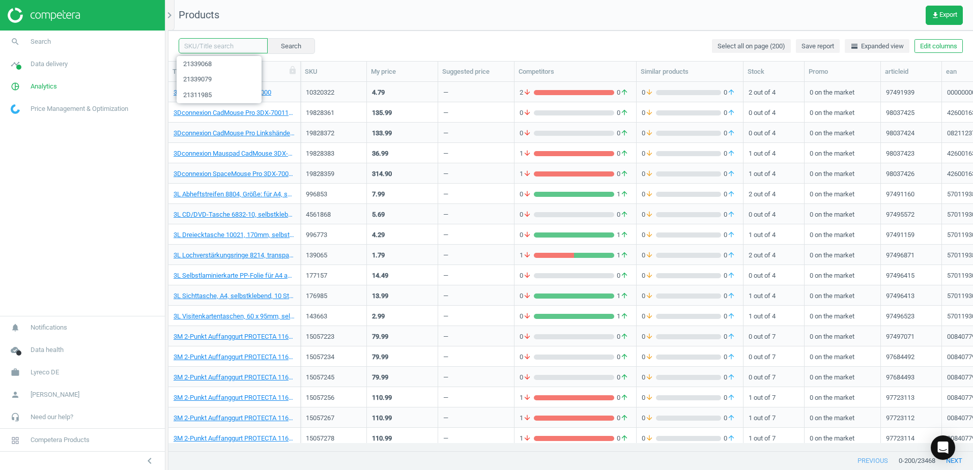
paste input "21339024"
type input "21339024"
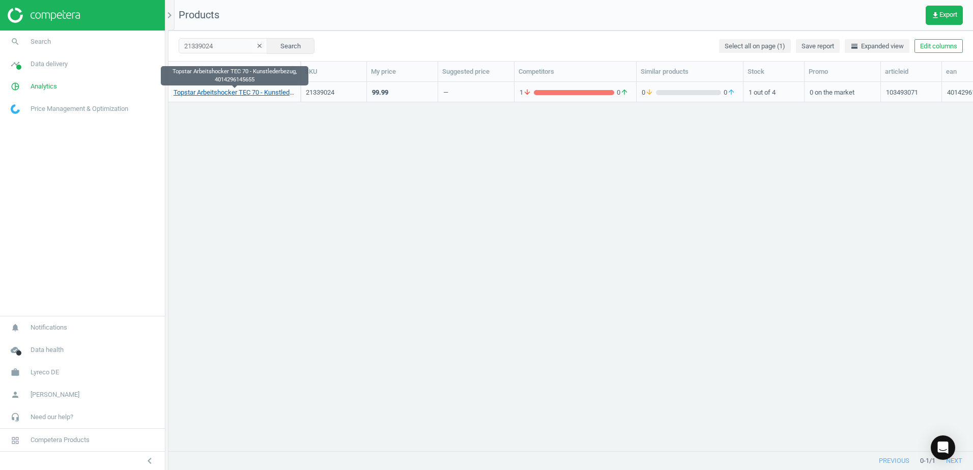
click at [273, 88] on link "Topstar Arbeitshocker TEC 70 - Kunstlederbezug, 4014296145655" at bounding box center [235, 92] width 122 height 9
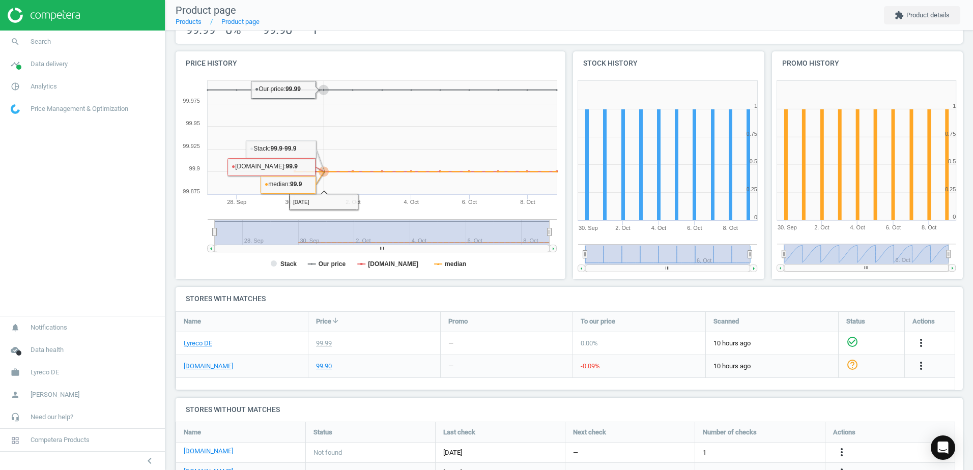
scroll to position [151, 0]
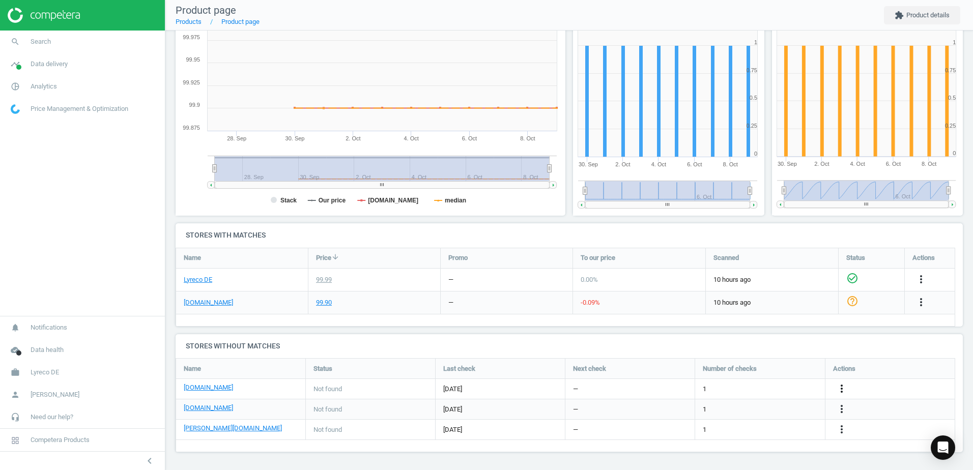
click at [844, 389] on icon "more_vert" at bounding box center [841, 389] width 12 height 12
click at [702, 389] on link "Edit URL/product option" at bounding box center [762, 389] width 139 height 16
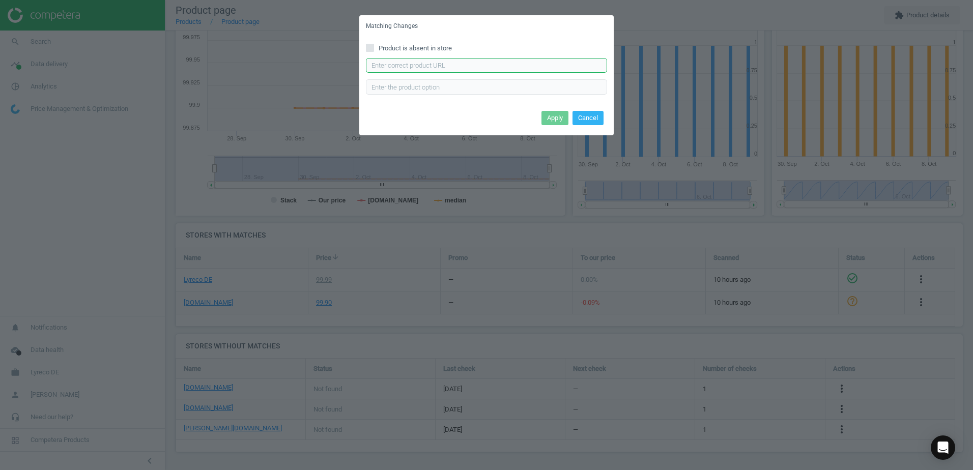
click at [386, 66] on input "text" at bounding box center [486, 65] width 241 height 15
paste input "https://www.bueromarkt-ag.de/drehhocker_topstar_tec_70_72270_d10t,p-72270d10t.h…"
type input "https://www.bueromarkt-ag.de/drehhocker_topstar_tec_70_72270_d10t,p-72270d10t.h…"
click at [546, 115] on button "Apply" at bounding box center [554, 118] width 27 height 14
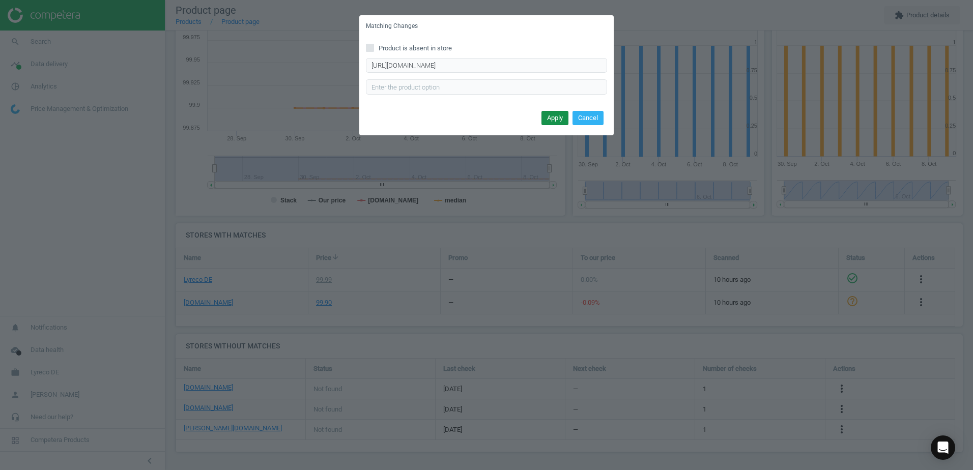
scroll to position [0, 0]
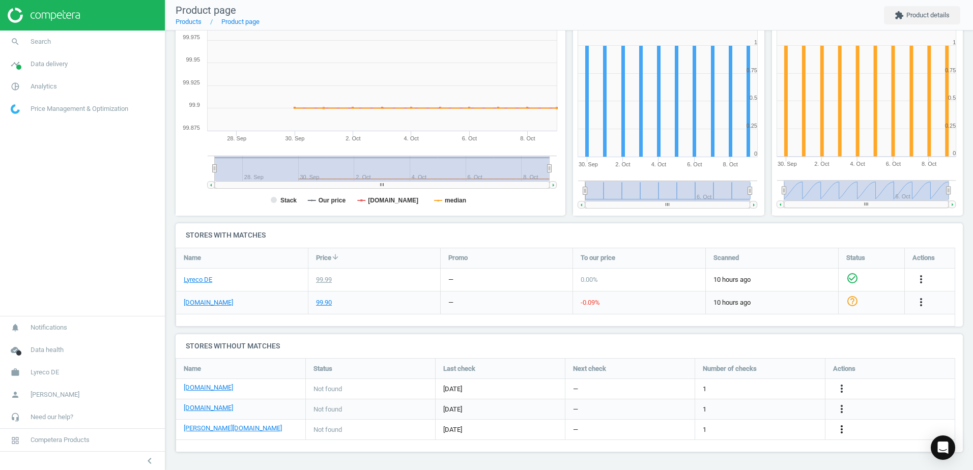
click at [839, 429] on icon "more_vert" at bounding box center [841, 429] width 12 height 12
click at [704, 427] on link "Edit URL/product option" at bounding box center [762, 430] width 139 height 16
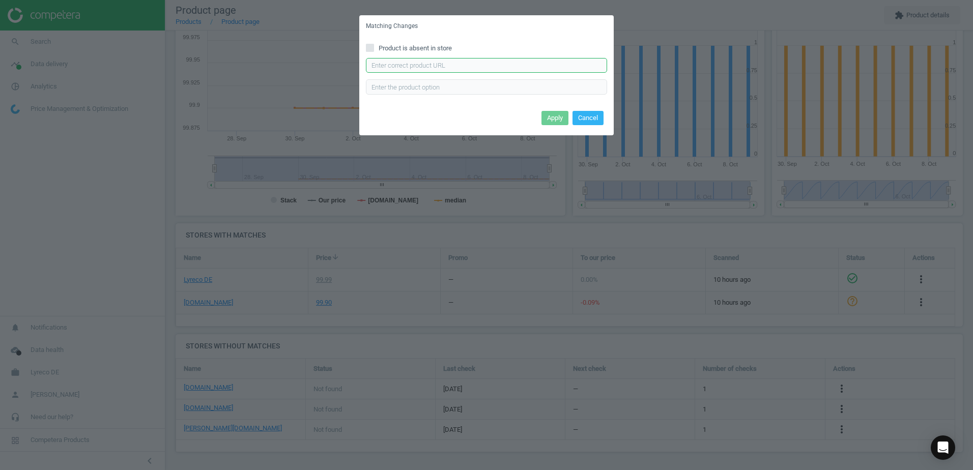
click at [433, 62] on input "text" at bounding box center [486, 65] width 241 height 15
paste input "https://www.otto-office.com/de/Topstar-Sitzhocker-TEC-70/280978/p"
type input "https://www.otto-office.com/de/Topstar-Sitzhocker-TEC-70/280978/p"
click at [550, 118] on button "Apply" at bounding box center [554, 118] width 27 height 14
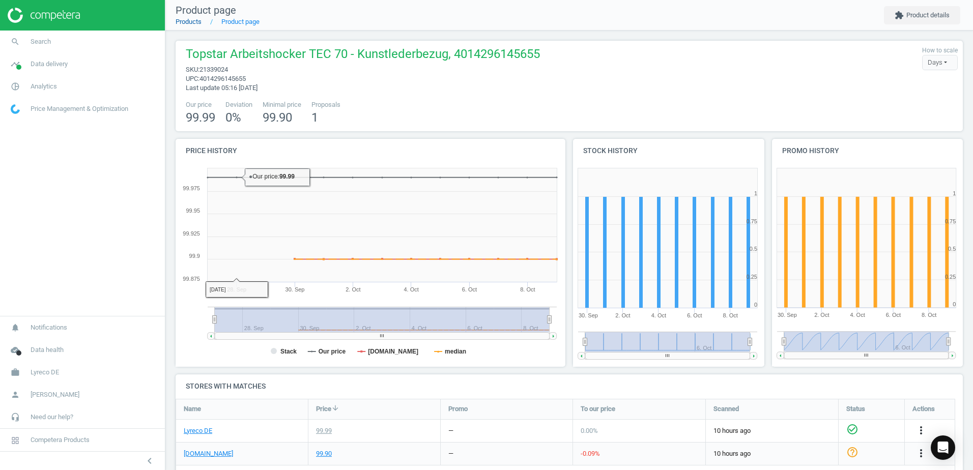
click at [189, 24] on link "Products" at bounding box center [189, 22] width 26 height 8
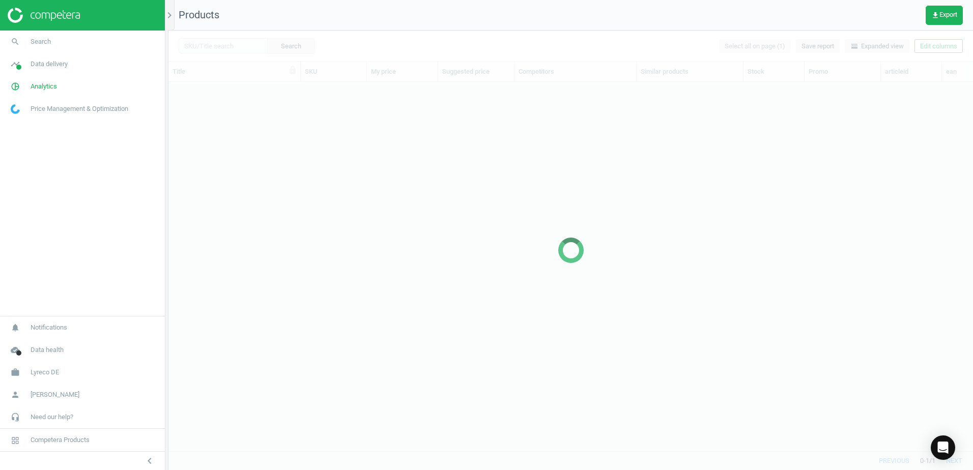
scroll to position [354, 797]
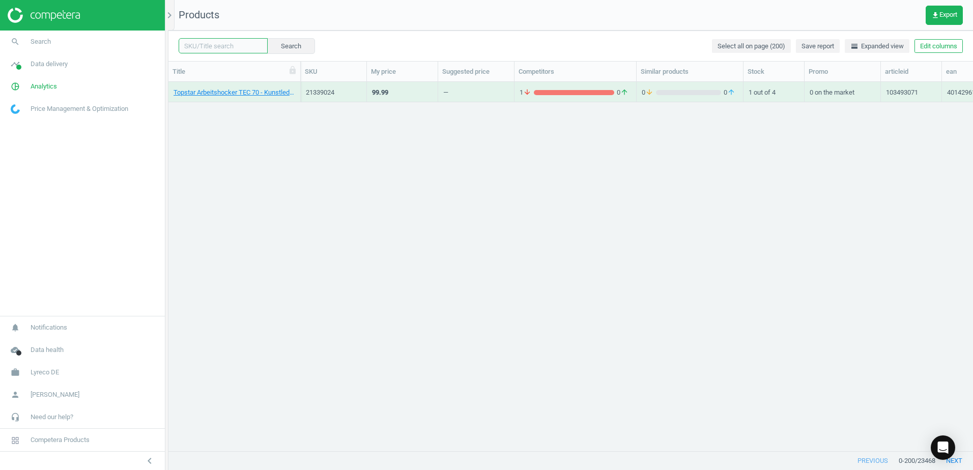
click at [224, 46] on input "text" at bounding box center [223, 45] width 89 height 15
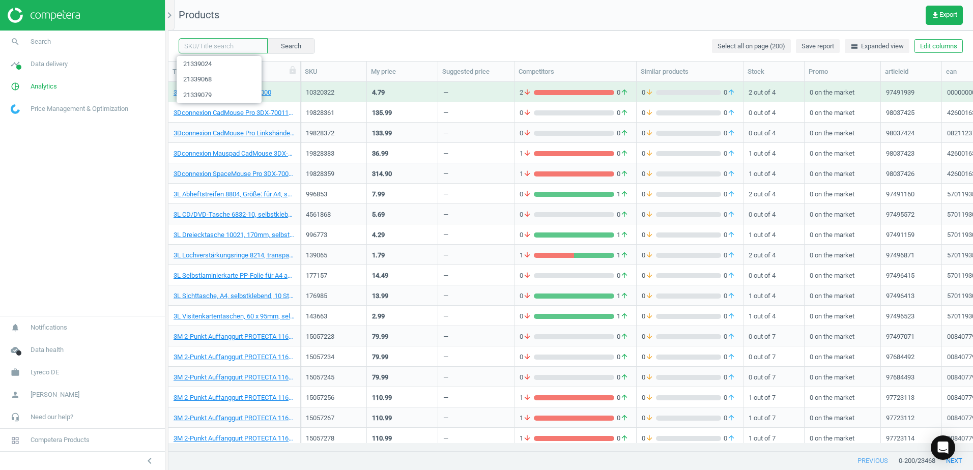
paste input "21338976"
type input "21338976"
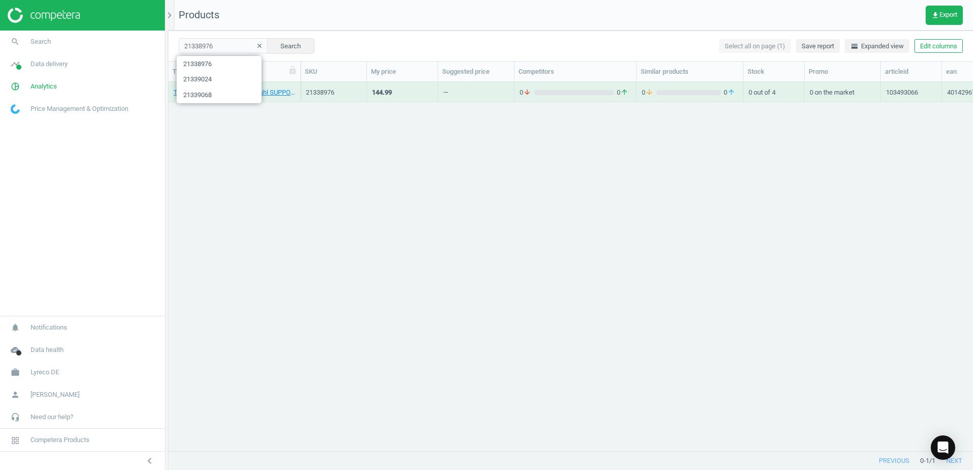
click at [376, 164] on div "Topstar Bandscheiben-Drehstuhl SUPPORT SY - Stoffbezug, 4014296784571 21338976 …" at bounding box center [570, 262] width 804 height 361
click at [258, 95] on link "Topstar Bandscheiben-Drehstuhl SUPPORT SY - Stoffbezug, 4014296784571" at bounding box center [235, 92] width 122 height 9
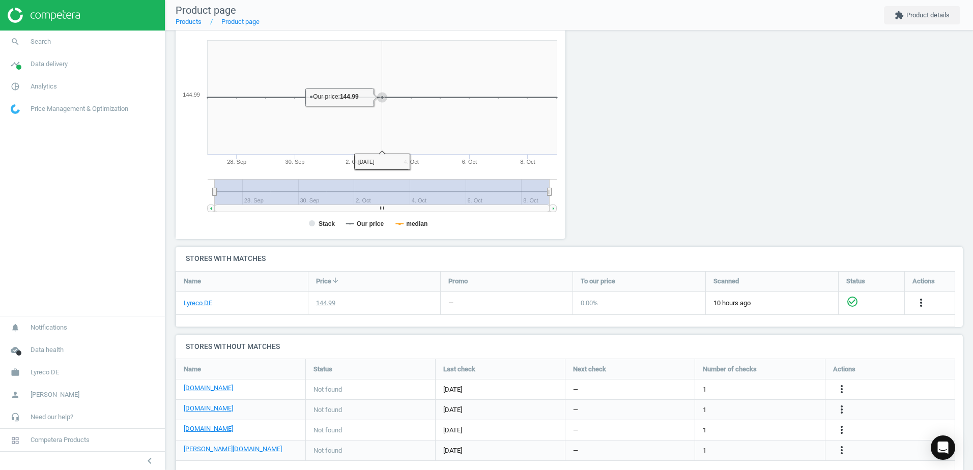
scroll to position [149, 0]
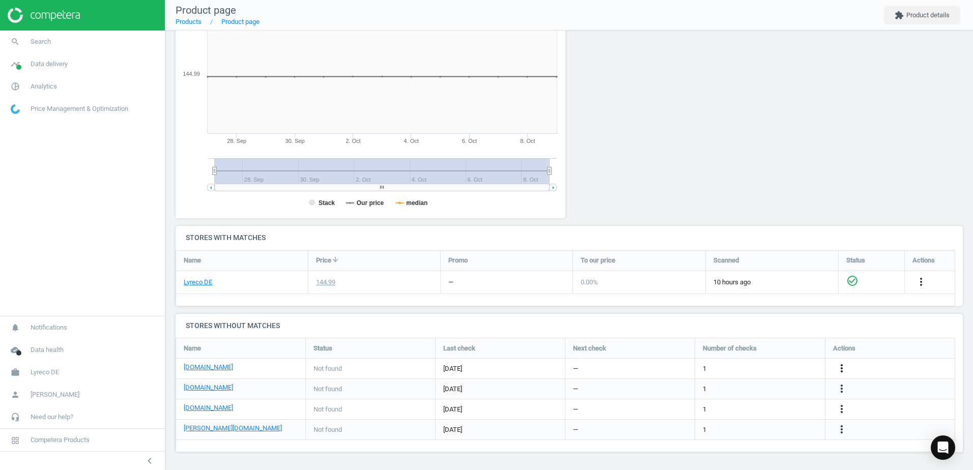
click at [841, 364] on icon "more_vert" at bounding box center [841, 368] width 12 height 12
click at [709, 366] on link "Edit URL/product option" at bounding box center [762, 369] width 139 height 16
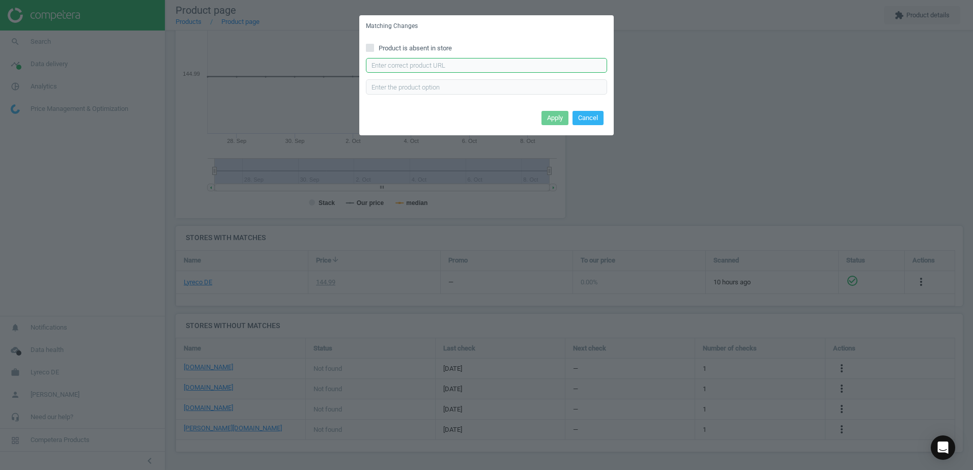
click at [399, 67] on input "text" at bounding box center [486, 65] width 241 height 15
paste input "https://www.bueromarkt-ag.de/buerostuhl_topstar_support_sy_8550_g20,p-8550s.html"
type input "https://www.bueromarkt-ag.de/buerostuhl_topstar_support_sy_8550_g20,p-8550s.html"
click at [551, 115] on button "Apply" at bounding box center [554, 118] width 27 height 14
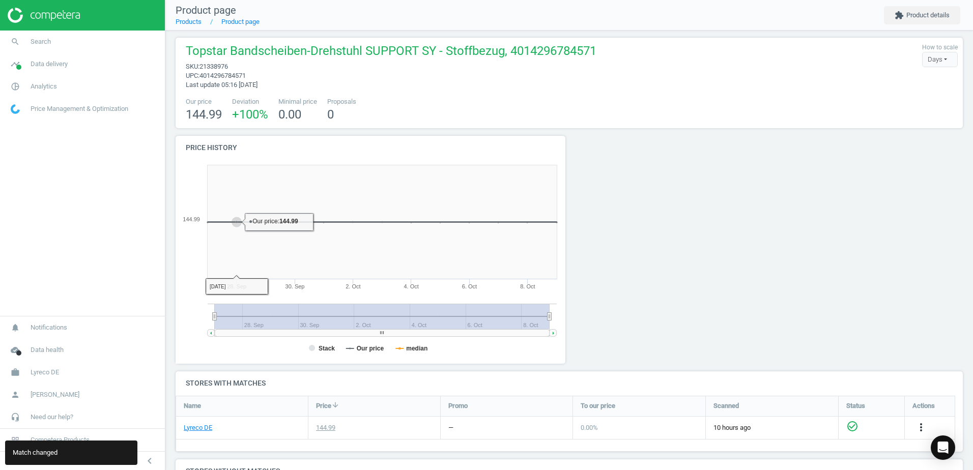
scroll to position [0, 0]
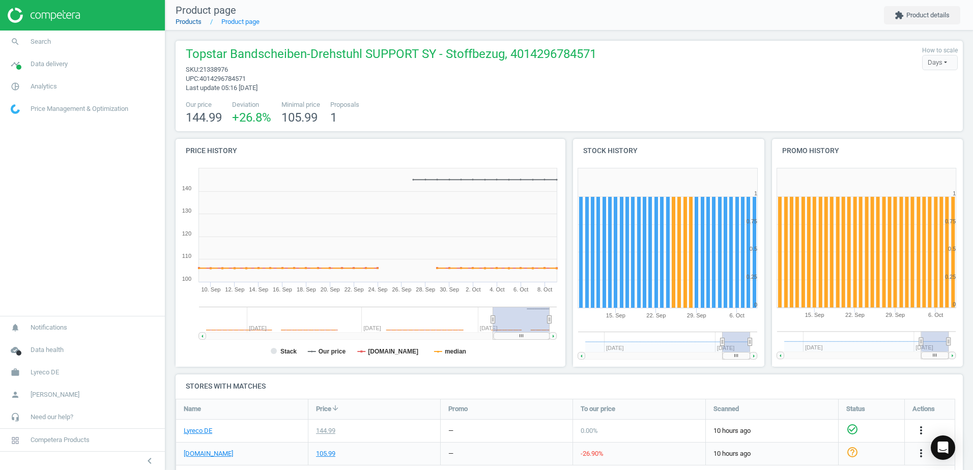
click at [194, 23] on link "Products" at bounding box center [189, 22] width 26 height 8
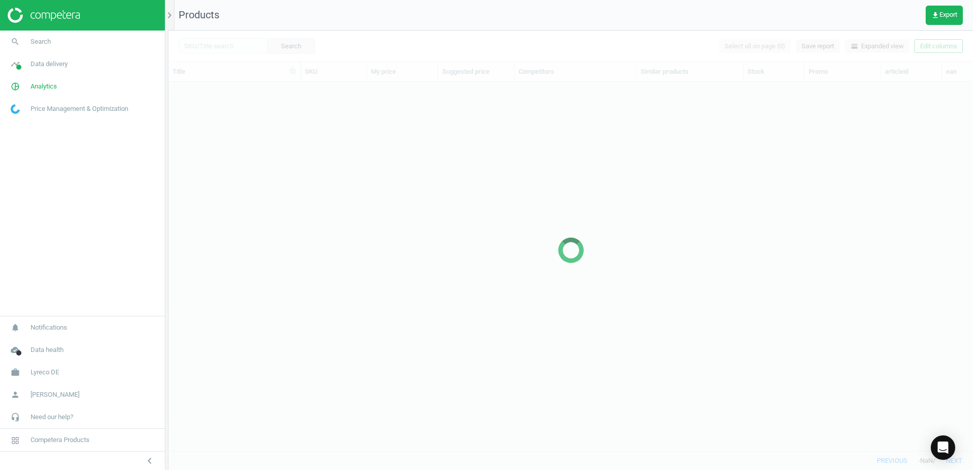
scroll to position [354, 797]
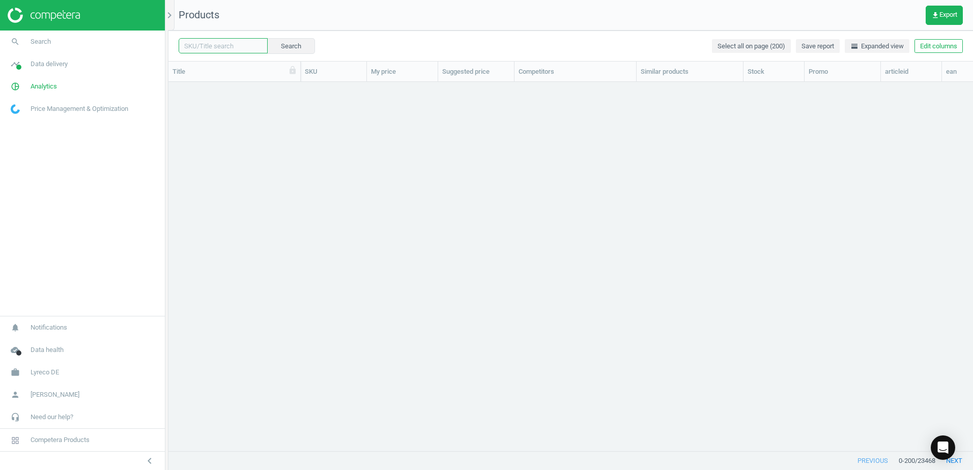
click at [228, 48] on input "text" at bounding box center [223, 45] width 89 height 15
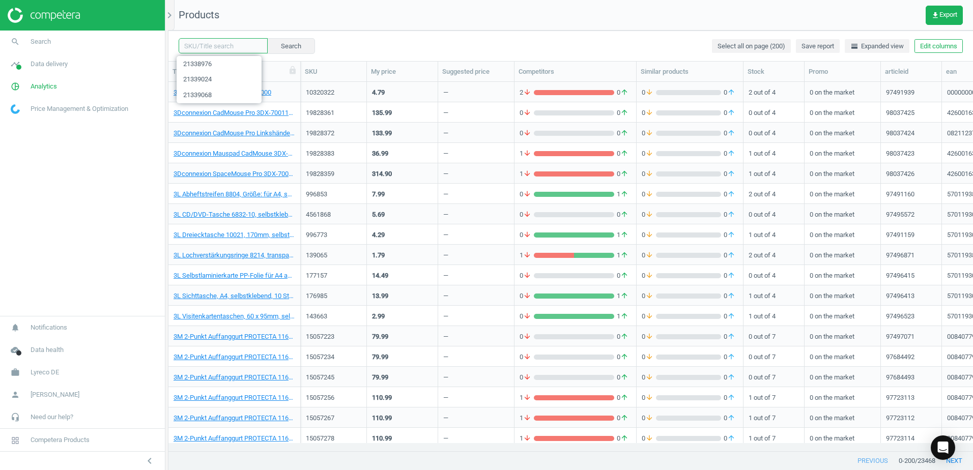
paste input "21338987"
type input "21338987"
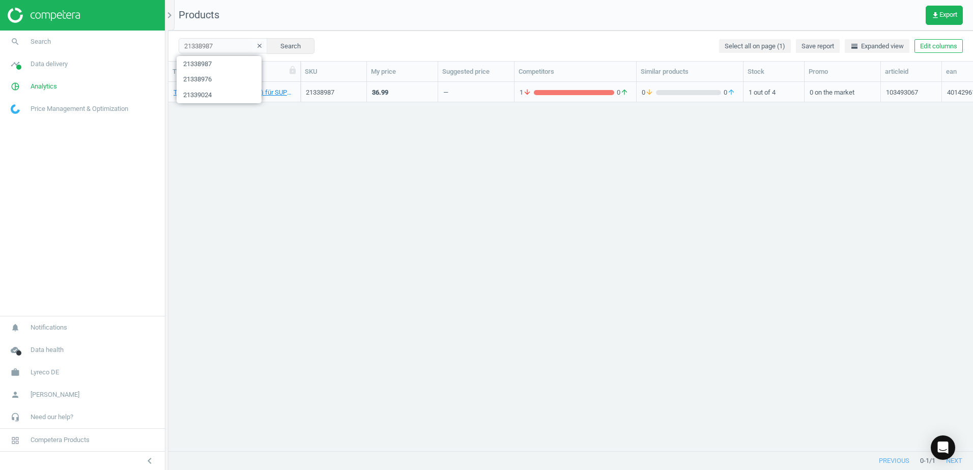
click at [318, 143] on div "Topstar Feste Armlehnen B2(B) für SUPPORT SY, 4014296145471 21338987 36.99 — 1 …" at bounding box center [570, 262] width 804 height 361
click at [256, 92] on link "Topstar Feste Armlehnen B2(B) für SUPPORT SY, 4014296145471" at bounding box center [235, 92] width 122 height 9
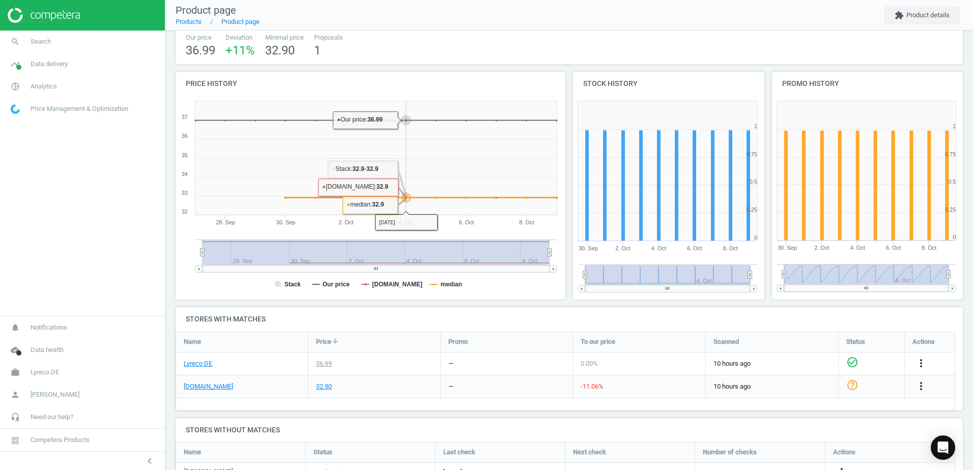
scroll to position [151, 0]
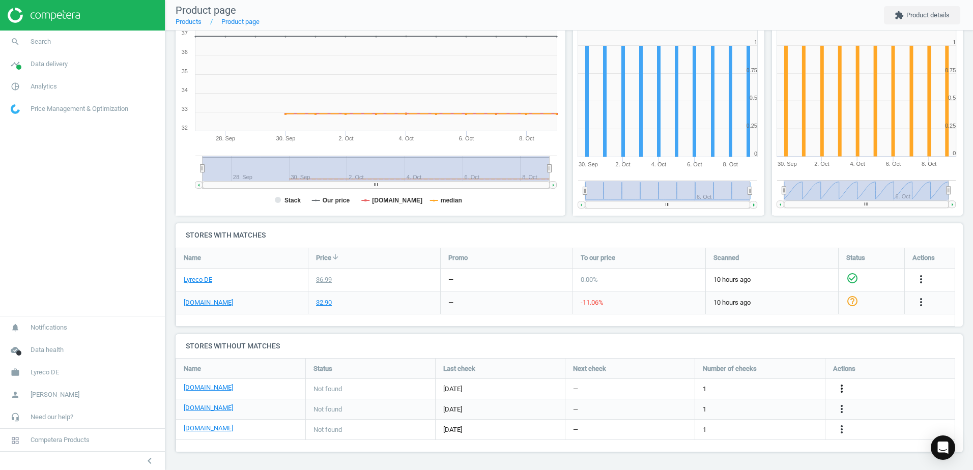
click at [842, 387] on icon "more_vert" at bounding box center [841, 389] width 12 height 12
click at [714, 386] on link "Edit URL/product option" at bounding box center [762, 389] width 139 height 16
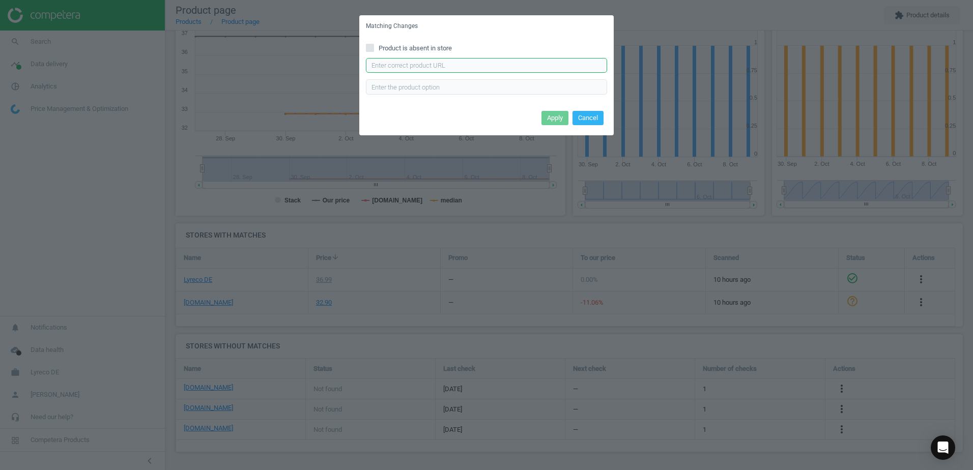
click at [433, 65] on input "text" at bounding box center [486, 65] width 241 height 15
paste input "https://www.bueromarkt-ag.de/armlehnen_topstar_typ_b2_b,p-7038.html"
type input "https://www.bueromarkt-ag.de/armlehnen_topstar_typ_b2_b,p-7038.html"
click at [557, 122] on button "Apply" at bounding box center [554, 118] width 27 height 14
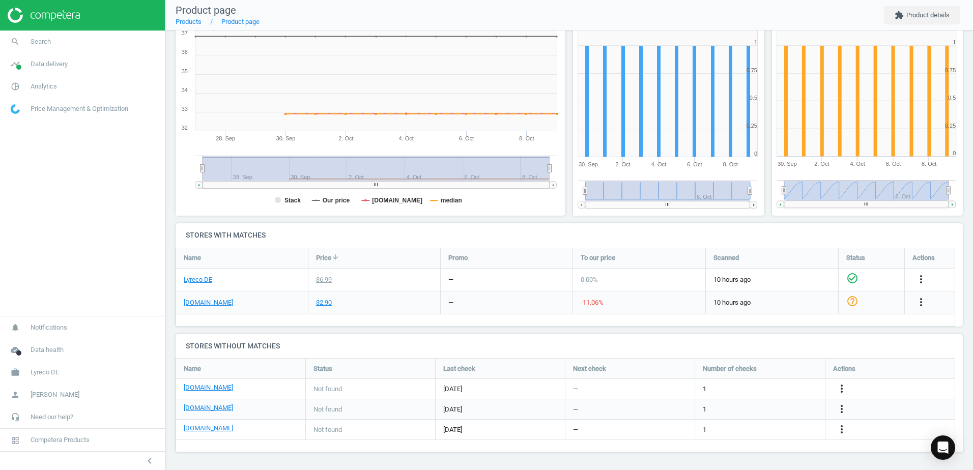
scroll to position [76, 0]
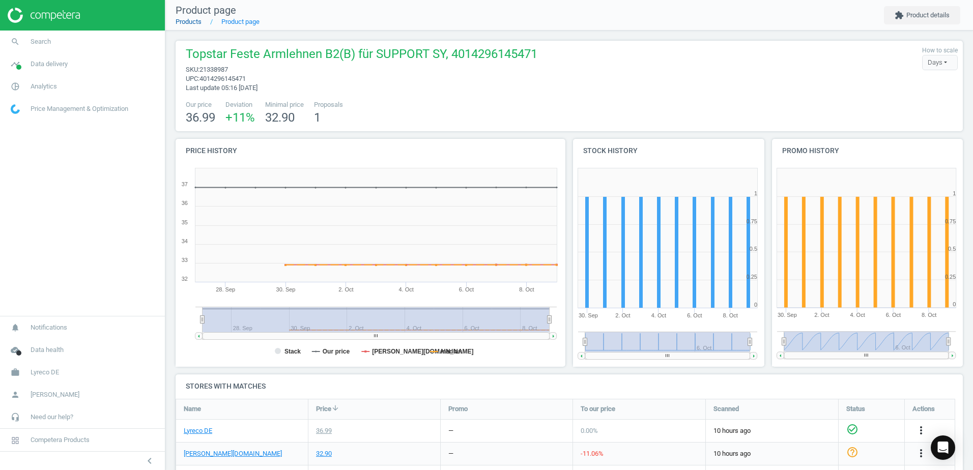
click at [193, 24] on link "Products" at bounding box center [189, 22] width 26 height 8
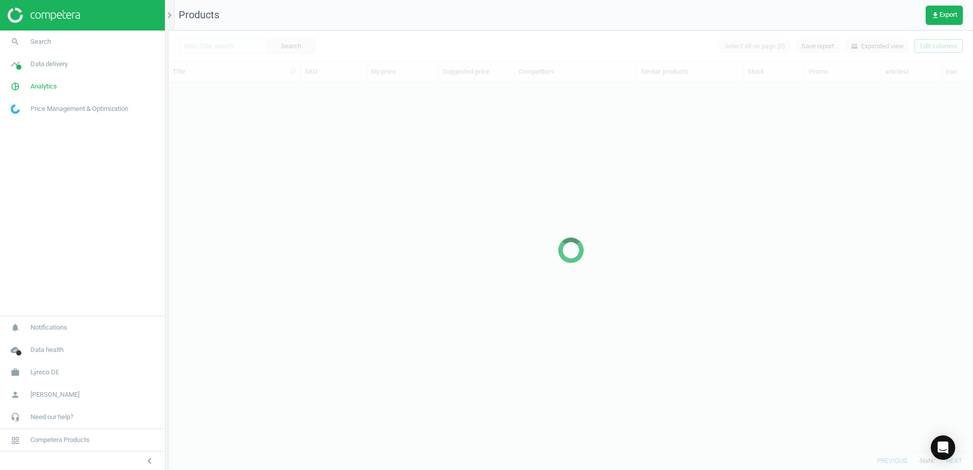
scroll to position [354, 797]
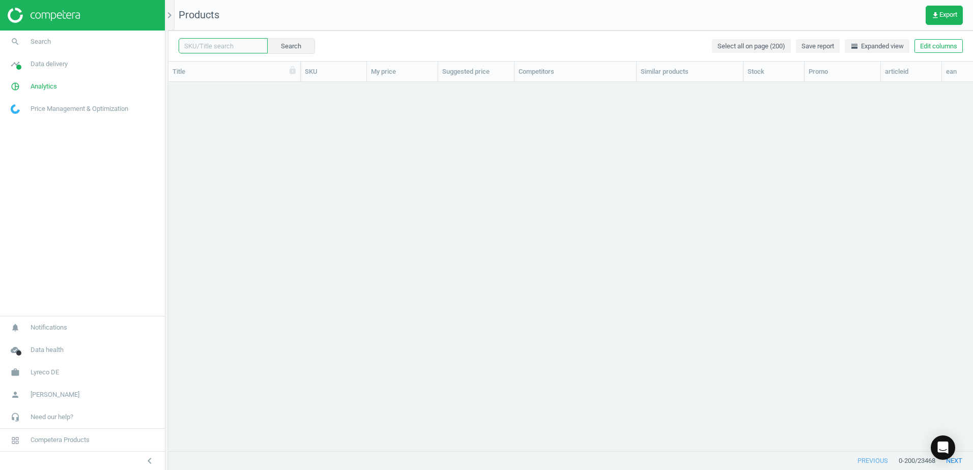
click at [223, 47] on input "text" at bounding box center [223, 45] width 89 height 15
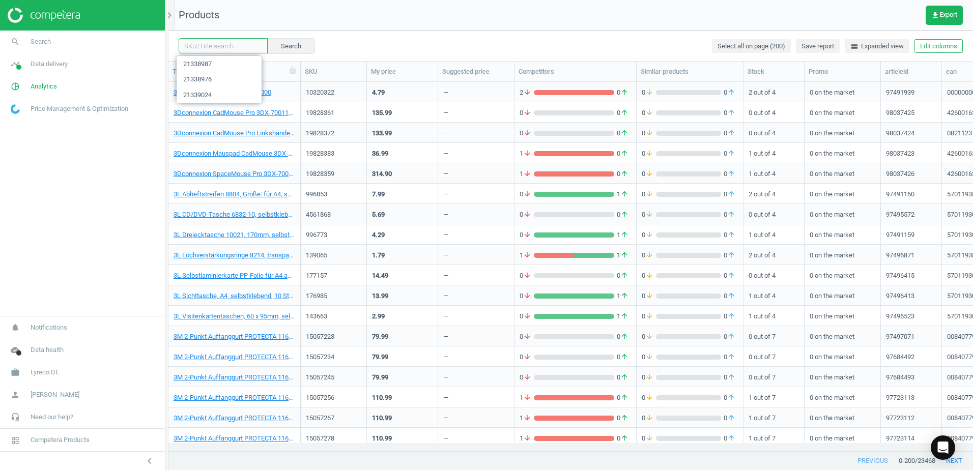
paste input "21336616"
type input "21336616"
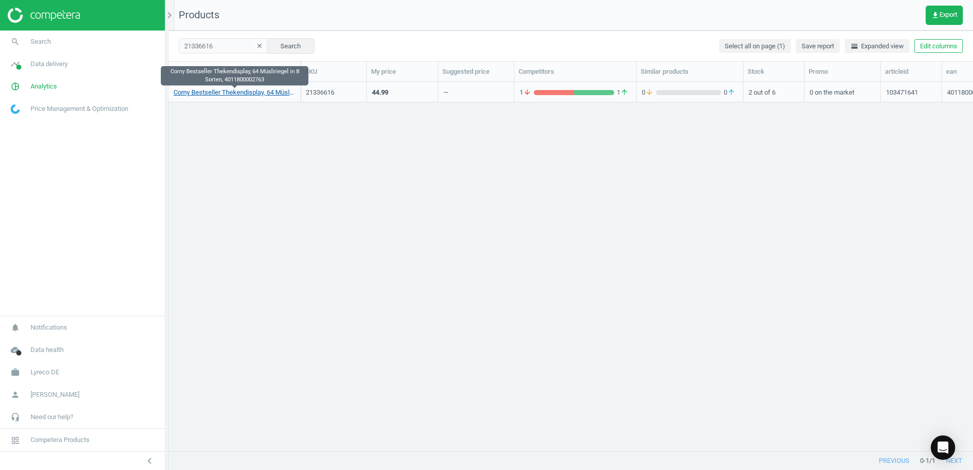
click at [245, 91] on link "Corny Bestseller Thekendisplay, 64 Müsliriegel in 8 Sorten, 4011800002763" at bounding box center [235, 92] width 122 height 9
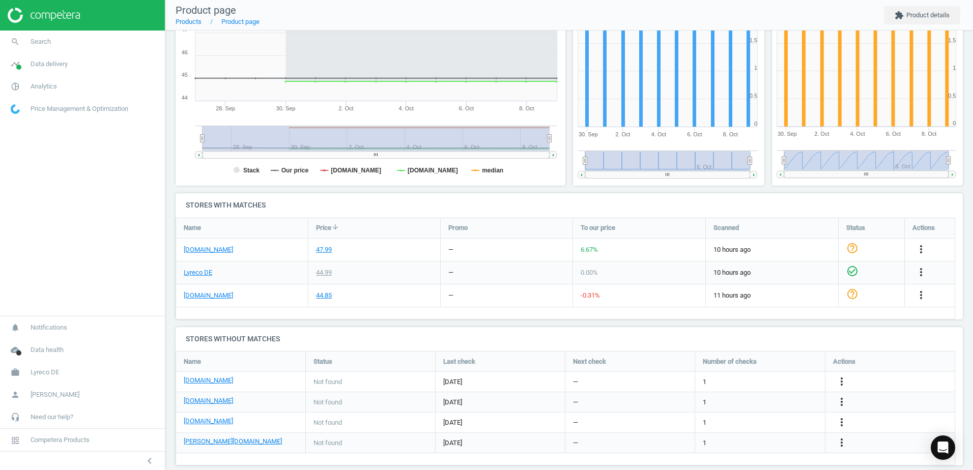
scroll to position [194, 0]
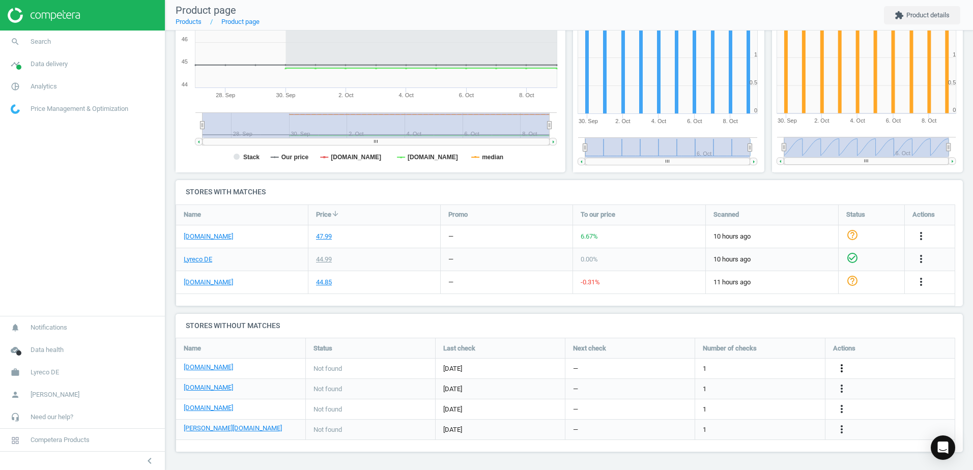
click at [843, 367] on icon "more_vert" at bounding box center [841, 368] width 12 height 12
click at [714, 366] on link "Edit URL/product option" at bounding box center [762, 369] width 139 height 16
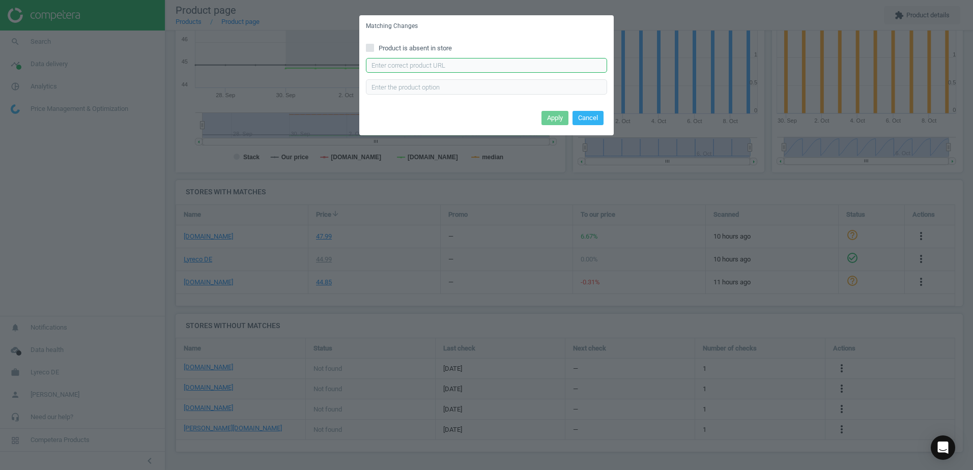
click at [431, 65] on input "text" at bounding box center [486, 65] width 241 height 15
paste input "https://www.bueromarkt-ag.de/muesliriegel_corny_bestseller-box,p-3012508.html"
type input "https://www.bueromarkt-ag.de/muesliriegel_corny_bestseller-box,p-3012508.html"
click at [552, 118] on button "Apply" at bounding box center [554, 118] width 27 height 14
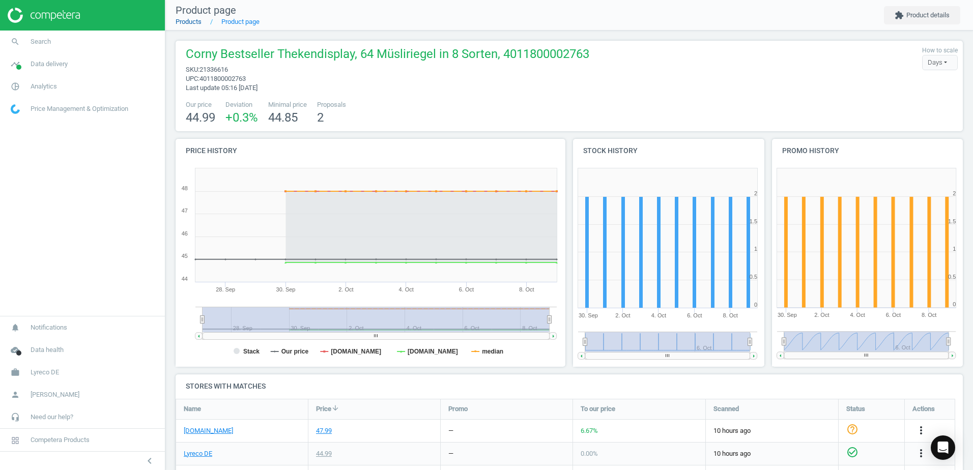
click at [186, 22] on link "Products" at bounding box center [189, 22] width 26 height 8
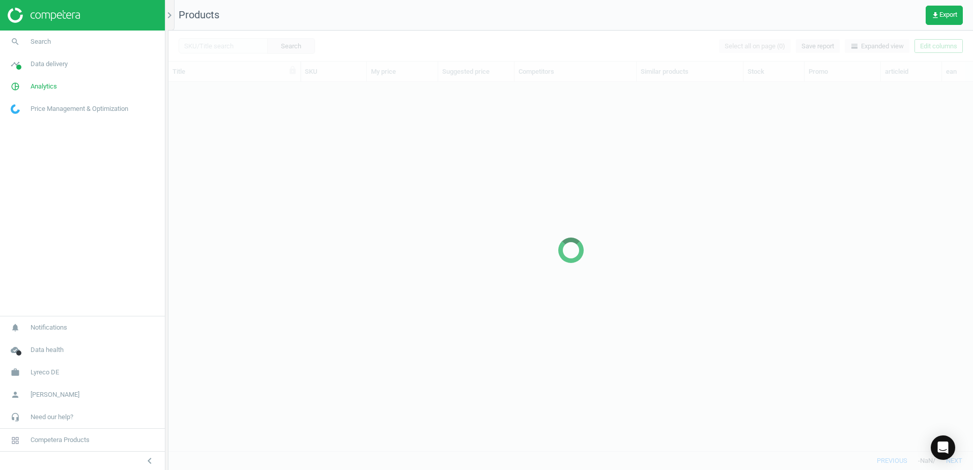
scroll to position [354, 797]
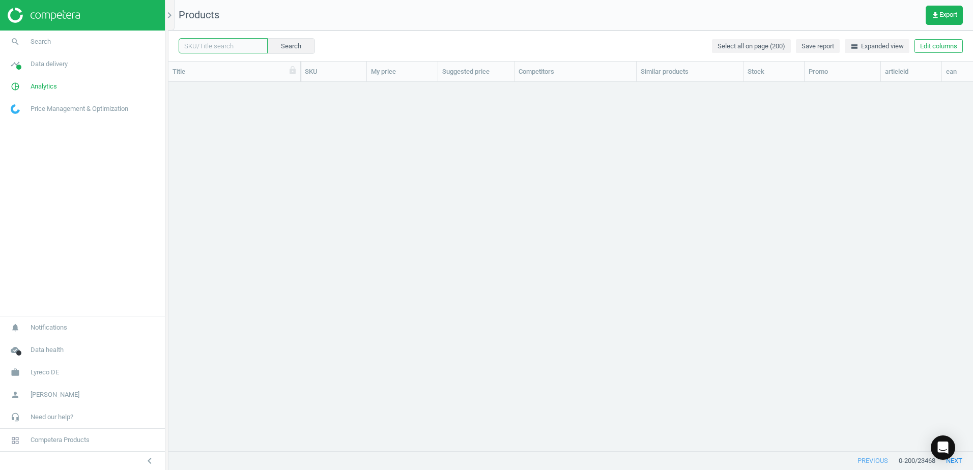
click at [223, 46] on input "text" at bounding box center [223, 45] width 89 height 15
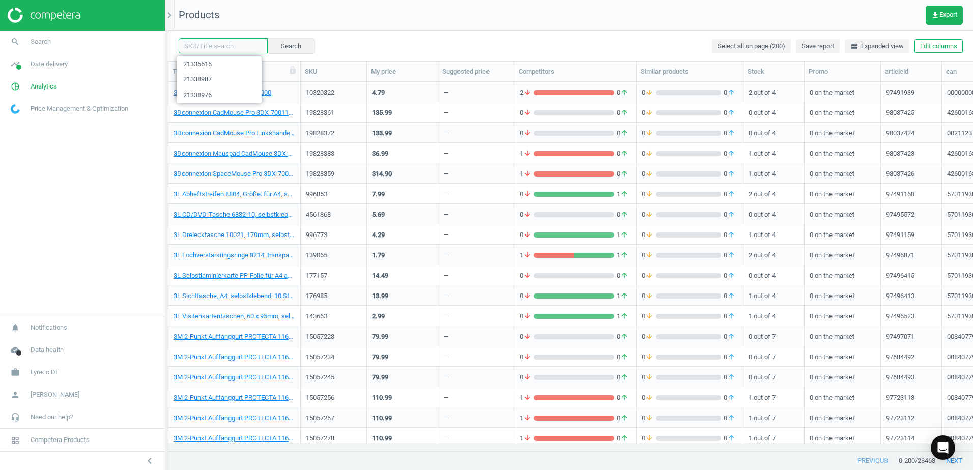
paste input "21313344"
type input "21313344"
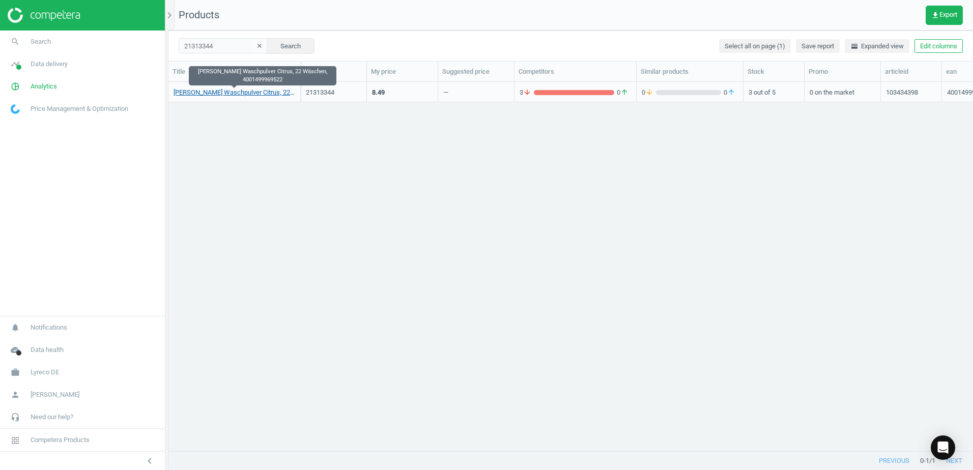
click at [225, 95] on link "Frosch Waschpulver Citrus, 22 Wäschen, 4001499969522" at bounding box center [235, 92] width 122 height 9
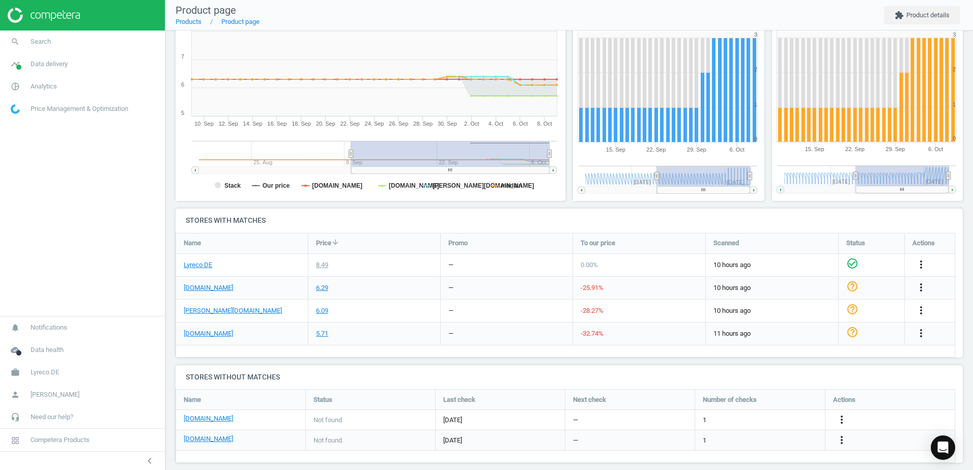
scroll to position [177, 0]
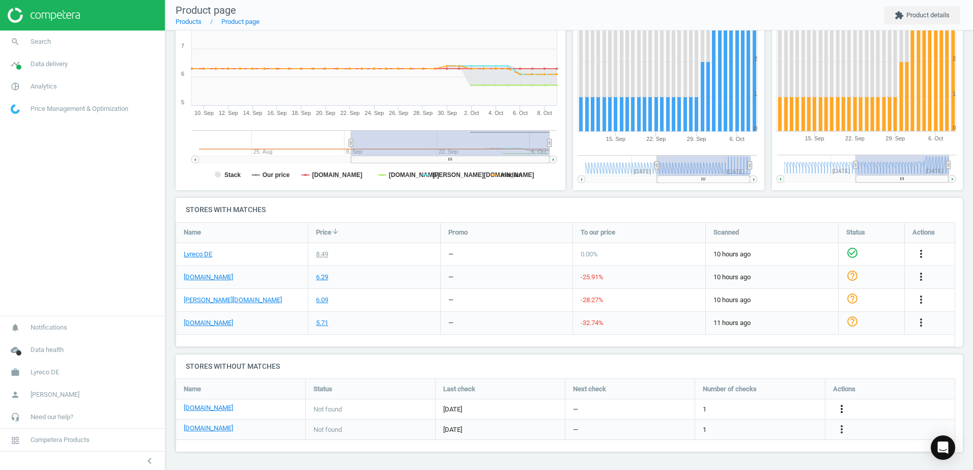
click at [846, 409] on icon "more_vert" at bounding box center [841, 409] width 12 height 12
click at [710, 408] on link "Edit URL/product option" at bounding box center [762, 409] width 139 height 16
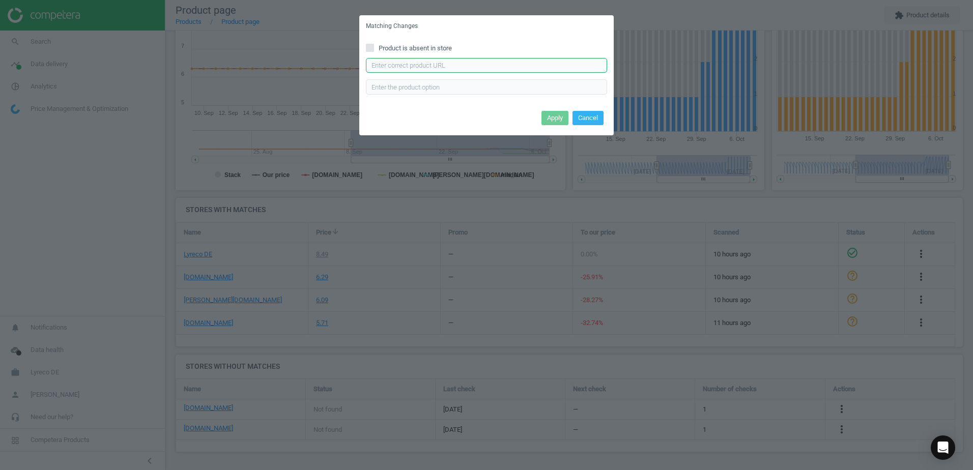
click at [410, 58] on input "text" at bounding box center [486, 65] width 241 height 15
paste input "https://www.bueromarkt-ag.de/waschmittel_frosch_citrus_vollwaschmittel,p-144974…"
type input "https://www.bueromarkt-ag.de/waschmittel_frosch_citrus_vollwaschmittel,p-144974…"
click at [548, 116] on button "Apply" at bounding box center [554, 118] width 27 height 14
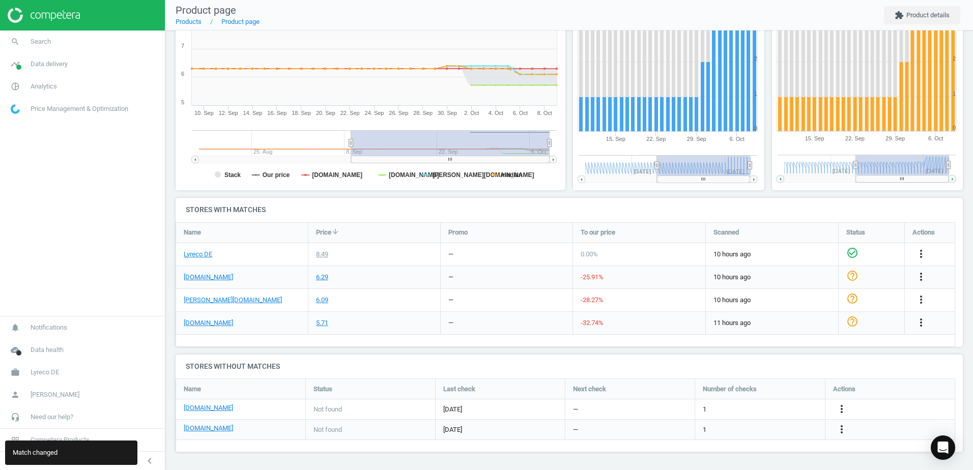
scroll to position [82, 0]
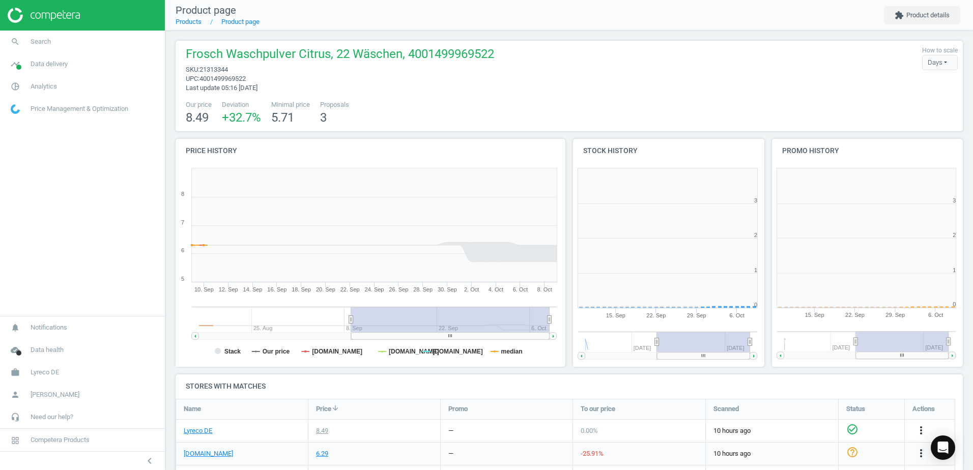
scroll to position [219, 205]
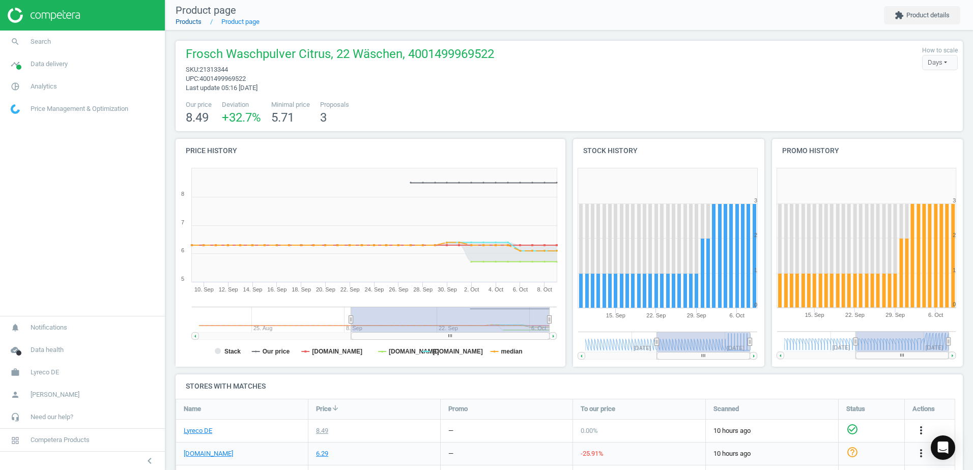
click at [195, 22] on link "Products" at bounding box center [189, 22] width 26 height 8
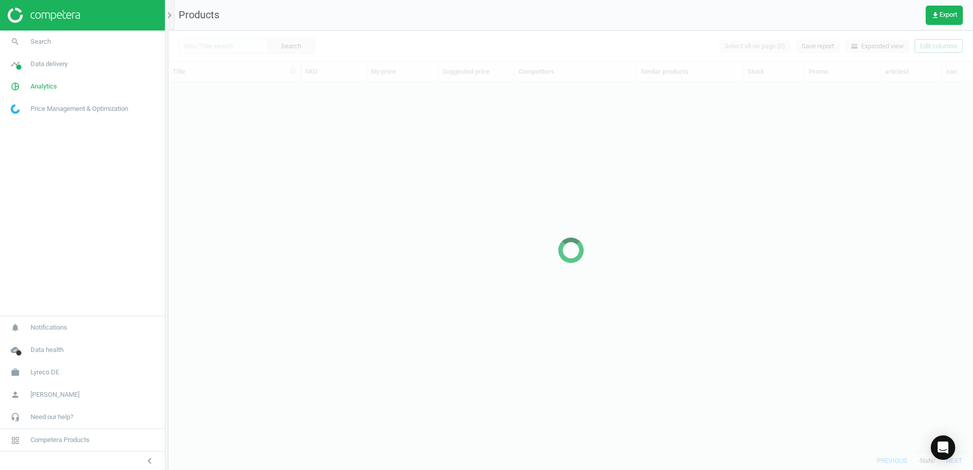
scroll to position [354, 797]
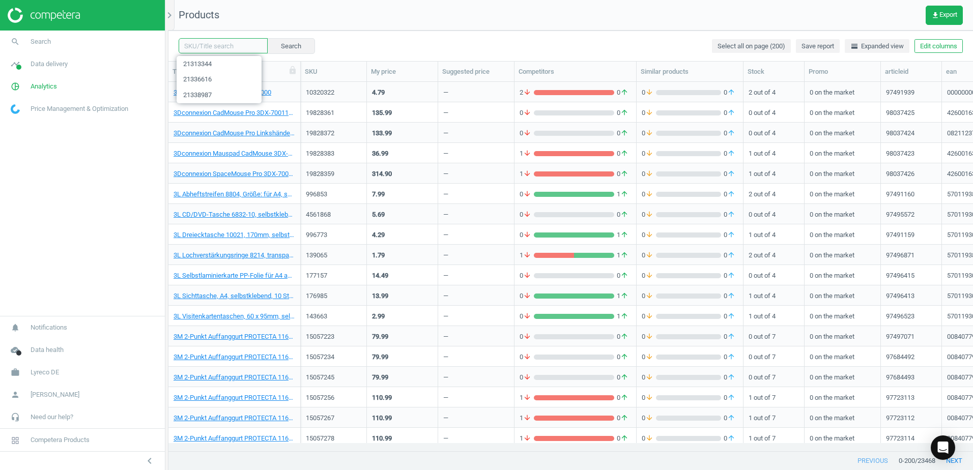
click at [220, 45] on input "text" at bounding box center [223, 45] width 89 height 15
paste input "21320953"
type input "21320953"
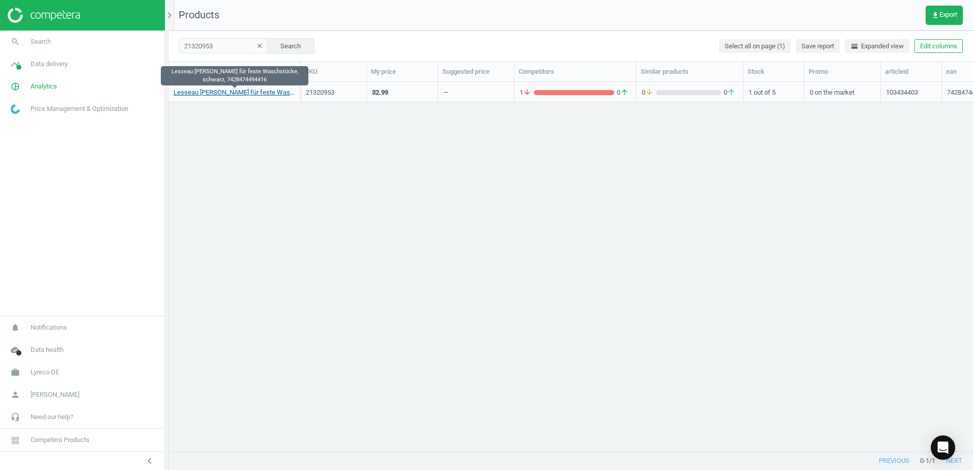
click at [266, 92] on link "Lesseau [PERSON_NAME] für feste Waschstücke, schwarz, 7428474494416" at bounding box center [235, 92] width 122 height 9
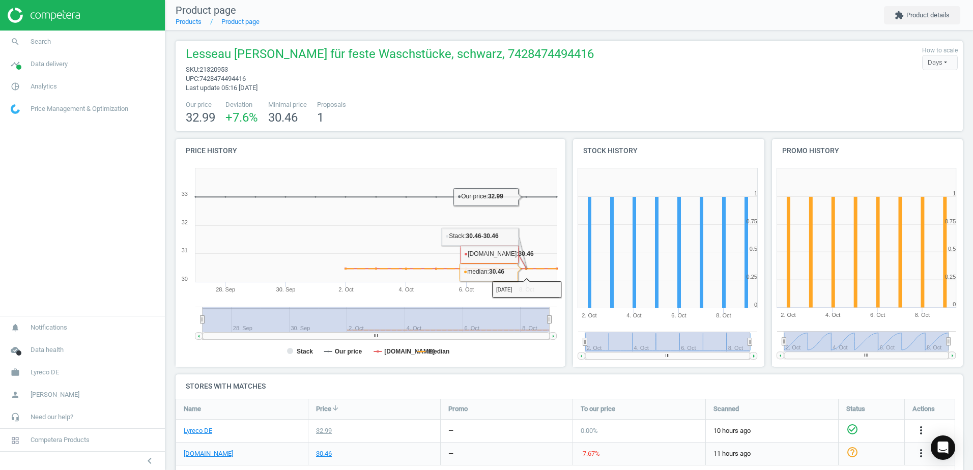
click at [427, 103] on div "Our price 32.99 Deviation +7.6 % Minimal price 30.46 Proposals 1" at bounding box center [569, 113] width 777 height 26
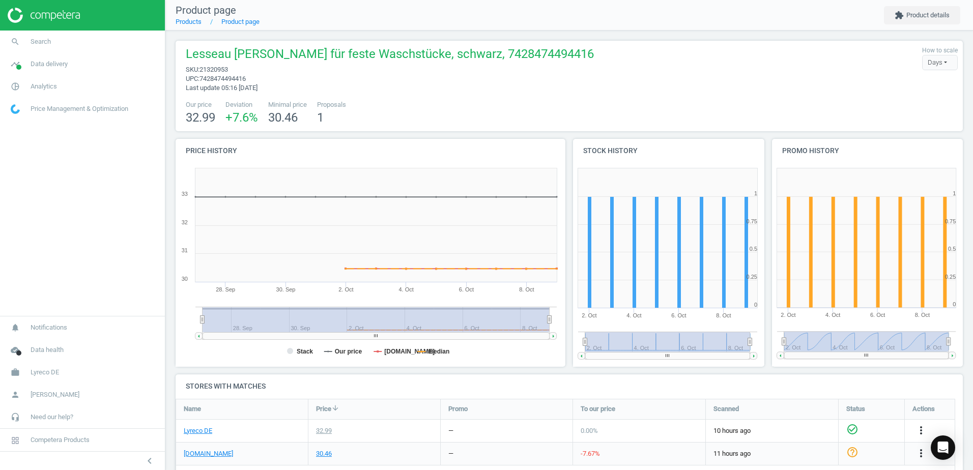
click at [519, 115] on div "Our price 32.99 Deviation +7.6 % Minimal price 30.46 Proposals 1" at bounding box center [569, 113] width 777 height 26
click at [499, 116] on div "Our price 32.99 Deviation +7.6 % Minimal price 30.46 Proposals 1" at bounding box center [569, 113] width 777 height 26
click at [667, 92] on div "Lesseau [PERSON_NAME] für feste Waschstücke, schwarz, 7428474494416 sku : 21320…" at bounding box center [569, 69] width 777 height 47
click at [669, 90] on div "Lesseau [PERSON_NAME] für feste Waschstücke, schwarz, 7428474494416 sku : 21320…" at bounding box center [569, 69] width 777 height 47
click at [643, 94] on div "Lesseau [PERSON_NAME] für feste Waschstücke, schwarz, 7428474494416 sku : 21320…" at bounding box center [569, 86] width 787 height 91
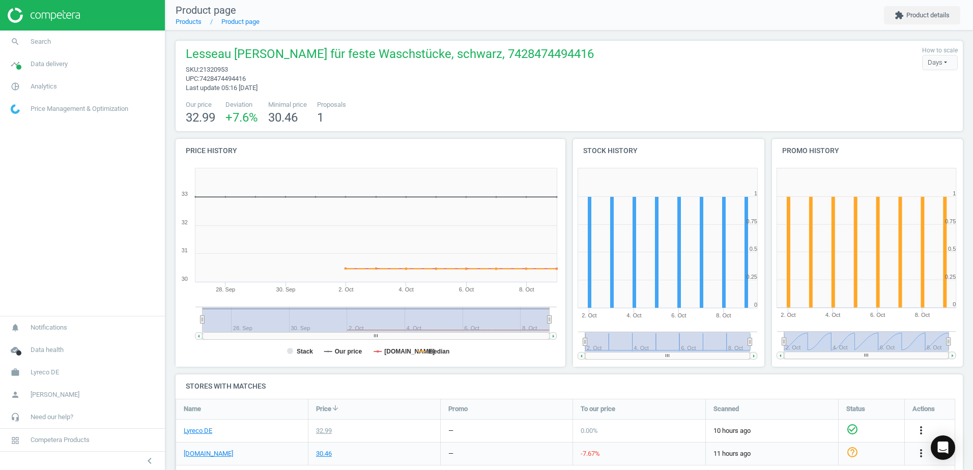
click at [668, 337] on rect at bounding box center [667, 342] width 165 height 20
click at [561, 81] on span "upc : 7428474494416" at bounding box center [390, 78] width 408 height 9
click at [575, 94] on div "Lesseau [PERSON_NAME] für feste Waschstücke, schwarz, 7428474494416 sku : 21320…" at bounding box center [569, 86] width 787 height 91
